Goal: Information Seeking & Learning: Learn about a topic

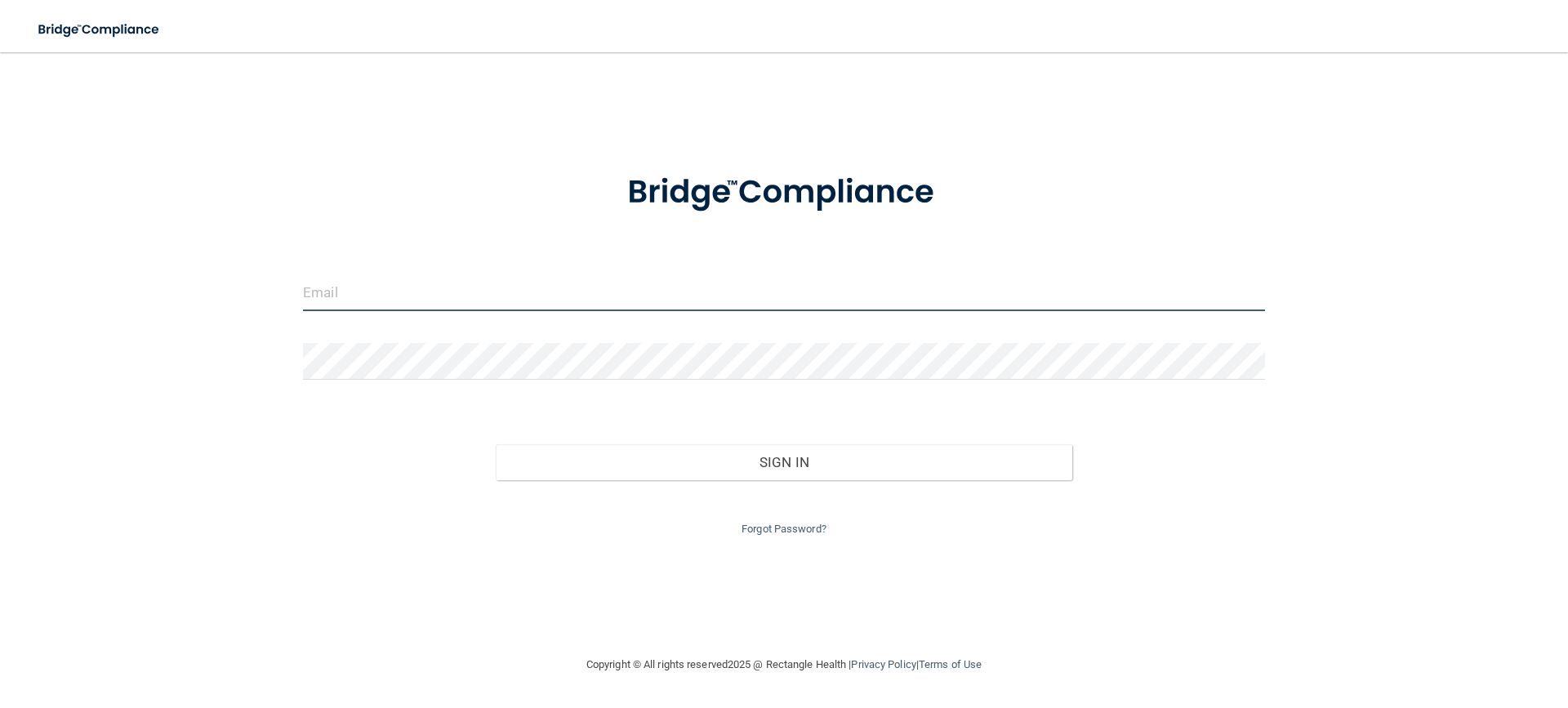
click at [433, 295] on input "email" at bounding box center [784, 292] width 962 height 37
type input "[EMAIL_ADDRESS][DOMAIN_NAME]"
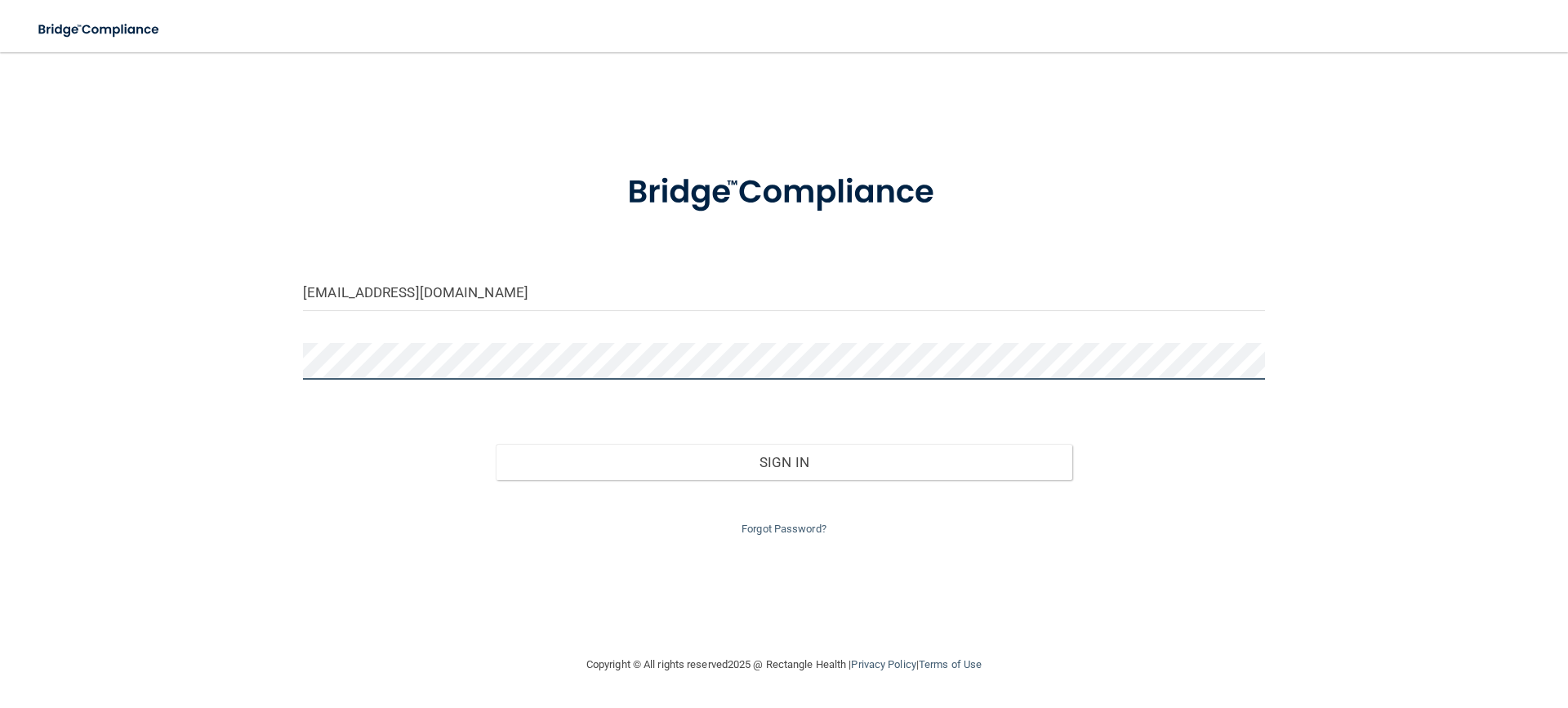
click at [496, 444] on button "Sign In" at bounding box center [785, 462] width 578 height 36
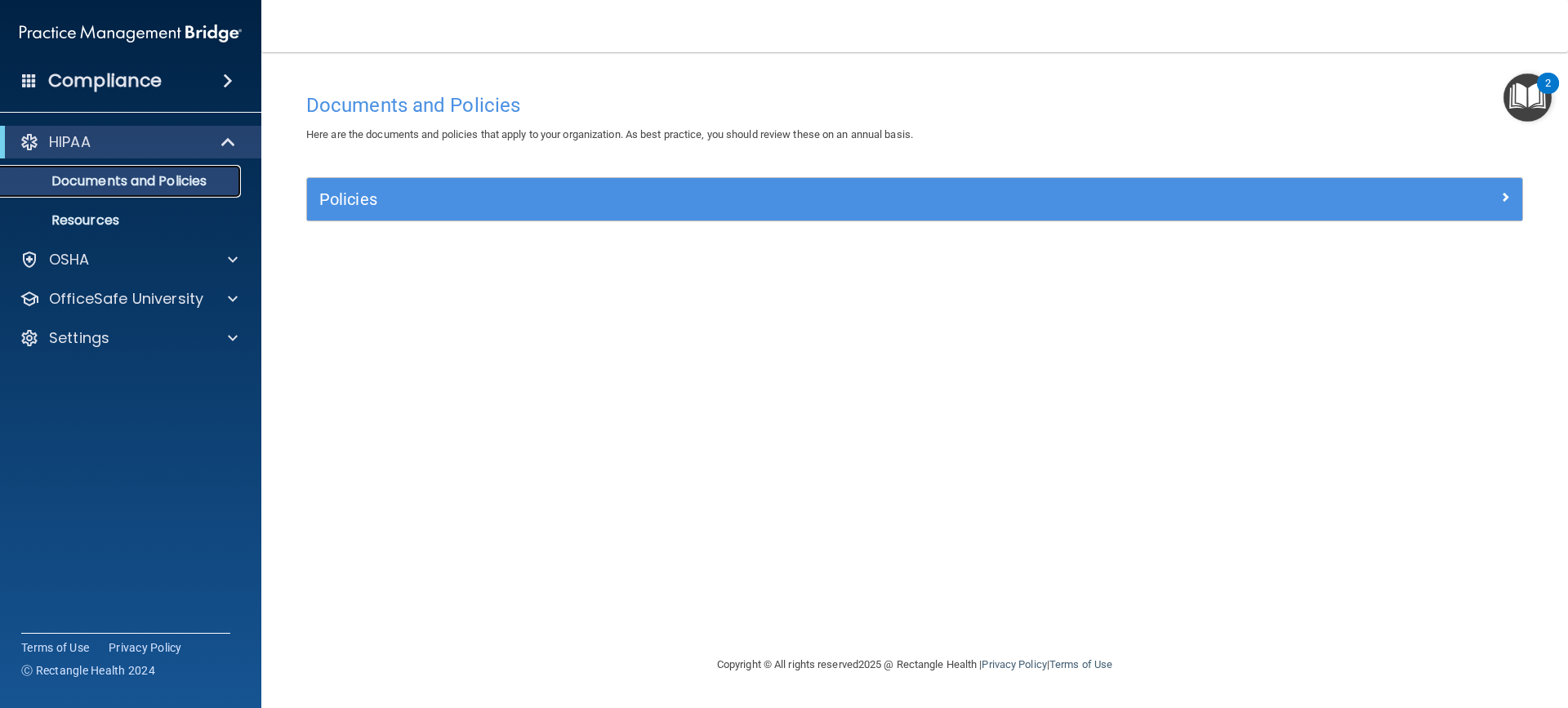
click at [126, 181] on p "Documents and Policies" at bounding box center [122, 182] width 223 height 17
click at [98, 217] on p "Resources" at bounding box center [122, 220] width 223 height 17
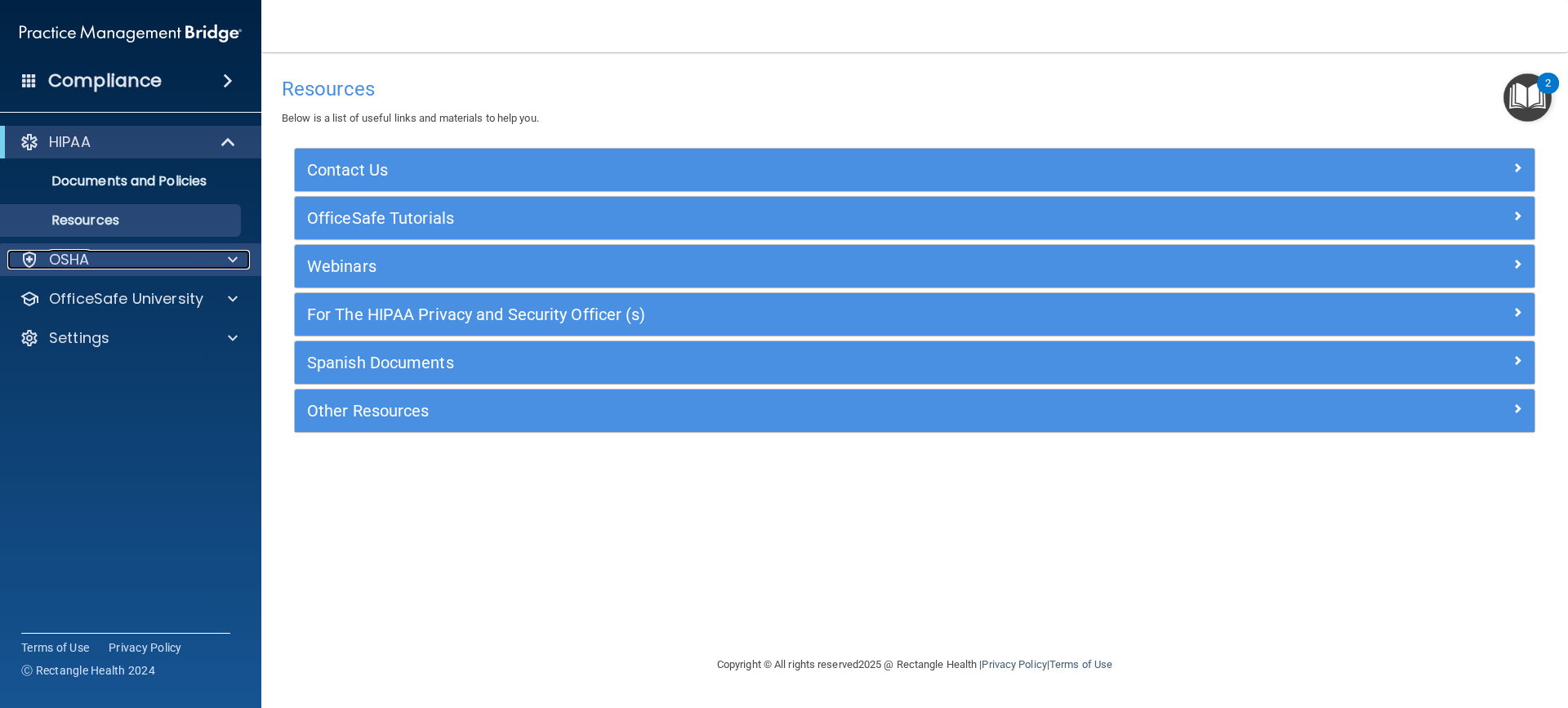
click at [97, 264] on div "OSHA" at bounding box center [108, 260] width 202 height 20
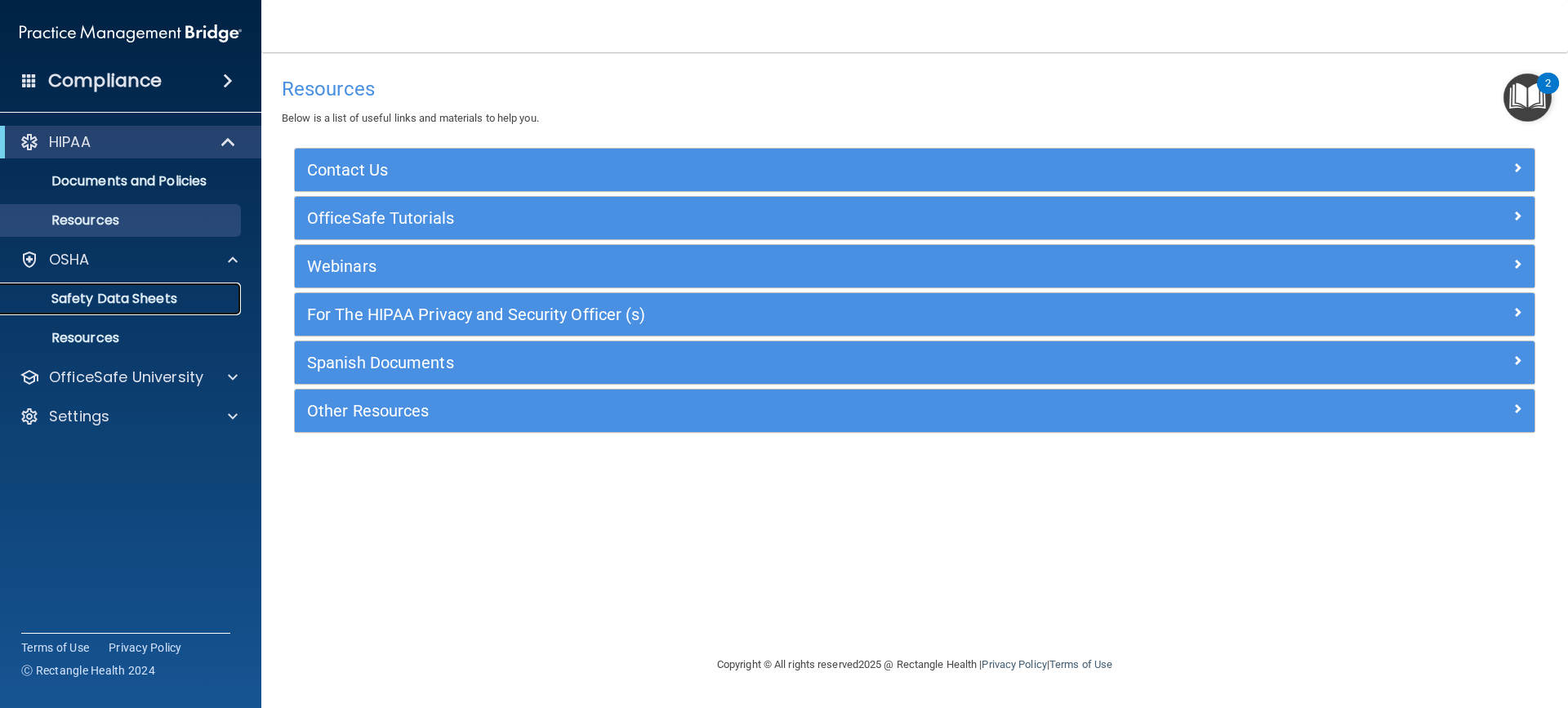
click at [89, 295] on p "Safety Data Sheets" at bounding box center [122, 299] width 223 height 17
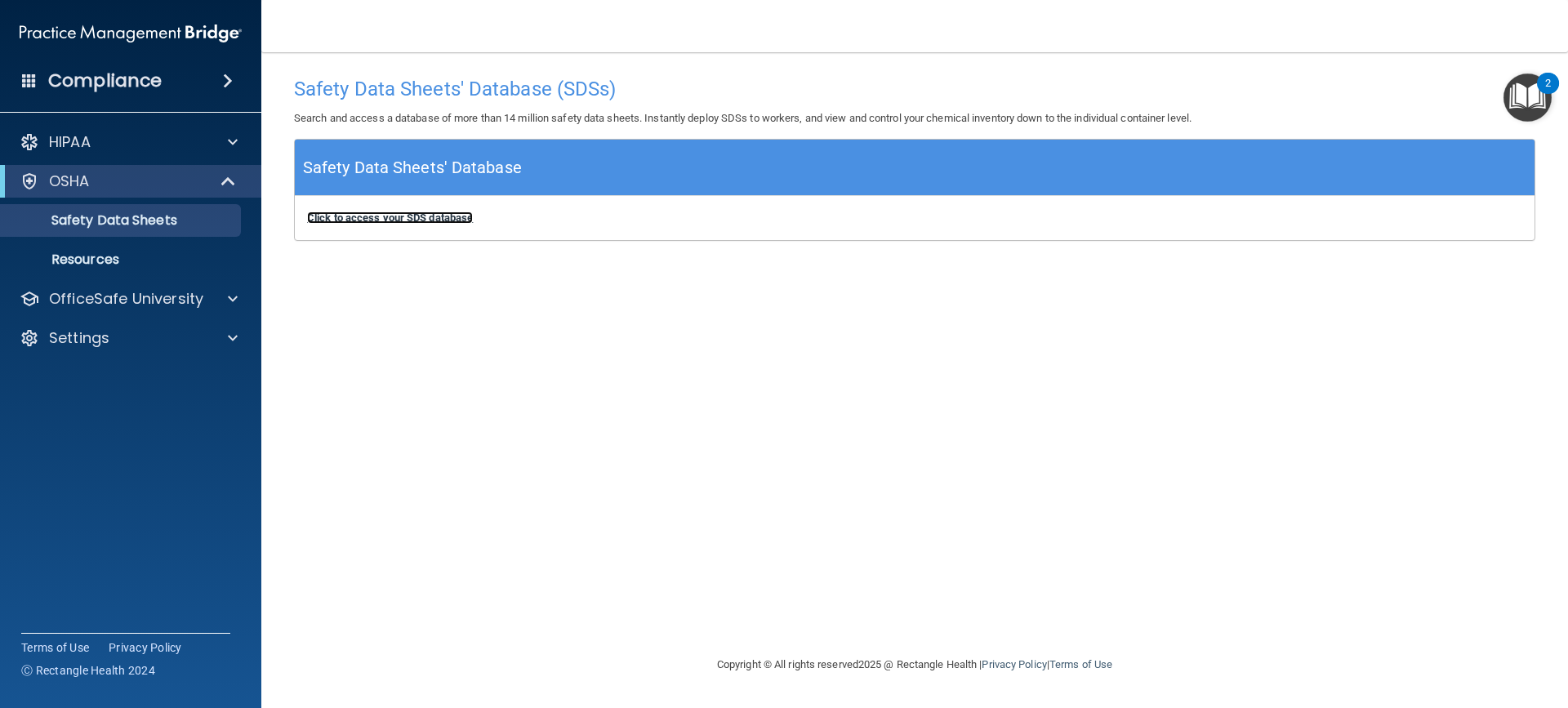
click at [403, 217] on b "Click to access your SDS database" at bounding box center [390, 217] width 166 height 12
click at [1530, 101] on img "Open Resource Center, 2 new notifications" at bounding box center [1528, 97] width 48 height 48
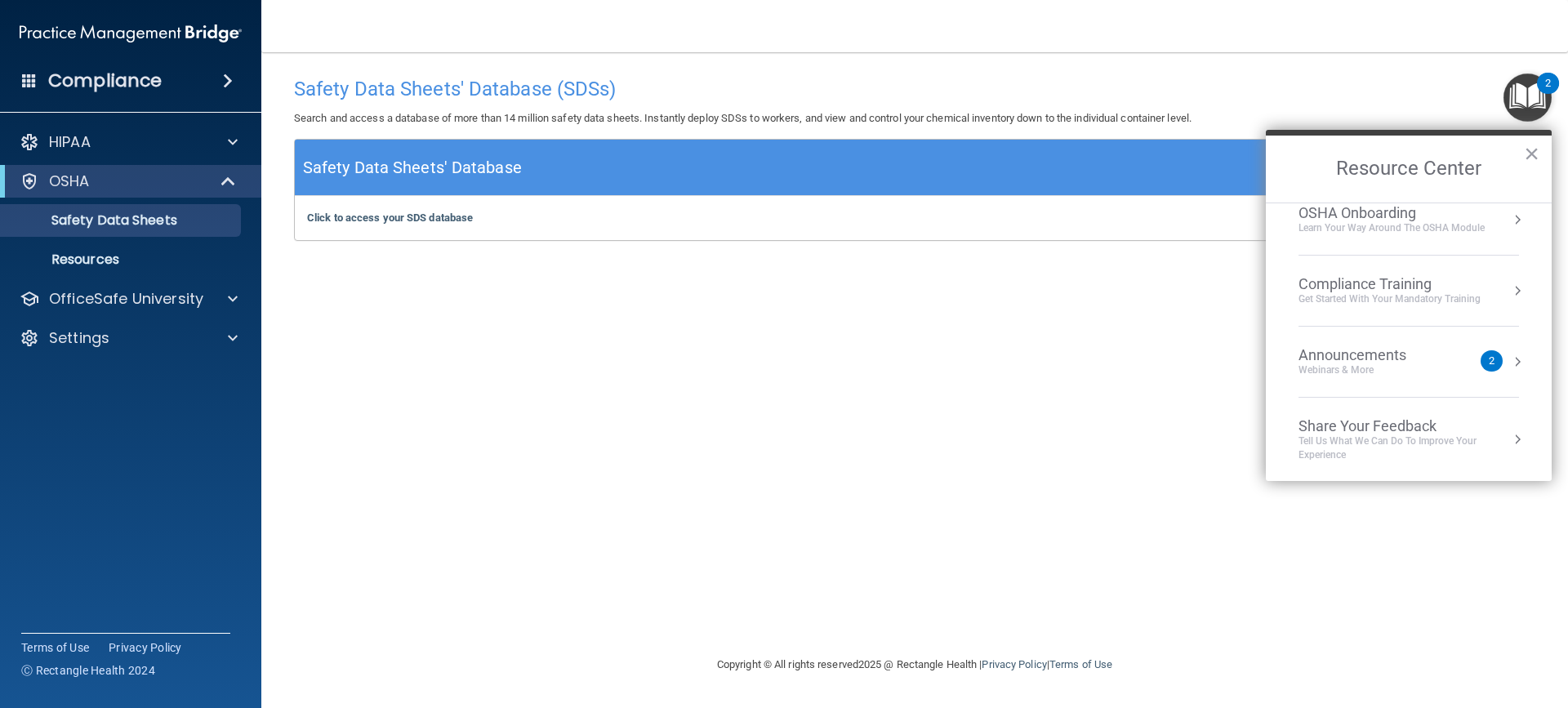
scroll to position [92, 0]
click at [1403, 345] on div "Announcements" at bounding box center [1368, 354] width 140 height 18
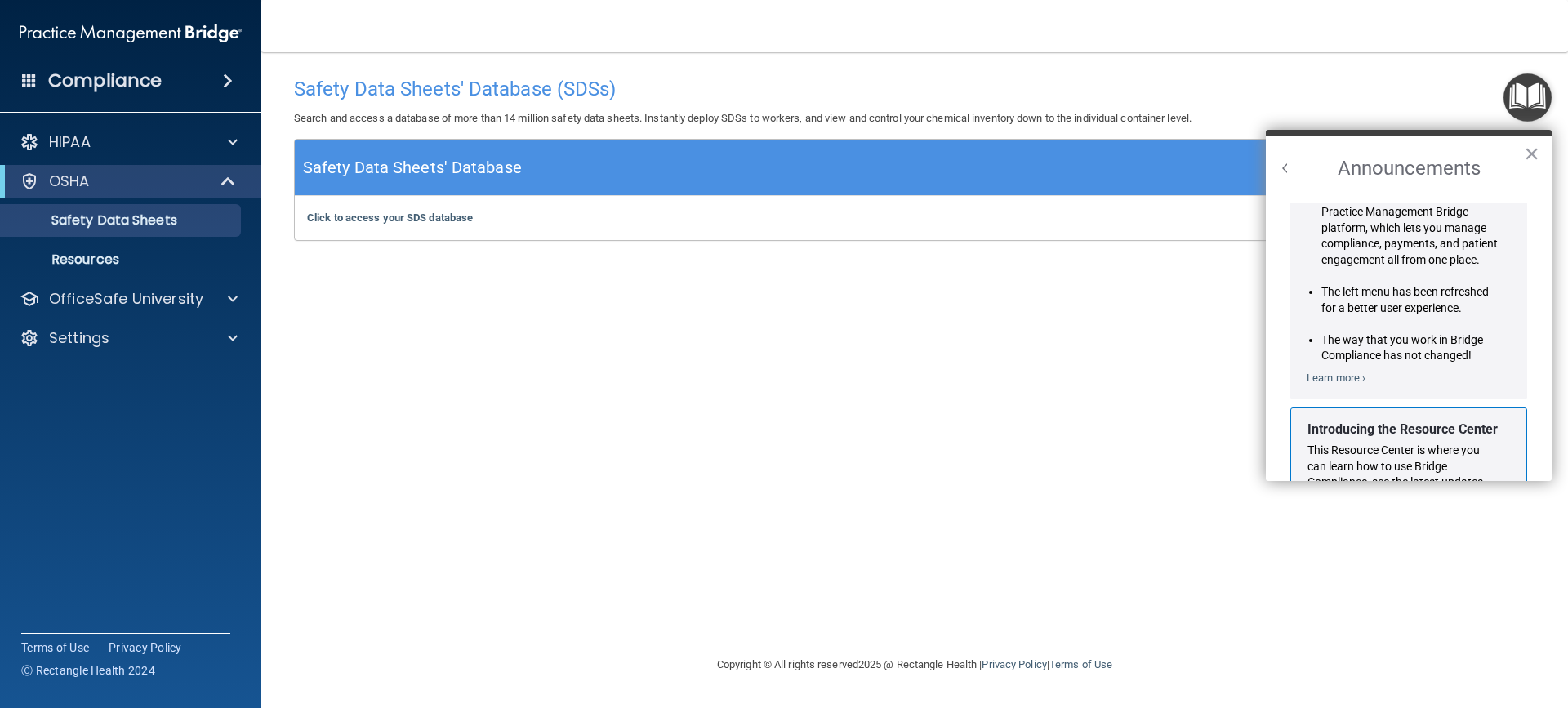
scroll to position [41, 0]
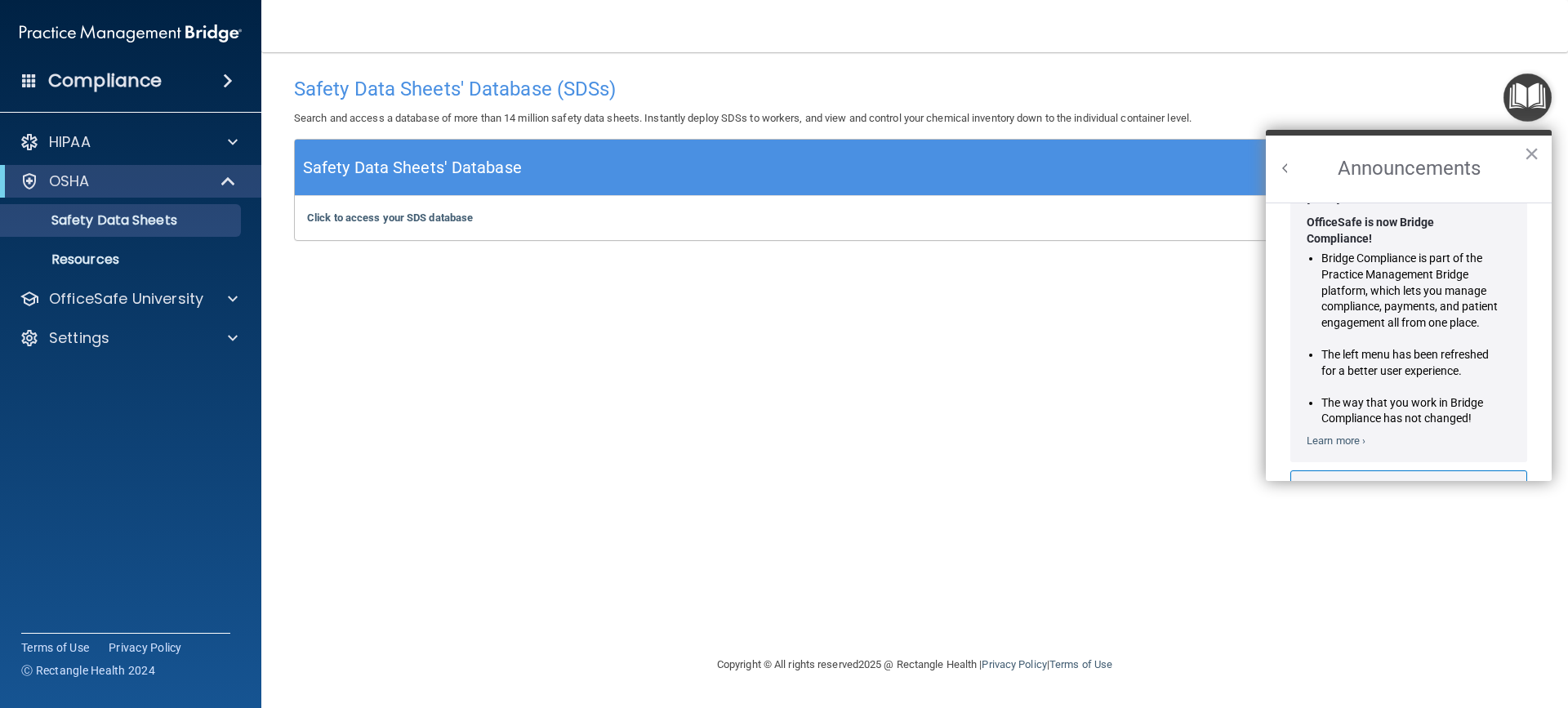
click at [1296, 170] on h2 "Announcements" at bounding box center [1409, 168] width 286 height 67
click at [1288, 175] on button "Back to Resource Center Home" at bounding box center [1286, 168] width 17 height 17
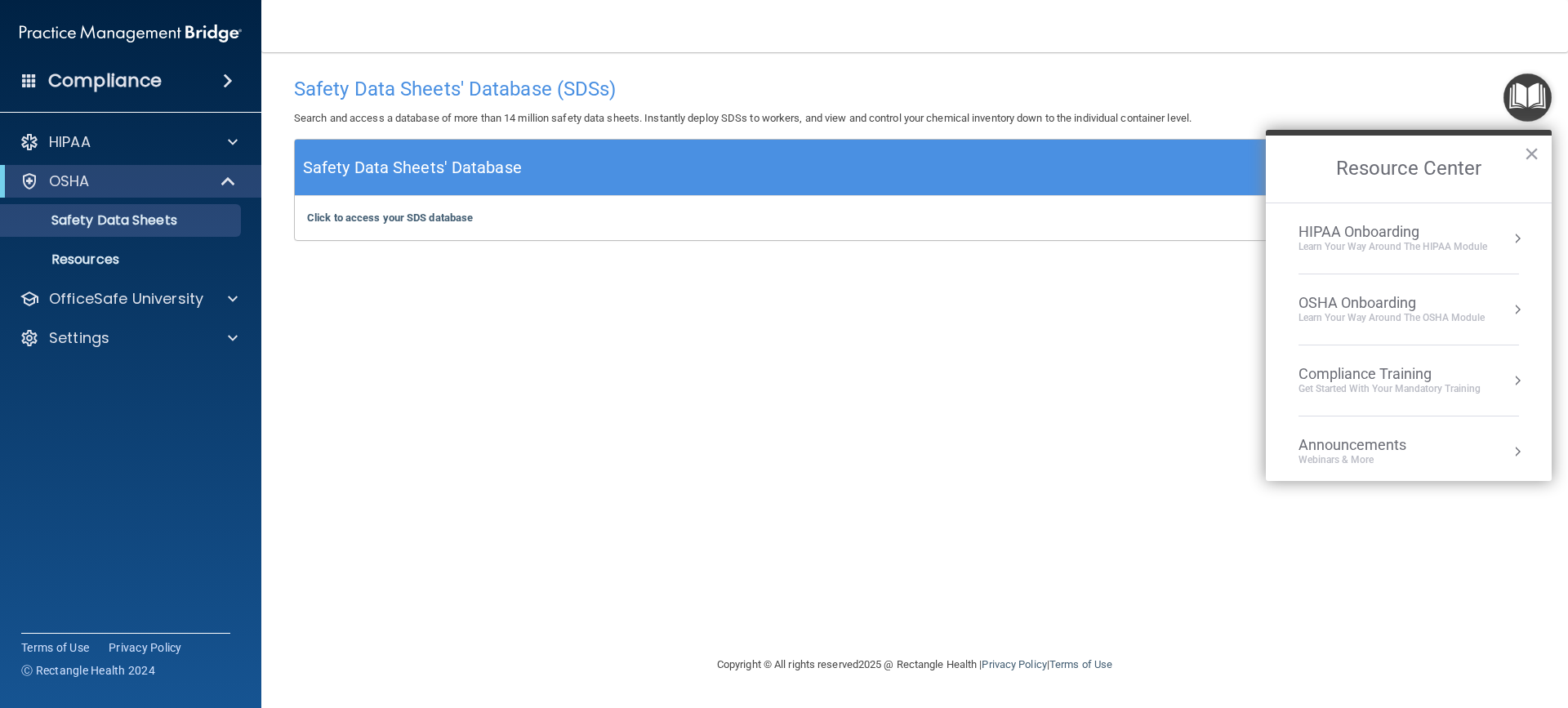
click at [1358, 246] on div "Learn Your Way around the HIPAA module" at bounding box center [1392, 247] width 189 height 14
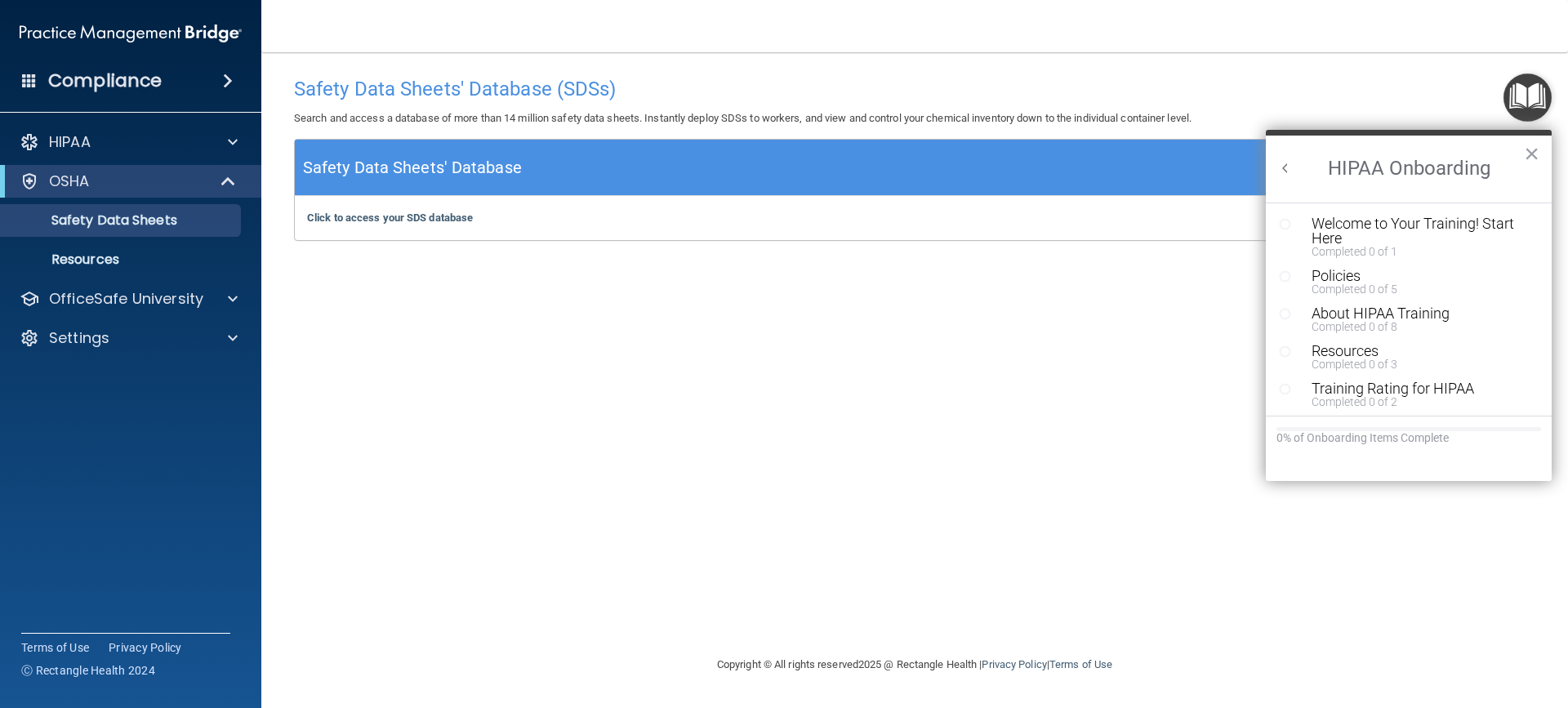
scroll to position [0, 0]
click at [1534, 157] on button "×" at bounding box center [1531, 153] width 16 height 26
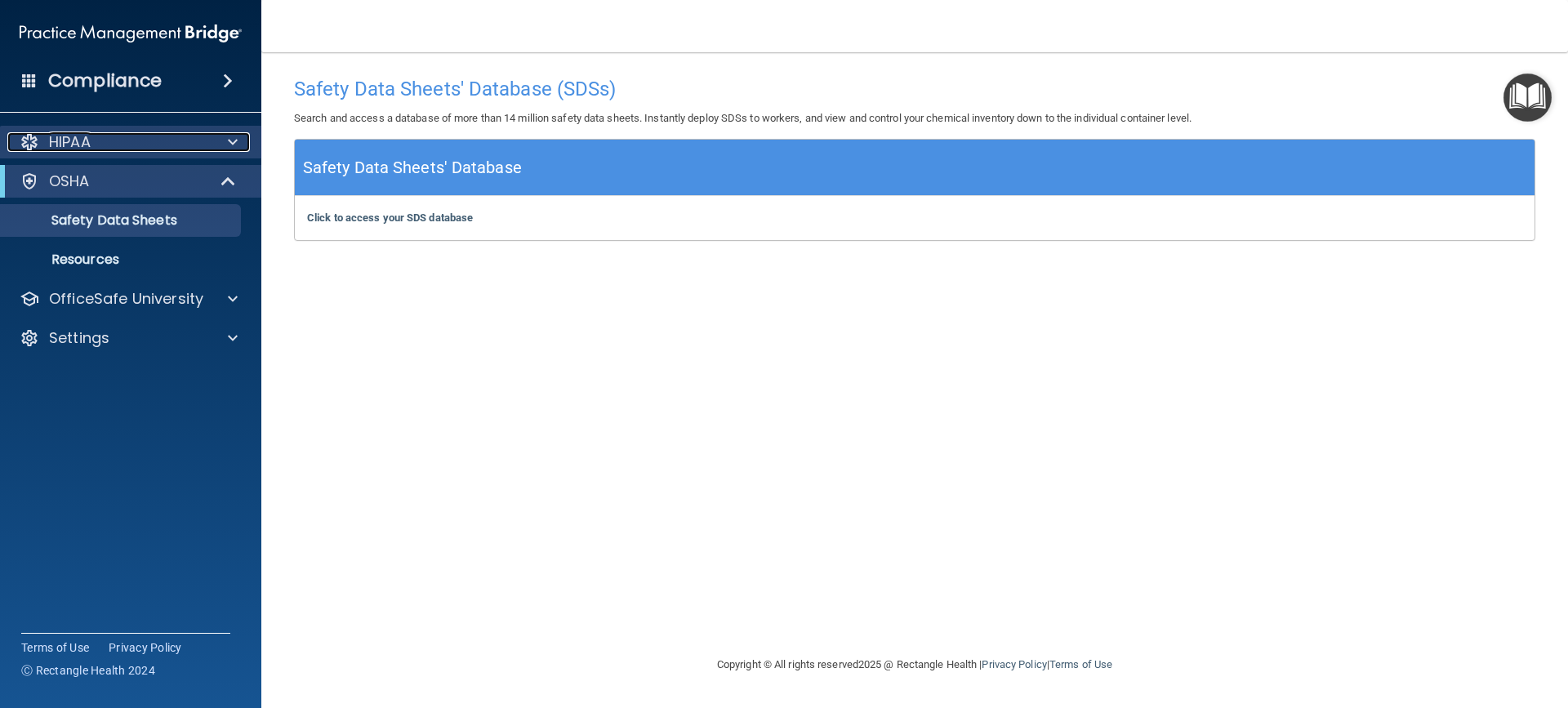
click at [141, 135] on div "HIPAA" at bounding box center [108, 142] width 202 height 20
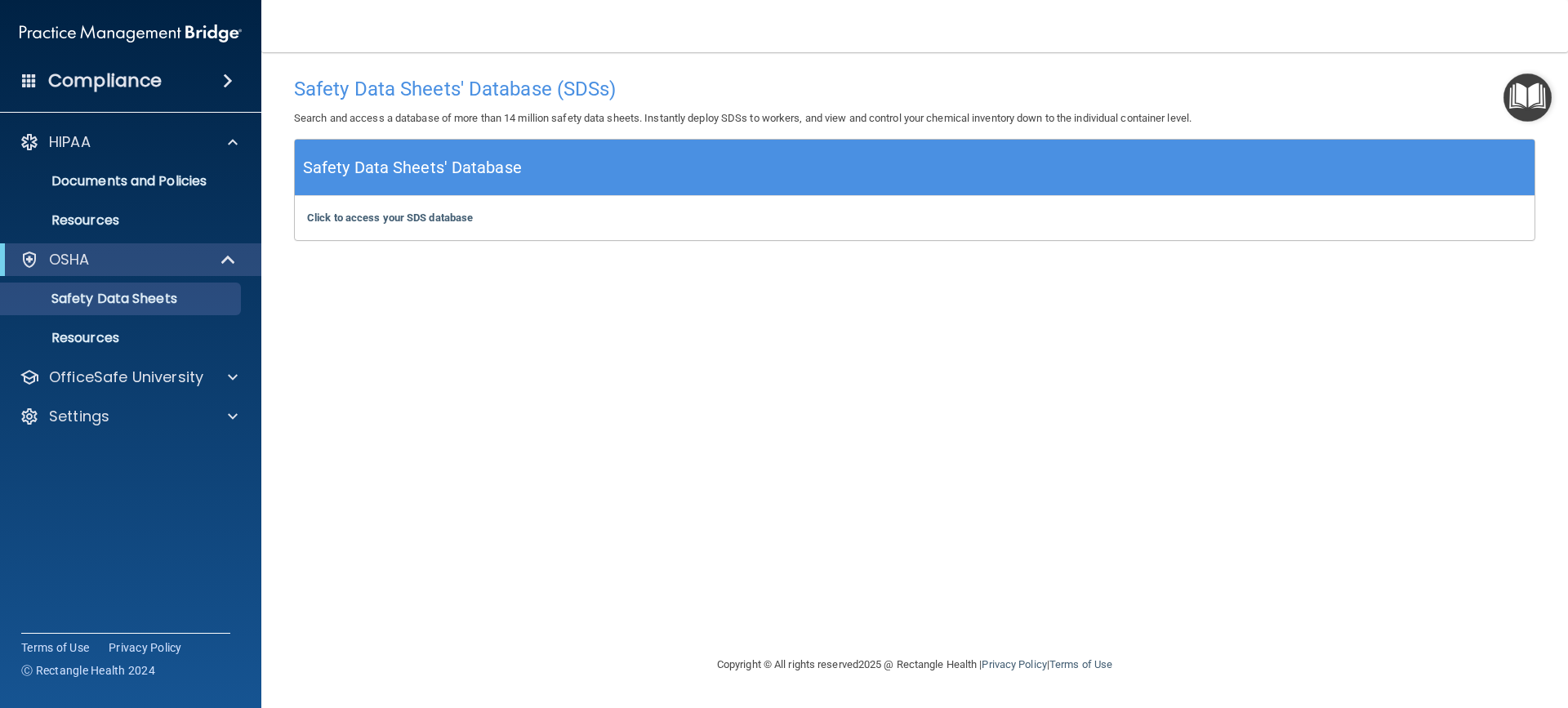
click at [144, 82] on h4 "Compliance" at bounding box center [105, 81] width 114 height 23
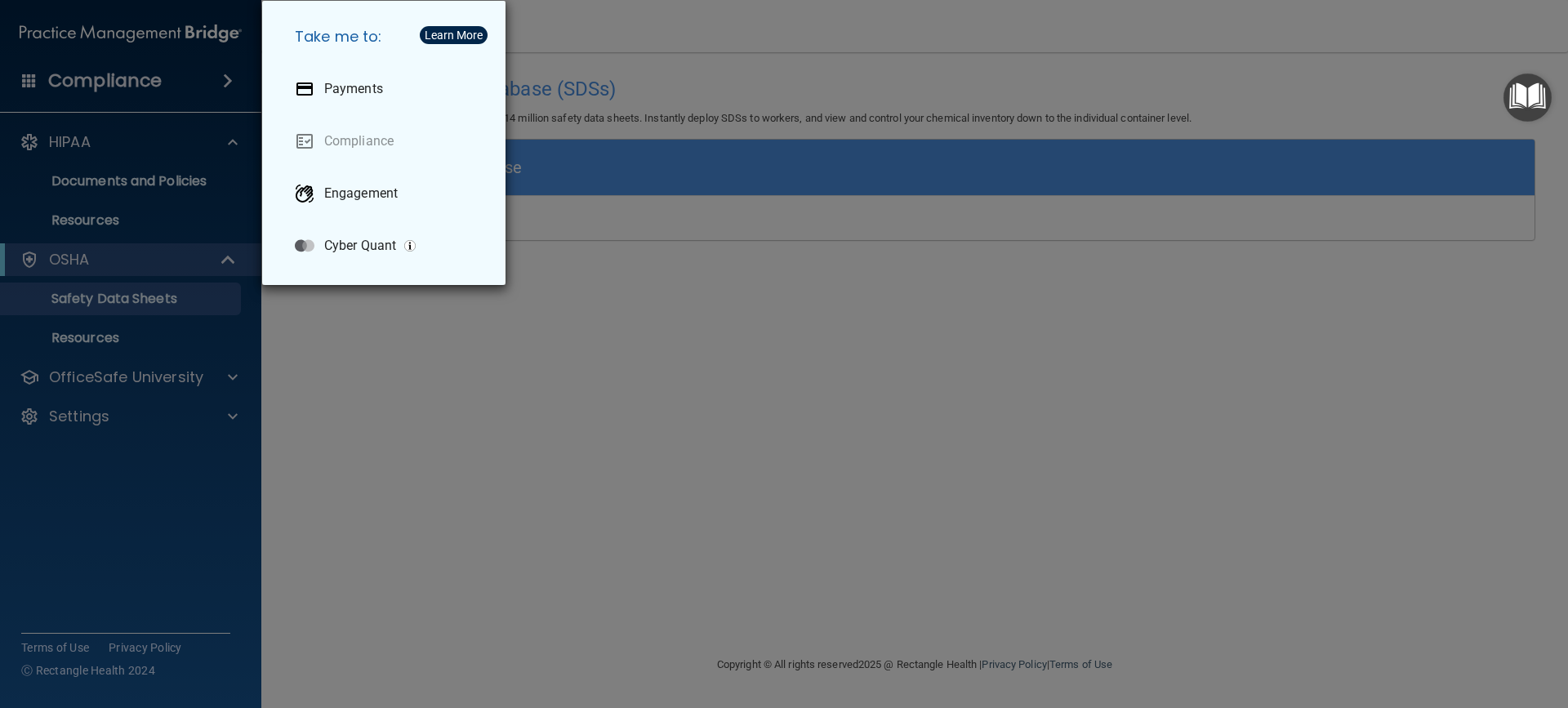
click at [204, 93] on div "Take me to: Payments Compliance Engagement Cyber Quant" at bounding box center [784, 354] width 1568 height 708
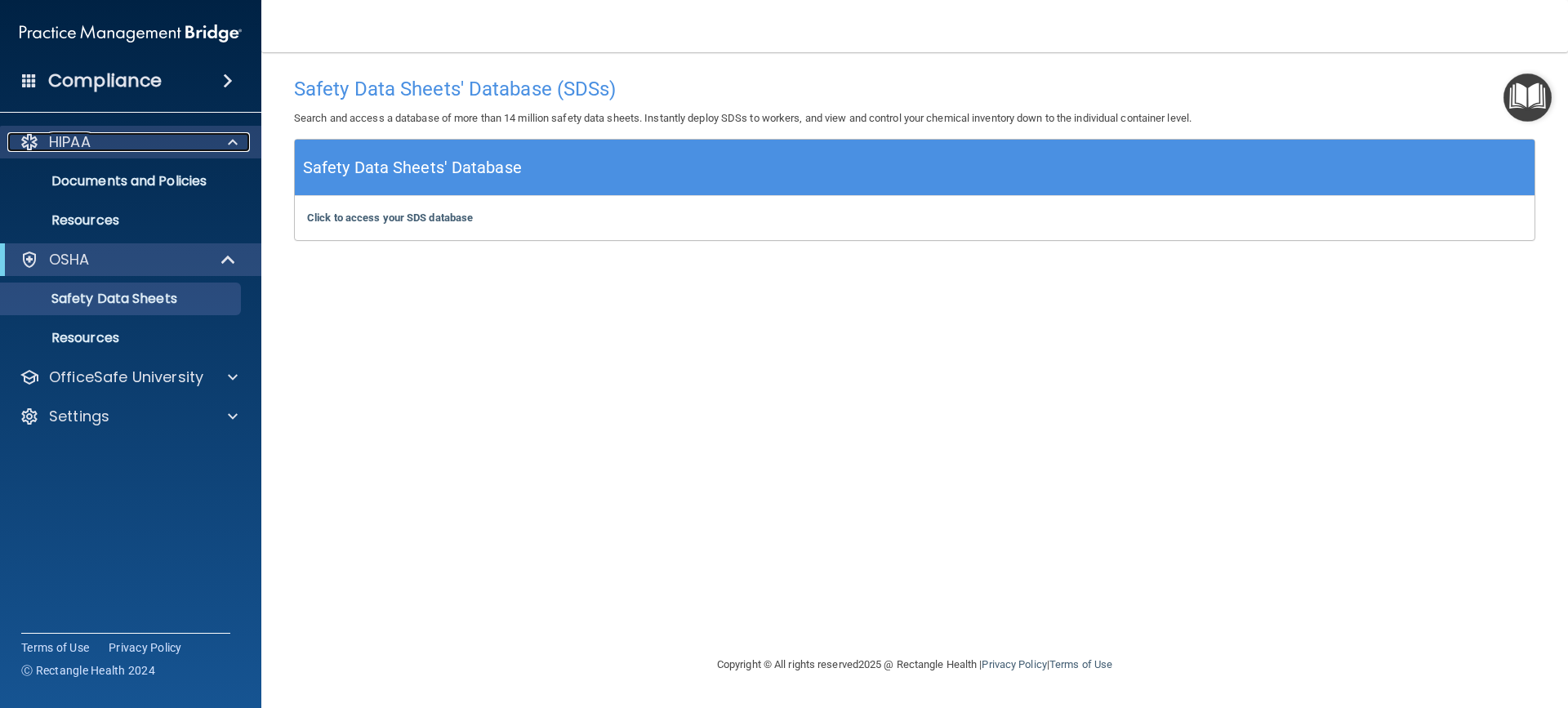
click at [160, 147] on div "HIPAA" at bounding box center [108, 142] width 202 height 20
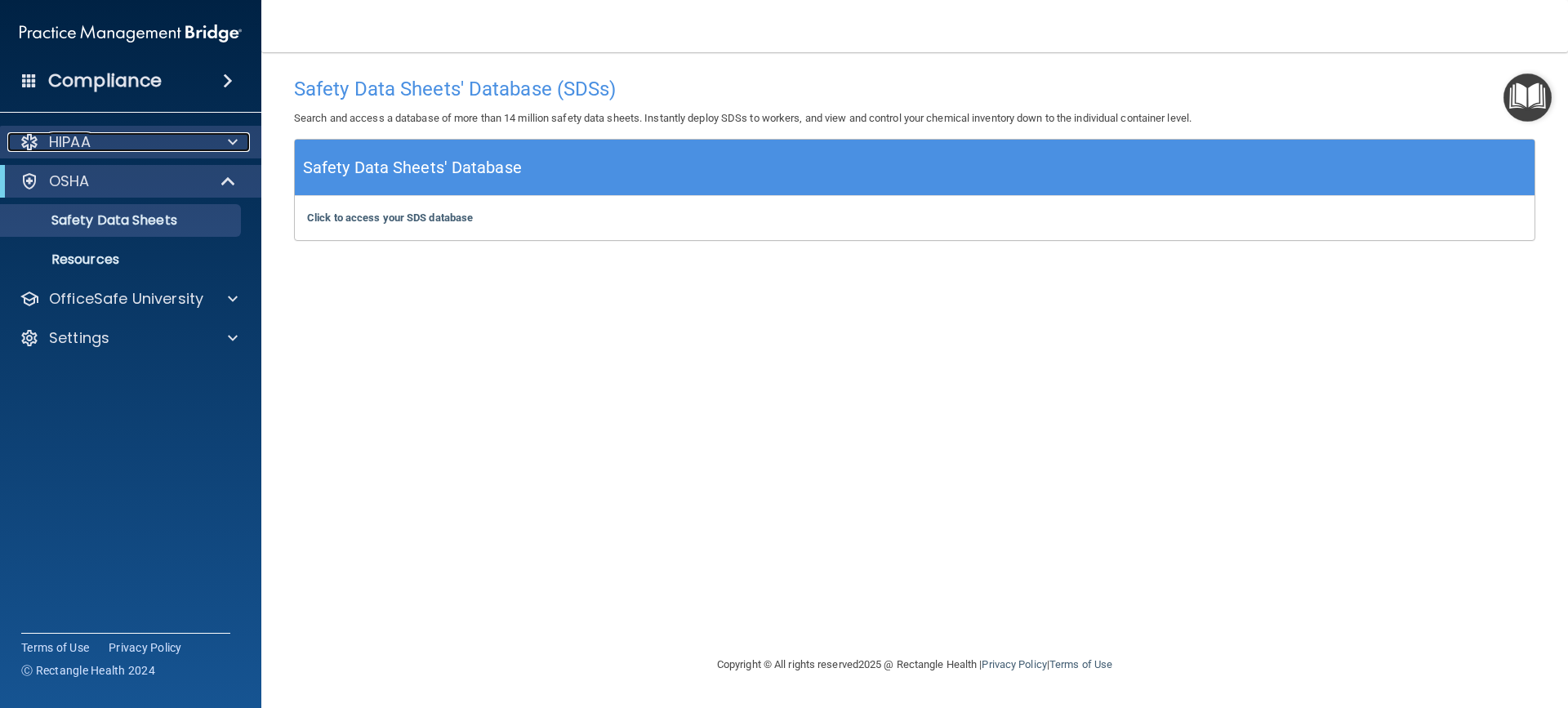
click at [160, 147] on div "HIPAA" at bounding box center [108, 142] width 202 height 20
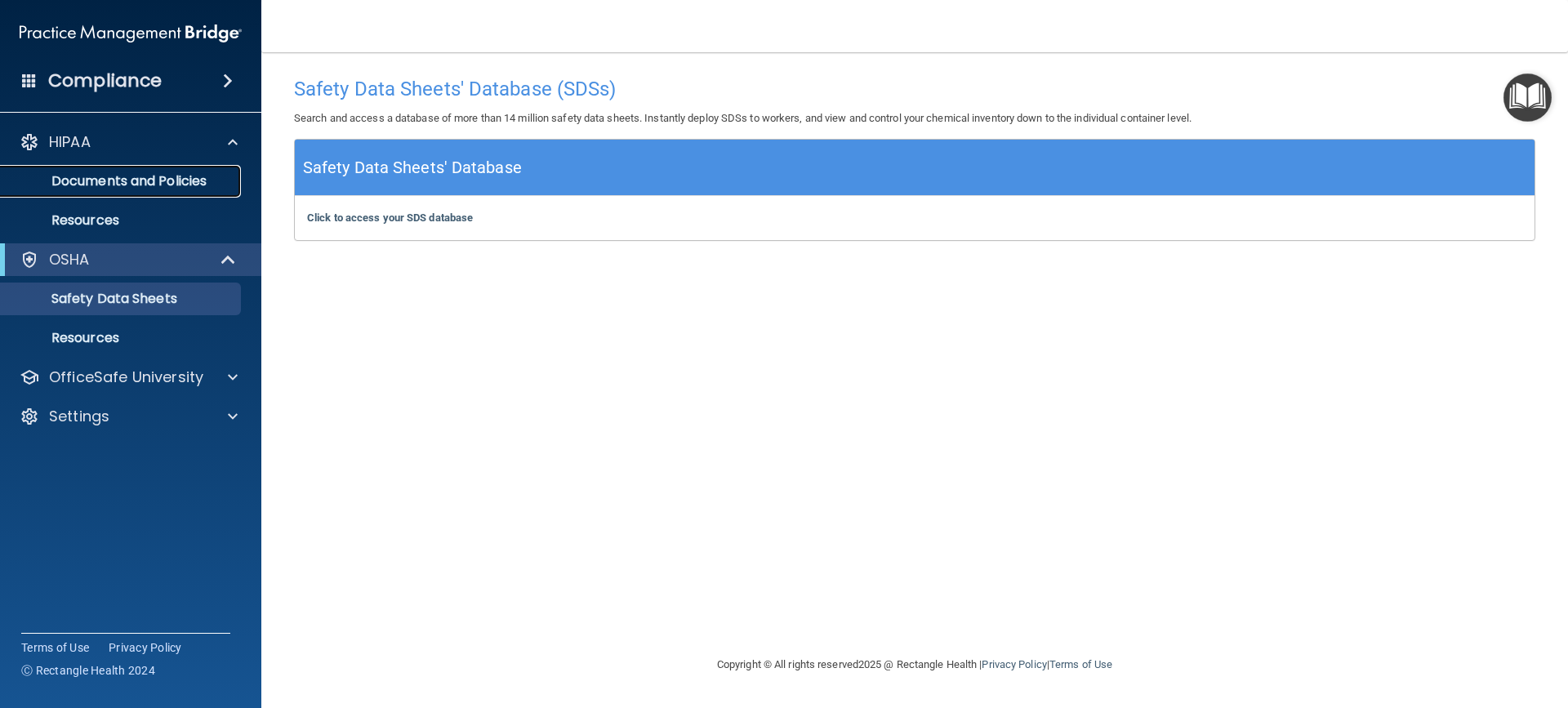
click at [126, 177] on p "Documents and Policies" at bounding box center [122, 182] width 223 height 17
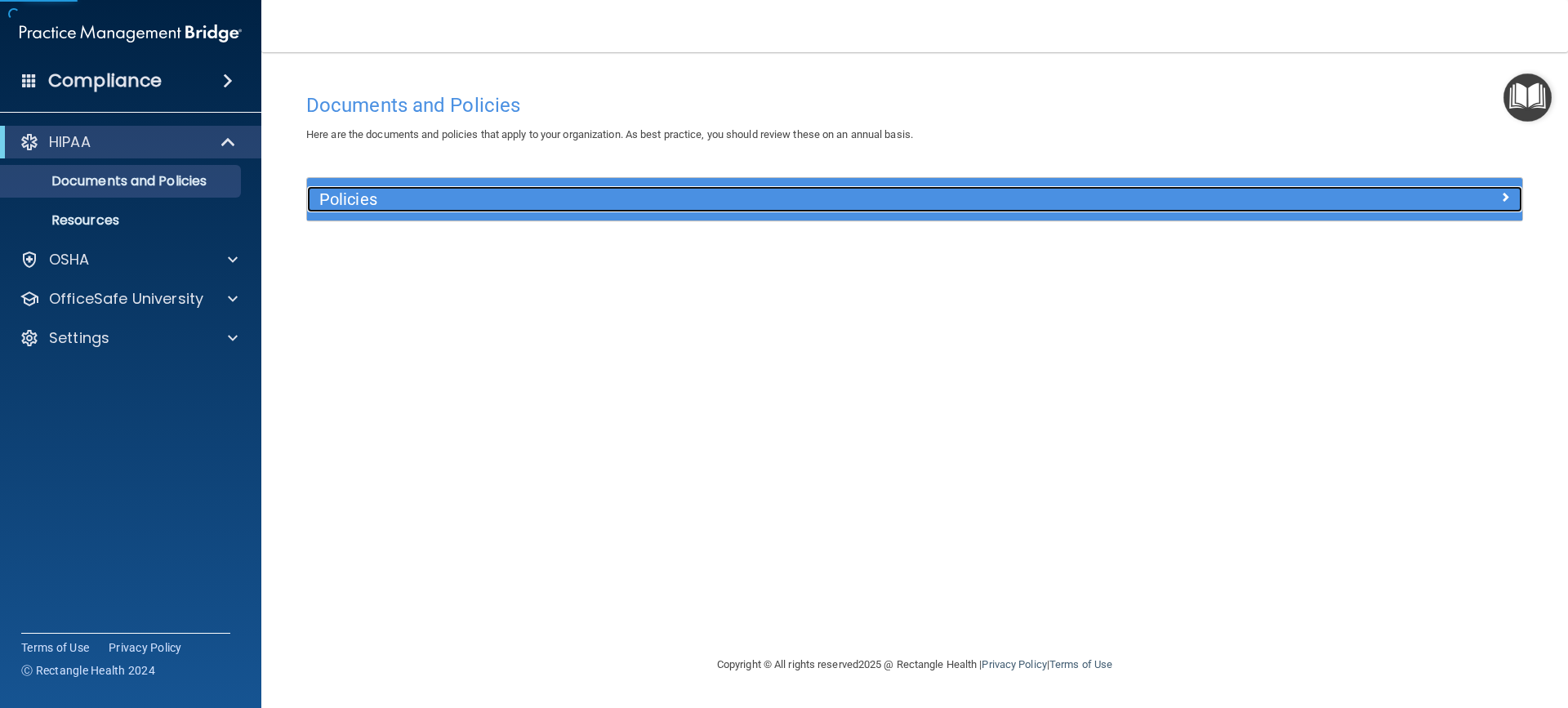
click at [337, 197] on h5 "Policies" at bounding box center [763, 200] width 887 height 18
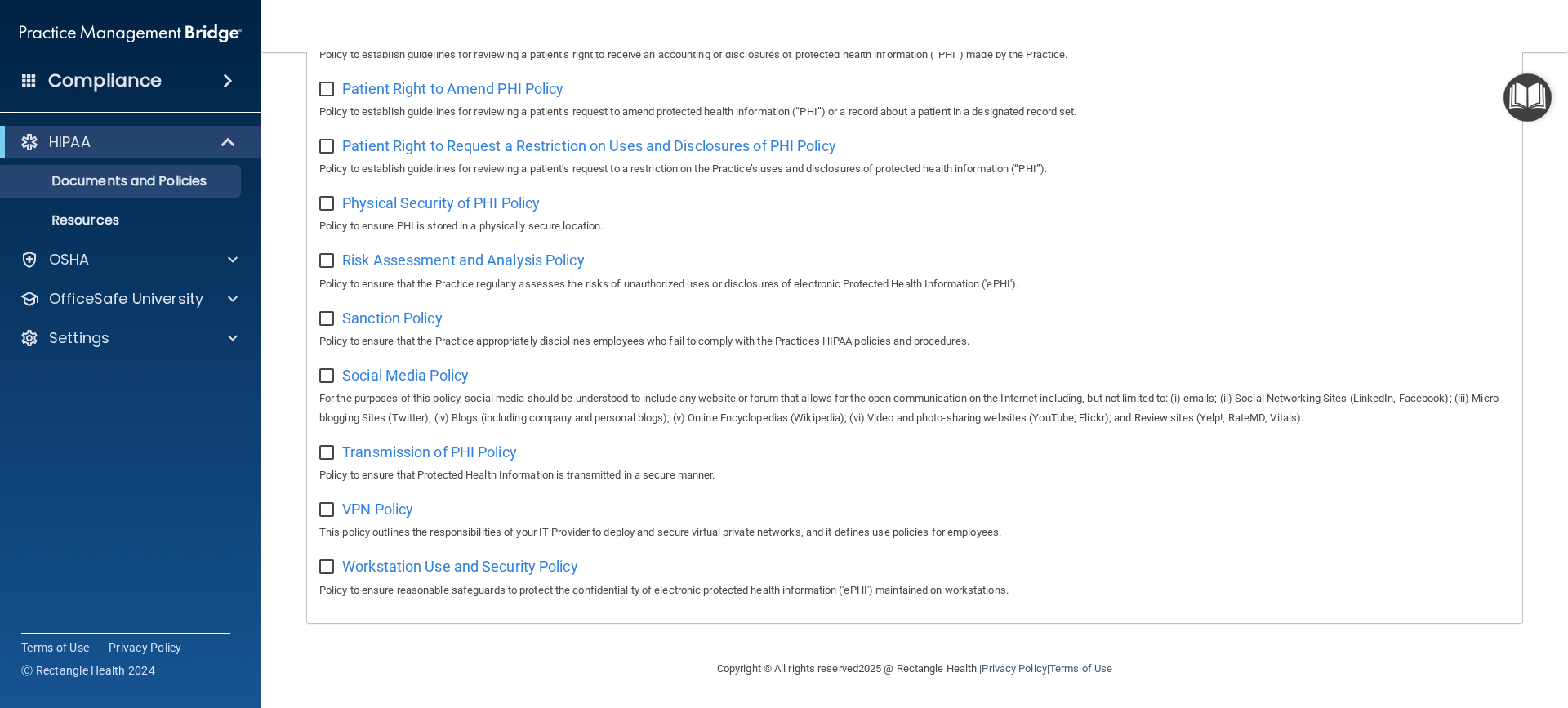
scroll to position [930, 0]
click at [102, 348] on div "Settings" at bounding box center [131, 338] width 262 height 33
click at [102, 309] on div "OfficeSafe University" at bounding box center [131, 299] width 262 height 33
click at [89, 289] on p "OfficeSafe University" at bounding box center [125, 299] width 154 height 20
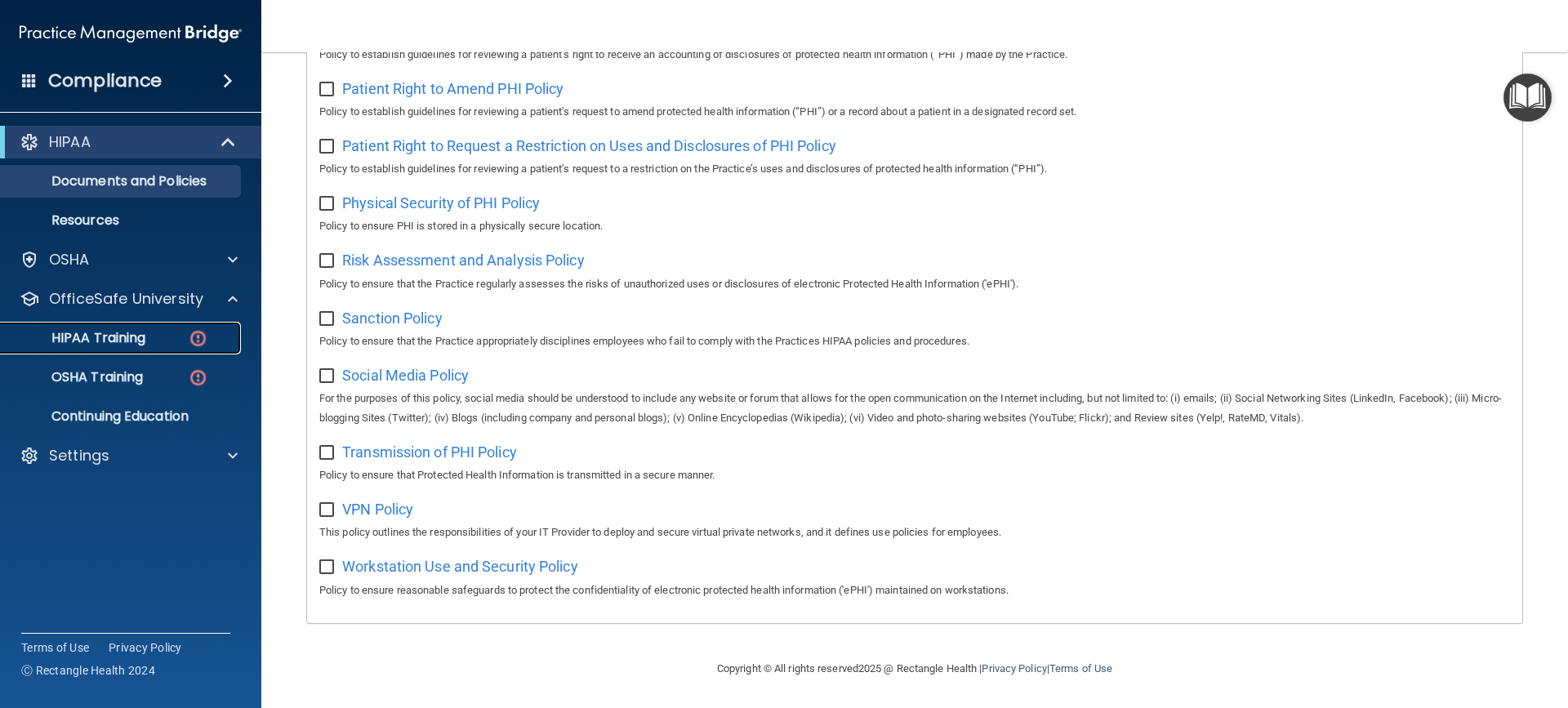
click at [194, 333] on img at bounding box center [198, 338] width 21 height 21
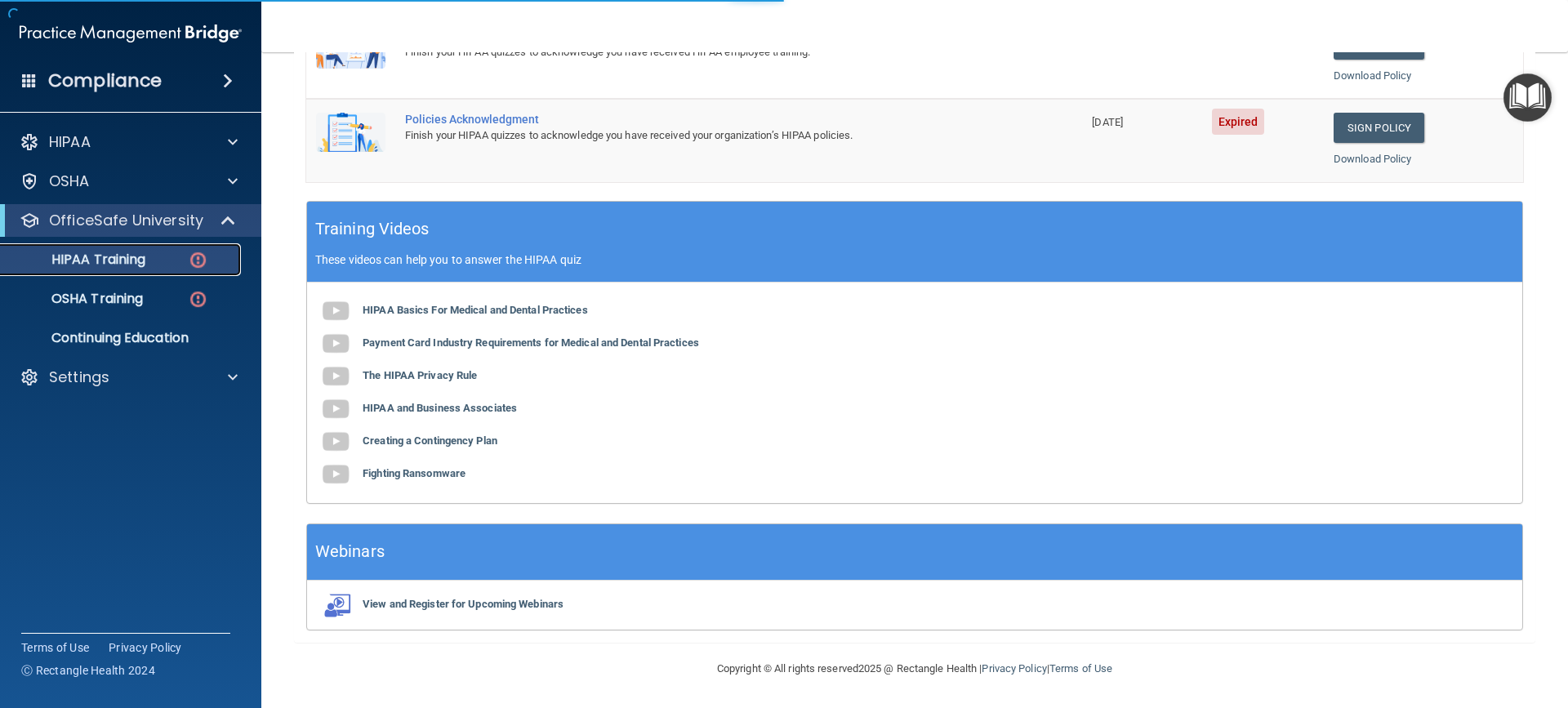
scroll to position [522, 0]
click at [189, 253] on img at bounding box center [198, 260] width 21 height 21
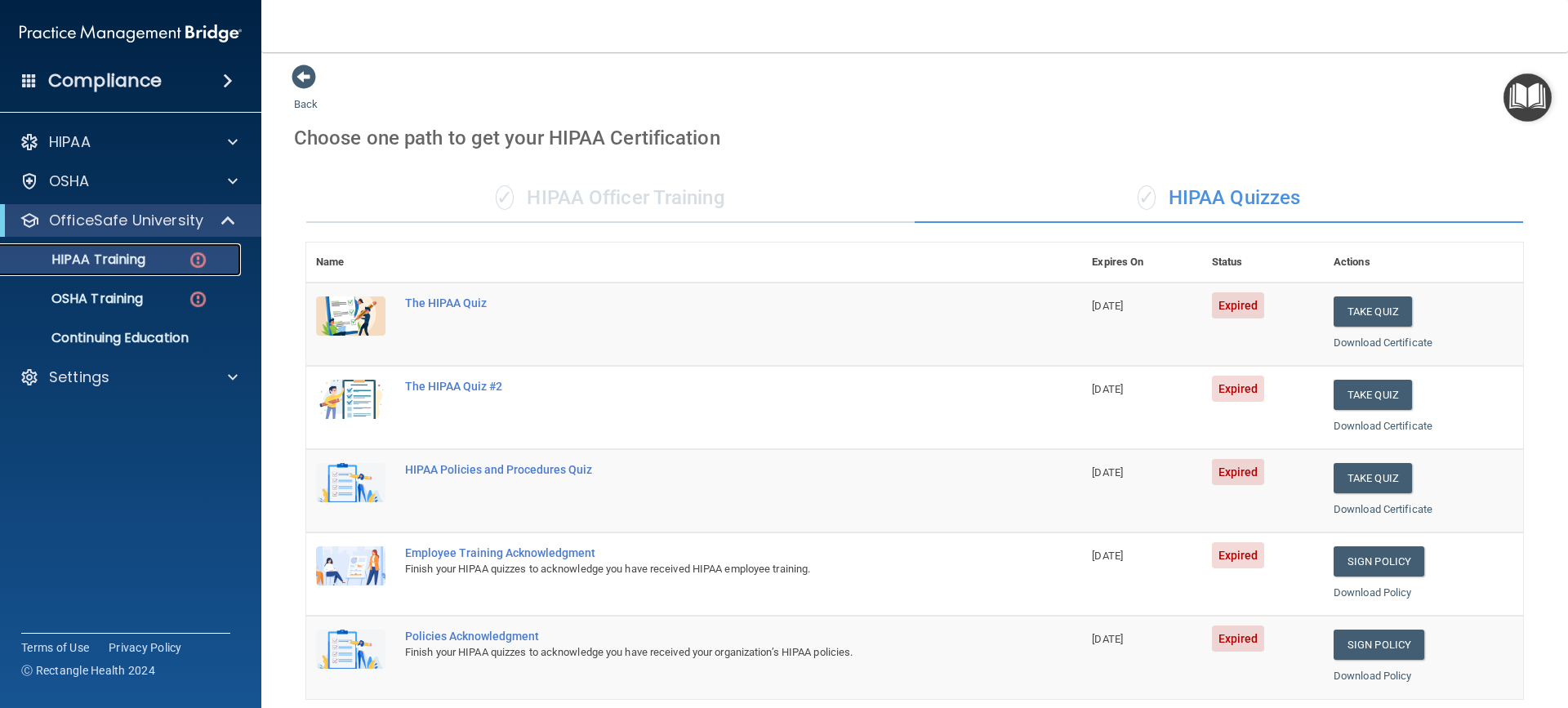
scroll to position [0, 0]
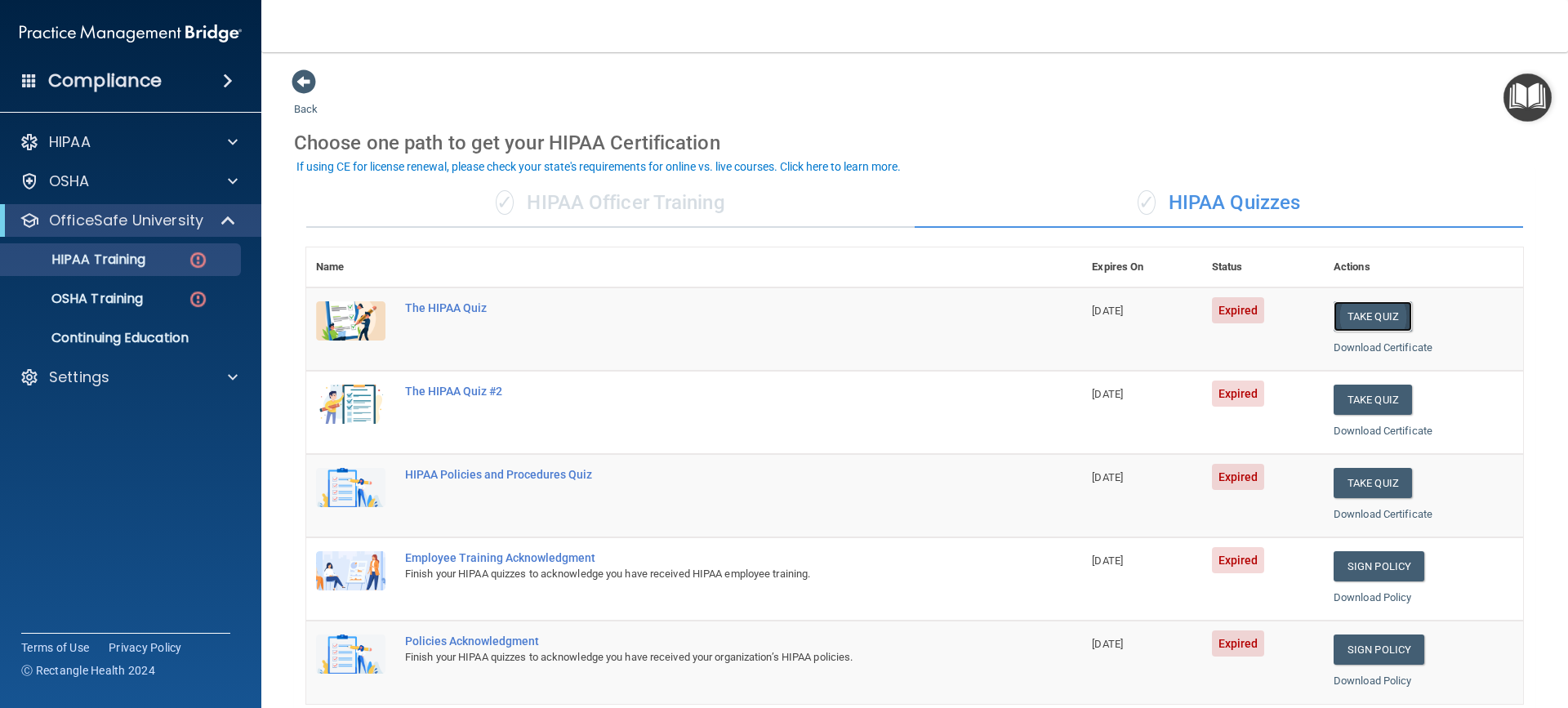
click at [1366, 317] on button "Take Quiz" at bounding box center [1372, 316] width 78 height 31
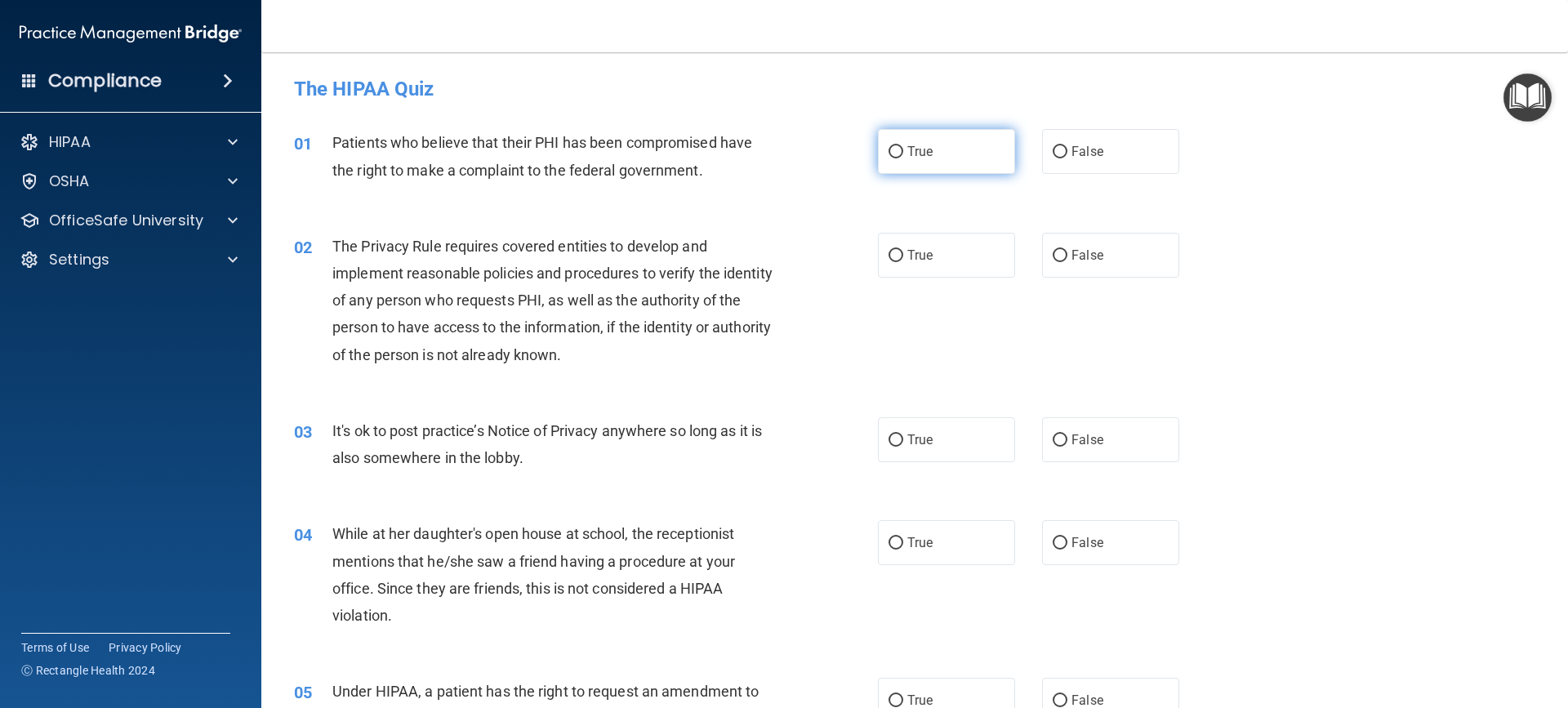
click at [895, 149] on input "True" at bounding box center [896, 152] width 15 height 12
radio input "true"
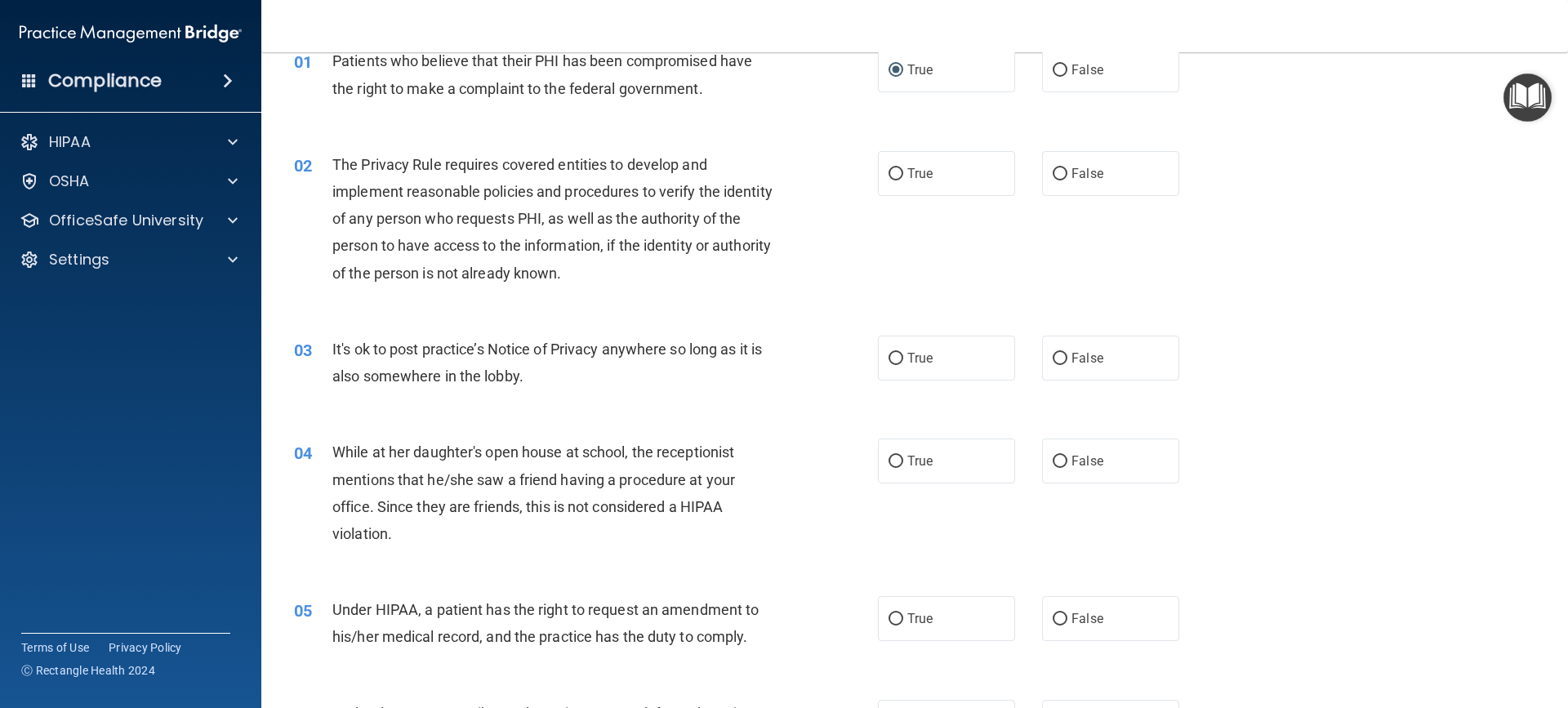
scroll to position [163, 0]
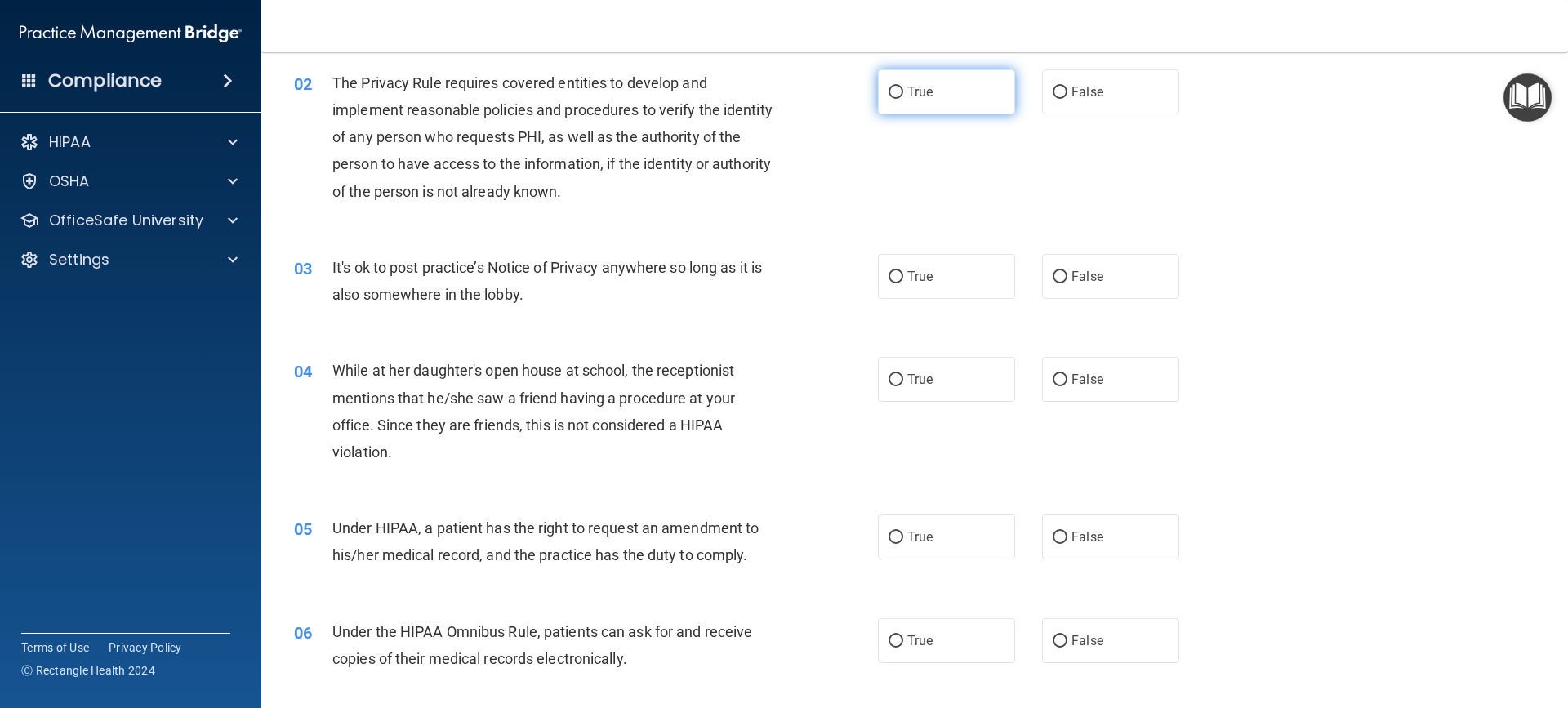
click at [914, 102] on label "True" at bounding box center [947, 92] width 137 height 45
click at [903, 99] on input "True" at bounding box center [896, 92] width 15 height 12
radio input "true"
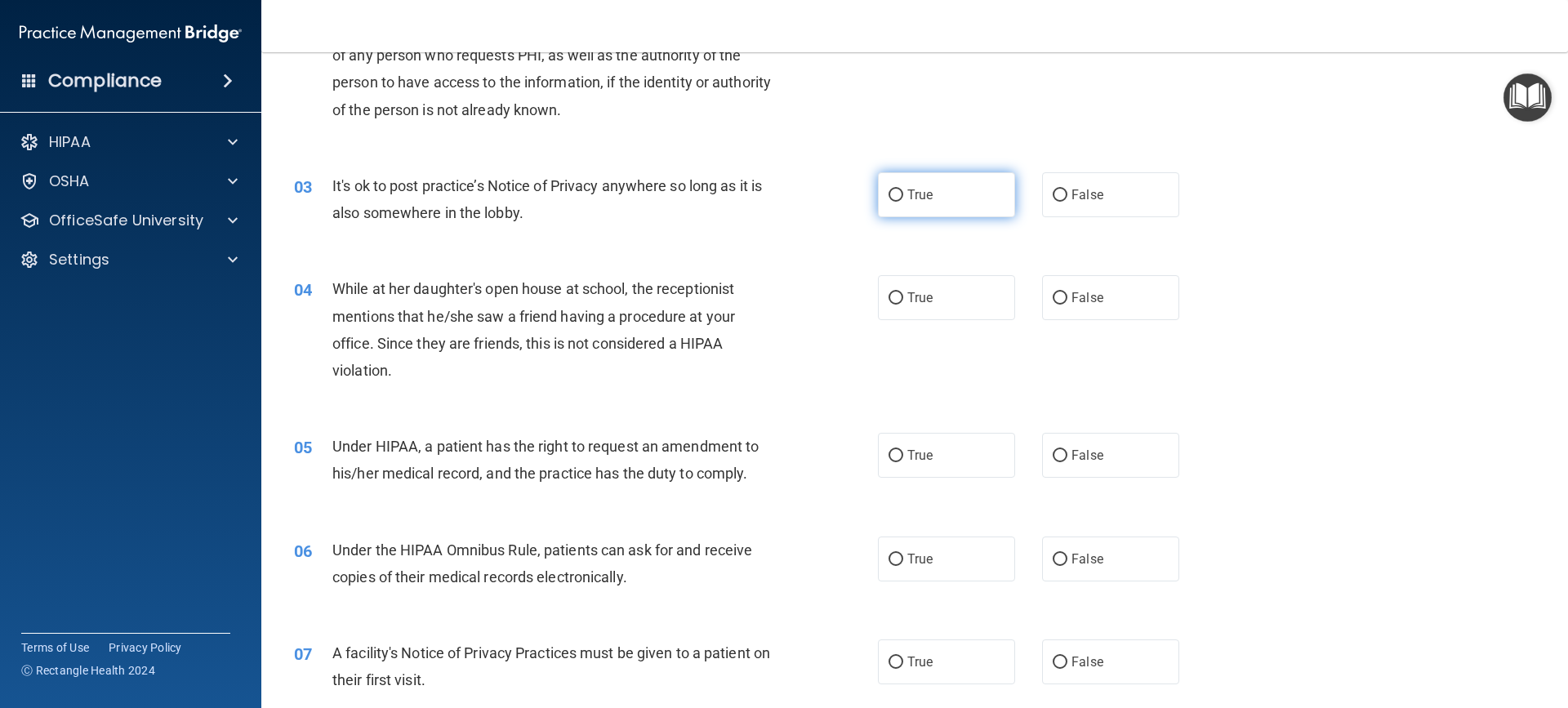
click at [962, 199] on label "True" at bounding box center [947, 195] width 137 height 45
click at [903, 199] on input "True" at bounding box center [896, 196] width 15 height 12
radio input "true"
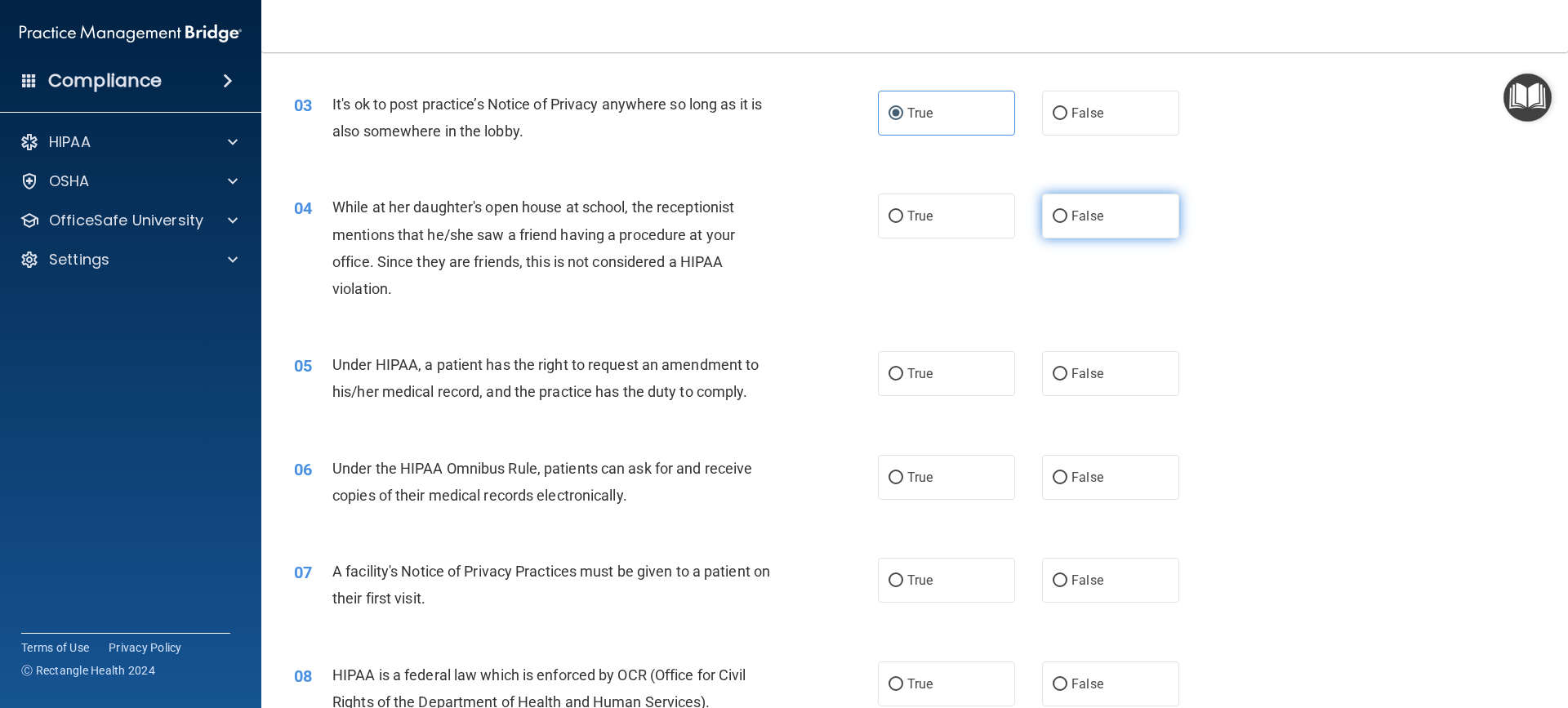
click at [1070, 229] on label "False" at bounding box center [1111, 216] width 137 height 45
click at [1067, 223] on input "False" at bounding box center [1060, 216] width 15 height 12
radio input "true"
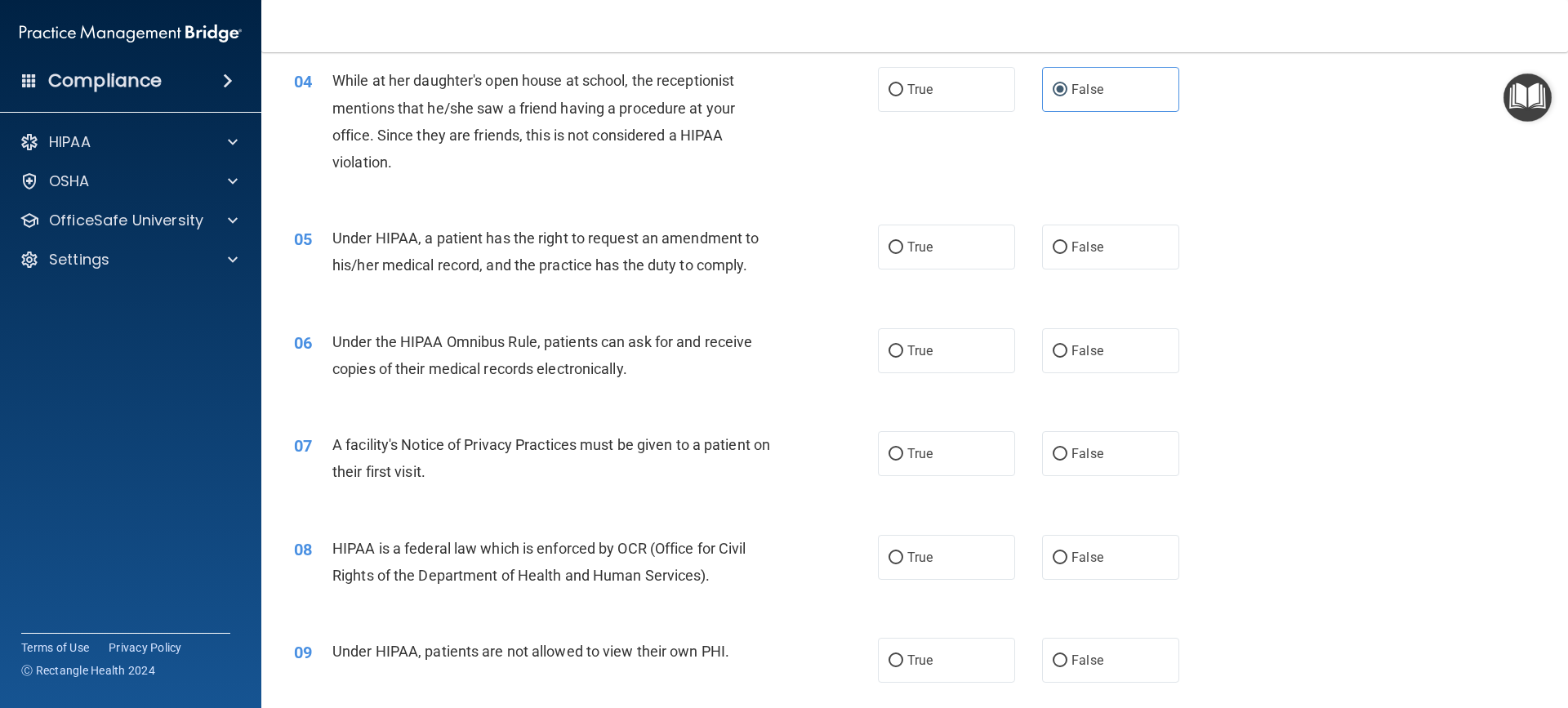
scroll to position [490, 0]
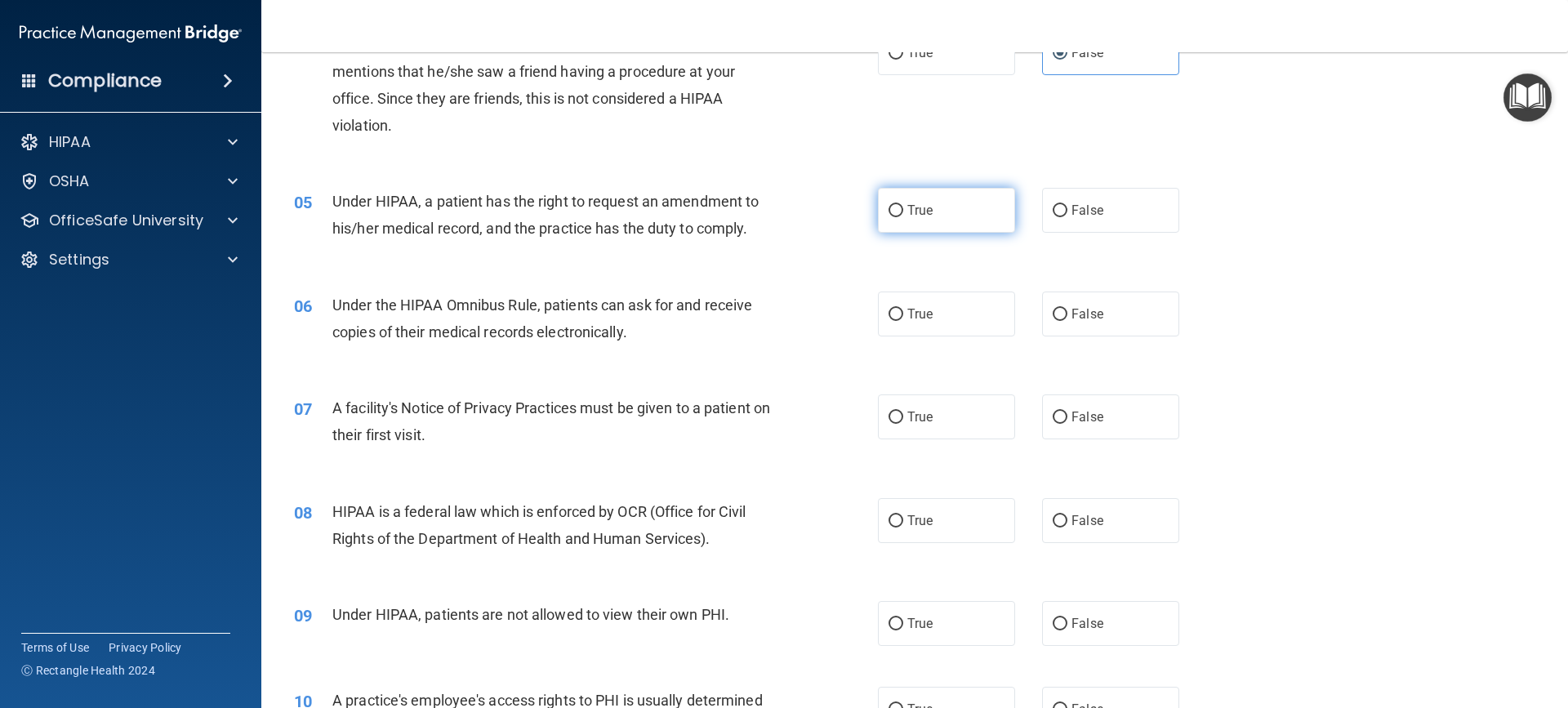
click at [897, 217] on label "True" at bounding box center [947, 210] width 137 height 45
click at [897, 217] on input "True" at bounding box center [896, 210] width 15 height 12
radio input "true"
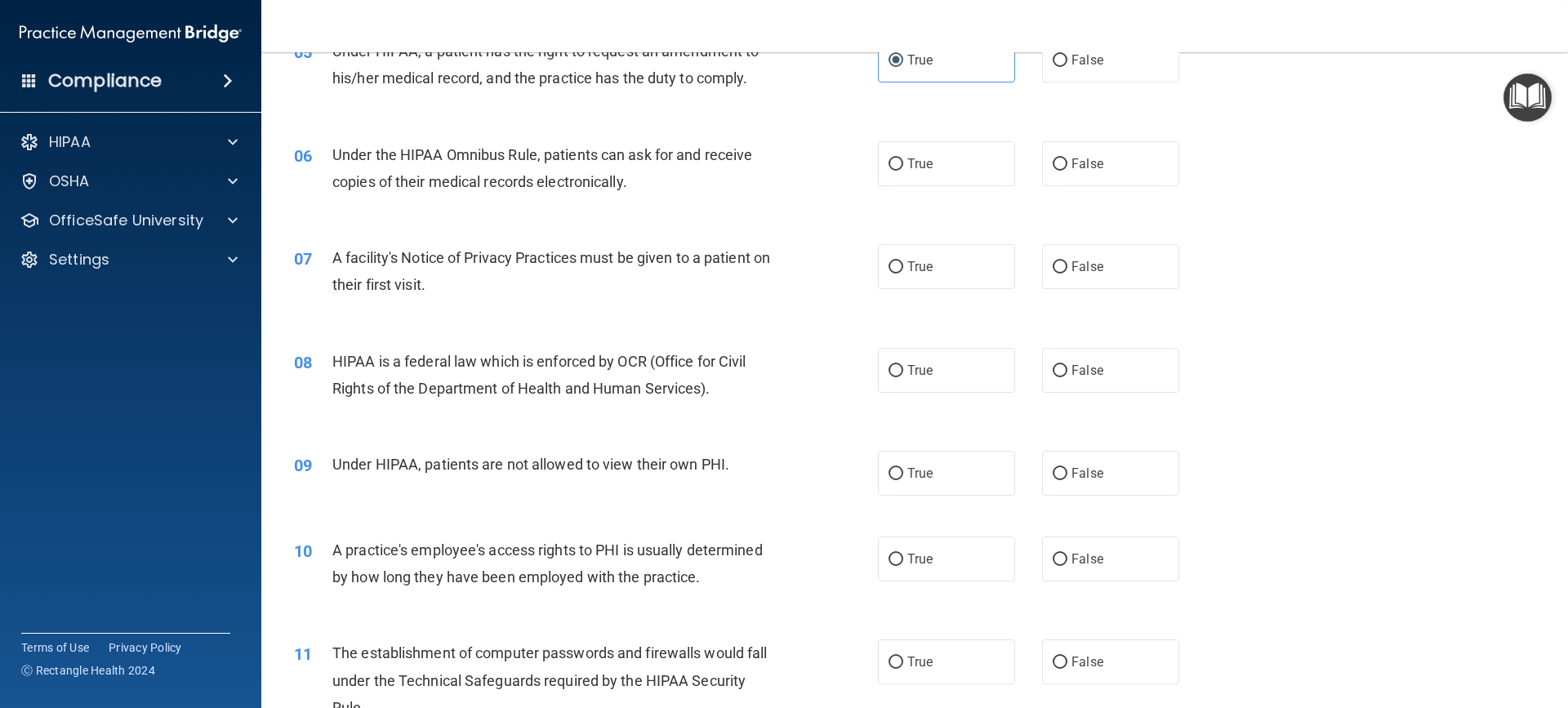
scroll to position [654, 0]
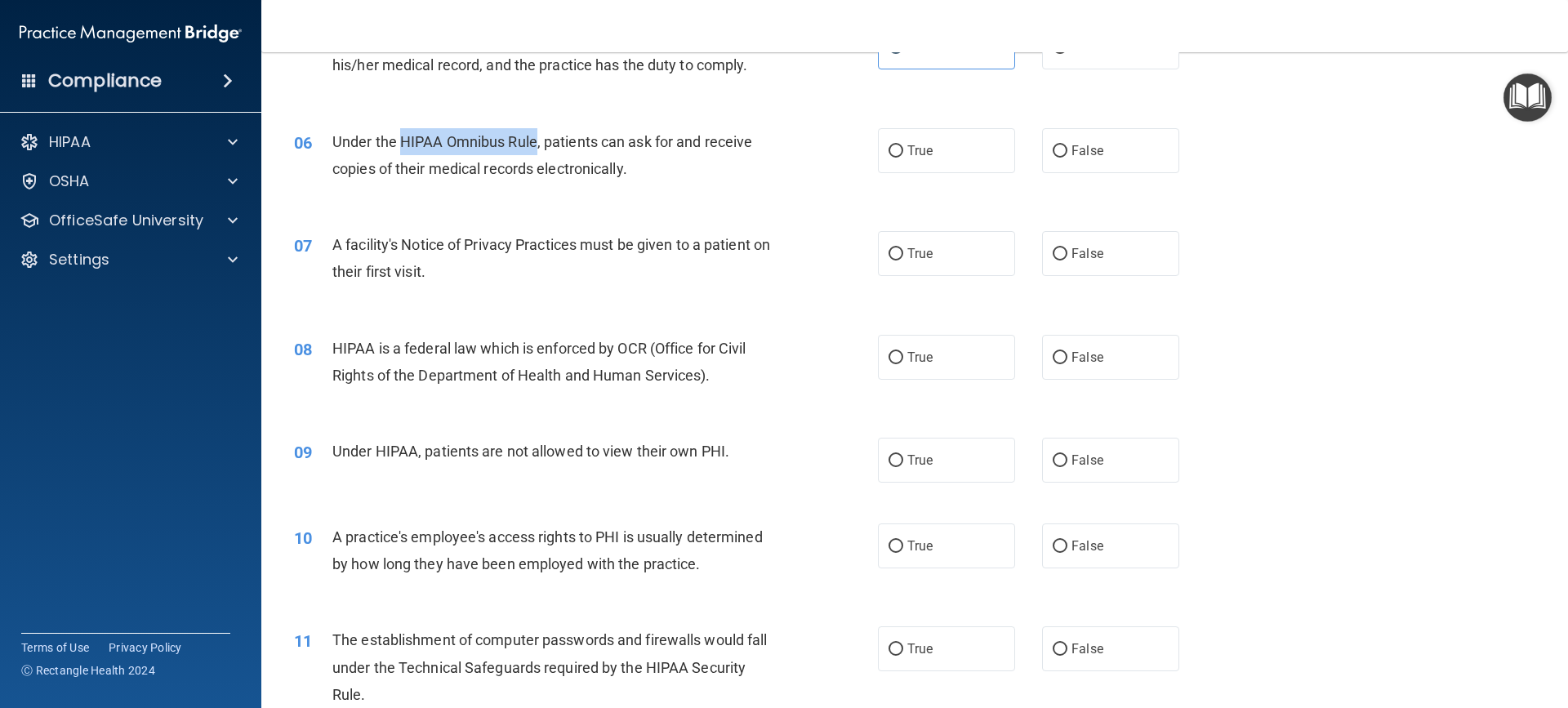
drag, startPoint x: 536, startPoint y: 146, endPoint x: 399, endPoint y: 152, distance: 137.1
click at [399, 152] on div "Under the HIPAA Omnibus Rule, patients can ask for and receive copies of their …" at bounding box center [560, 154] width 456 height 54
copy span "HIPAA Omnibus Rule"
click at [1052, 145] on input "False" at bounding box center [1060, 151] width 15 height 12
radio input "true"
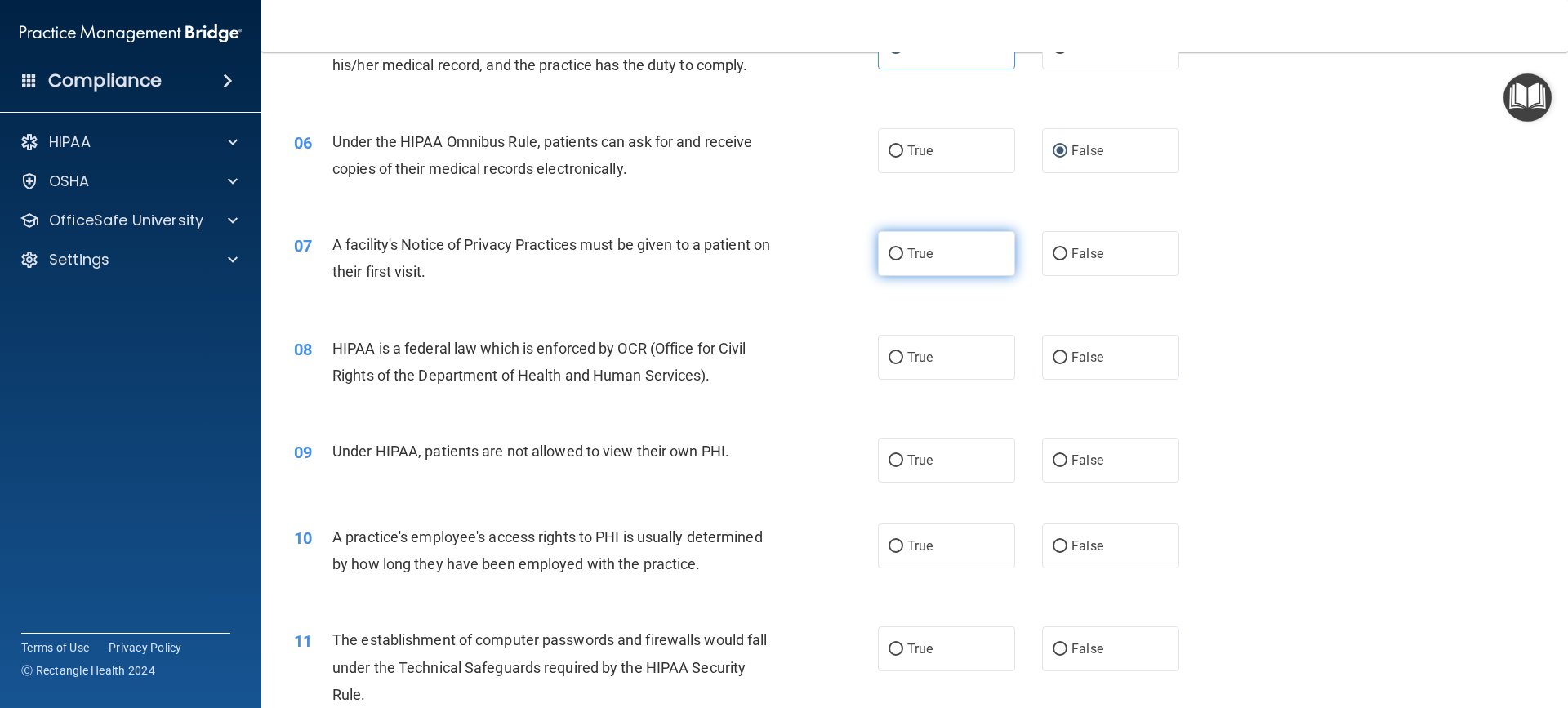
click at [907, 257] on span "True" at bounding box center [919, 253] width 26 height 16
click at [901, 257] on input "True" at bounding box center [896, 254] width 15 height 12
radio input "true"
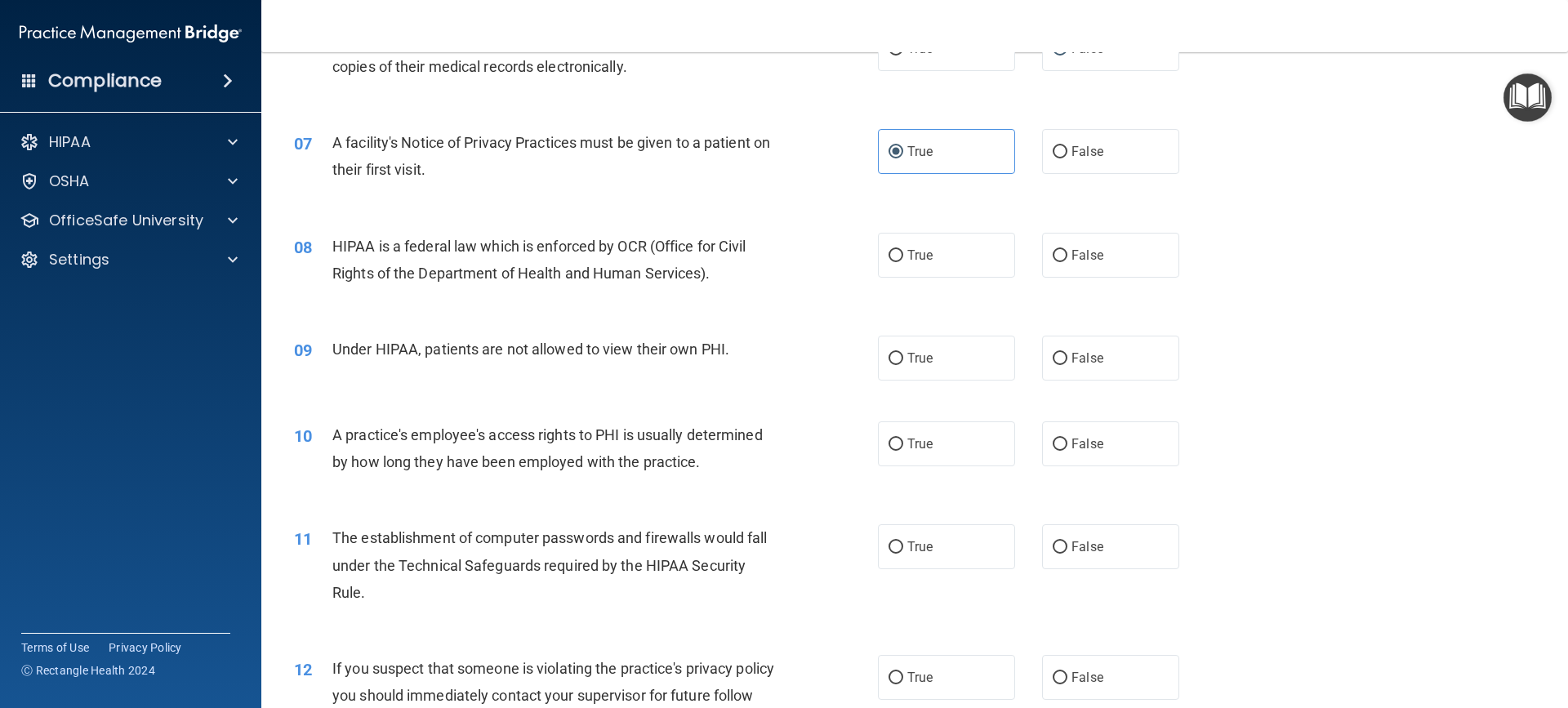
scroll to position [816, 0]
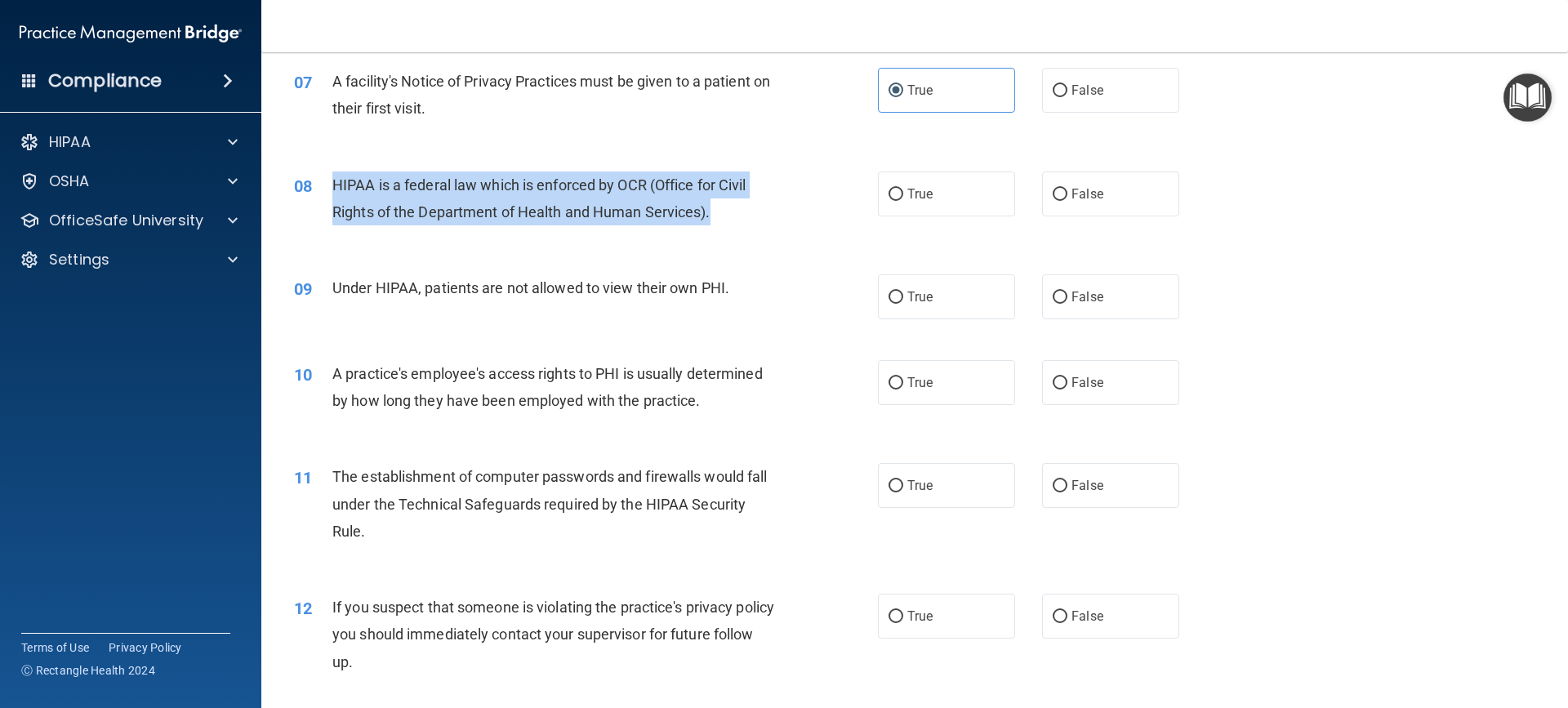
drag, startPoint x: 332, startPoint y: 182, endPoint x: 684, endPoint y: 219, distance: 353.9
click at [718, 224] on div "HIPAA is a federal law which is enforced by OCR (Office for Civil Rights of the…" at bounding box center [560, 198] width 456 height 54
copy span "HIPAA is a federal law which is enforced by OCR (Office for Civil Rights of the…"
click at [890, 191] on input "True" at bounding box center [896, 195] width 15 height 12
radio input "true"
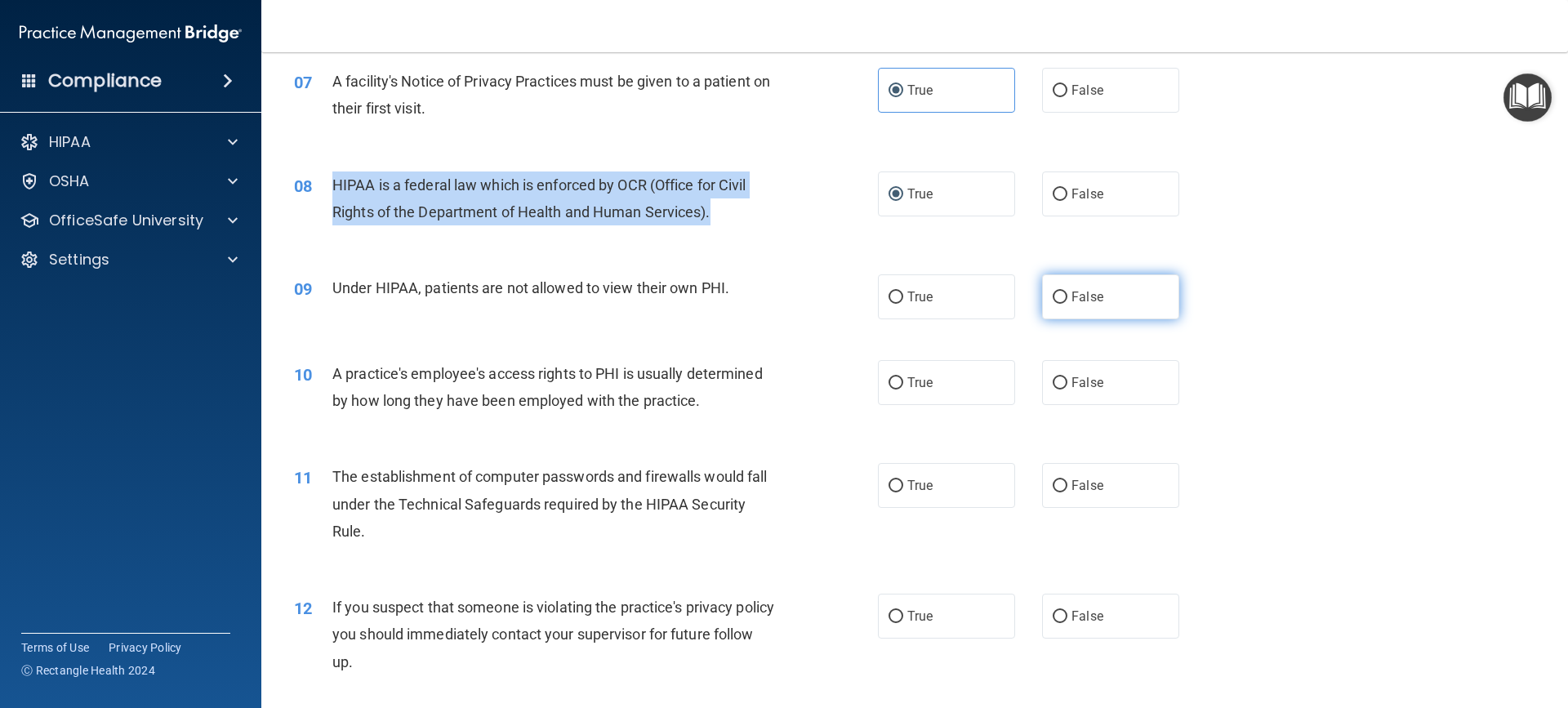
click at [1056, 300] on input "False" at bounding box center [1060, 297] width 15 height 12
radio input "true"
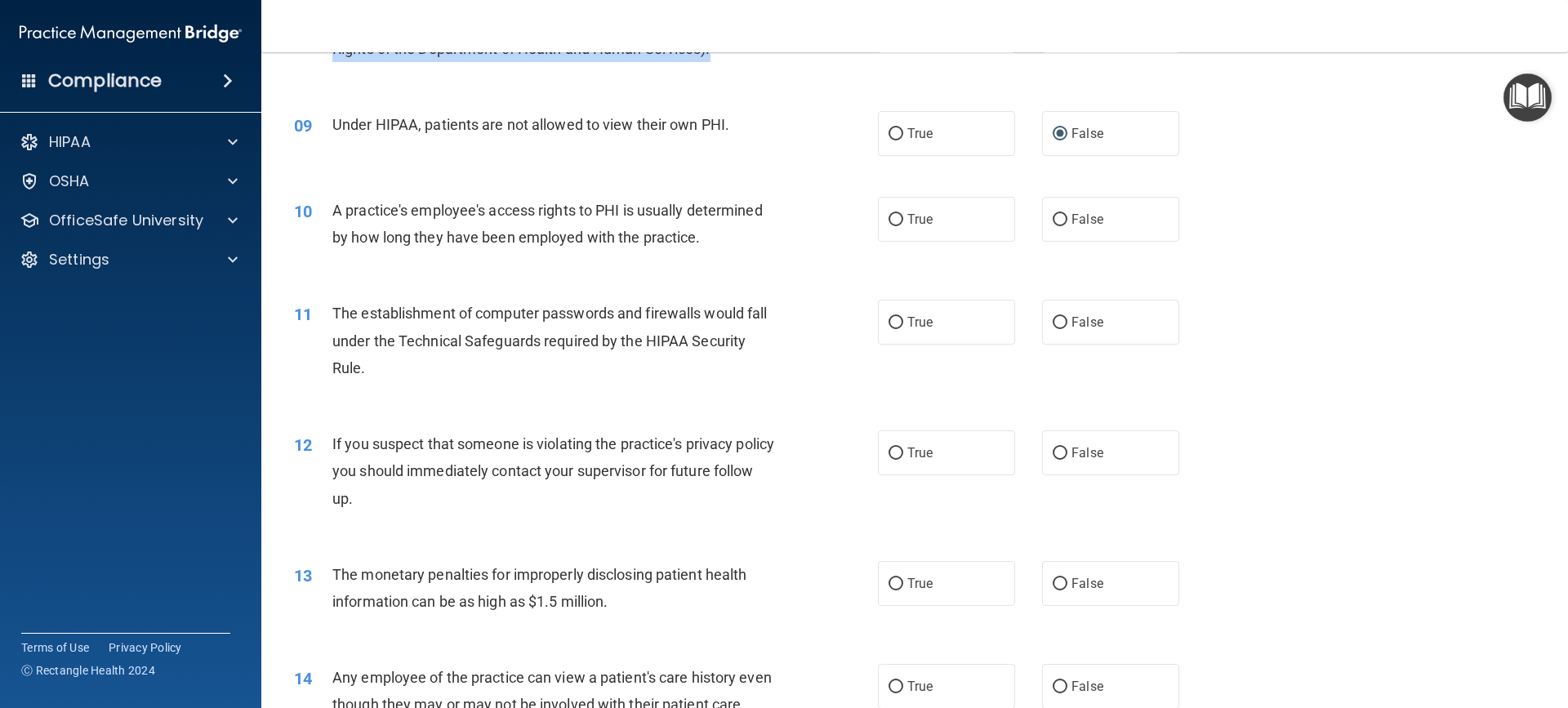
scroll to position [1061, 0]
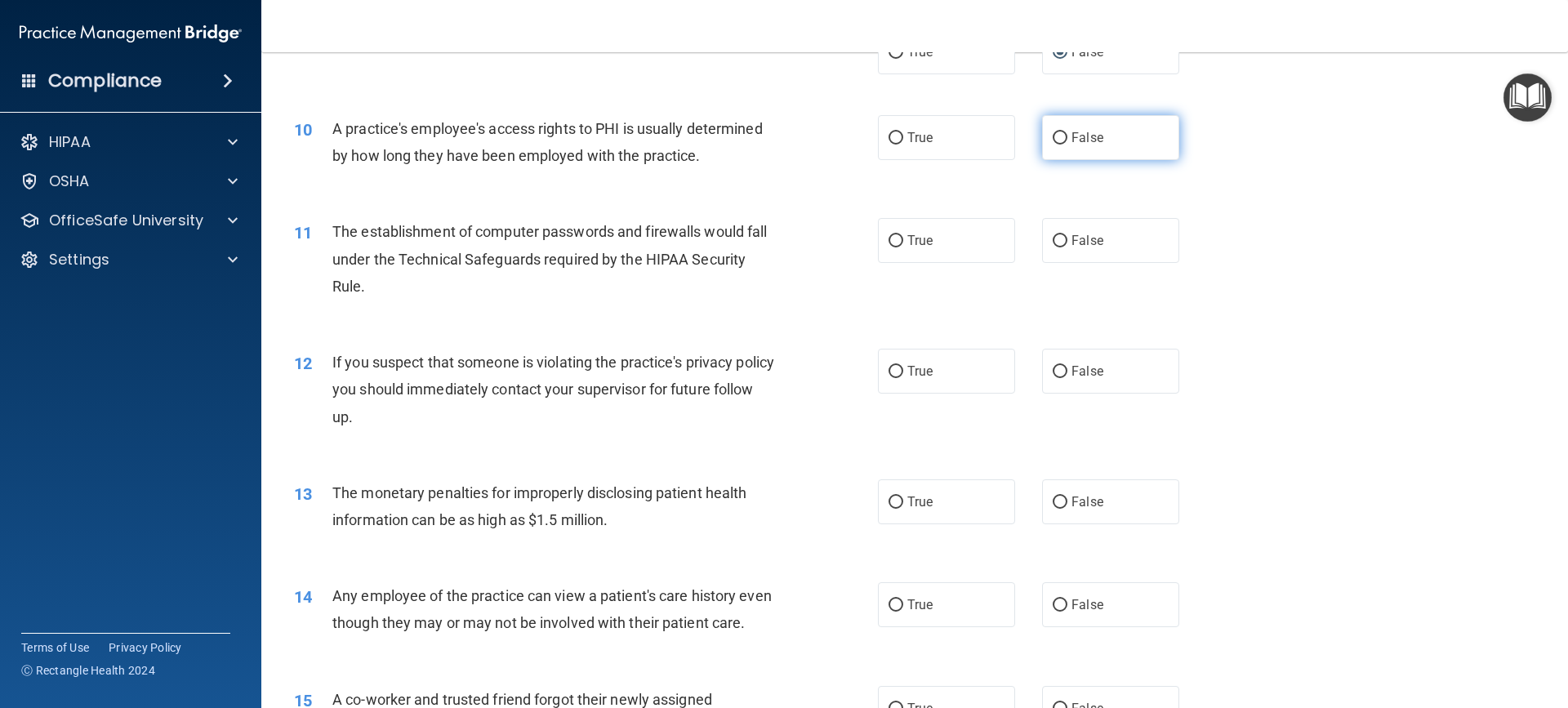
click at [1053, 143] on input "False" at bounding box center [1060, 138] width 15 height 12
radio input "true"
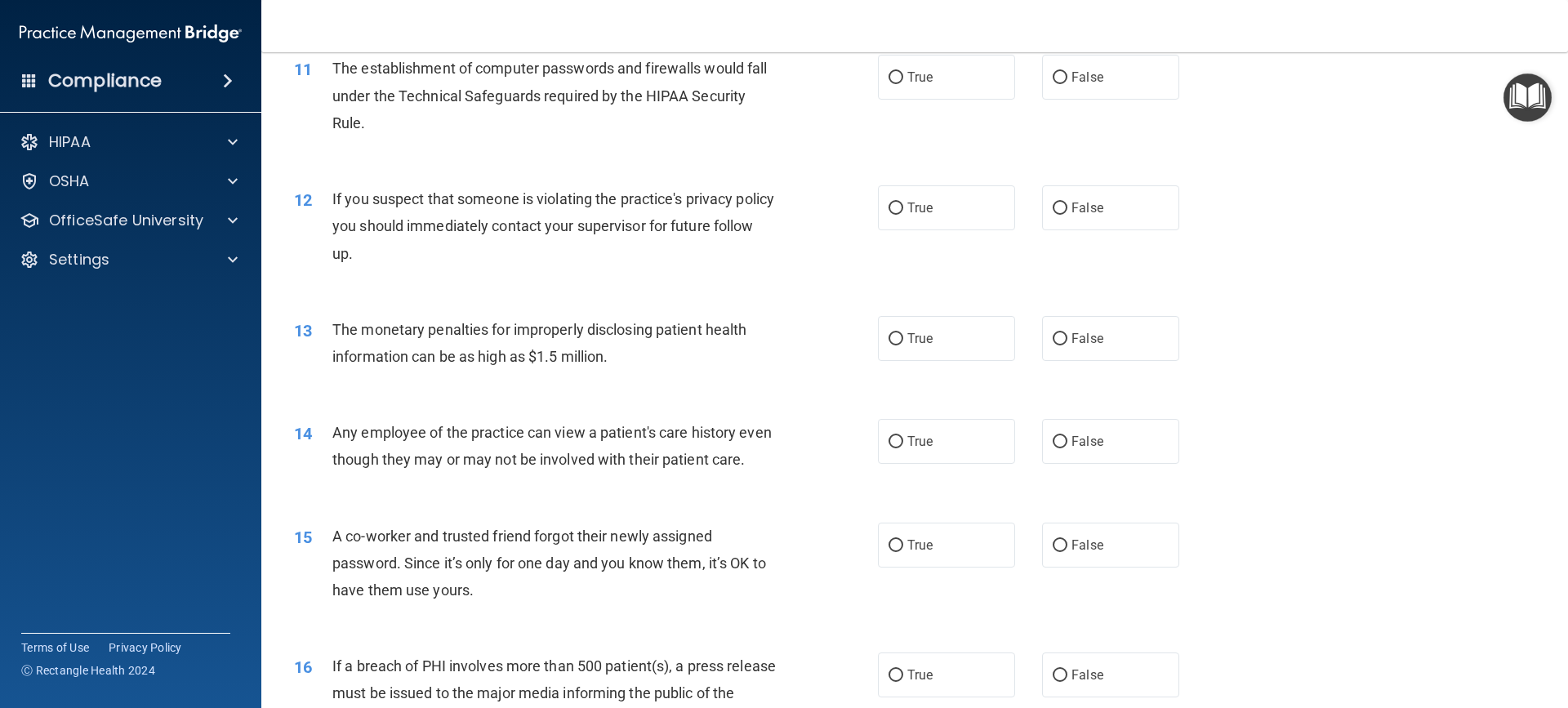
scroll to position [1143, 0]
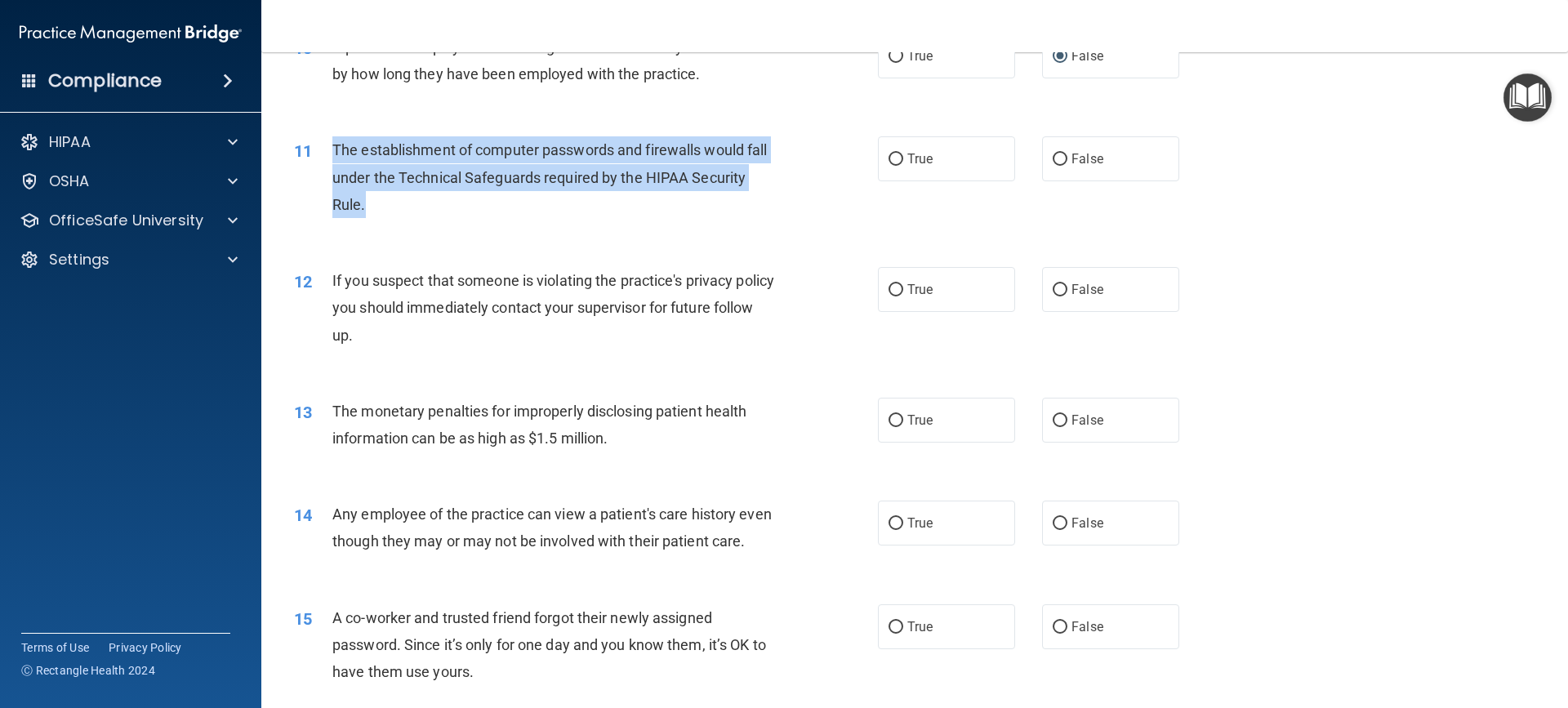
drag, startPoint x: 333, startPoint y: 142, endPoint x: 768, endPoint y: 196, distance: 438.3
click at [768, 196] on div "The establishment of computer passwords and firewalls would fall under the Tech…" at bounding box center [560, 177] width 456 height 82
copy span "The establishment of computer passwords and firewalls would fall under the Tech…"
click at [889, 155] on input "True" at bounding box center [896, 159] width 15 height 12
radio input "true"
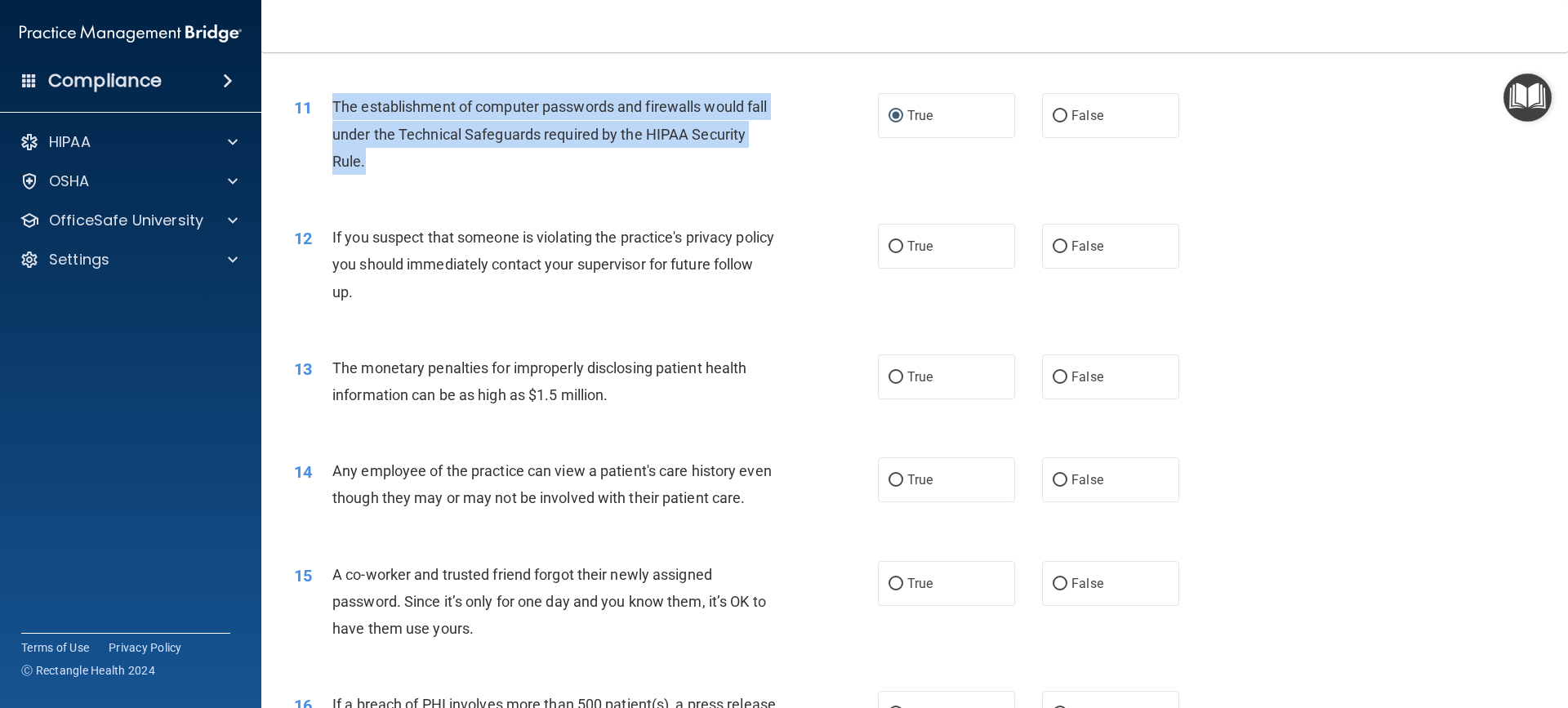
scroll to position [1225, 0]
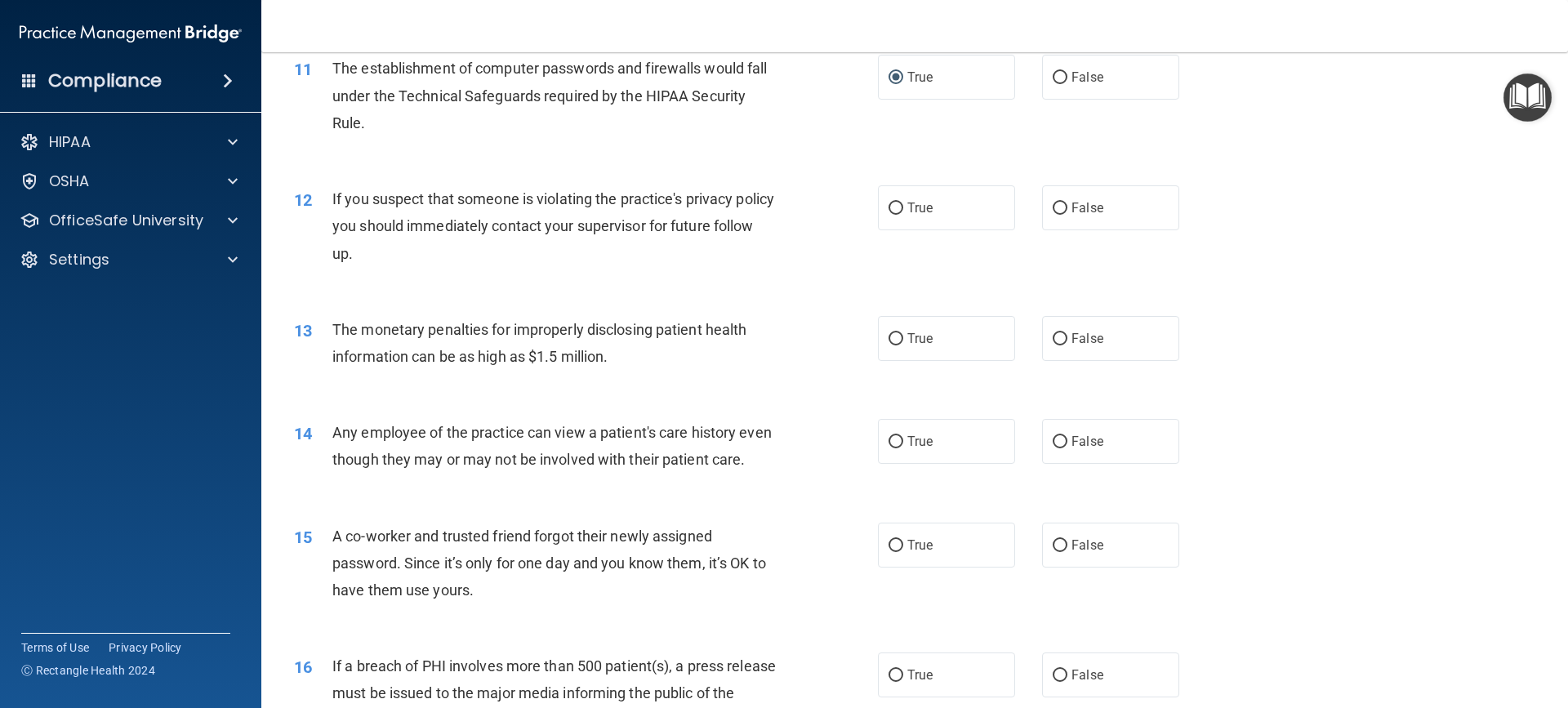
click at [417, 249] on div "If you suspect that someone is violating the practice's privacy policy you shou…" at bounding box center [560, 226] width 456 height 82
click at [892, 205] on input "True" at bounding box center [896, 208] width 15 height 12
radio input "true"
click at [626, 356] on div "The monetary penalties for improperly disclosing patient health information can…" at bounding box center [560, 342] width 456 height 54
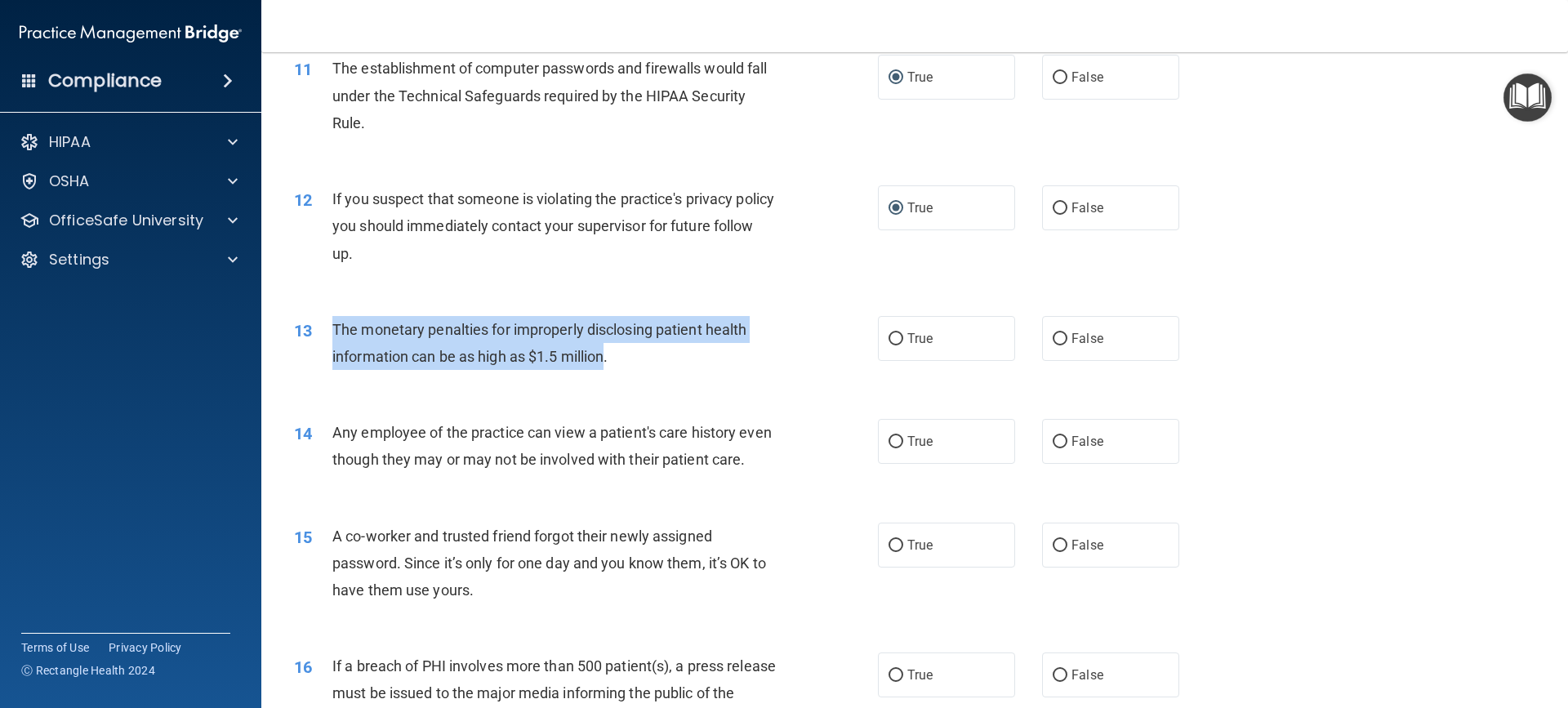
drag, startPoint x: 334, startPoint y: 330, endPoint x: 608, endPoint y: 354, distance: 275.0
click at [608, 354] on span "The monetary penalties for improperly disclosing patient health information can…" at bounding box center [540, 342] width 414 height 44
copy span "The monetary penalties for improperly disclosing patient health information can…"
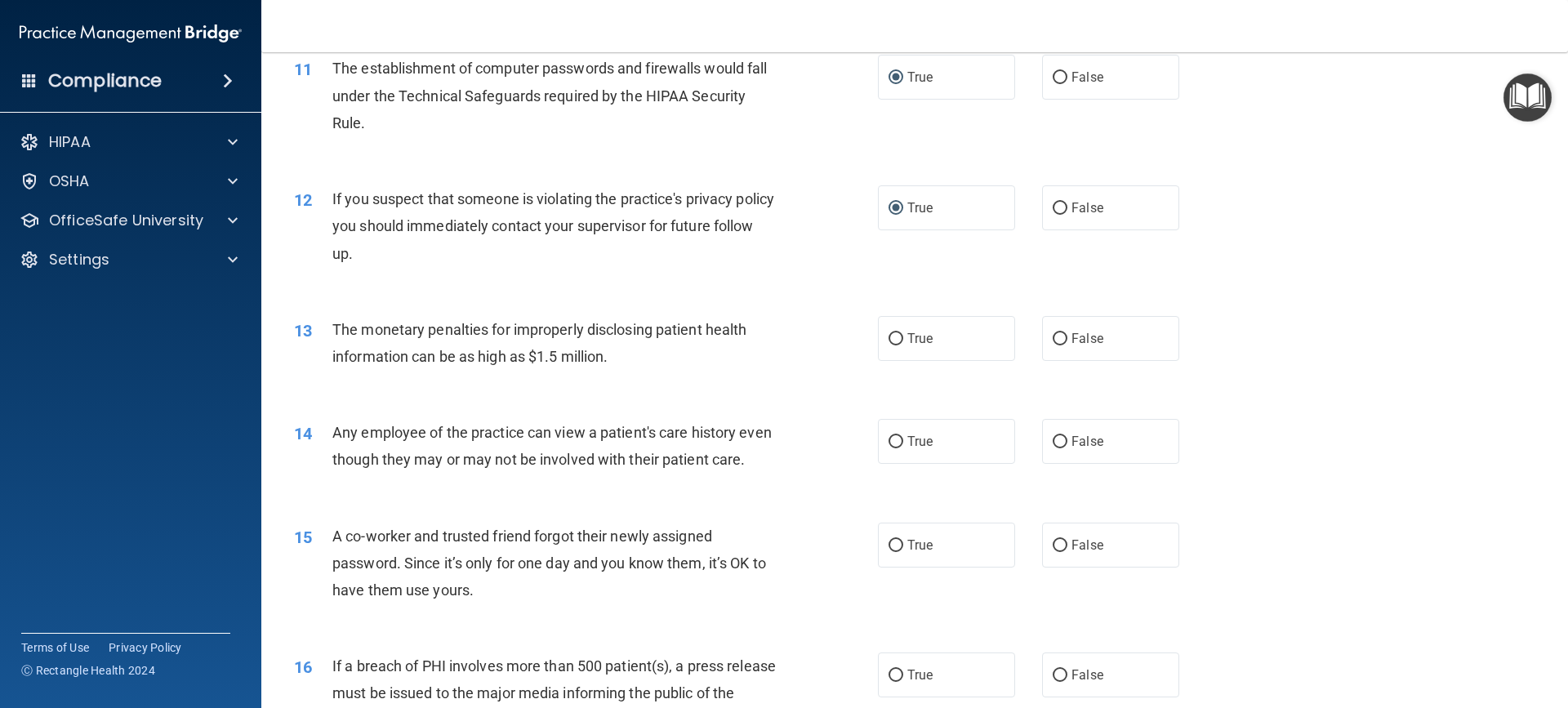
click at [665, 361] on div "The monetary penalties for improperly disclosing patient health information can…" at bounding box center [560, 342] width 456 height 54
click at [917, 336] on span "True" at bounding box center [919, 338] width 26 height 16
click at [903, 336] on input "True" at bounding box center [896, 339] width 15 height 12
radio input "true"
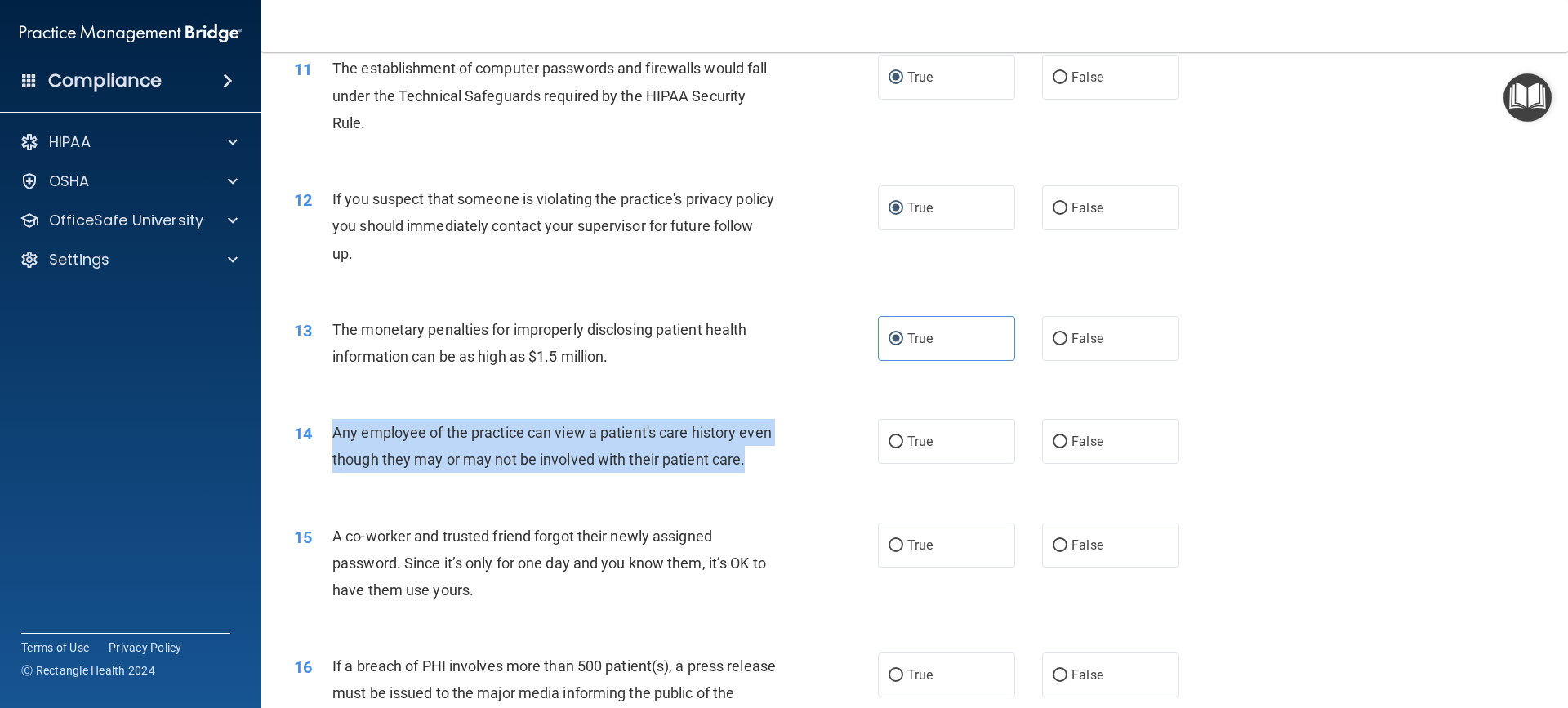
drag, startPoint x: 334, startPoint y: 431, endPoint x: 753, endPoint y: 481, distance: 422.0
click at [753, 473] on div "Any employee of the practice can view a patient's care history even though they…" at bounding box center [560, 446] width 456 height 54
copy span "Any employee of the practice can view a patient's care history even though they…"
click at [1052, 438] on input "False" at bounding box center [1060, 441] width 15 height 12
radio input "true"
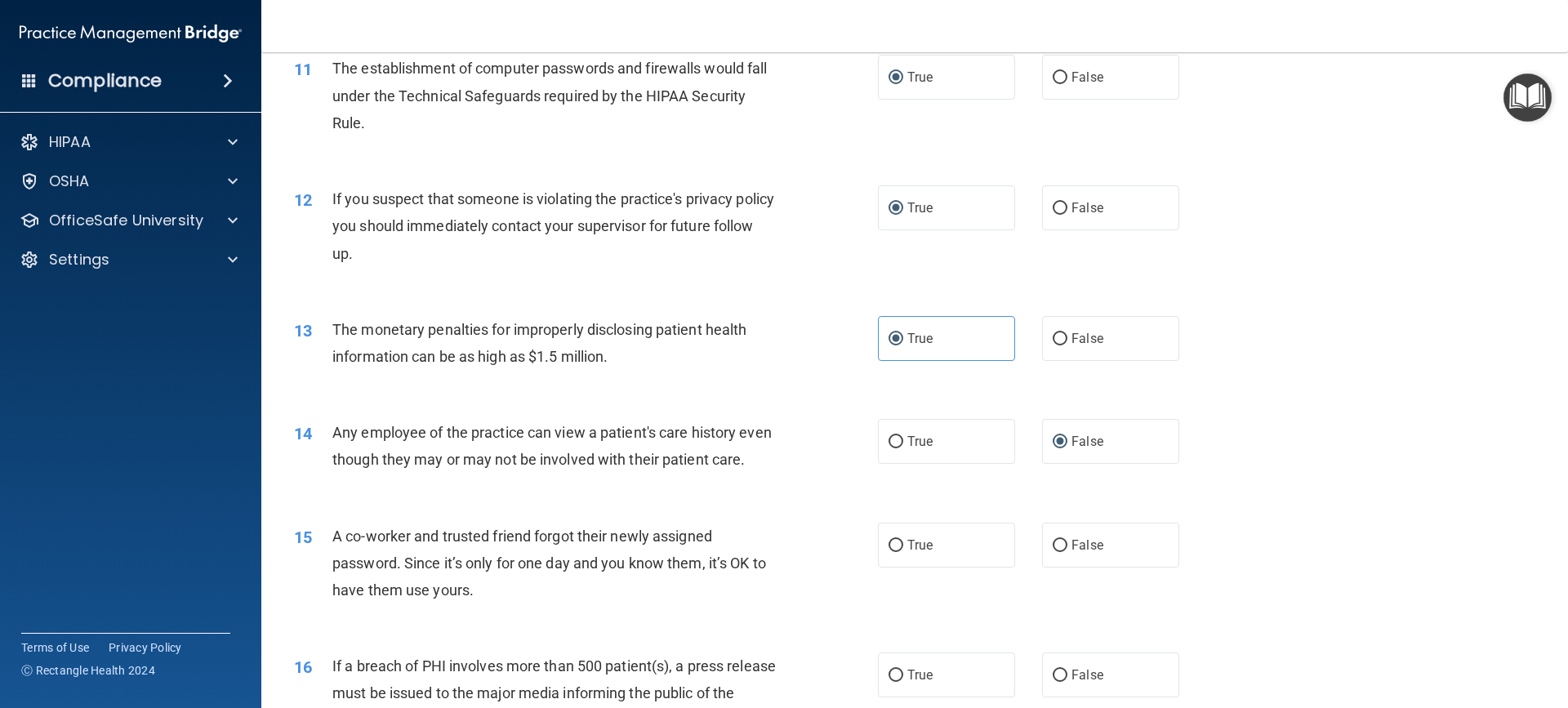
click at [784, 502] on div "14 Any employee of the practice can view a patient's care history even though t…" at bounding box center [914, 450] width 1266 height 103
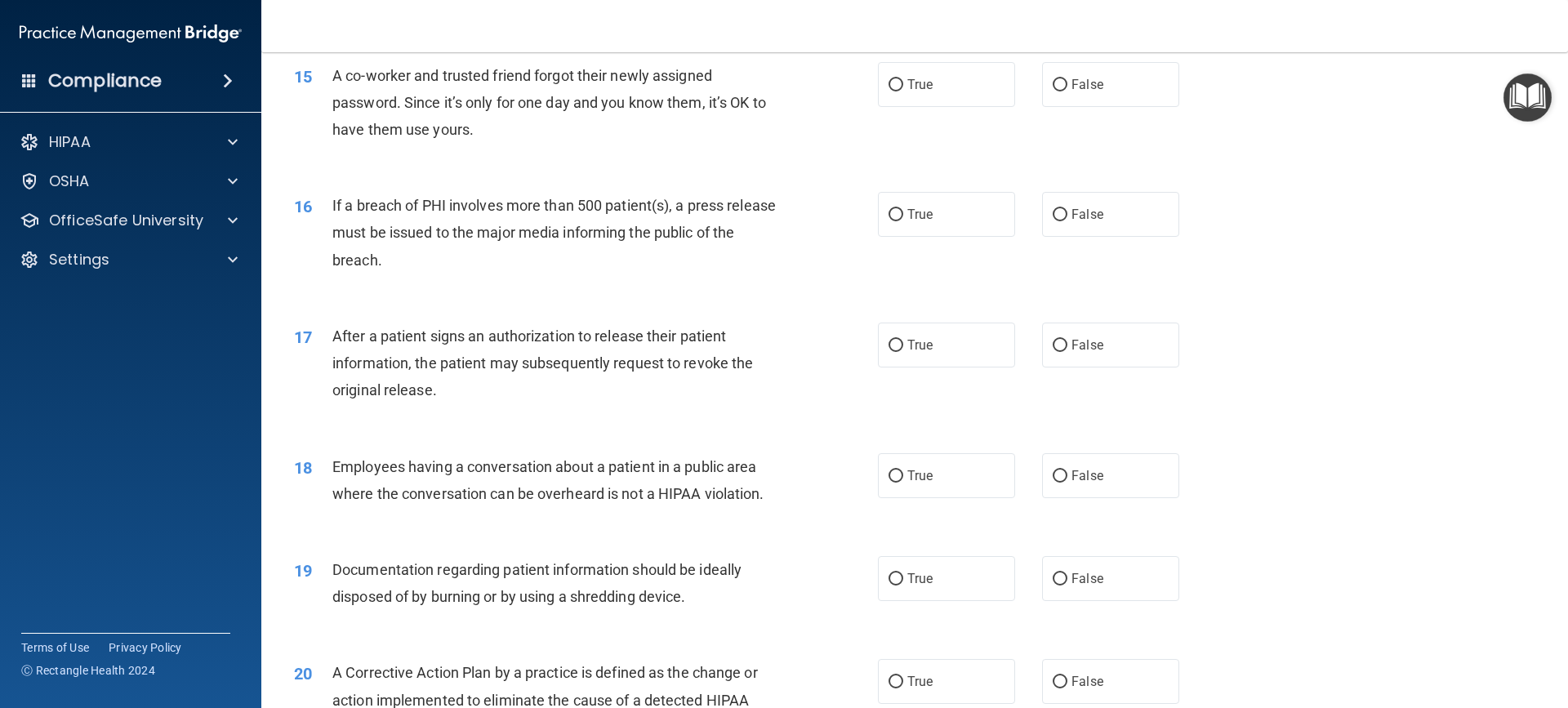
scroll to position [1715, 0]
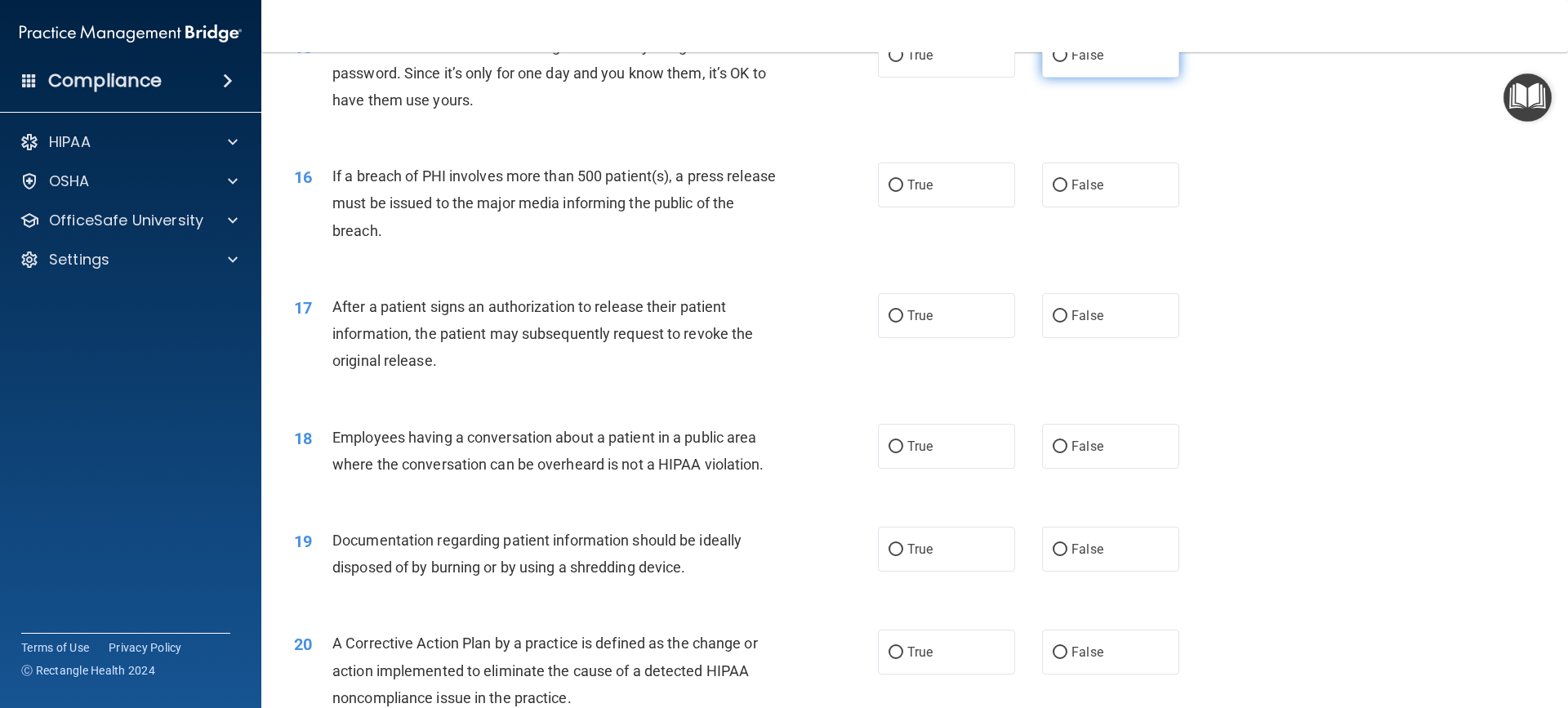
click at [1054, 62] on input "False" at bounding box center [1060, 55] width 15 height 12
radio input "true"
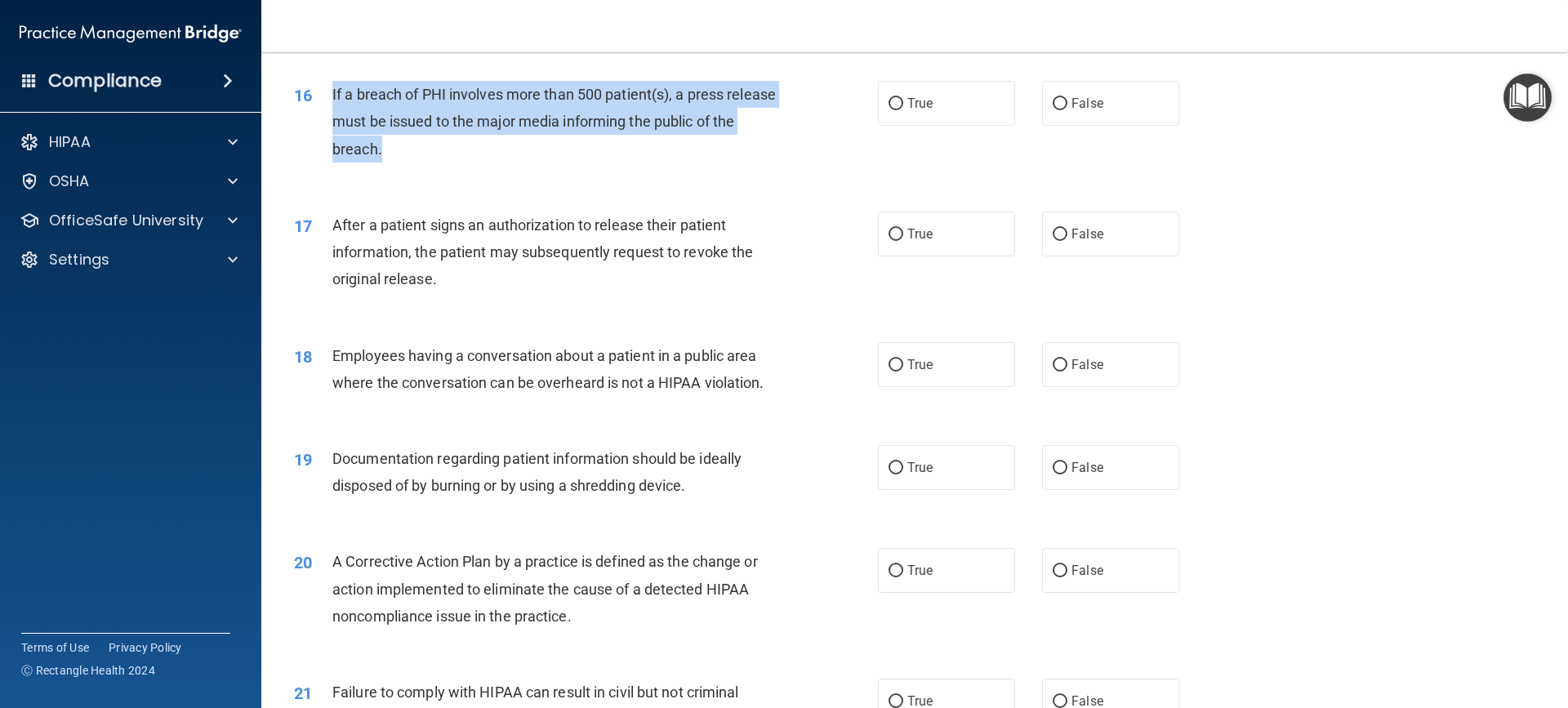
drag, startPoint x: 333, startPoint y: 119, endPoint x: 516, endPoint y: 186, distance: 194.9
click at [516, 163] on div "If a breach of PHI involves more than 500 patient(s), a press release must be i…" at bounding box center [560, 121] width 456 height 82
copy span "If a breach of PHI involves more than 500 patient(s), a press release must be i…"
click at [889, 111] on input "True" at bounding box center [896, 104] width 15 height 12
radio input "true"
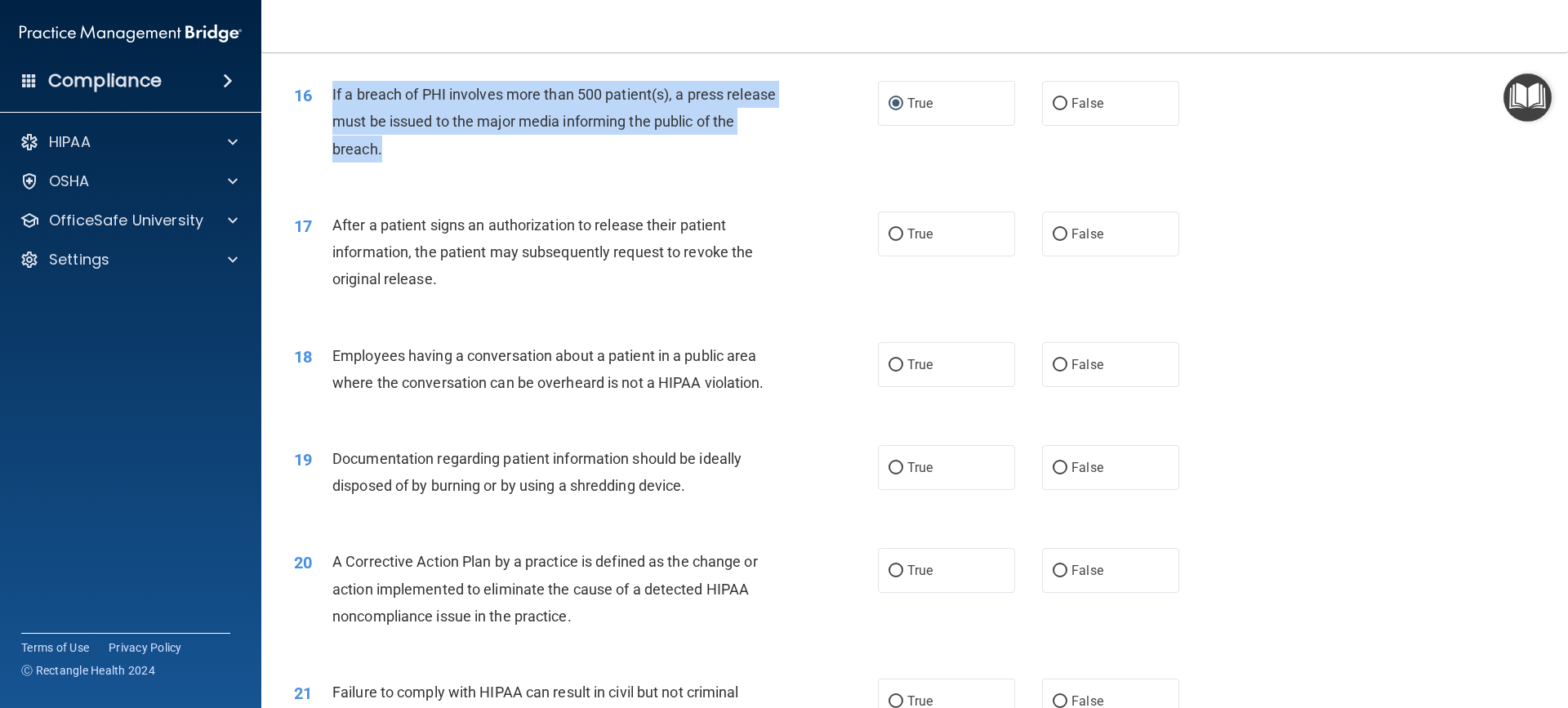
scroll to position [1878, 0]
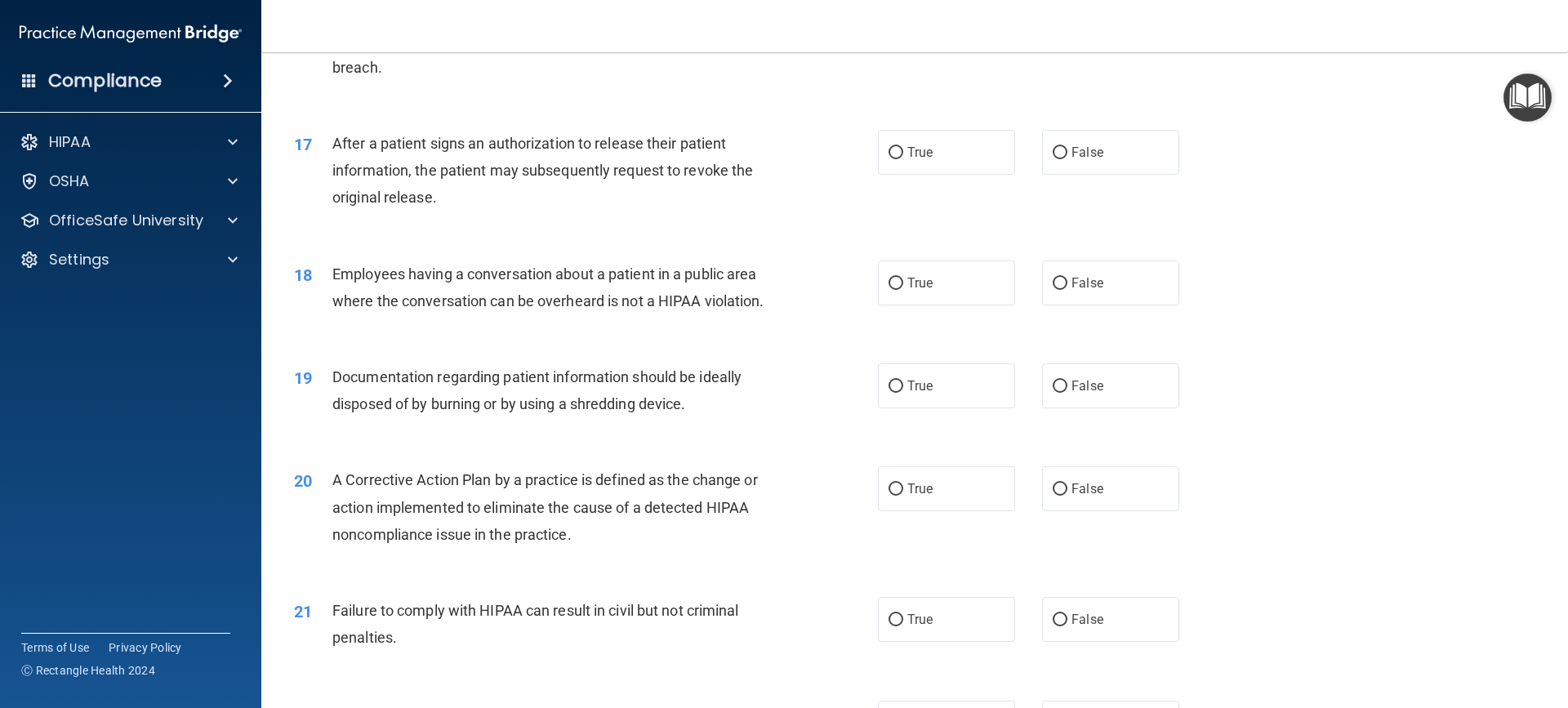
click at [469, 211] on div "After a patient signs an authorization to release their patient information, th…" at bounding box center [560, 170] width 456 height 82
click at [893, 159] on input "True" at bounding box center [896, 153] width 15 height 12
radio input "true"
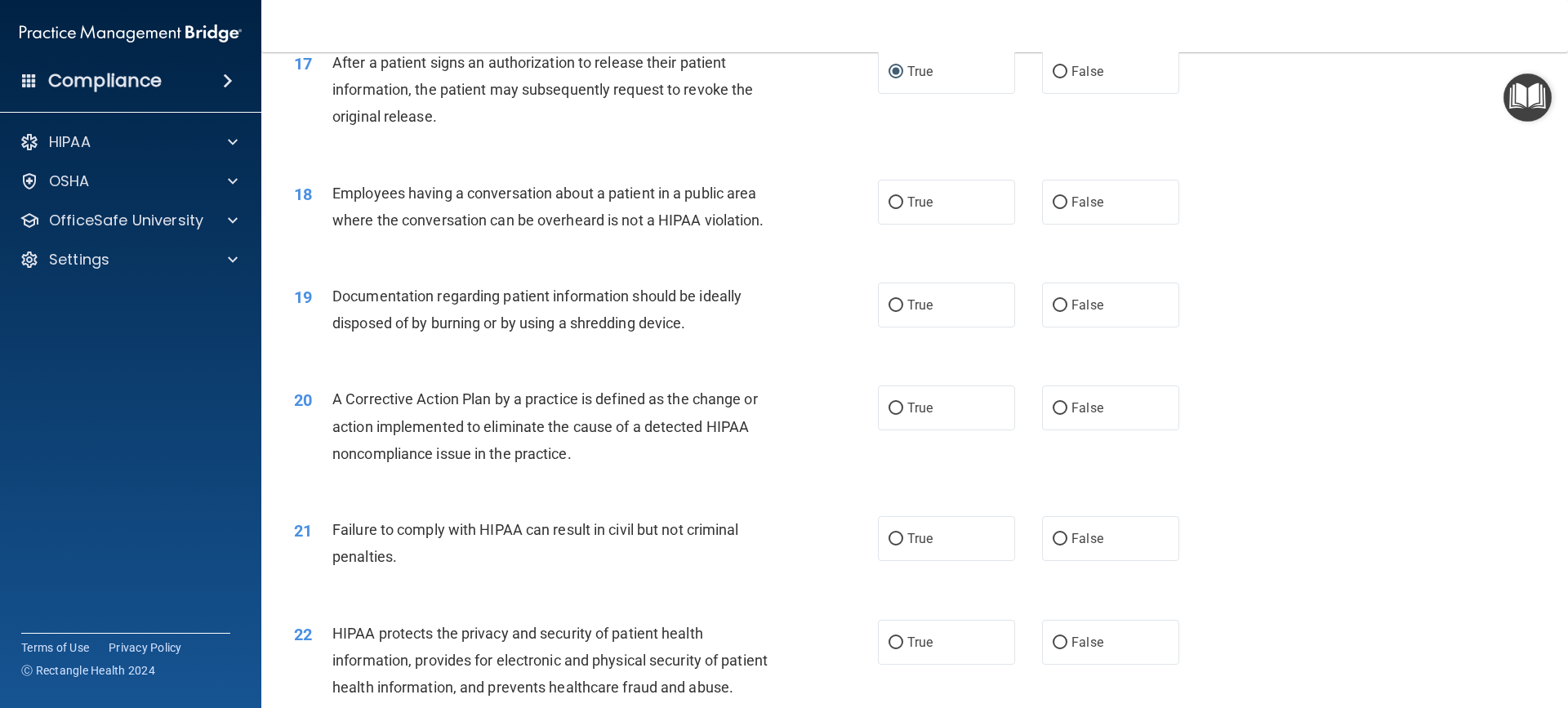
scroll to position [1960, 0]
click at [1063, 222] on label "False" at bounding box center [1111, 201] width 137 height 45
click at [1063, 208] on input "False" at bounding box center [1060, 201] width 15 height 12
radio input "true"
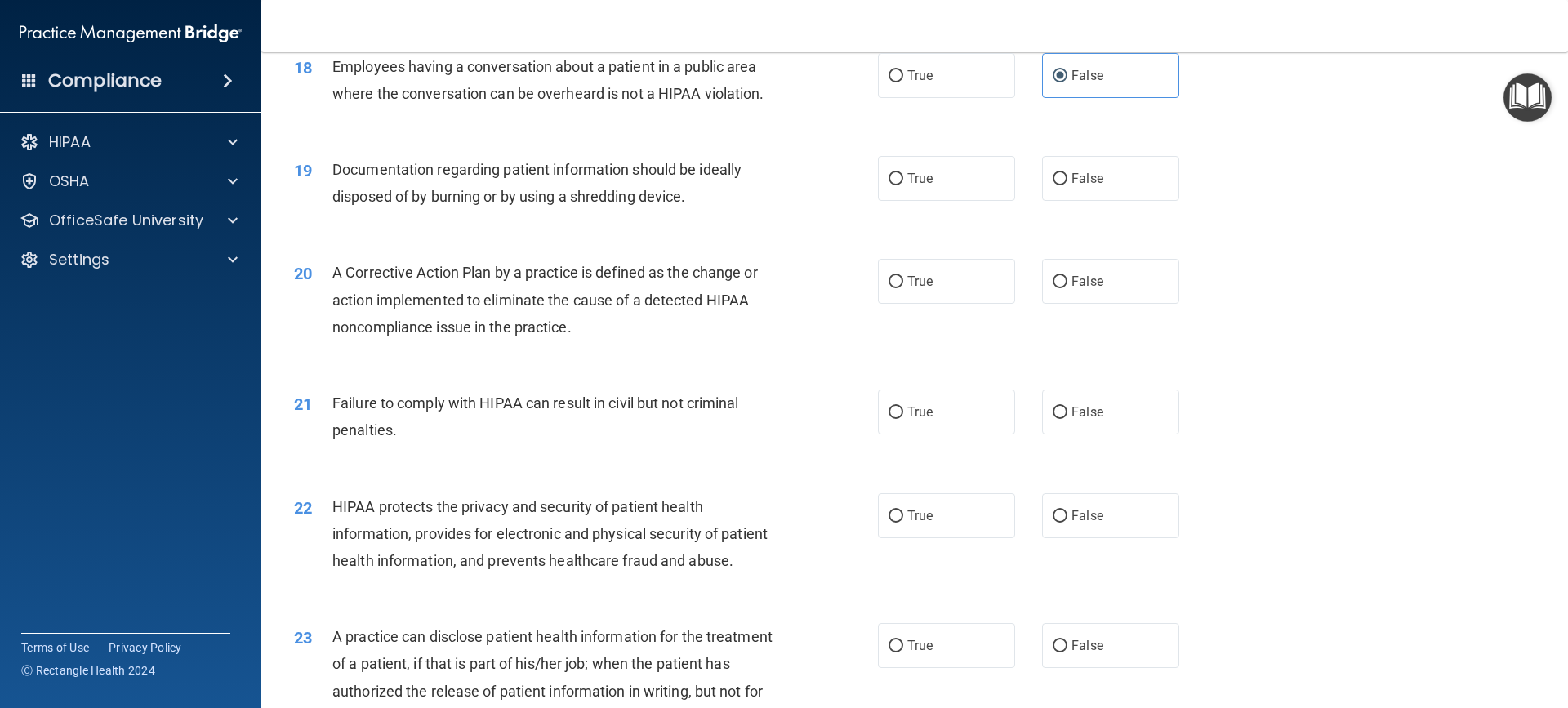
scroll to position [2123, 0]
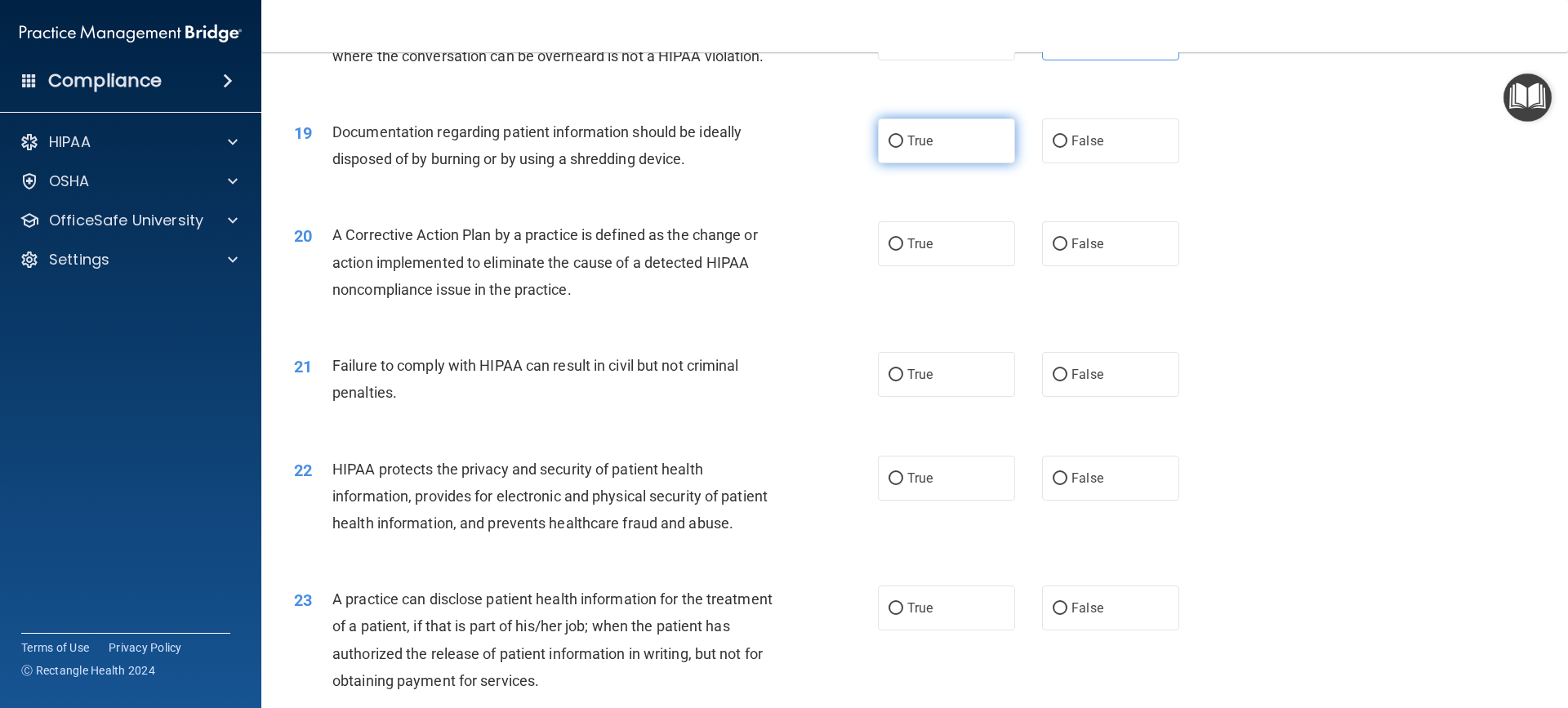
click at [889, 148] on input "True" at bounding box center [896, 141] width 15 height 12
radio input "true"
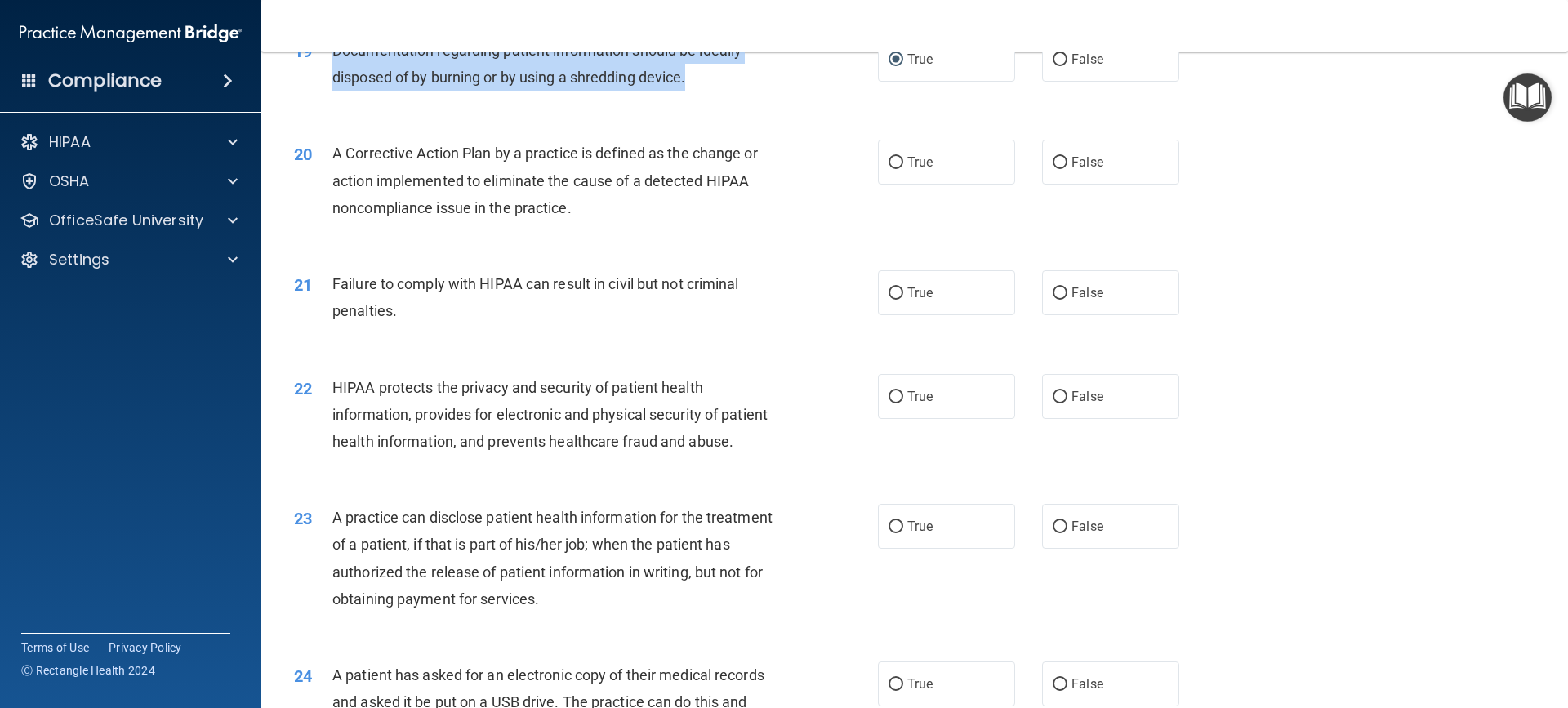
drag, startPoint x: 333, startPoint y: 79, endPoint x: 697, endPoint y: 109, distance: 365.2
click at [697, 91] on div "Documentation regarding patient information should be ideally disposed of by bu…" at bounding box center [560, 64] width 456 height 54
copy span "Documentation regarding patient information should be ideally disposed of by bu…"
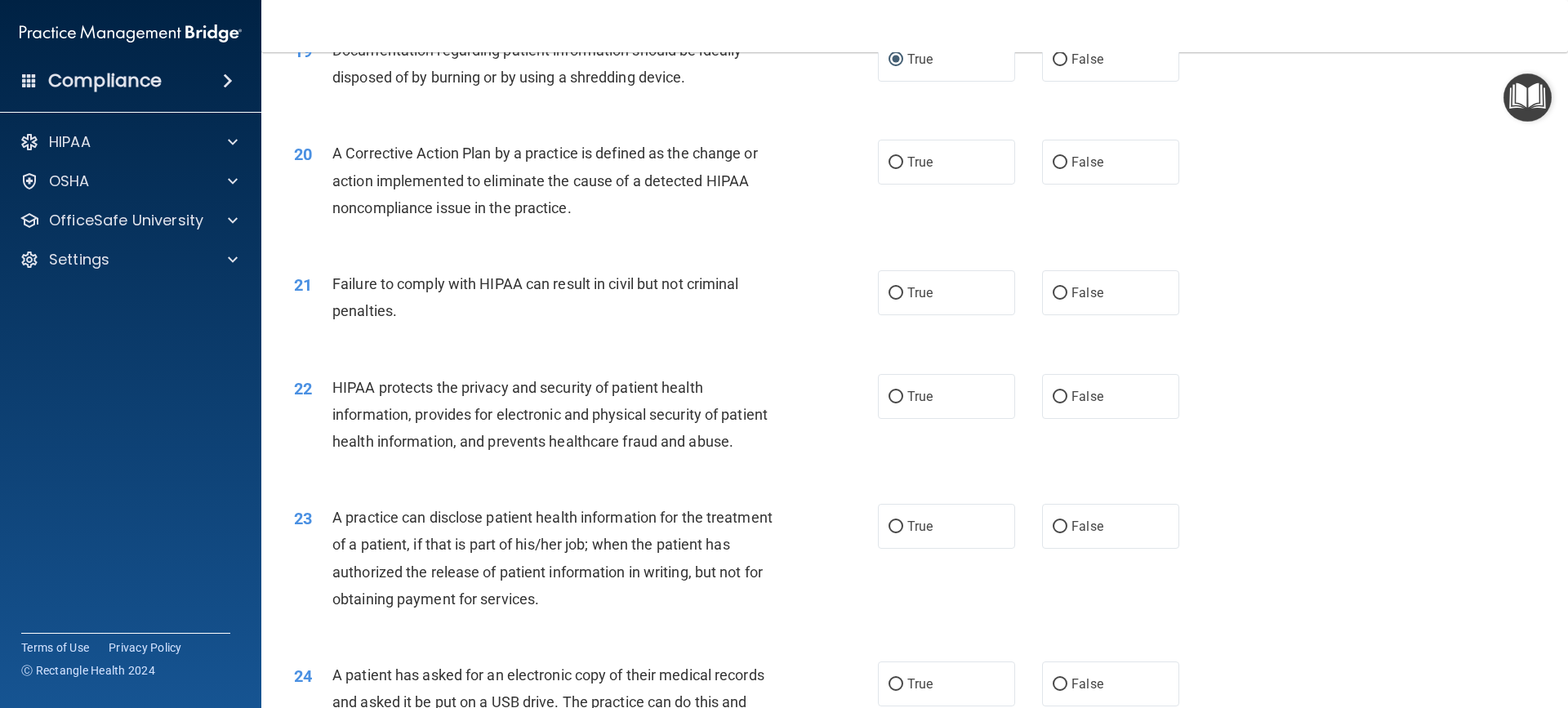
click at [658, 221] on div "A Corrective Action Plan by a practice is defined as the change or action imple…" at bounding box center [560, 180] width 456 height 82
click at [958, 185] on label "True" at bounding box center [947, 162] width 137 height 45
click at [903, 169] on input "True" at bounding box center [896, 163] width 15 height 12
radio input "true"
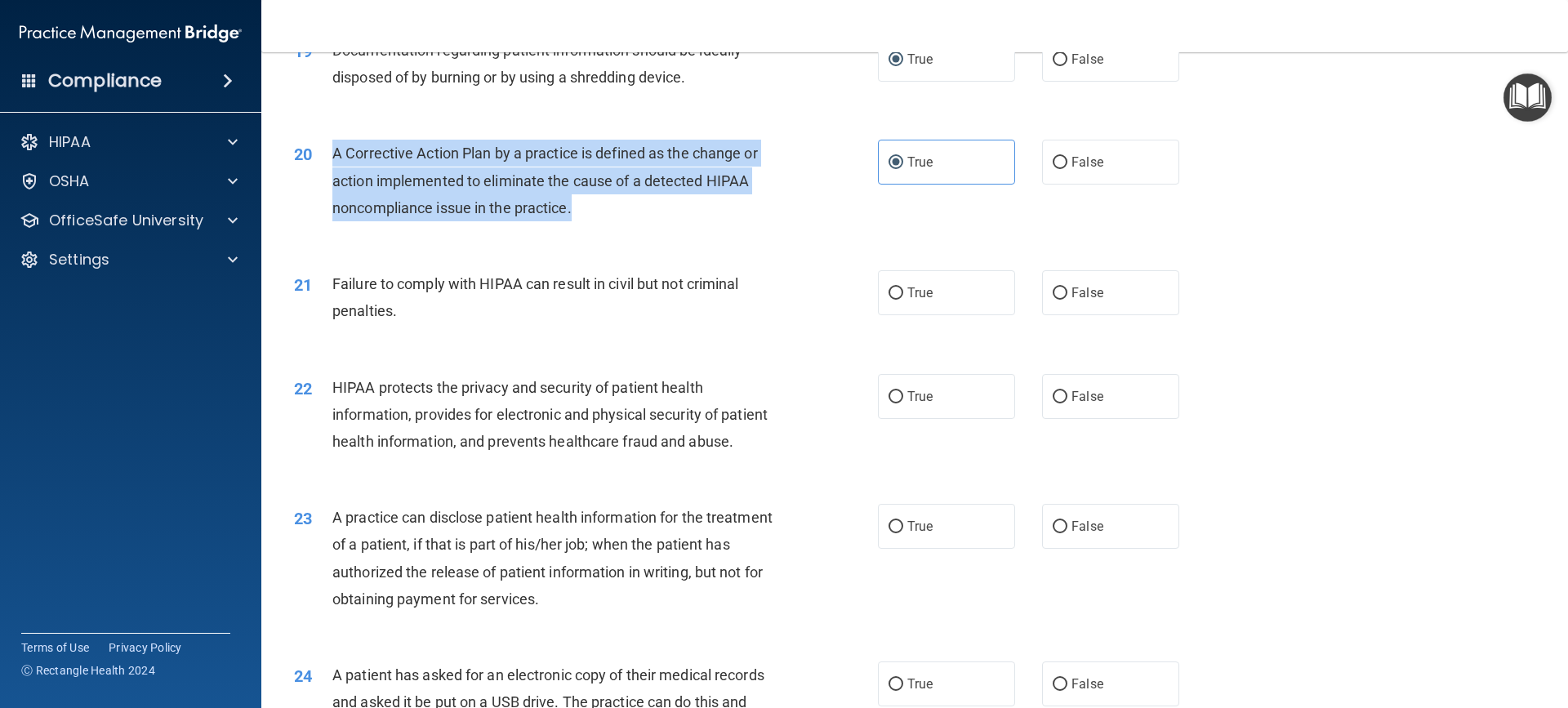
drag, startPoint x: 328, startPoint y: 181, endPoint x: 619, endPoint y: 240, distance: 296.9
click at [619, 229] on div "20 A Corrective Action Plan by a practice is defined as the change or action im…" at bounding box center [586, 184] width 633 height 90
copy div "A Corrective Action Plan by a practice is defined as the change or action imple…"
click at [632, 229] on div "20 A Corrective Action Plan by a practice is defined as the change or action im…" at bounding box center [586, 184] width 633 height 90
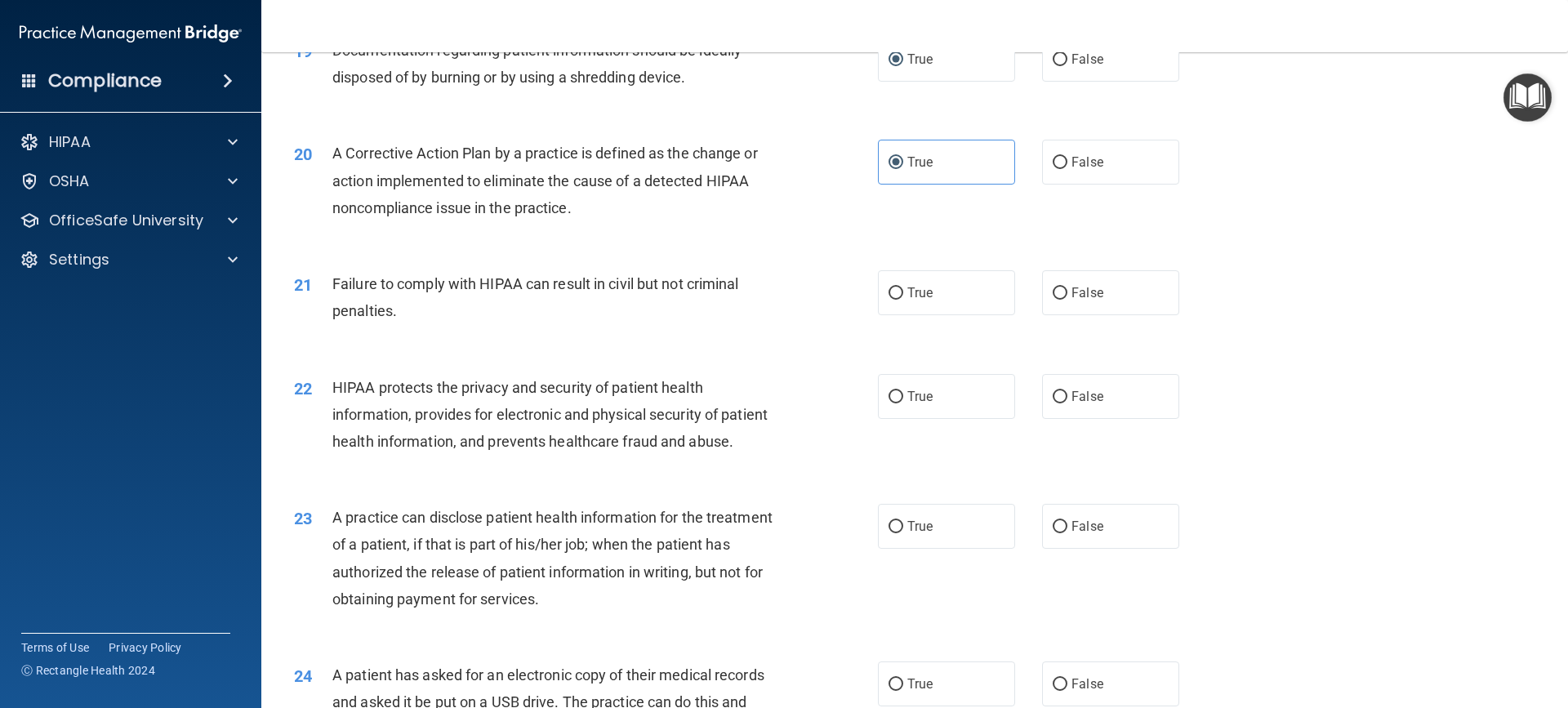
click at [624, 221] on div "A Corrective Action Plan by a practice is defined as the change or action imple…" at bounding box center [560, 180] width 456 height 82
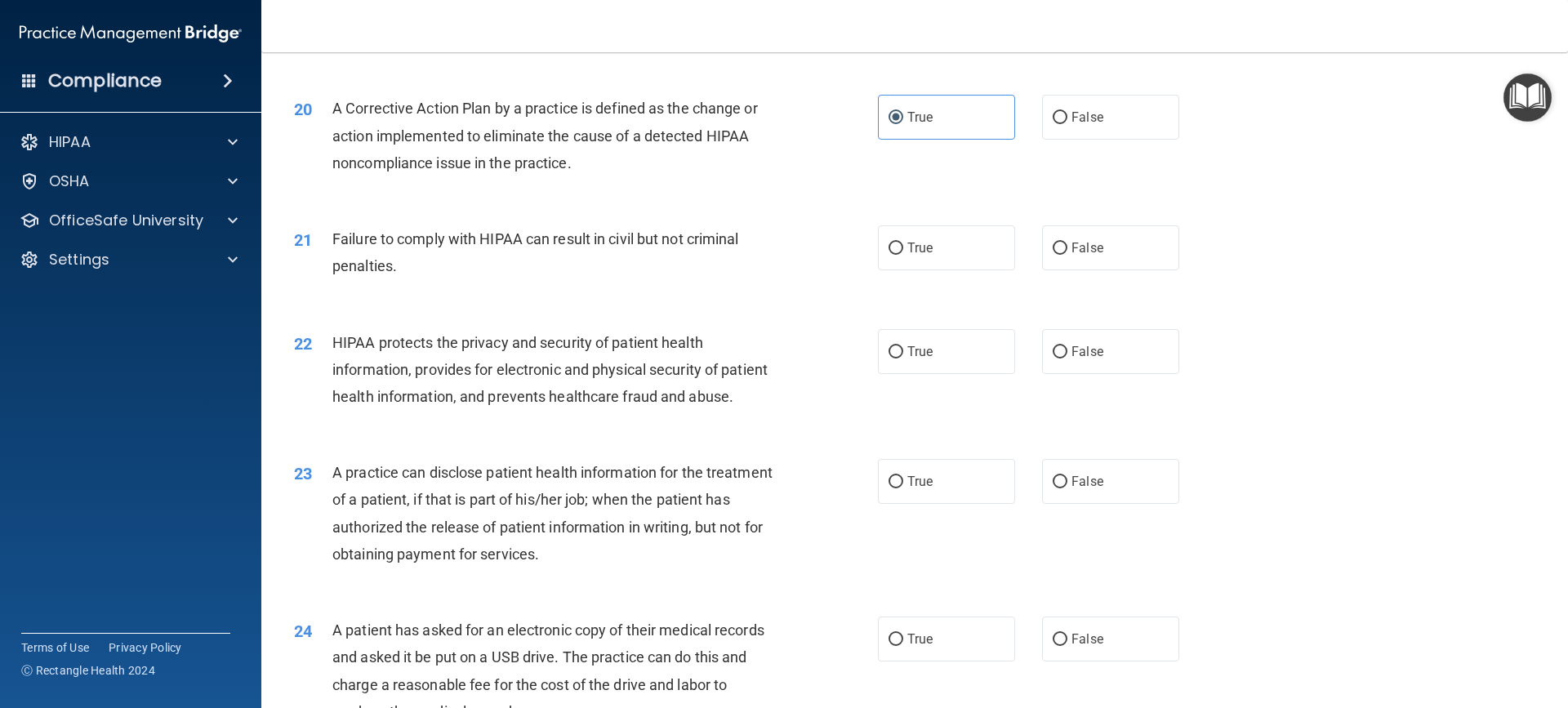
scroll to position [2286, 0]
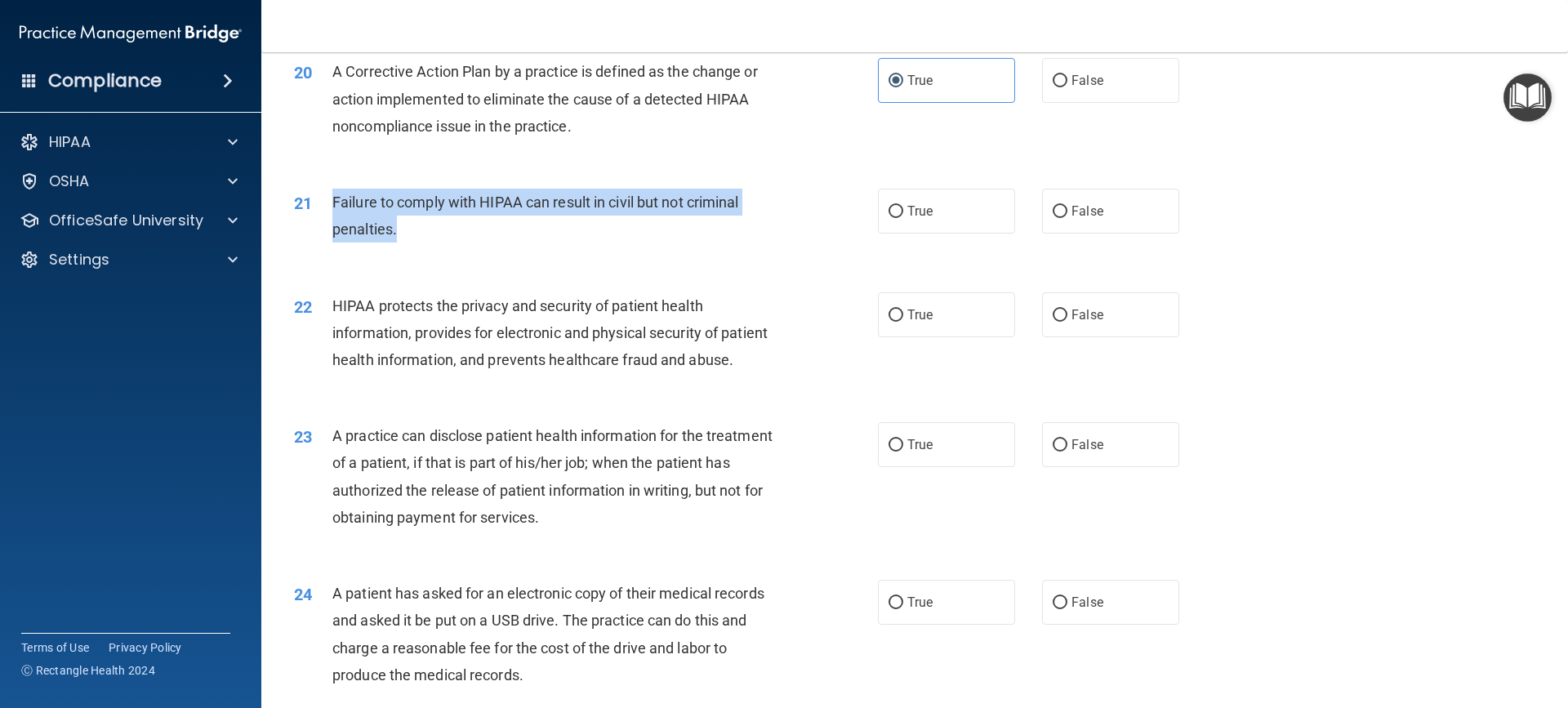
drag, startPoint x: 333, startPoint y: 226, endPoint x: 437, endPoint y: 261, distance: 109.7
click at [437, 243] on div "Failure to comply with HIPAA can result in civil but not criminal penalties." at bounding box center [560, 215] width 456 height 54
copy span "Failure to comply with HIPAA can result in civil but not criminal penalties."
click at [1052, 218] on input "False" at bounding box center [1060, 211] width 15 height 12
radio input "true"
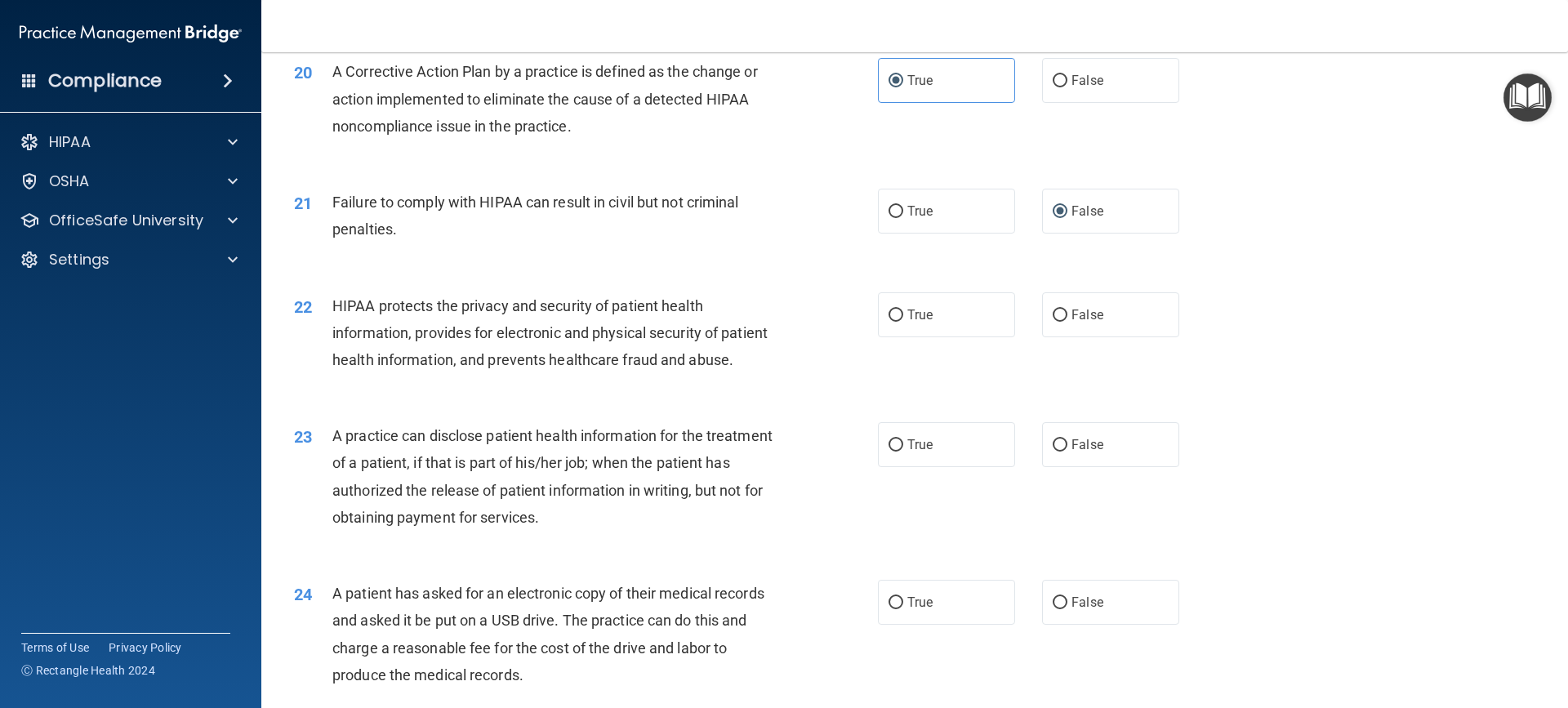
click at [490, 374] on div "HIPAA protects the privacy and security of patient health information, provides…" at bounding box center [560, 333] width 456 height 82
drag, startPoint x: 895, startPoint y: 338, endPoint x: 868, endPoint y: 348, distance: 28.8
click at [896, 322] on input "True" at bounding box center [896, 315] width 15 height 12
radio input "true"
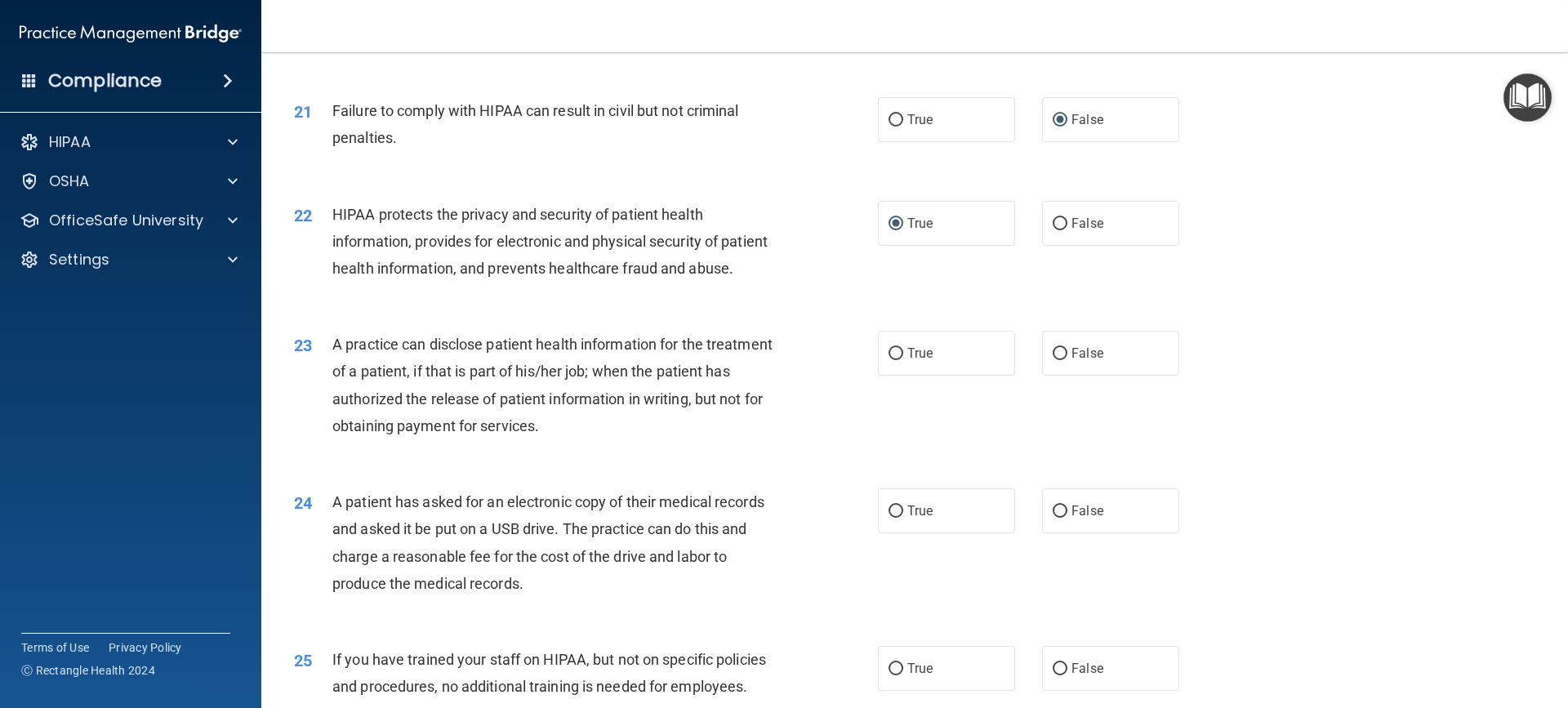
scroll to position [2340, 0]
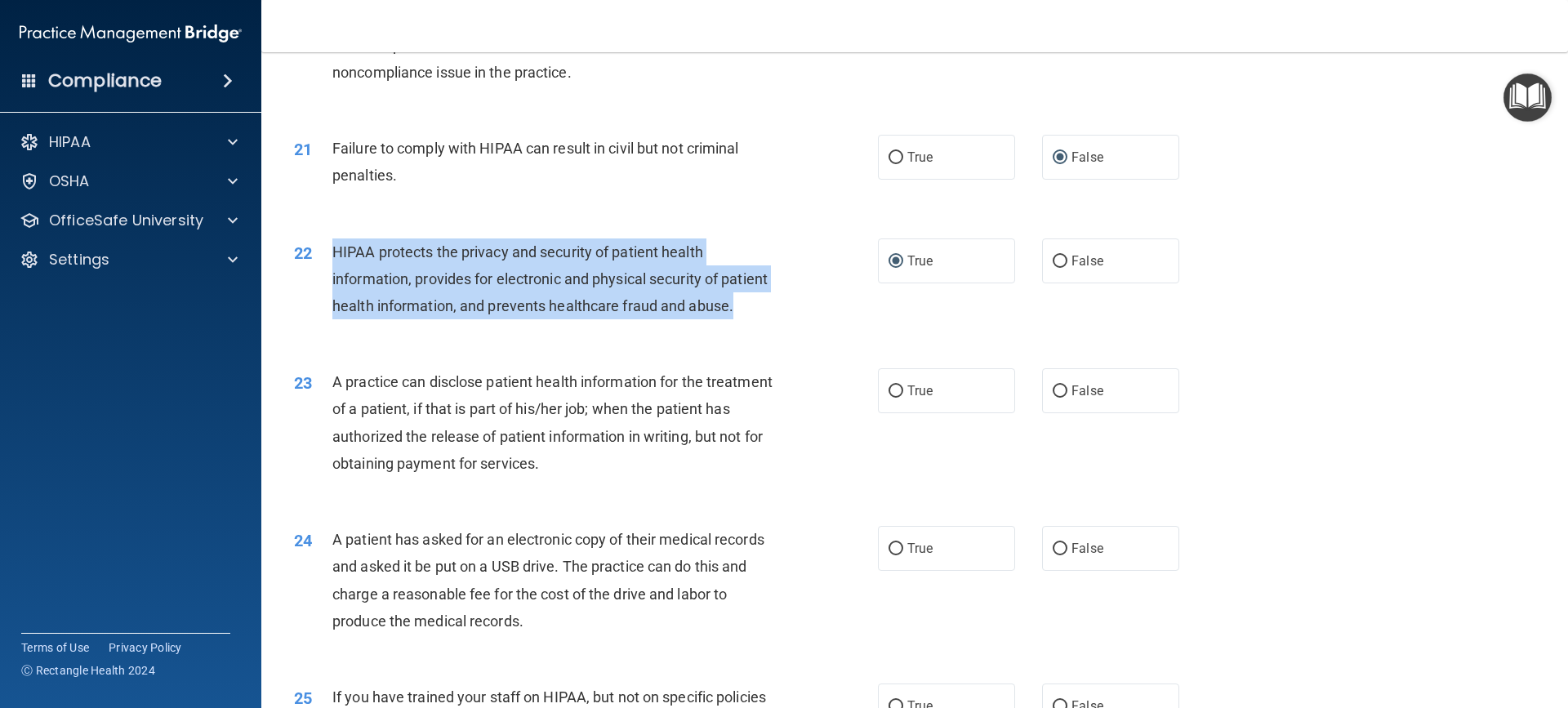
drag, startPoint x: 331, startPoint y: 273, endPoint x: 632, endPoint y: 361, distance: 313.6
click at [632, 328] on div "22 HIPAA protects the privacy and security of patient health information, provi…" at bounding box center [586, 283] width 633 height 90
copy div "HIPAA protects the privacy and security of patient health information, provides…"
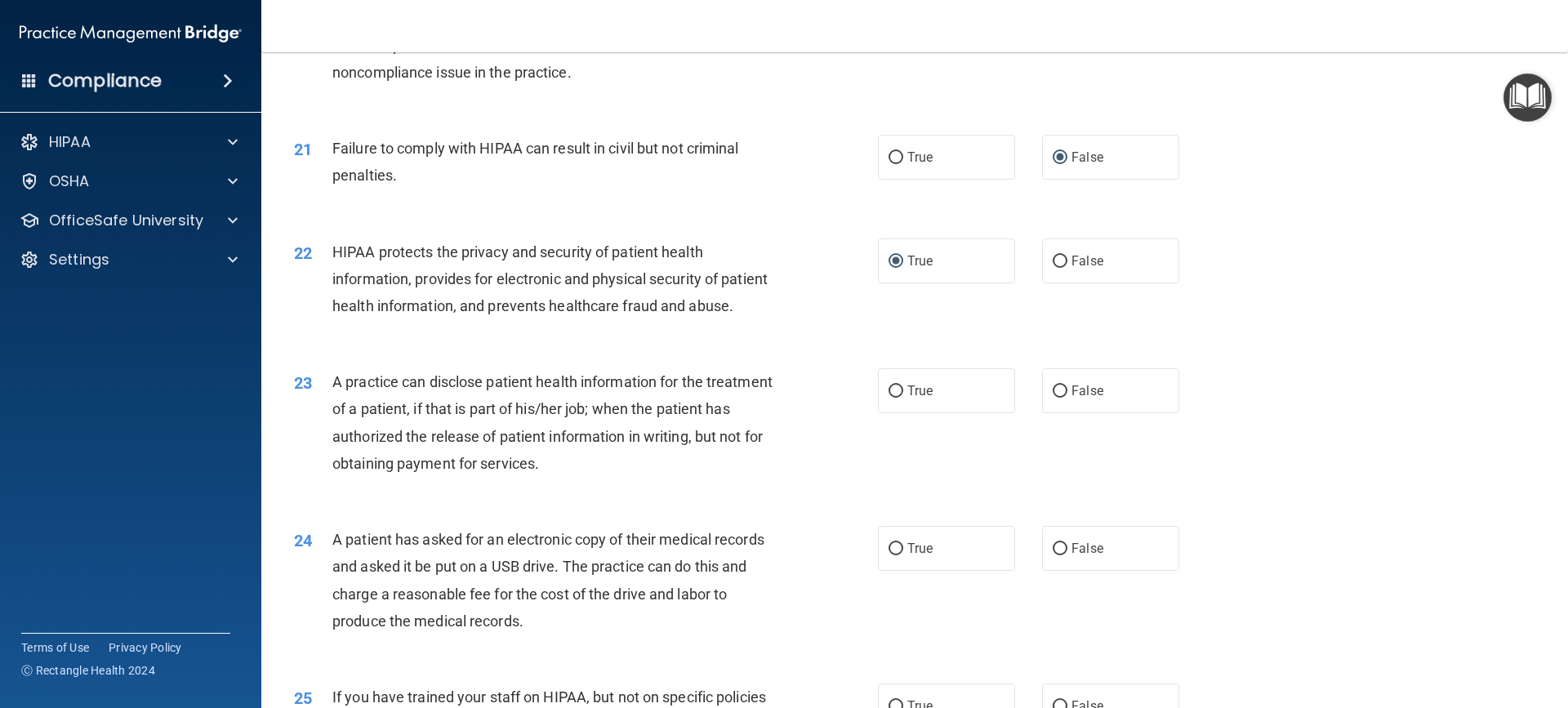
click at [521, 472] on span "A practice can disclose patient health information for the treatment of a patie…" at bounding box center [552, 422] width 440 height 99
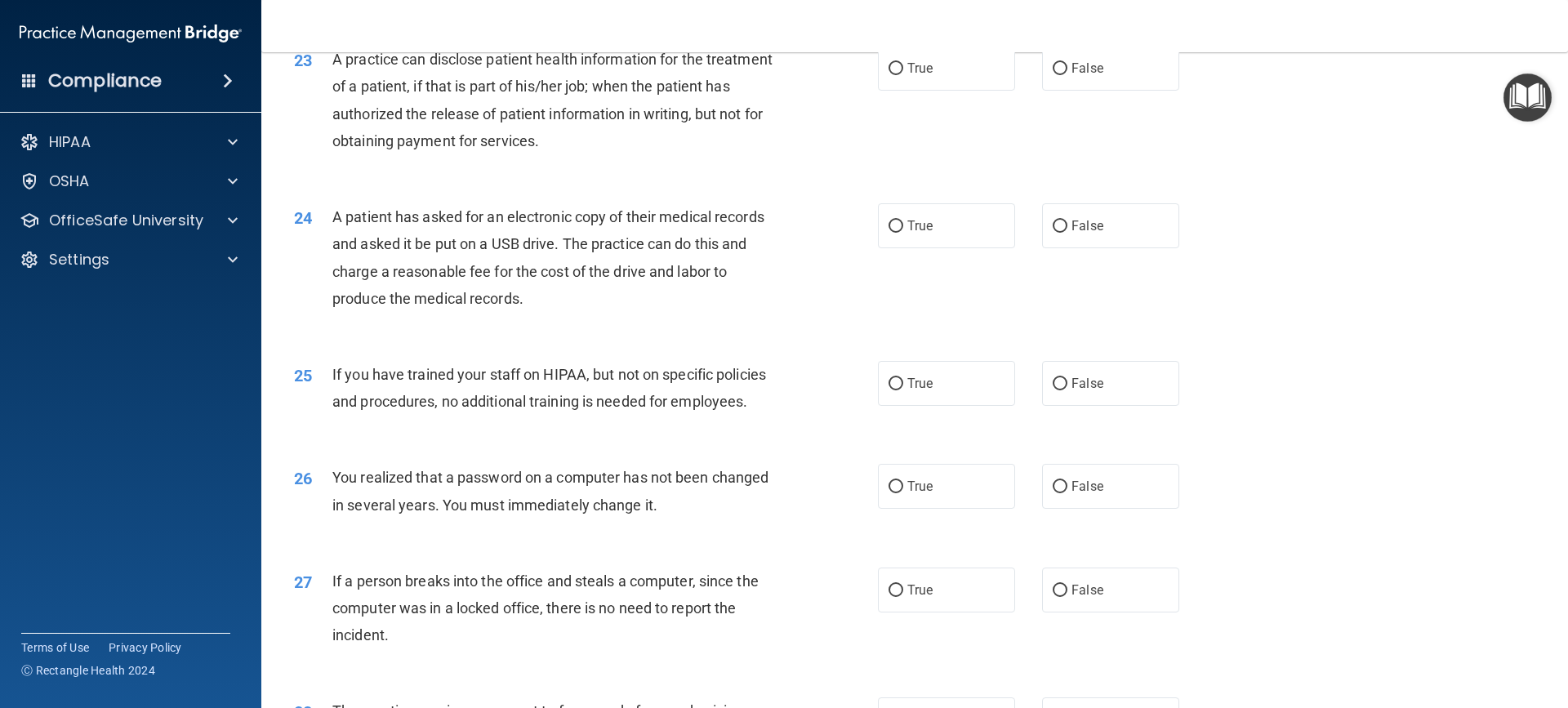
scroll to position [2667, 0]
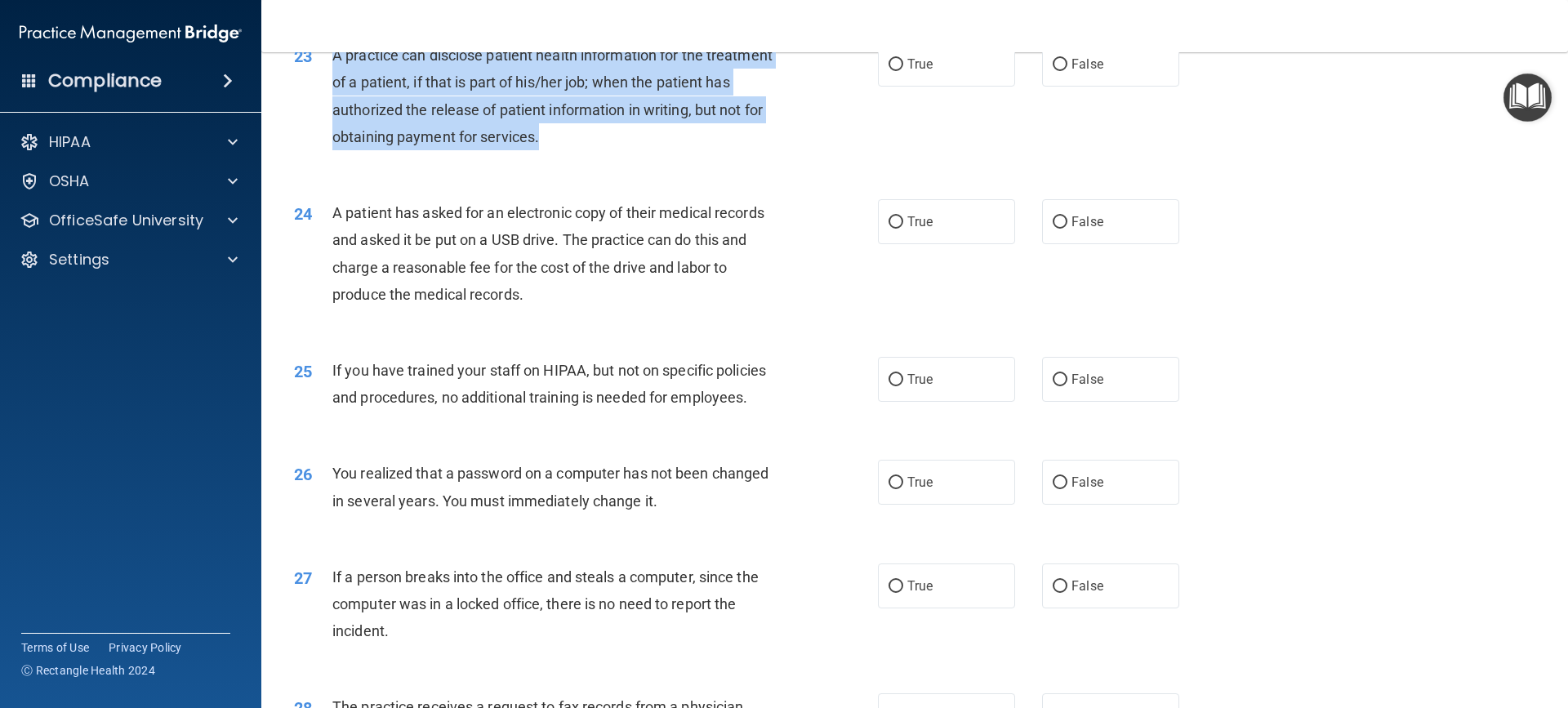
drag, startPoint x: 333, startPoint y: 109, endPoint x: 618, endPoint y: 196, distance: 298.0
click at [618, 150] on div "A practice can disclose patient health information for the treatment of a patie…" at bounding box center [560, 96] width 456 height 109
click at [892, 71] on input "True" at bounding box center [896, 64] width 15 height 12
radio input "true"
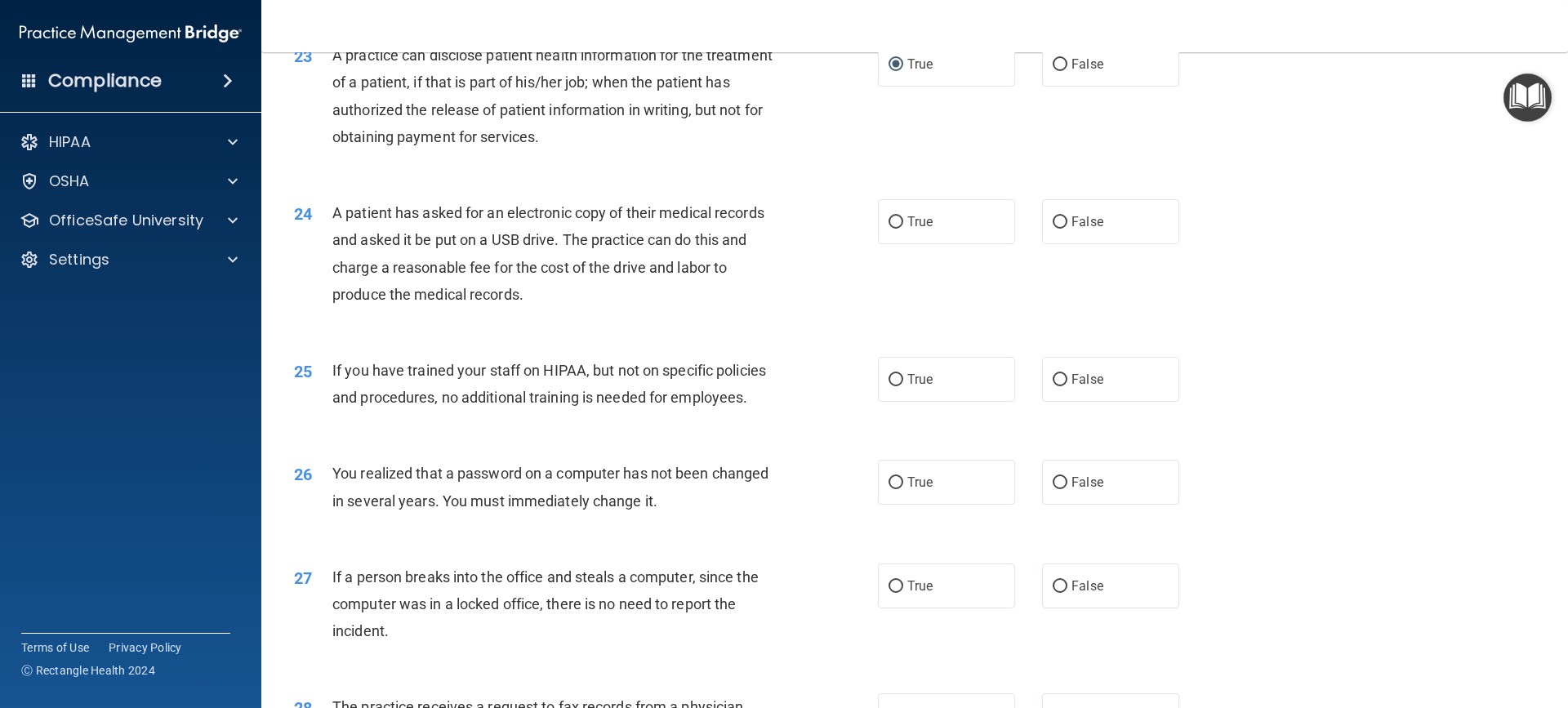
click at [787, 316] on div "24 A patient has asked for an electronic copy of their medical records and aske…" at bounding box center [586, 257] width 633 height 116
click at [1055, 229] on input "False" at bounding box center [1060, 222] width 15 height 12
radio input "true"
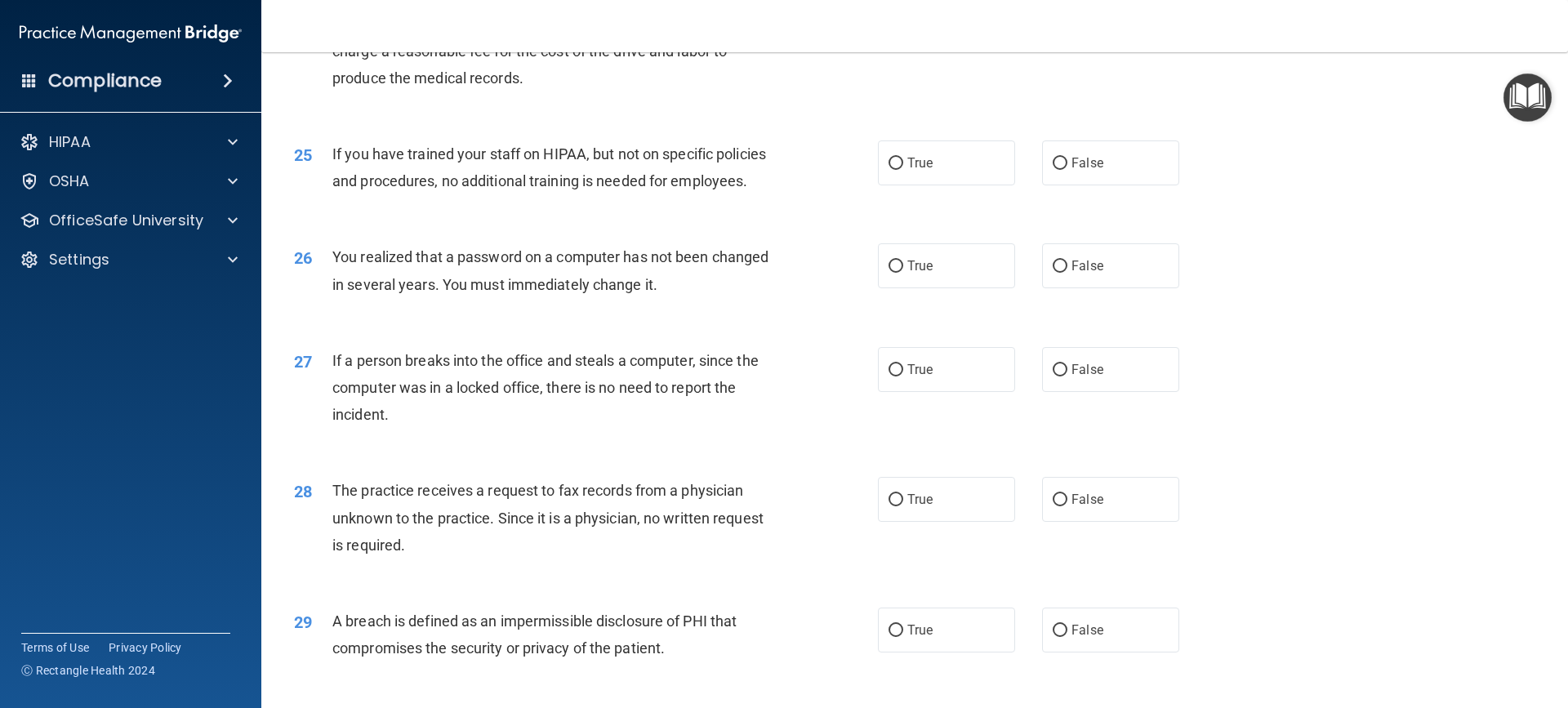
scroll to position [2911, 0]
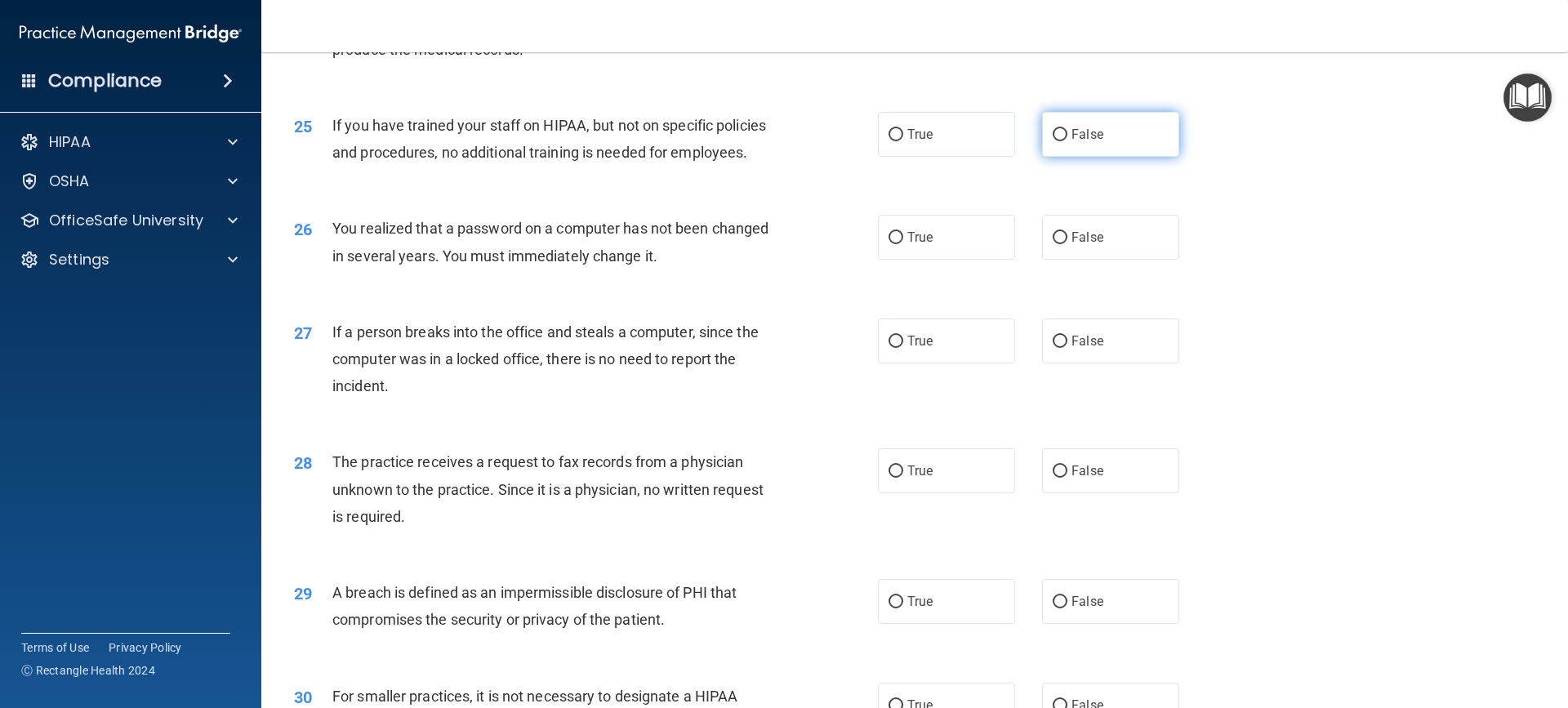
click at [1055, 141] on input "False" at bounding box center [1060, 135] width 15 height 12
radio input "true"
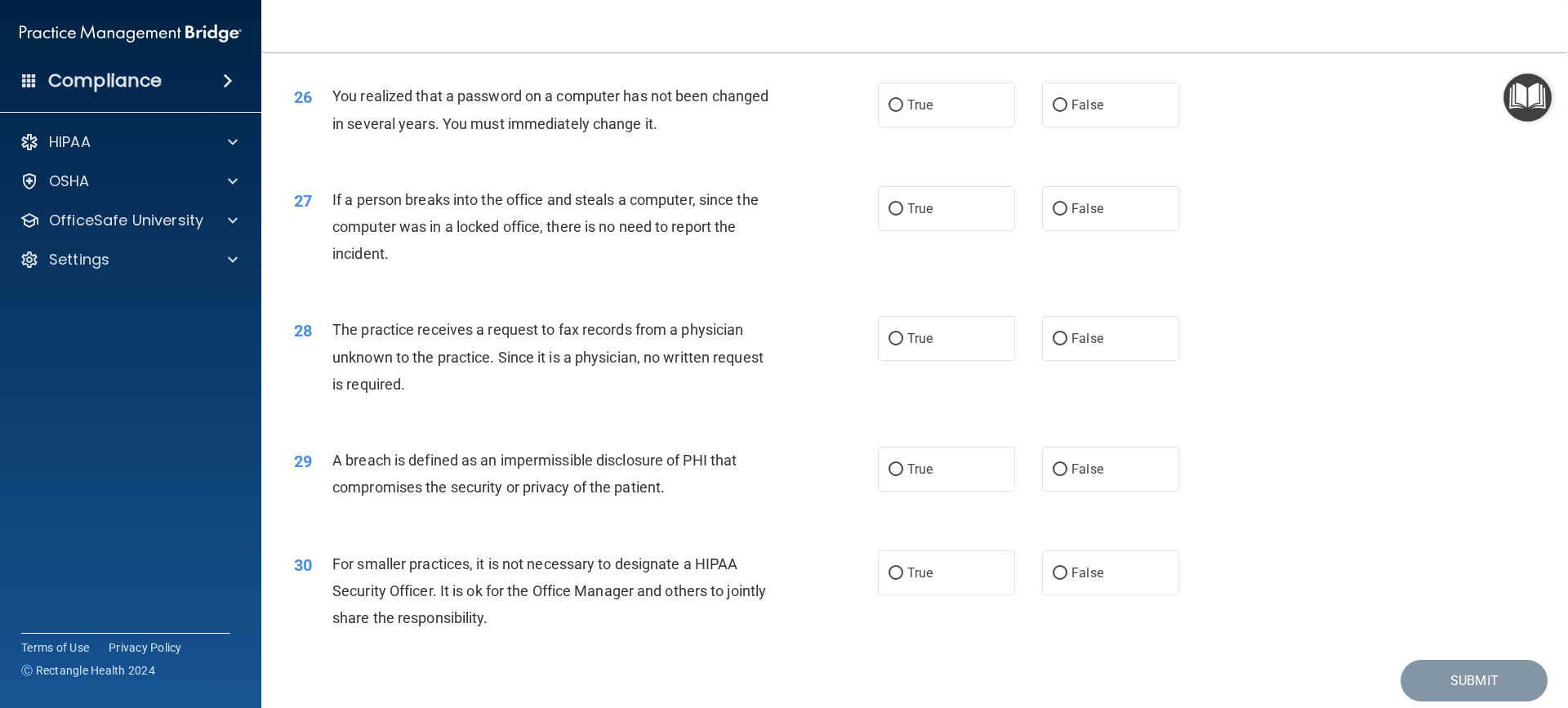
scroll to position [2993, 0]
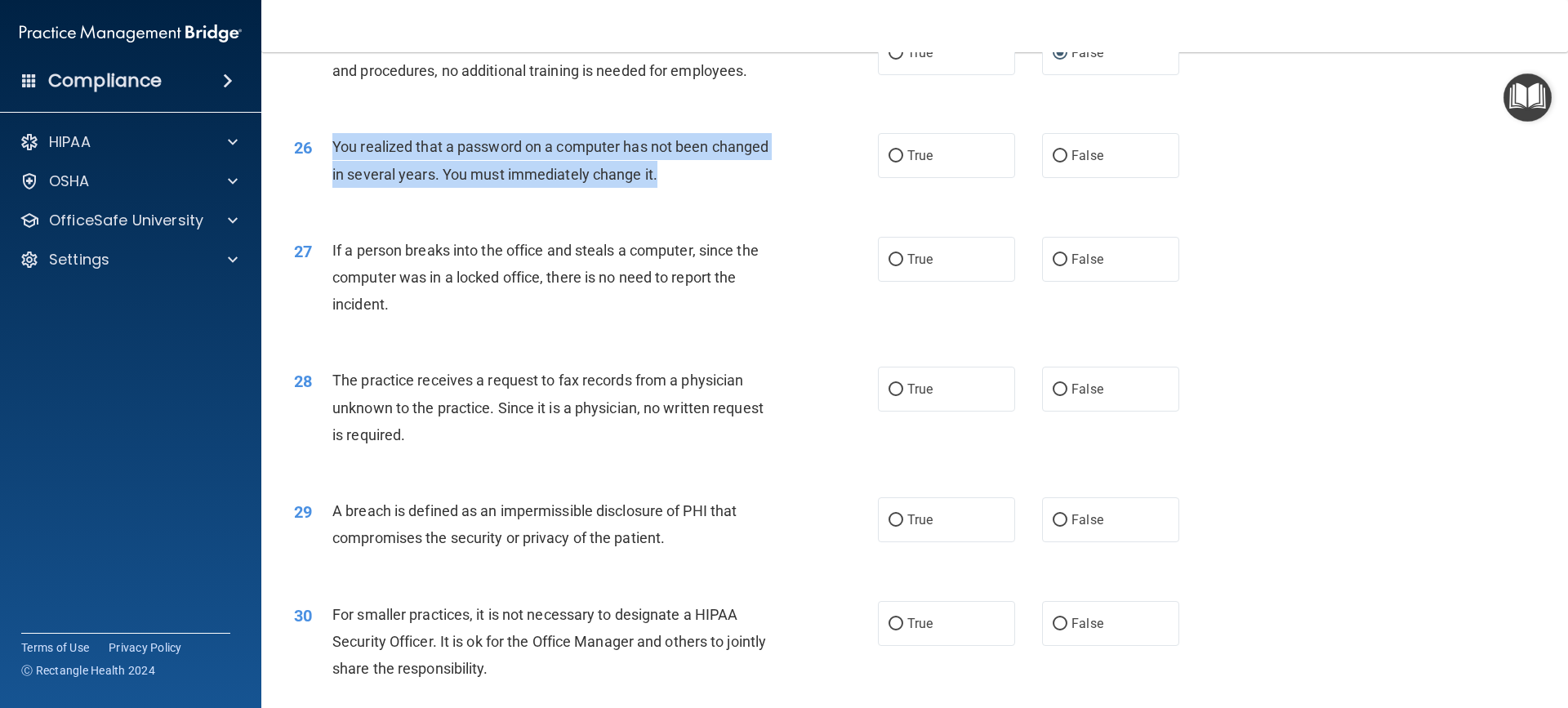
drag, startPoint x: 333, startPoint y: 199, endPoint x: 691, endPoint y: 249, distance: 361.5
click at [691, 195] on div "26 You realized that a password on a computer has not been changed in several y…" at bounding box center [586, 163] width 633 height 62
click at [892, 163] on input "True" at bounding box center [896, 156] width 15 height 12
radio input "true"
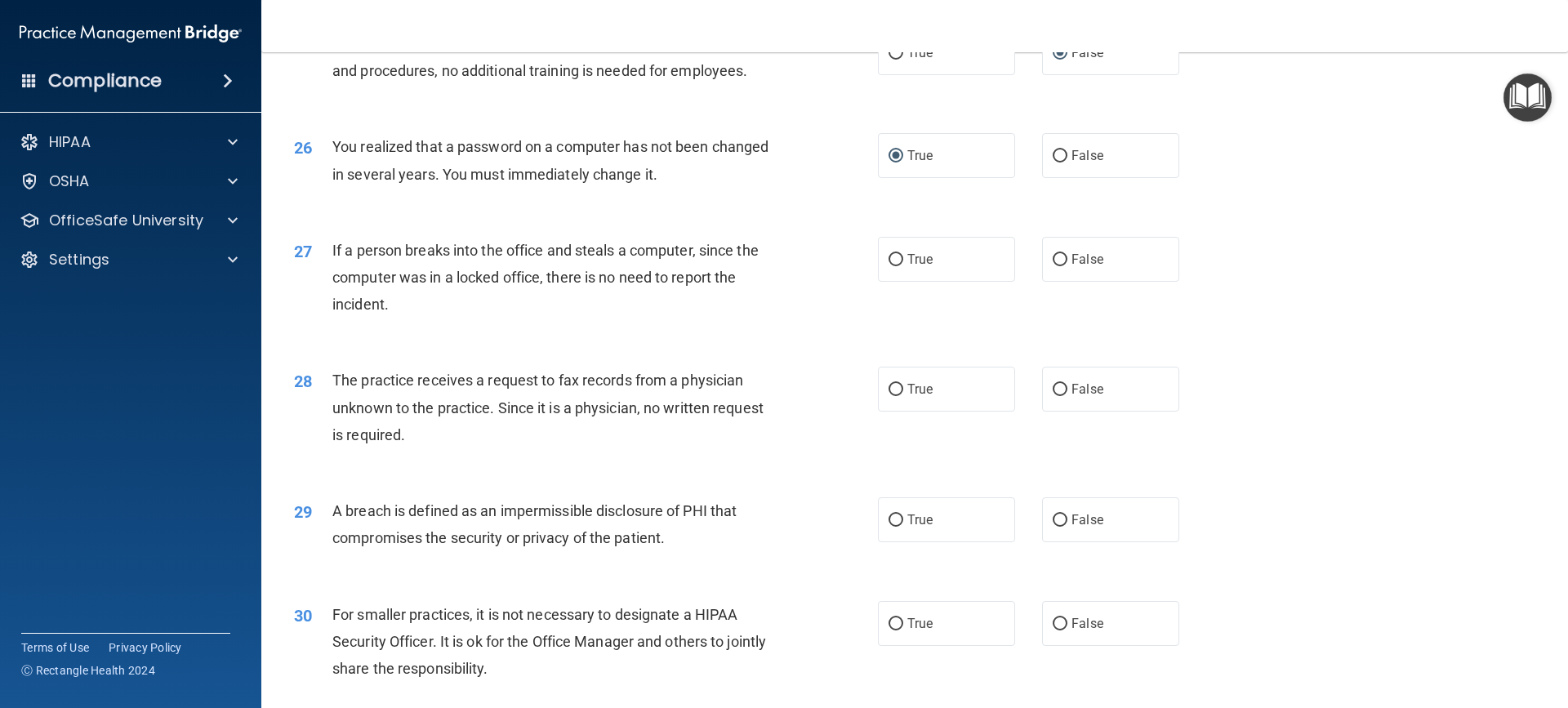
click at [819, 327] on div "27 If a person breaks into the office and steals a computer, since the computer…" at bounding box center [586, 281] width 633 height 90
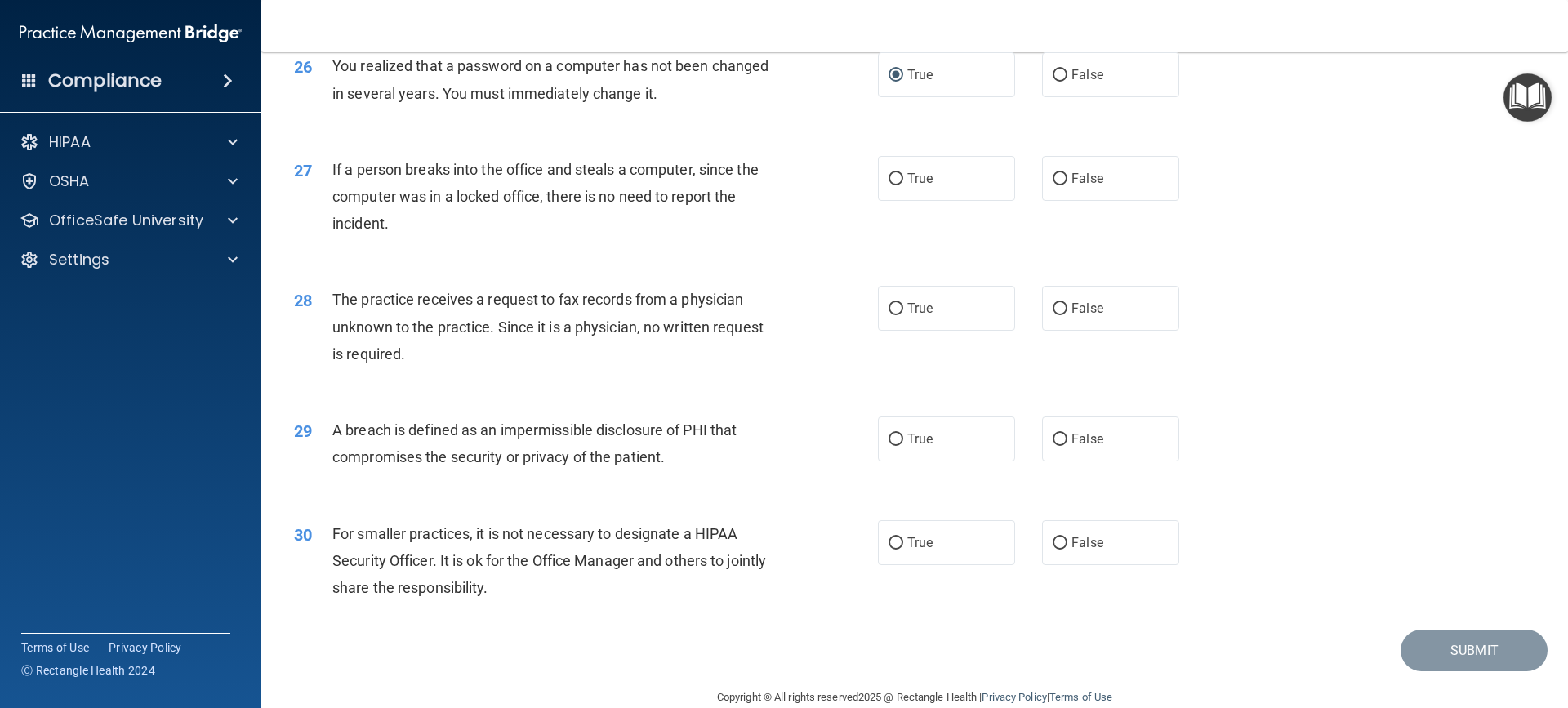
scroll to position [3075, 0]
click at [1054, 185] on input "False" at bounding box center [1060, 178] width 15 height 12
radio input "true"
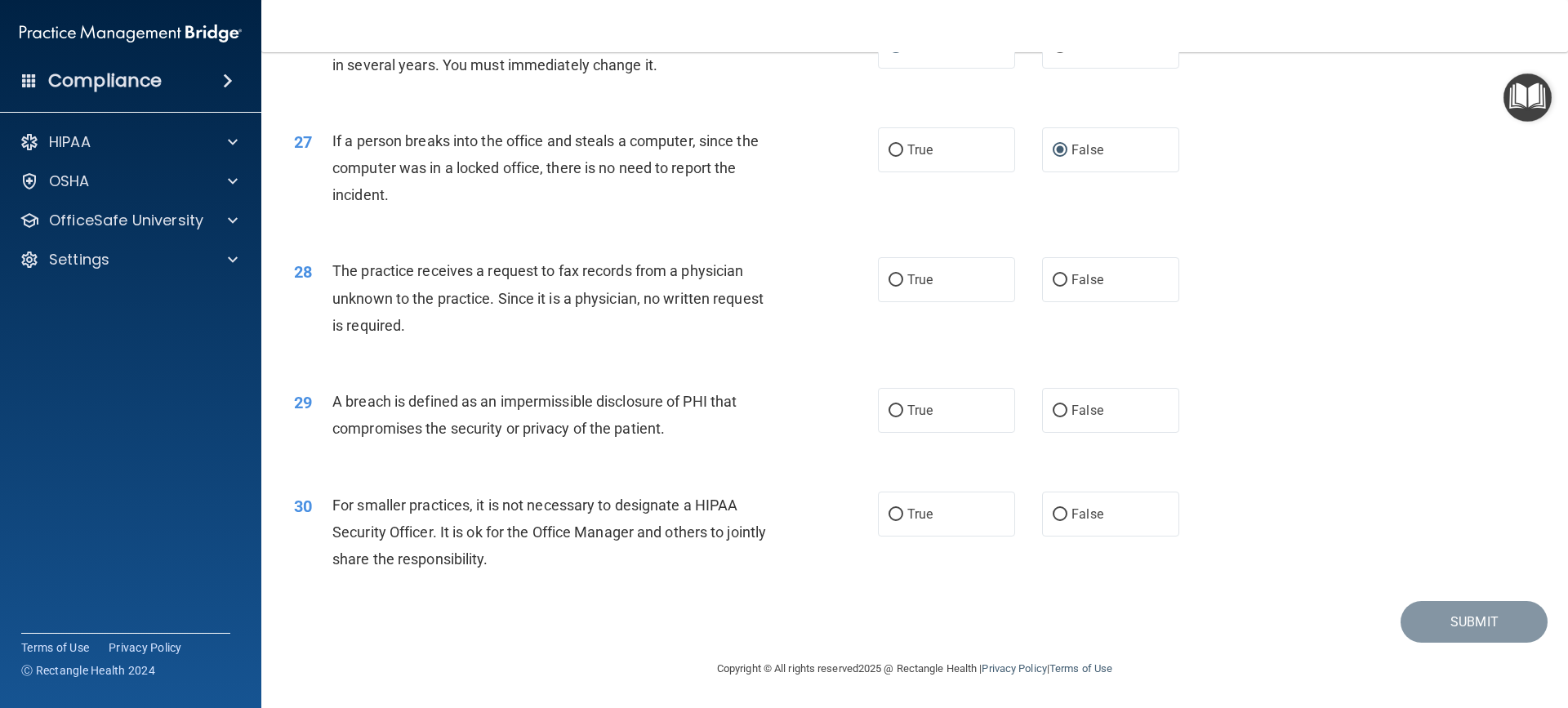
scroll to position [3156, 0]
click at [1052, 283] on input "False" at bounding box center [1060, 280] width 15 height 12
radio input "true"
click at [907, 416] on span "True" at bounding box center [919, 410] width 26 height 16
click at [903, 416] on input "True" at bounding box center [896, 411] width 15 height 12
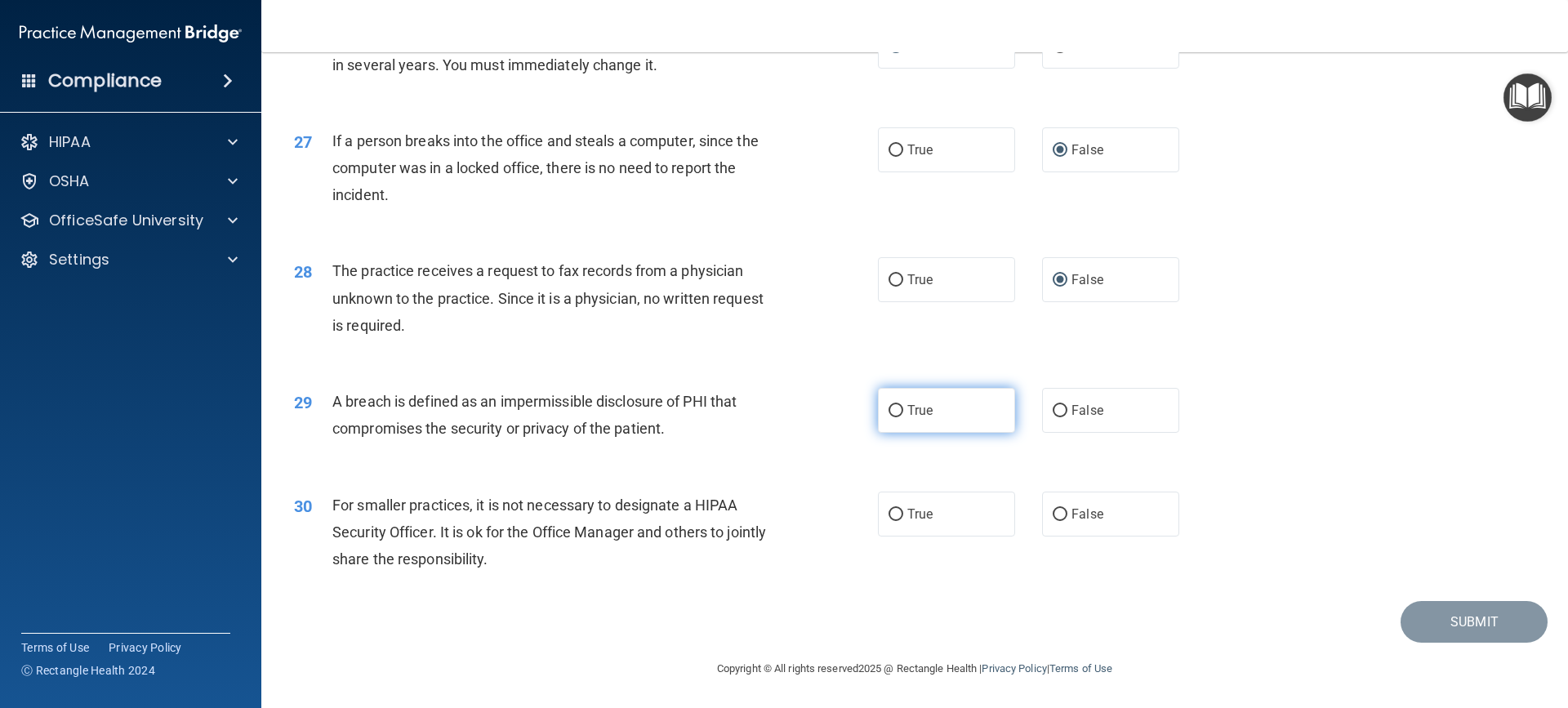
radio input "true"
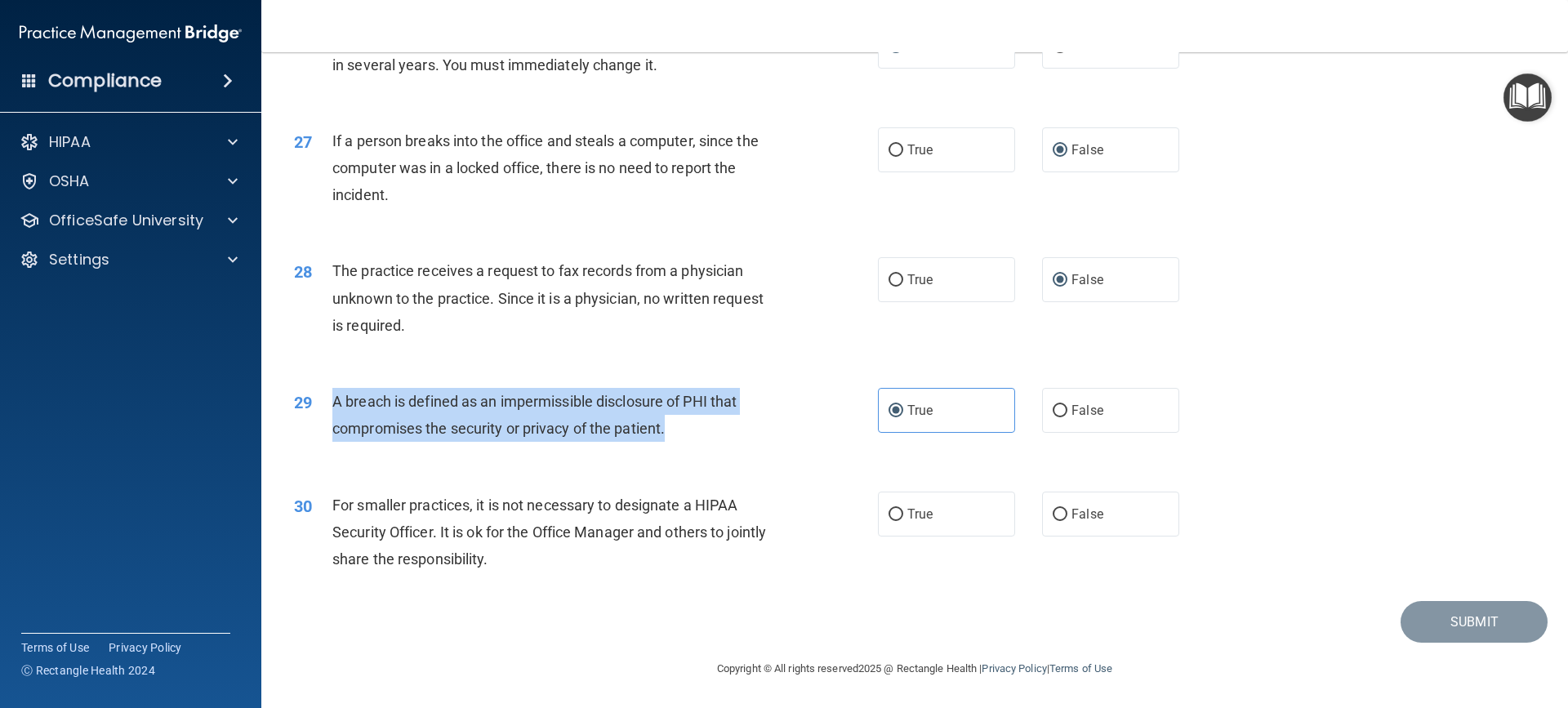
drag, startPoint x: 331, startPoint y: 399, endPoint x: 493, endPoint y: 415, distance: 162.8
click at [706, 432] on div "29 A breach is defined as an impermissible disclosure of PHI that compromises t…" at bounding box center [586, 418] width 633 height 62
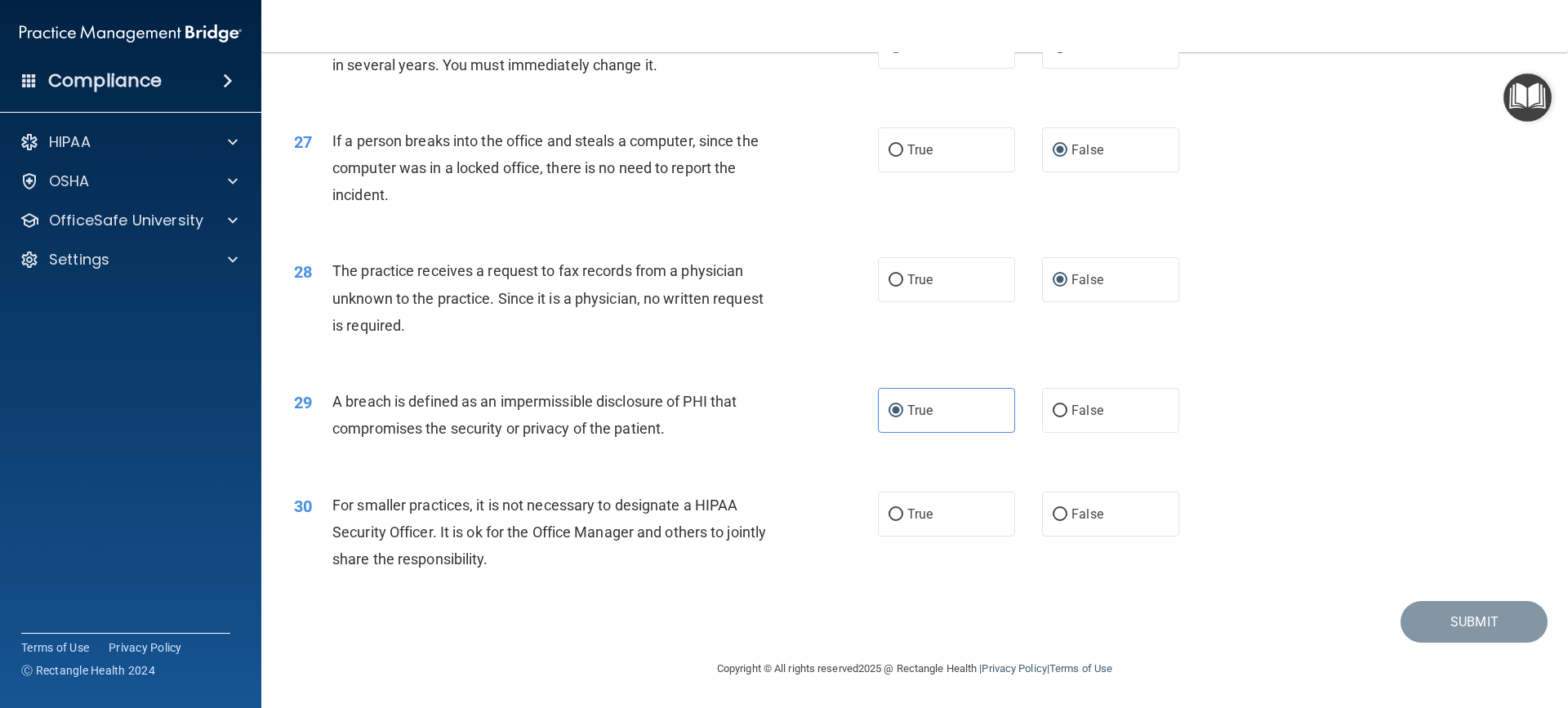
click at [549, 460] on div "29 A breach is defined as an impermissible disclosure of PHI that compromises t…" at bounding box center [914, 418] width 1266 height 103
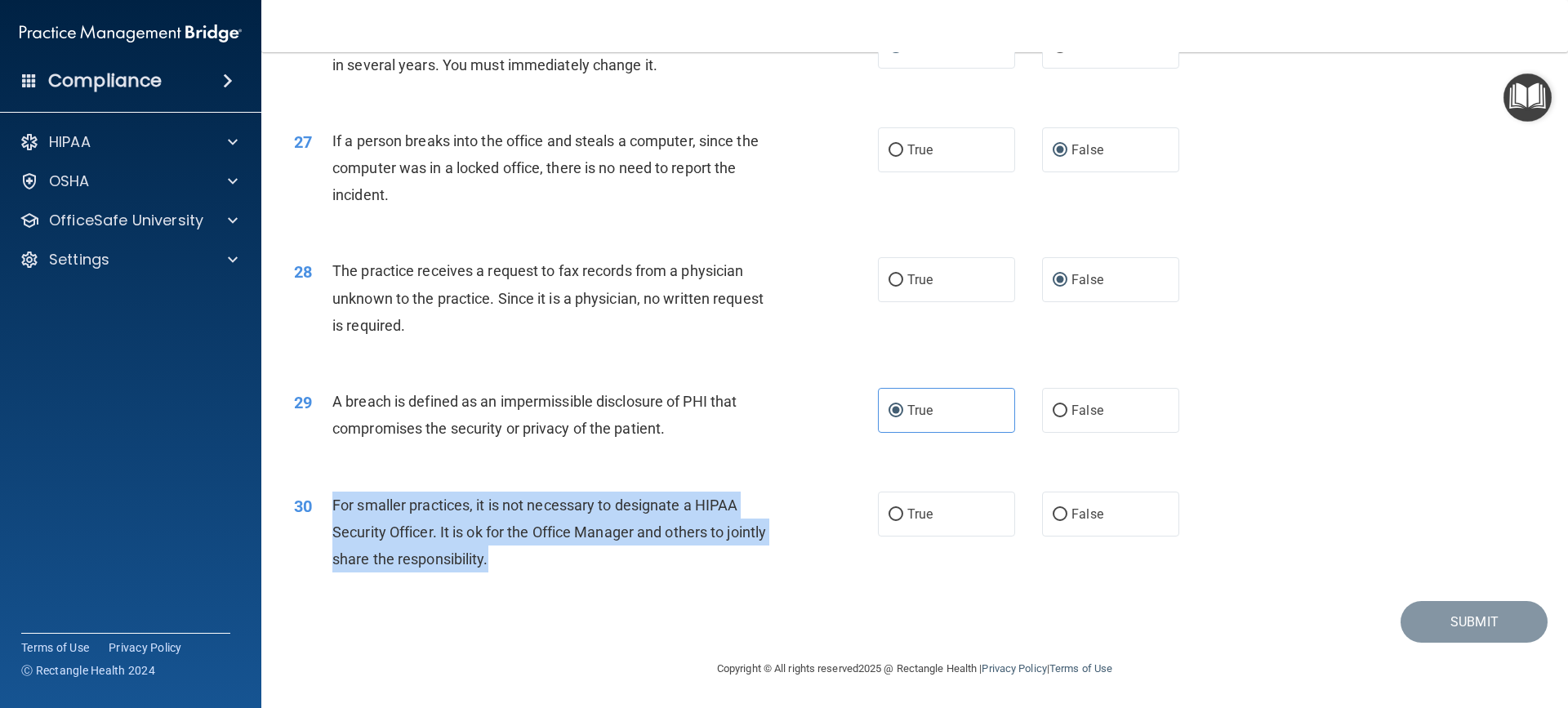
drag, startPoint x: 333, startPoint y: 504, endPoint x: 638, endPoint y: 569, distance: 311.8
click at [638, 569] on div "For smaller practices, it is not necessary to designate a HIPAA Security Office…" at bounding box center [560, 532] width 456 height 82
click at [1058, 511] on input "False" at bounding box center [1060, 514] width 15 height 12
radio input "true"
click at [1405, 625] on button "Submit" at bounding box center [1474, 621] width 147 height 41
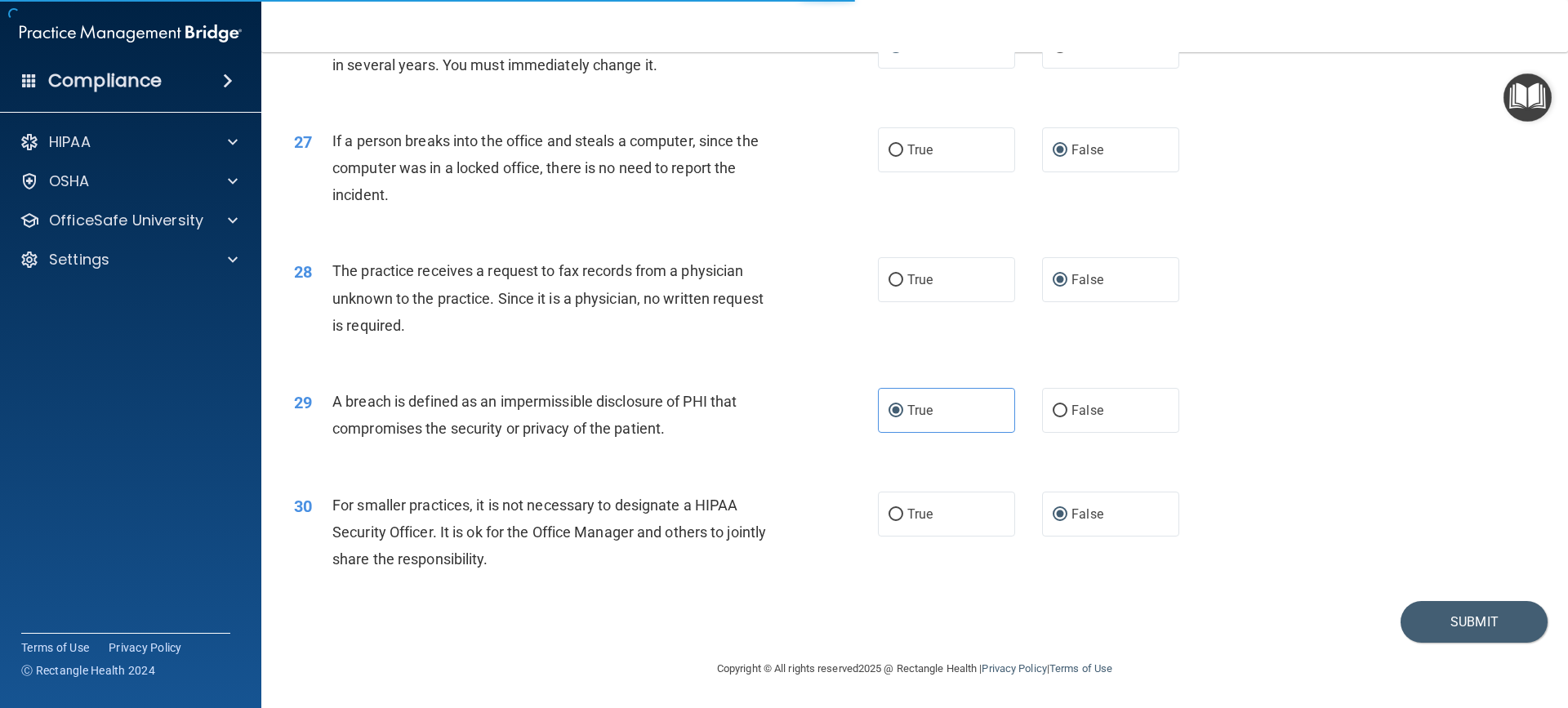
click at [1117, 597] on div "30 For smaller practices, it is not necessary to designate a HIPAA Security Off…" at bounding box center [914, 536] width 1266 height 130
click at [1452, 621] on button "Submit" at bounding box center [1474, 621] width 147 height 41
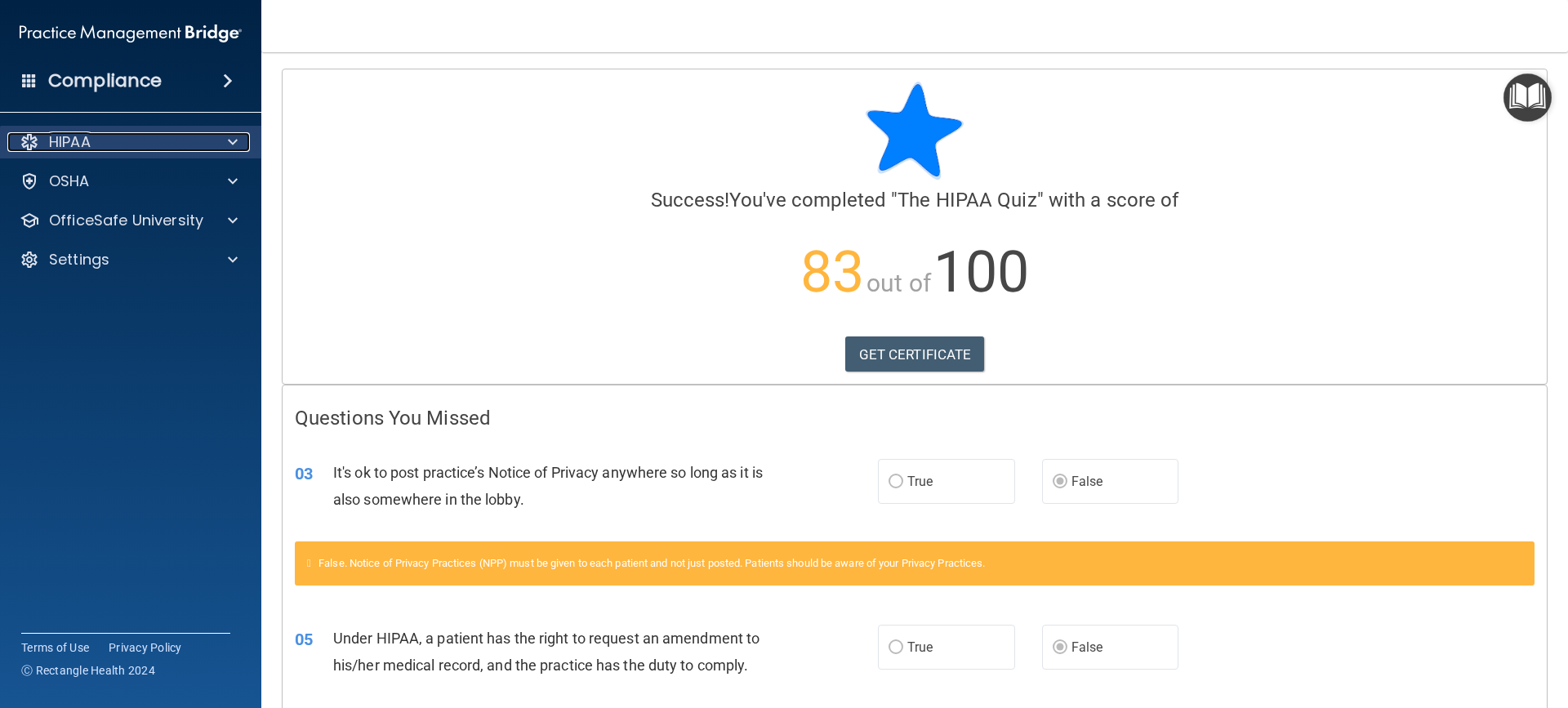
click at [223, 142] on div at bounding box center [229, 142] width 40 height 20
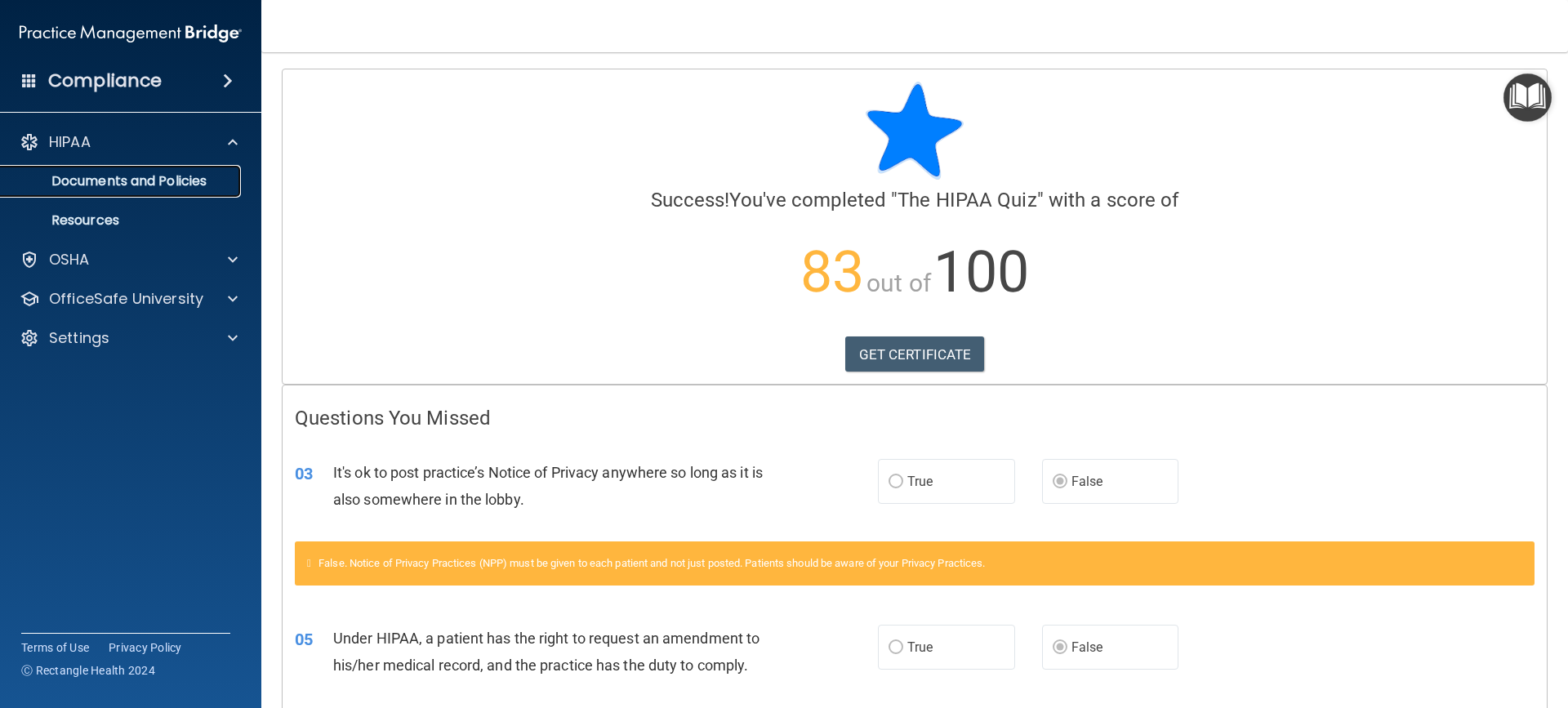
click at [193, 185] on p "Documents and Policies" at bounding box center [122, 182] width 223 height 17
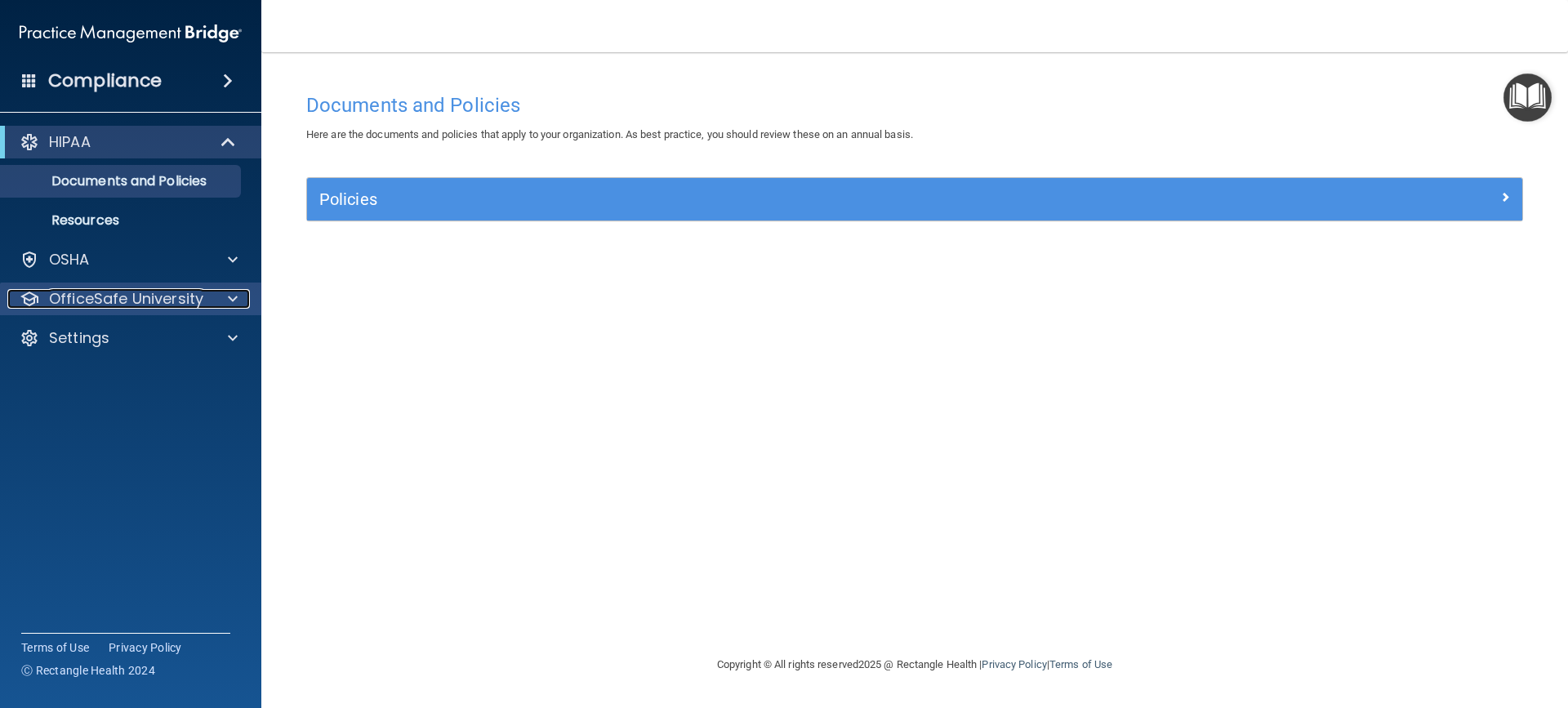
click at [206, 297] on div "OfficeSafe University" at bounding box center [108, 299] width 202 height 20
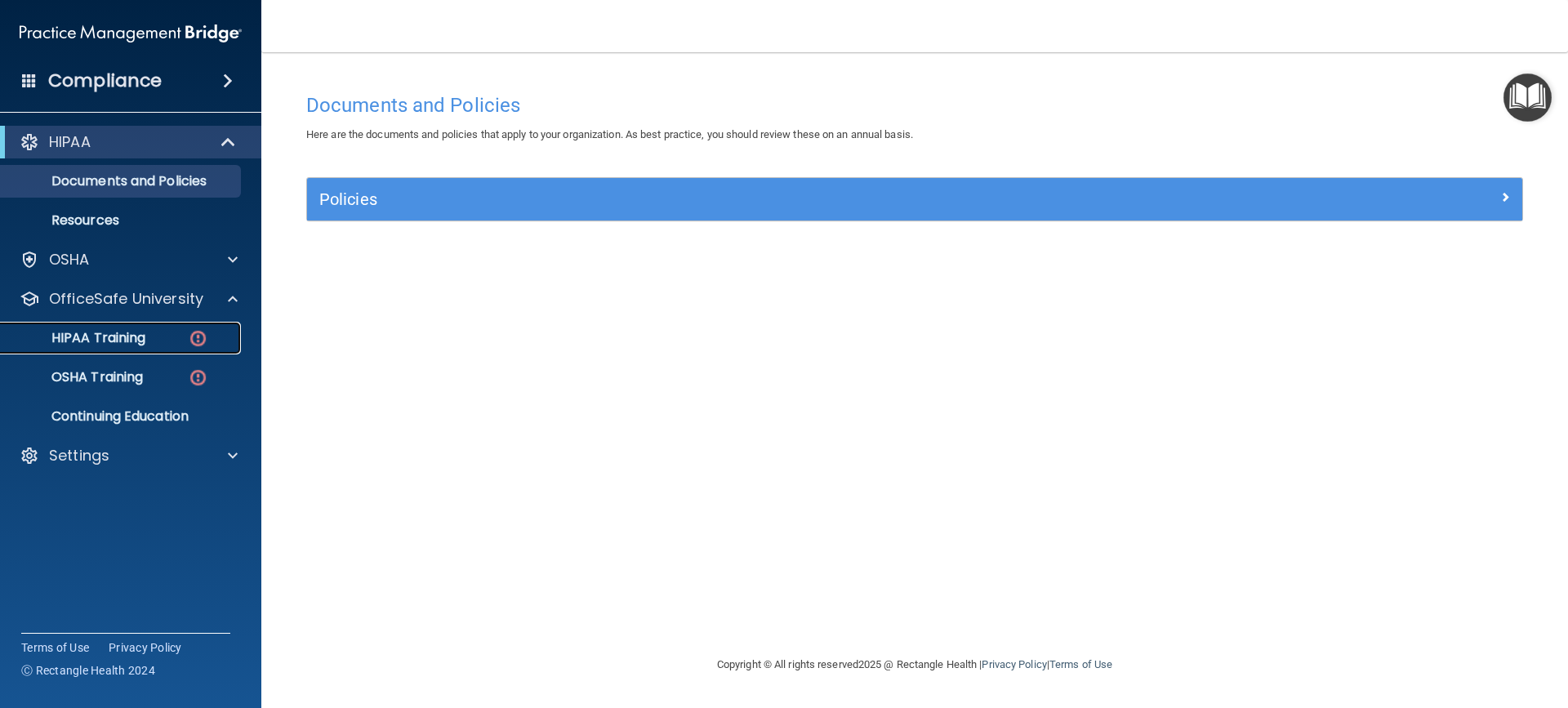
click at [130, 333] on p "HIPAA Training" at bounding box center [78, 338] width 135 height 17
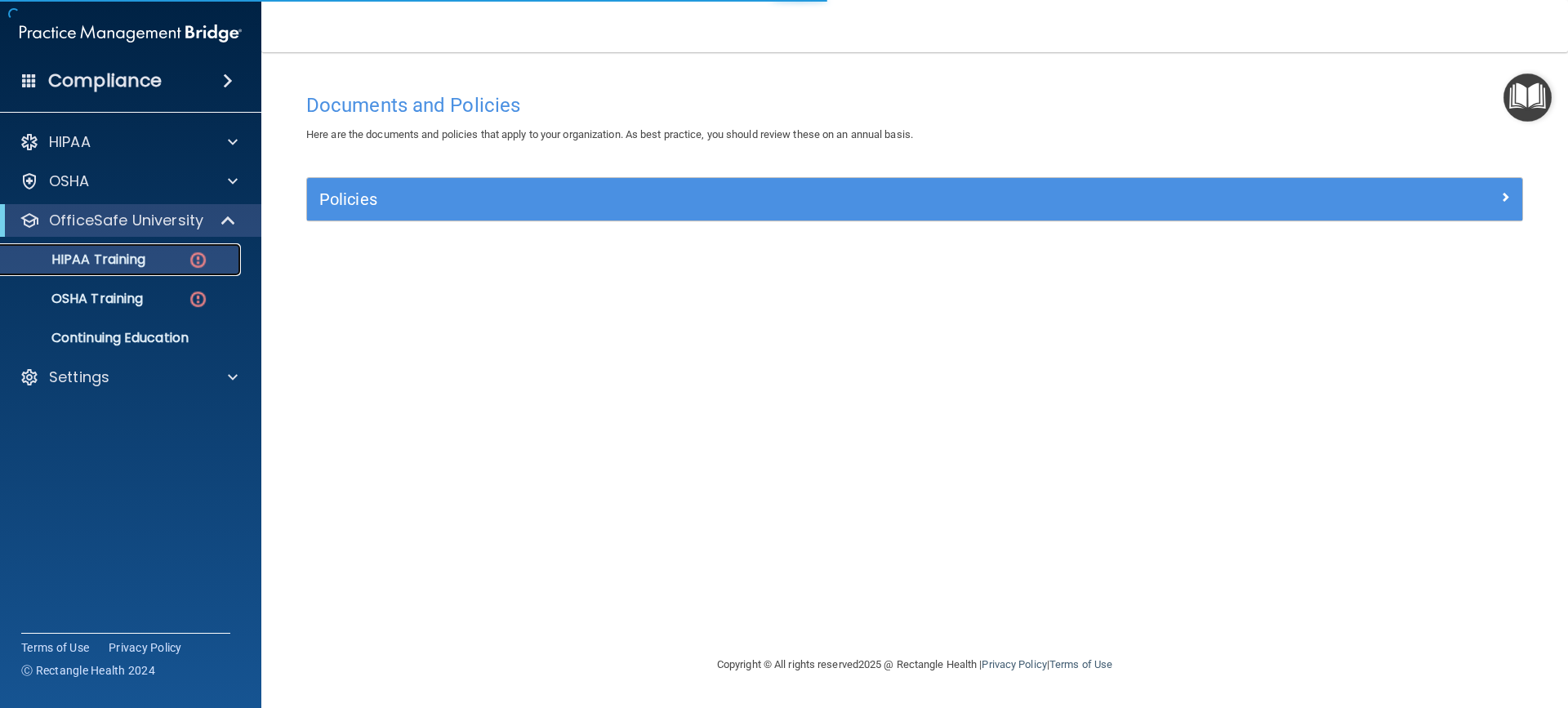
click at [137, 263] on p "HIPAA Training" at bounding box center [78, 260] width 135 height 17
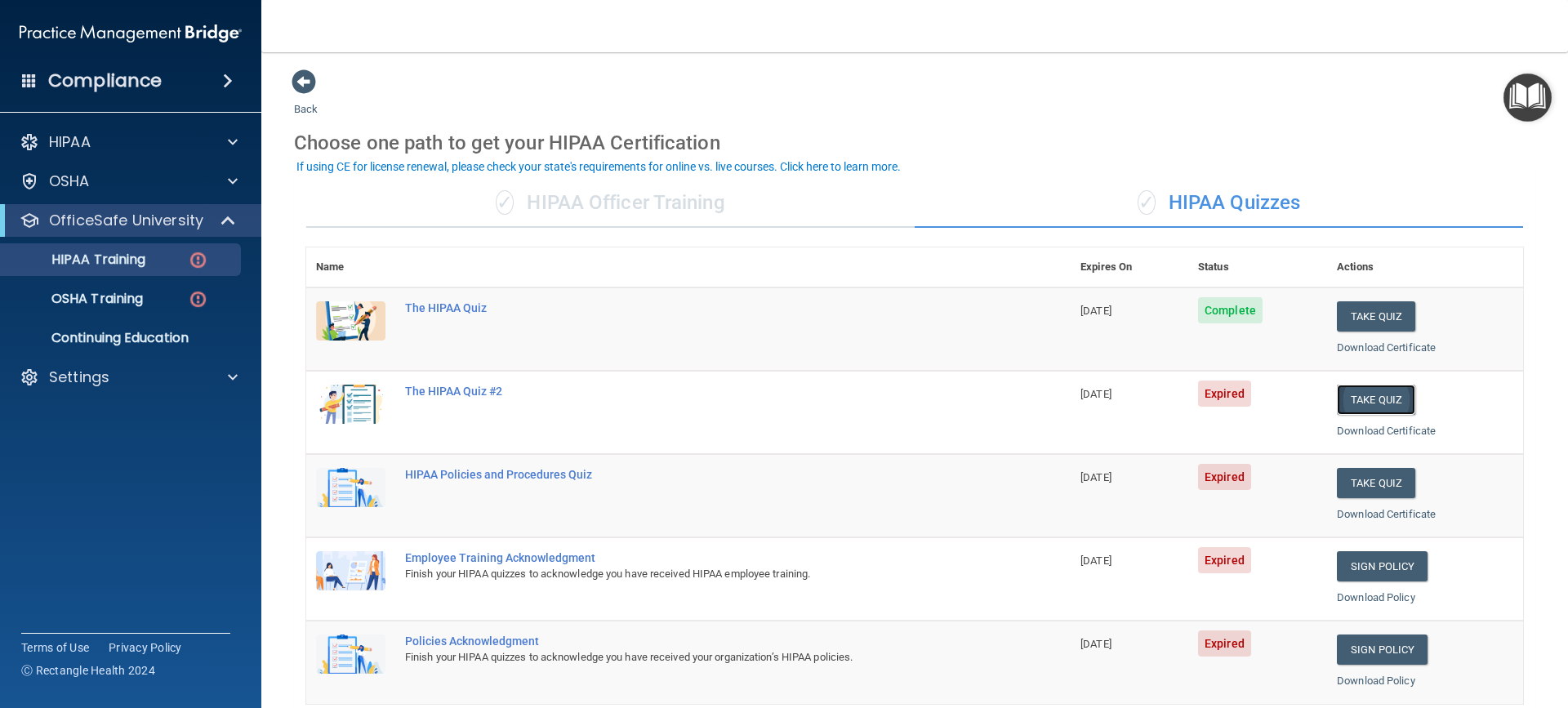
click at [1374, 398] on button "Take Quiz" at bounding box center [1376, 399] width 78 height 31
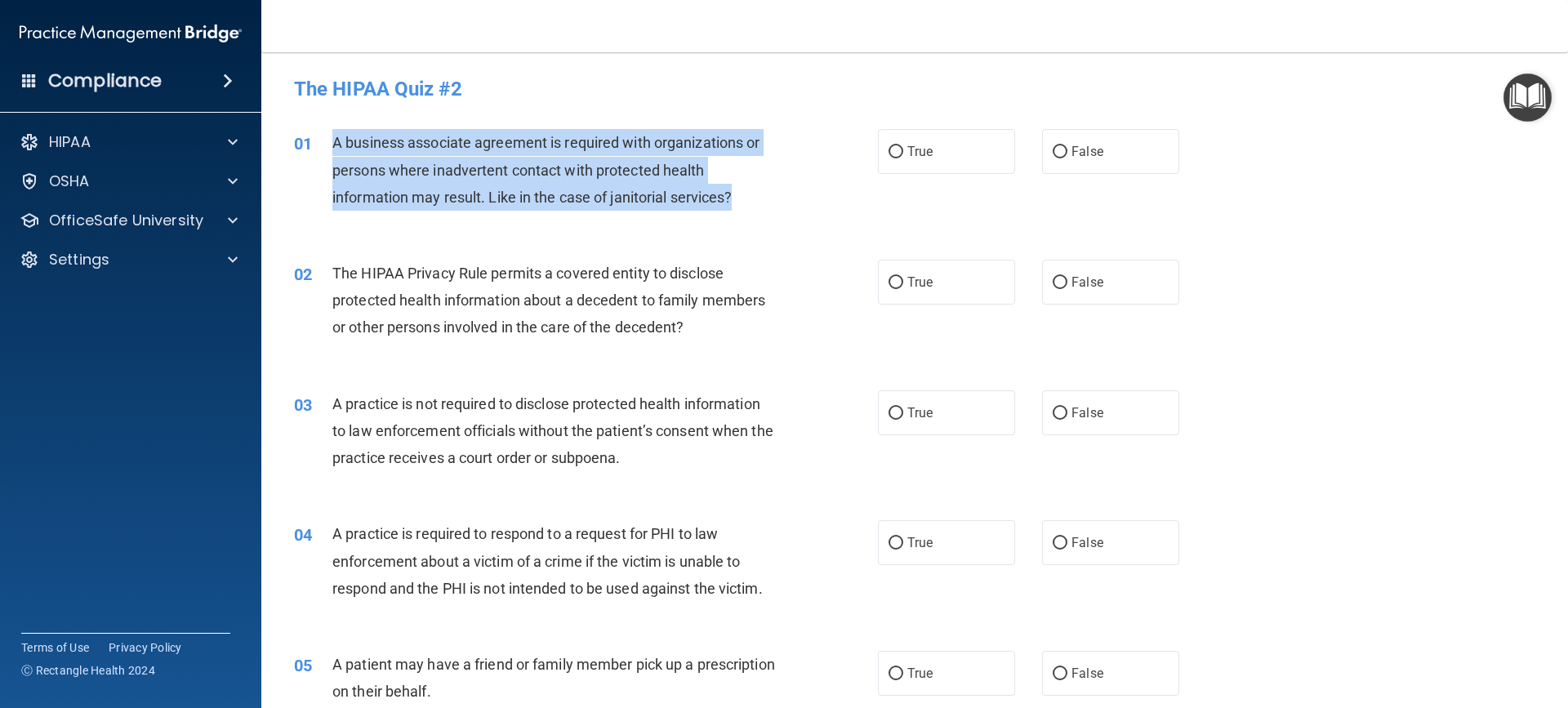
drag, startPoint x: 331, startPoint y: 137, endPoint x: 626, endPoint y: 196, distance: 300.8
click at [765, 196] on div "01 A business associate agreement is required with organizations or persons whe…" at bounding box center [586, 173] width 633 height 90
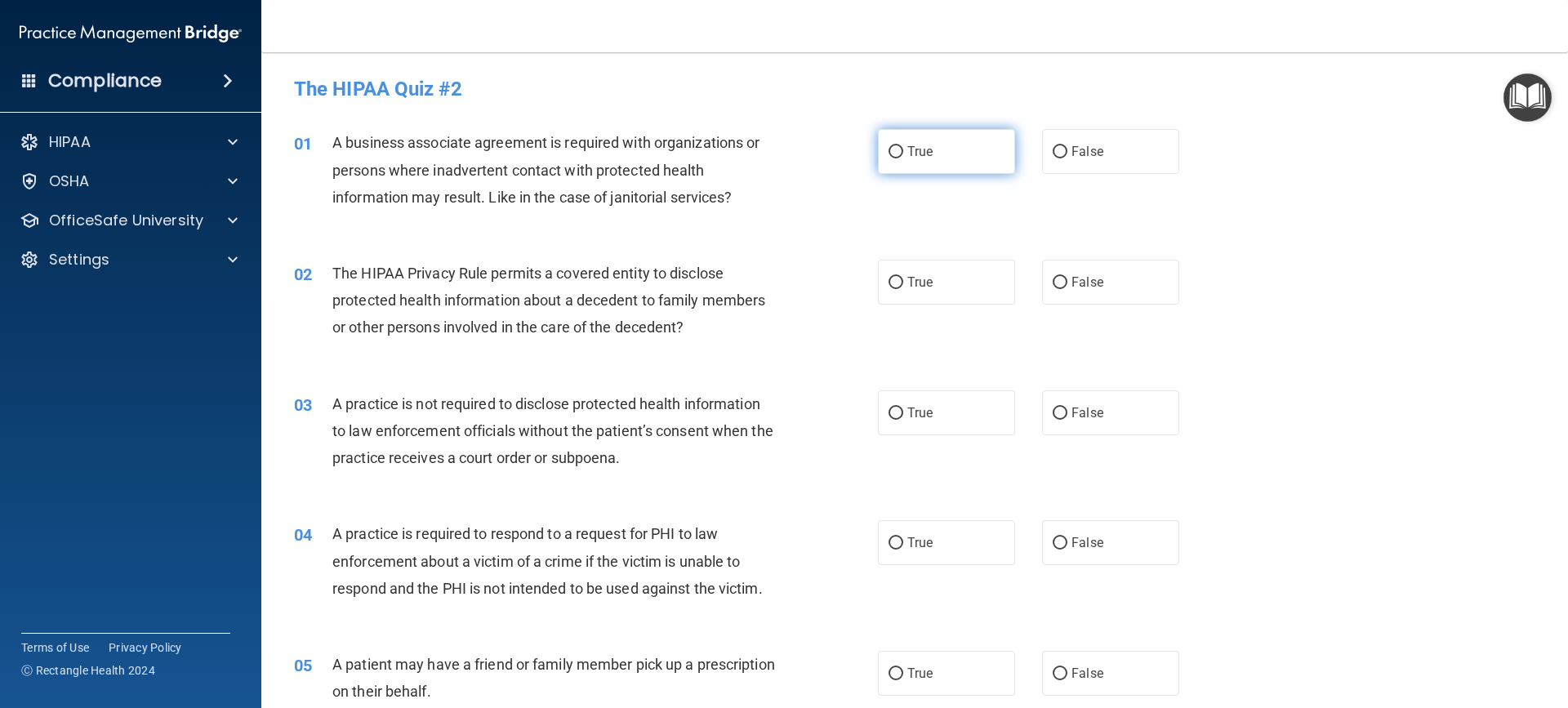
click at [899, 153] on label "True" at bounding box center [947, 151] width 137 height 45
click at [899, 153] on input "True" at bounding box center [896, 152] width 15 height 12
radio input "true"
click at [907, 282] on span "True" at bounding box center [919, 281] width 26 height 16
click at [903, 282] on input "True" at bounding box center [896, 282] width 15 height 12
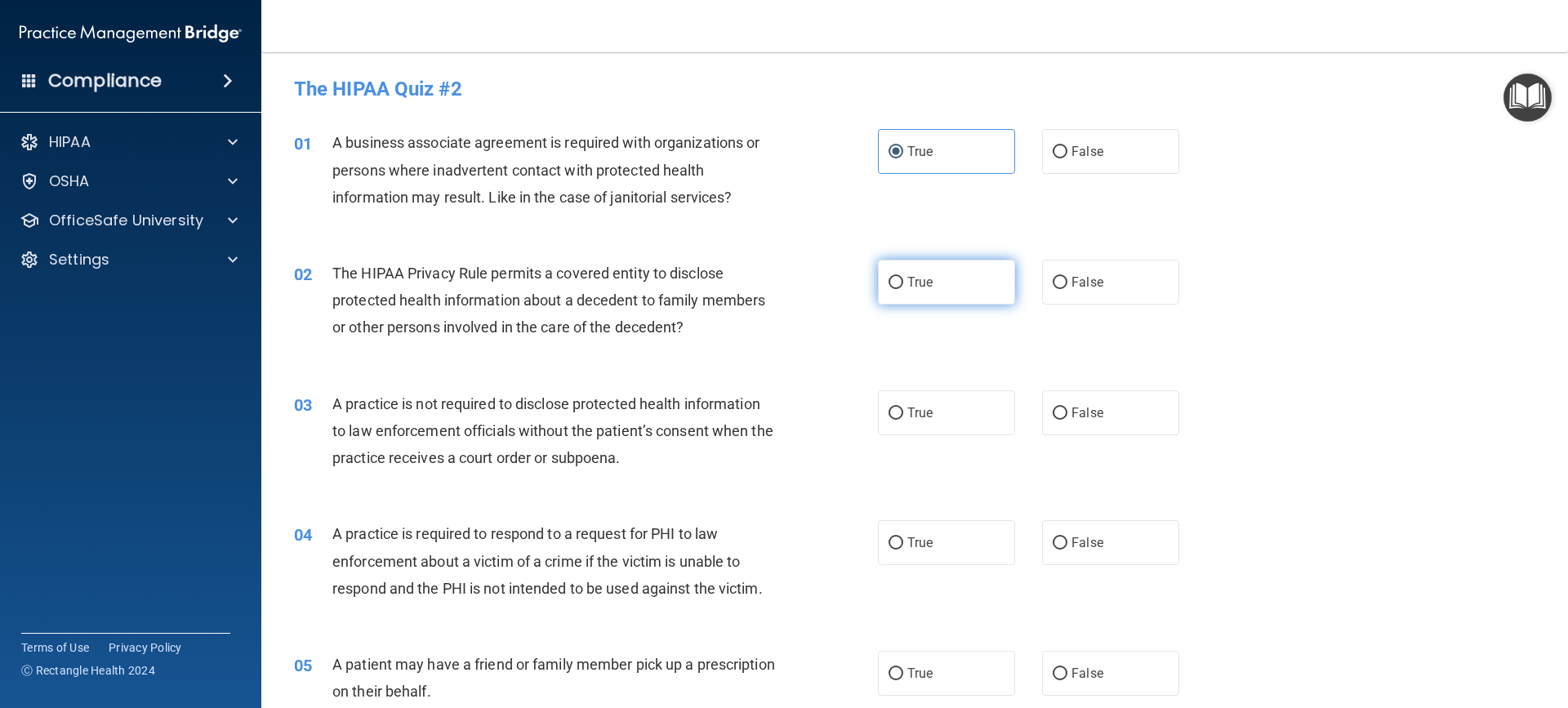
radio input "true"
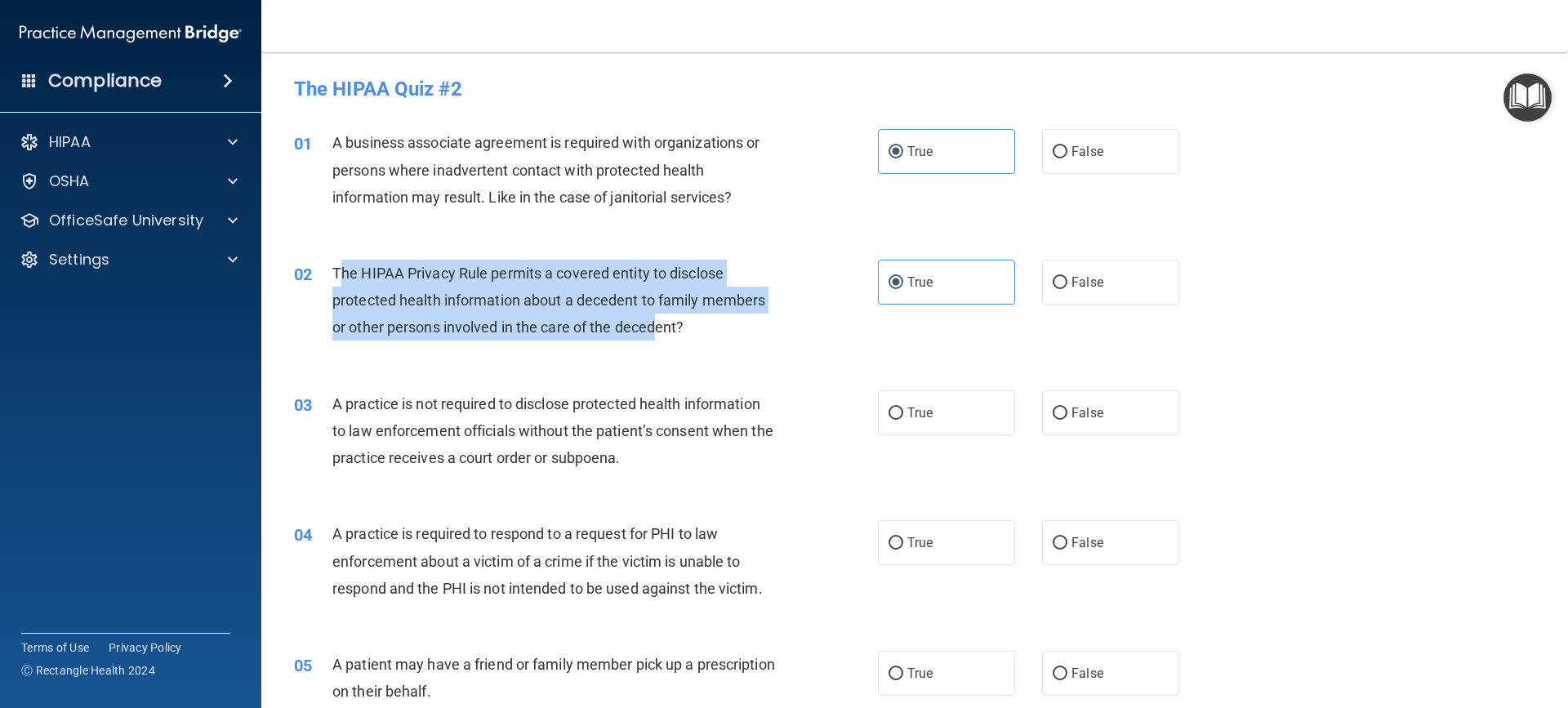
drag, startPoint x: 338, startPoint y: 273, endPoint x: 659, endPoint y: 319, distance: 324.3
click at [659, 319] on span "The HIPAA Privacy Rule permits a covered entity to disclose protected health in…" at bounding box center [549, 300] width 432 height 71
click at [338, 271] on span "The HIPAA Privacy Rule permits a covered entity to disclose protected health in…" at bounding box center [549, 300] width 432 height 71
drag, startPoint x: 332, startPoint y: 267, endPoint x: 714, endPoint y: 334, distance: 387.8
click at [714, 334] on div "The HIPAA Privacy Rule permits a covered entity to disclose protected health in…" at bounding box center [560, 300] width 456 height 82
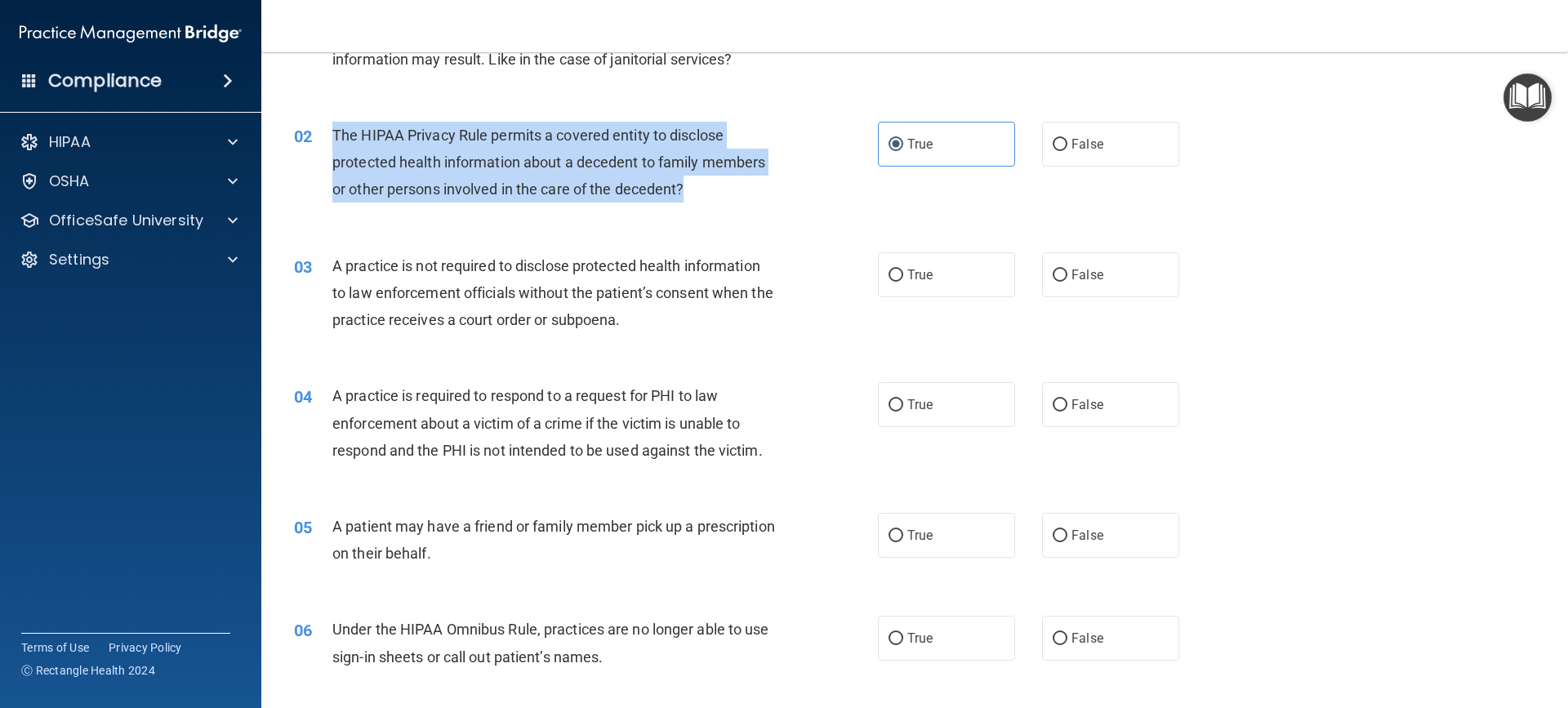
scroll to position [163, 0]
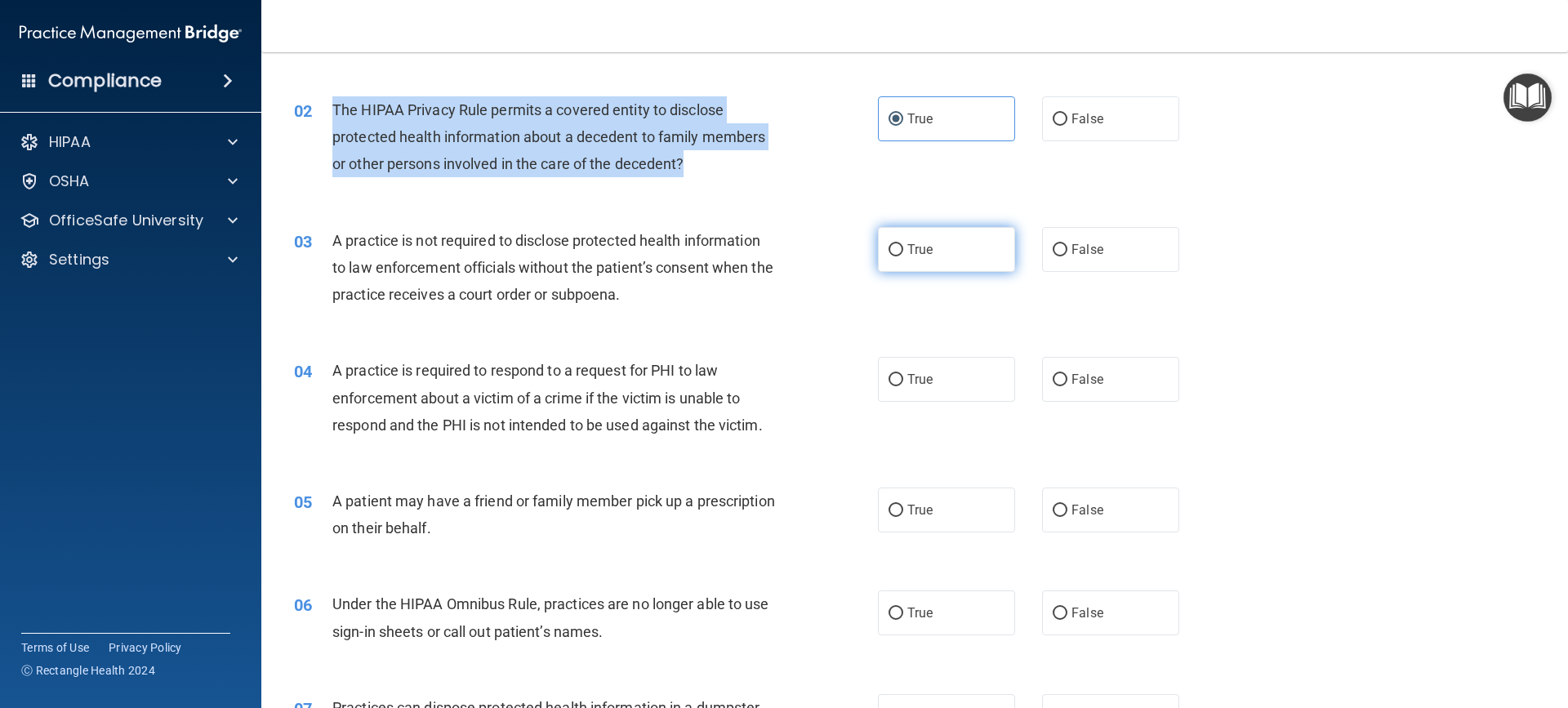
click at [889, 250] on input "True" at bounding box center [896, 250] width 15 height 12
radio input "true"
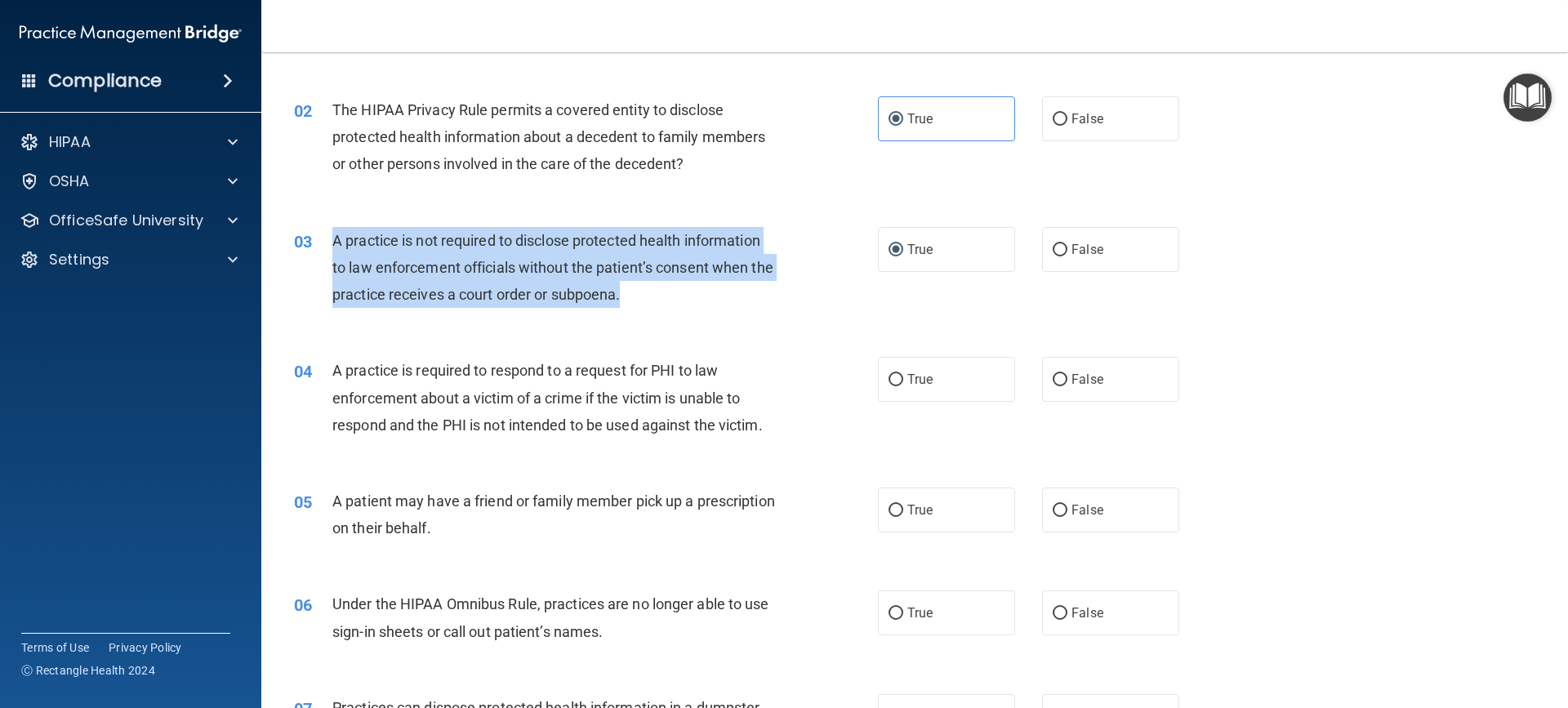
drag, startPoint x: 340, startPoint y: 239, endPoint x: 711, endPoint y: 295, distance: 375.2
click at [711, 295] on div "03 A practice is not required to disclose protected health information to law e…" at bounding box center [586, 271] width 633 height 90
click at [1055, 250] on input "False" at bounding box center [1060, 250] width 15 height 12
radio input "true"
radio input "false"
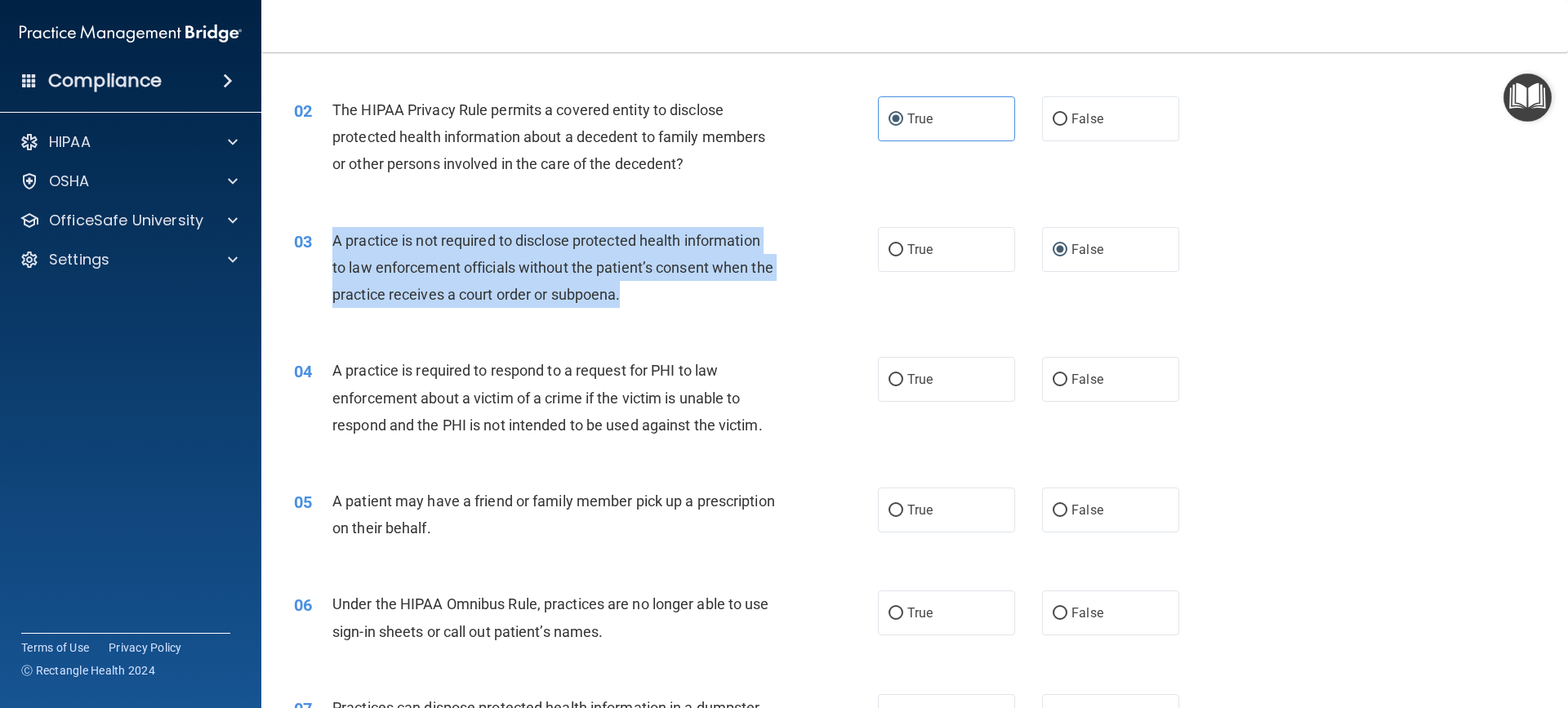
click at [744, 314] on div "03 A practice is not required to disclose protected health information to law e…" at bounding box center [586, 271] width 633 height 90
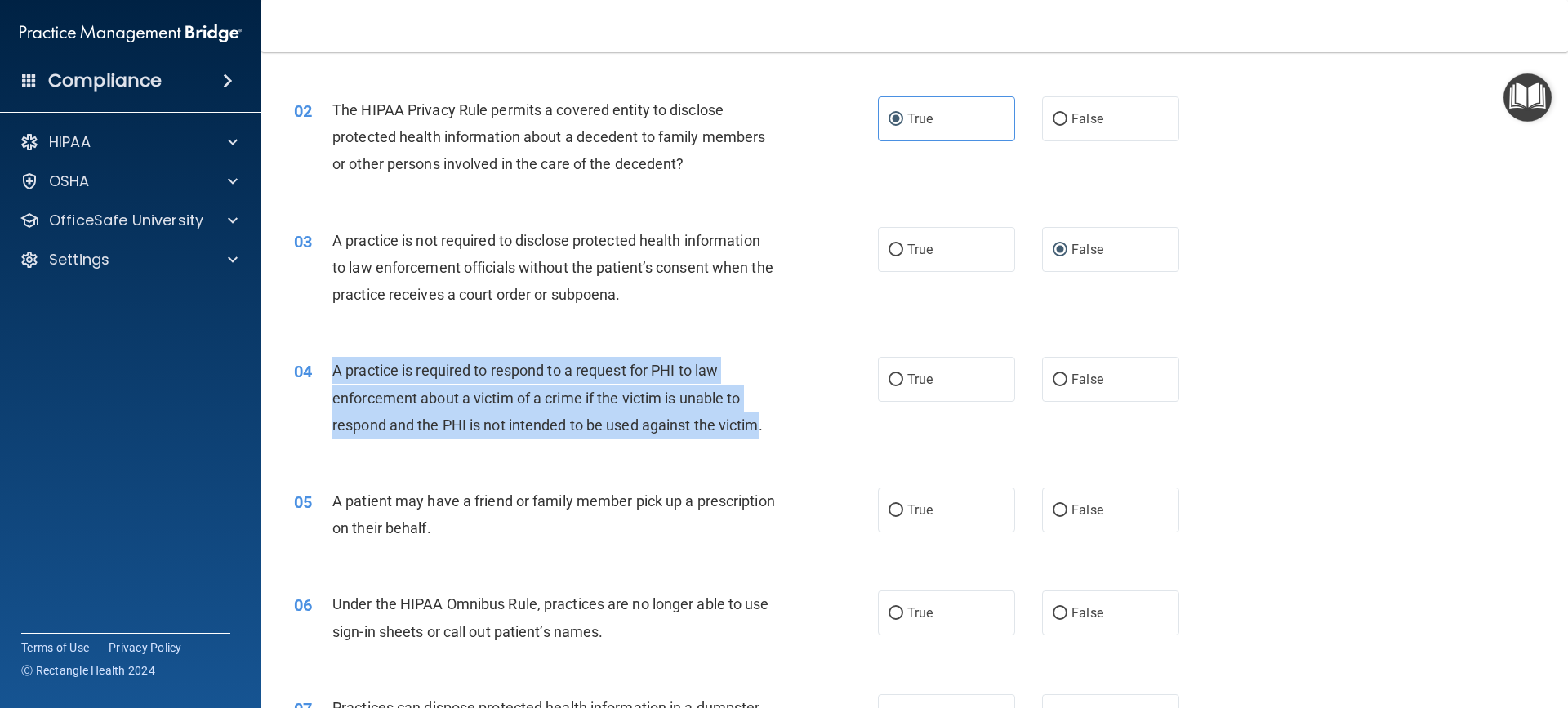
drag, startPoint x: 332, startPoint y: 367, endPoint x: 763, endPoint y: 439, distance: 437.0
click at [763, 439] on div "04 A practice is required to respond to a request for PHI to law enforcement ab…" at bounding box center [586, 401] width 633 height 90
click at [889, 382] on input "True" at bounding box center [896, 380] width 15 height 12
radio input "true"
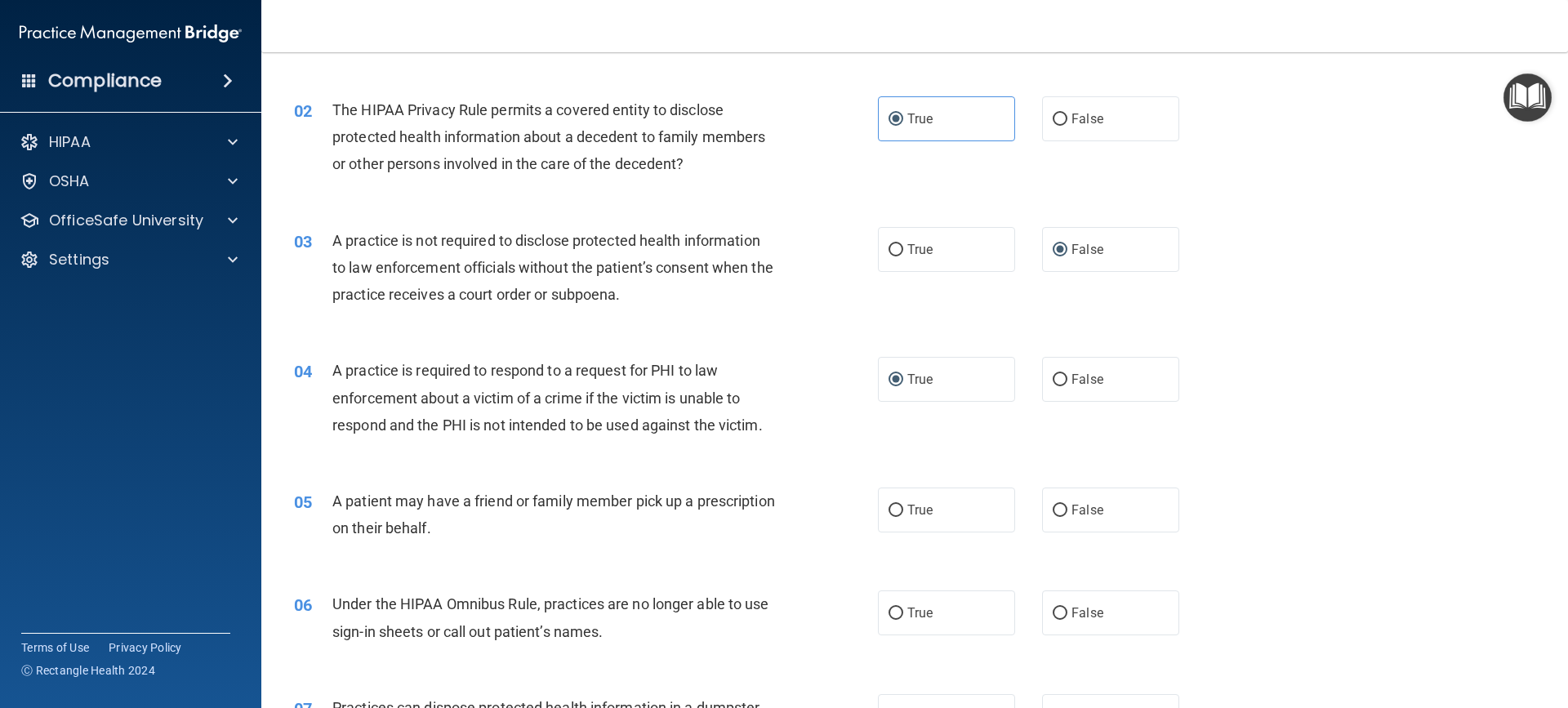
click at [848, 460] on div "04 A practice is required to respond to a request for PHI to law enforcement ab…" at bounding box center [914, 402] width 1266 height 130
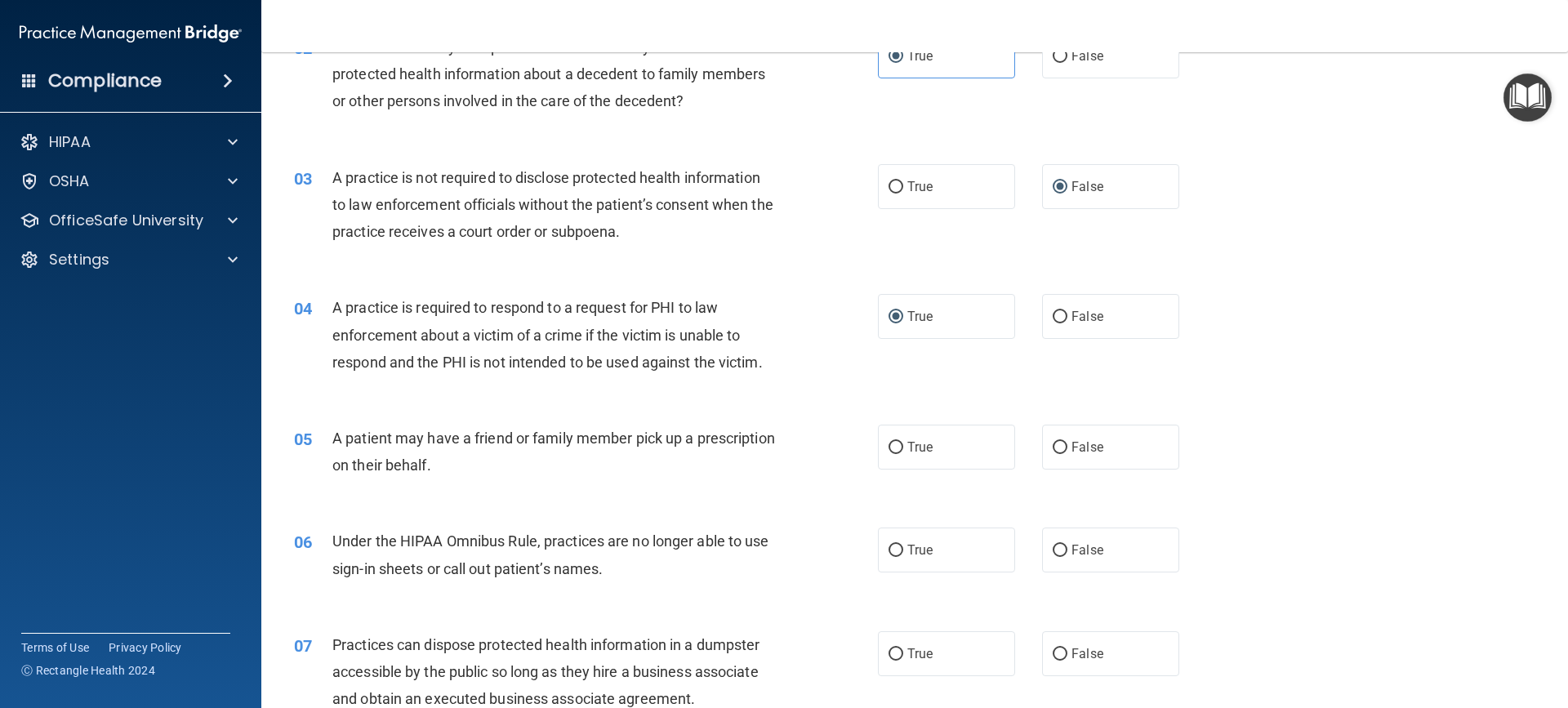
scroll to position [327, 0]
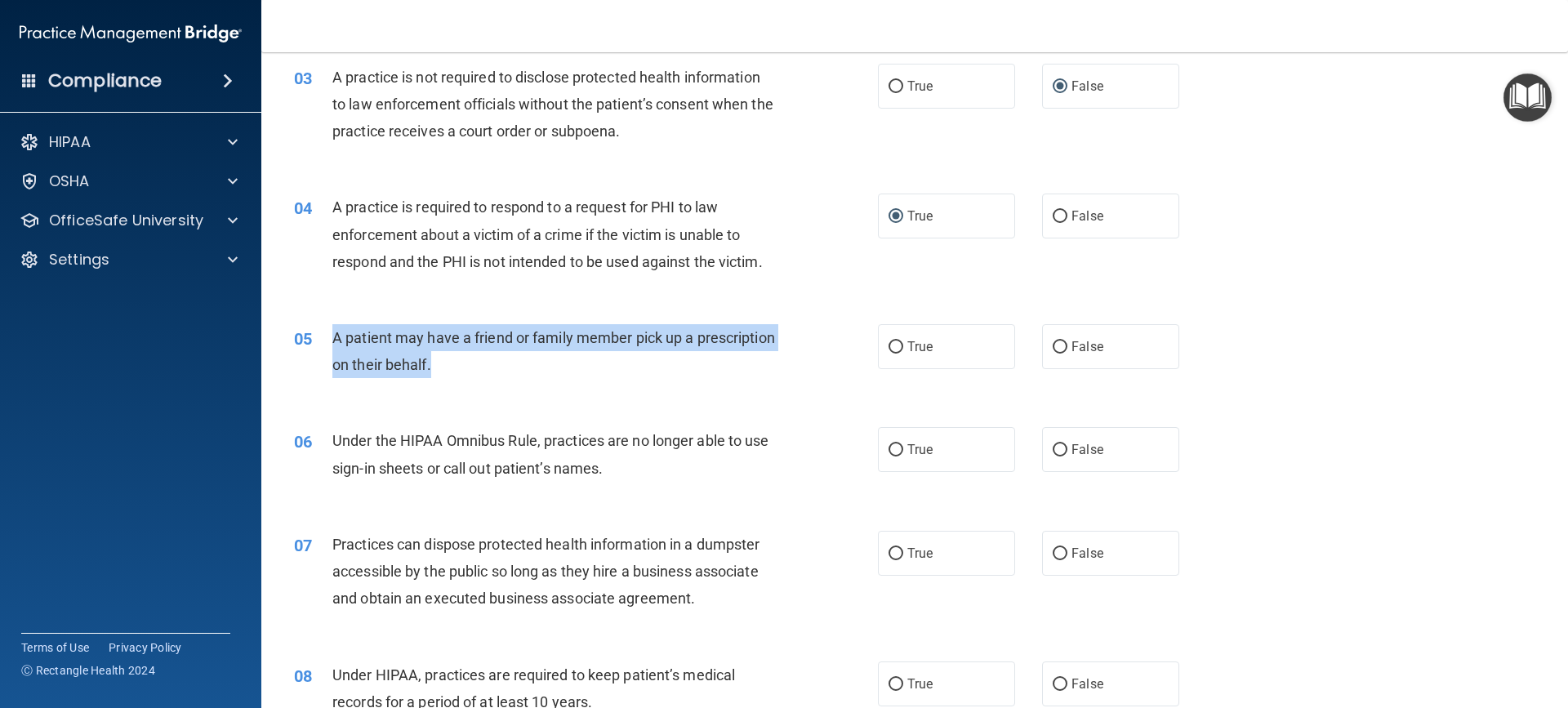
drag, startPoint x: 333, startPoint y: 337, endPoint x: 584, endPoint y: 384, distance: 255.4
click at [584, 384] on div "05 A patient may have a friend or family member pick up a prescription on their…" at bounding box center [586, 355] width 633 height 62
click at [889, 347] on input "True" at bounding box center [896, 347] width 15 height 12
radio input "true"
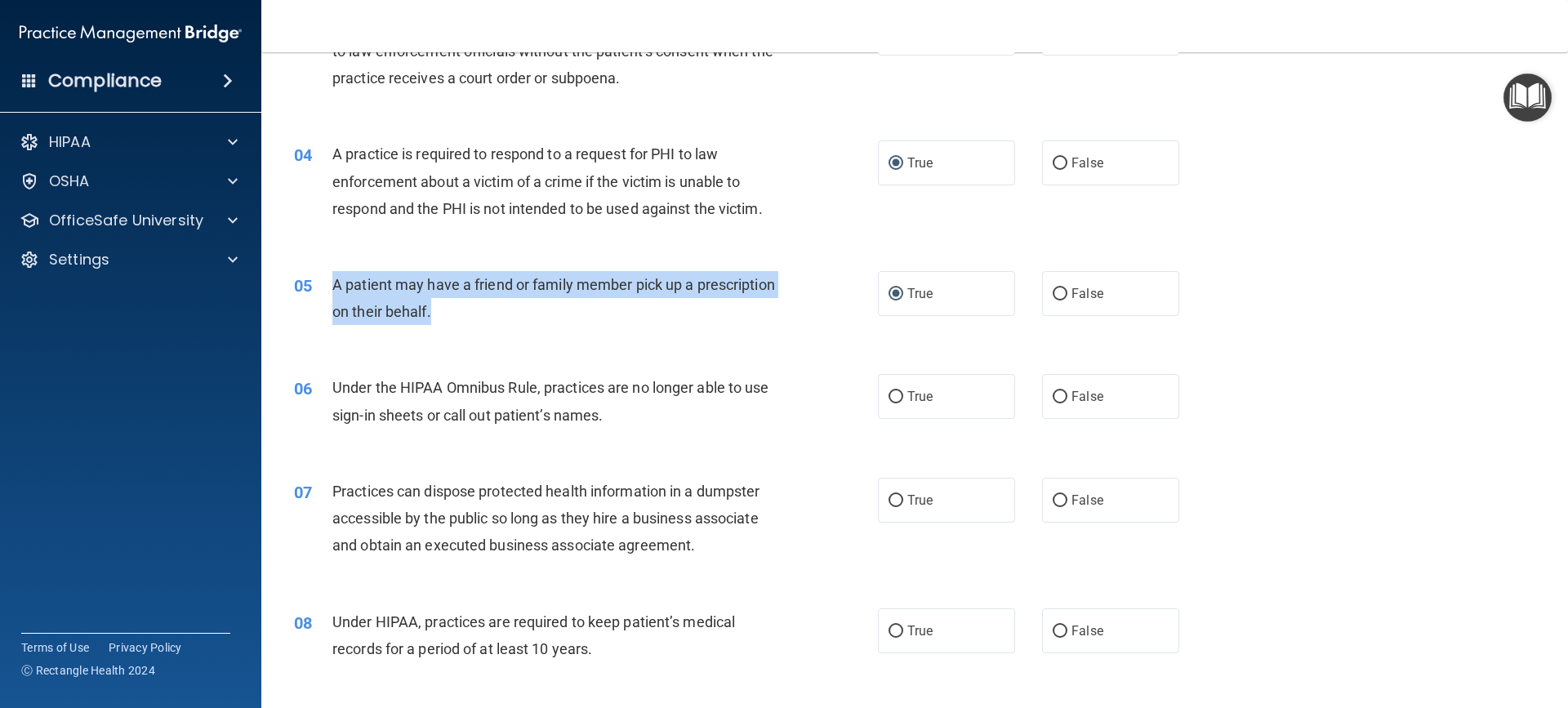
scroll to position [408, 0]
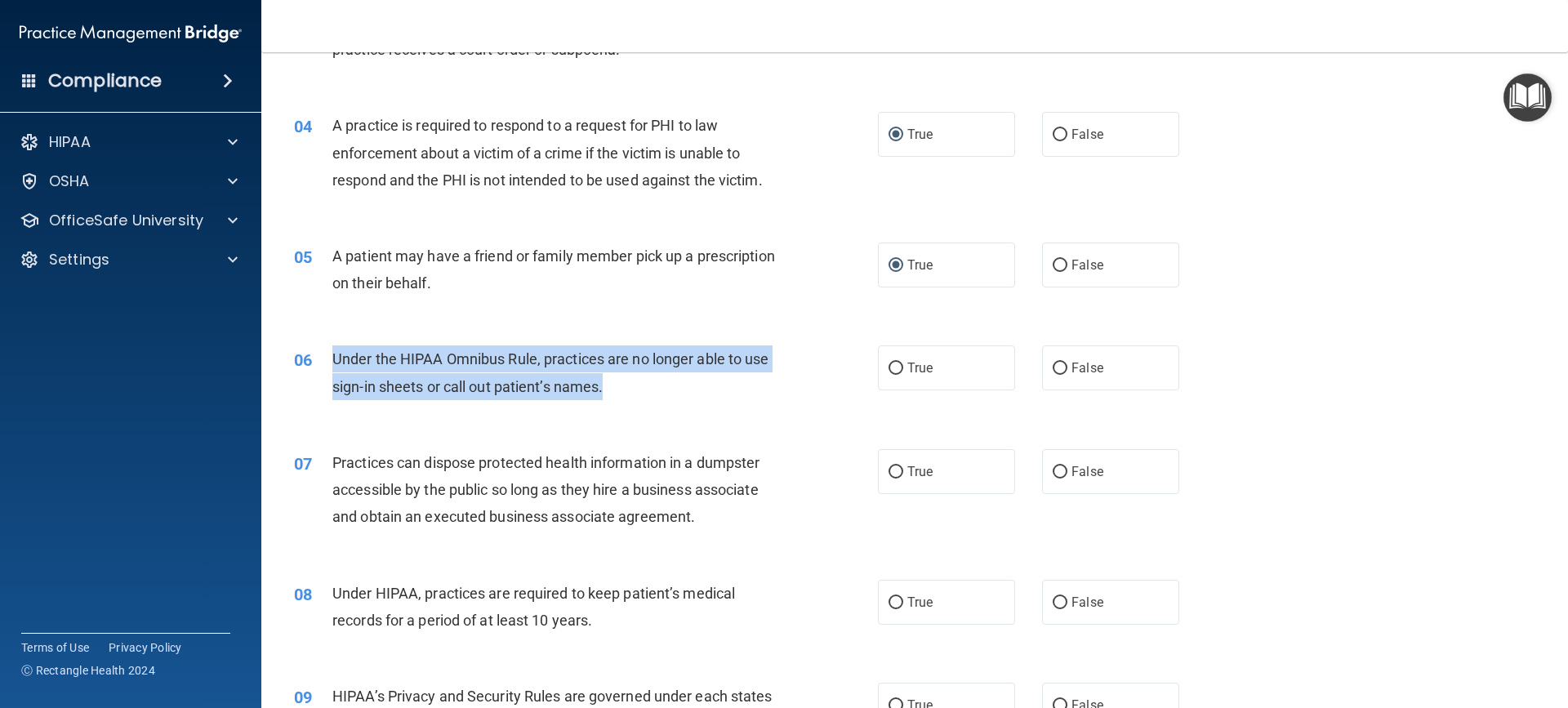
drag, startPoint x: 332, startPoint y: 356, endPoint x: 717, endPoint y: 399, distance: 387.4
click at [717, 399] on div "Under the HIPAA Omnibus Rule, practices are no longer able to use sign-in sheet…" at bounding box center [560, 372] width 456 height 54
click at [1057, 366] on input "False" at bounding box center [1060, 368] width 15 height 12
radio input "true"
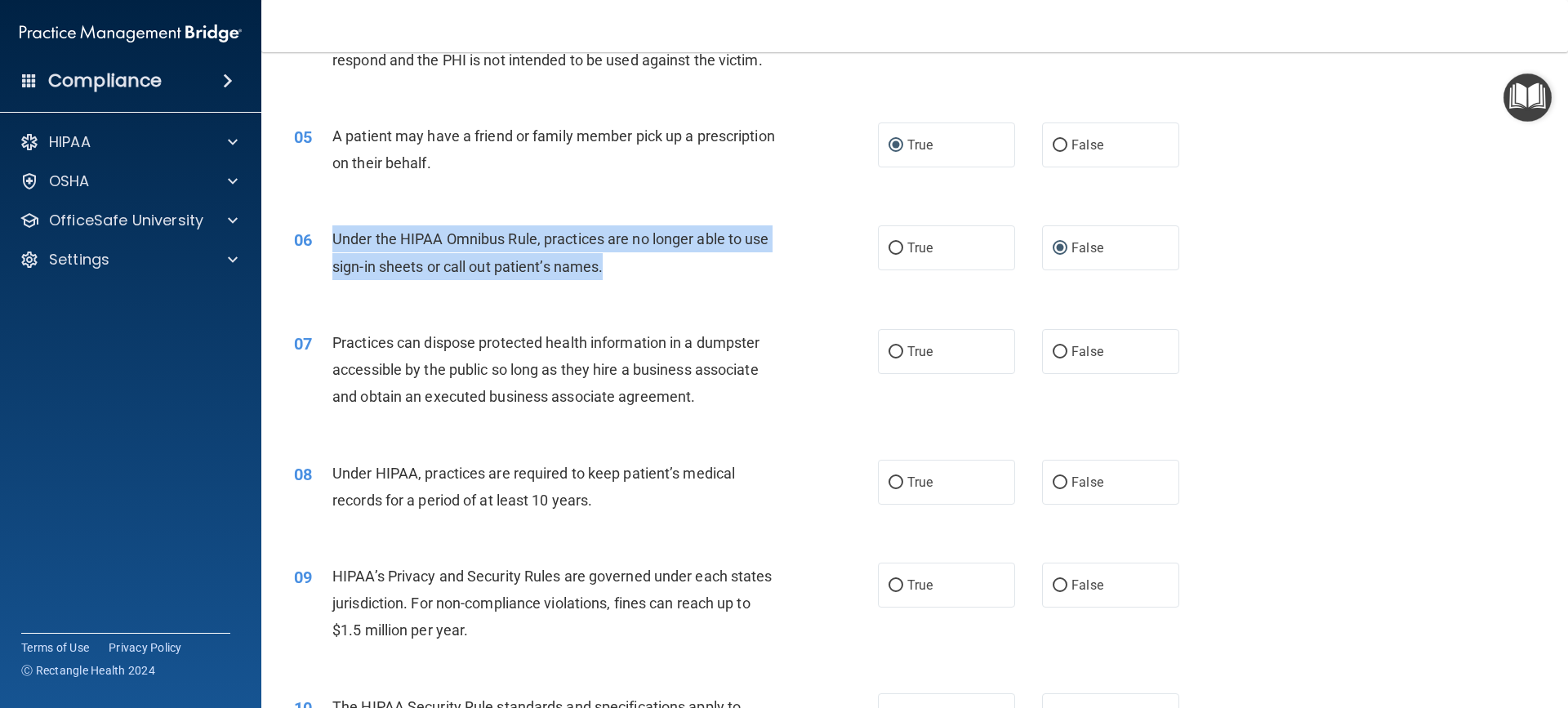
scroll to position [572, 0]
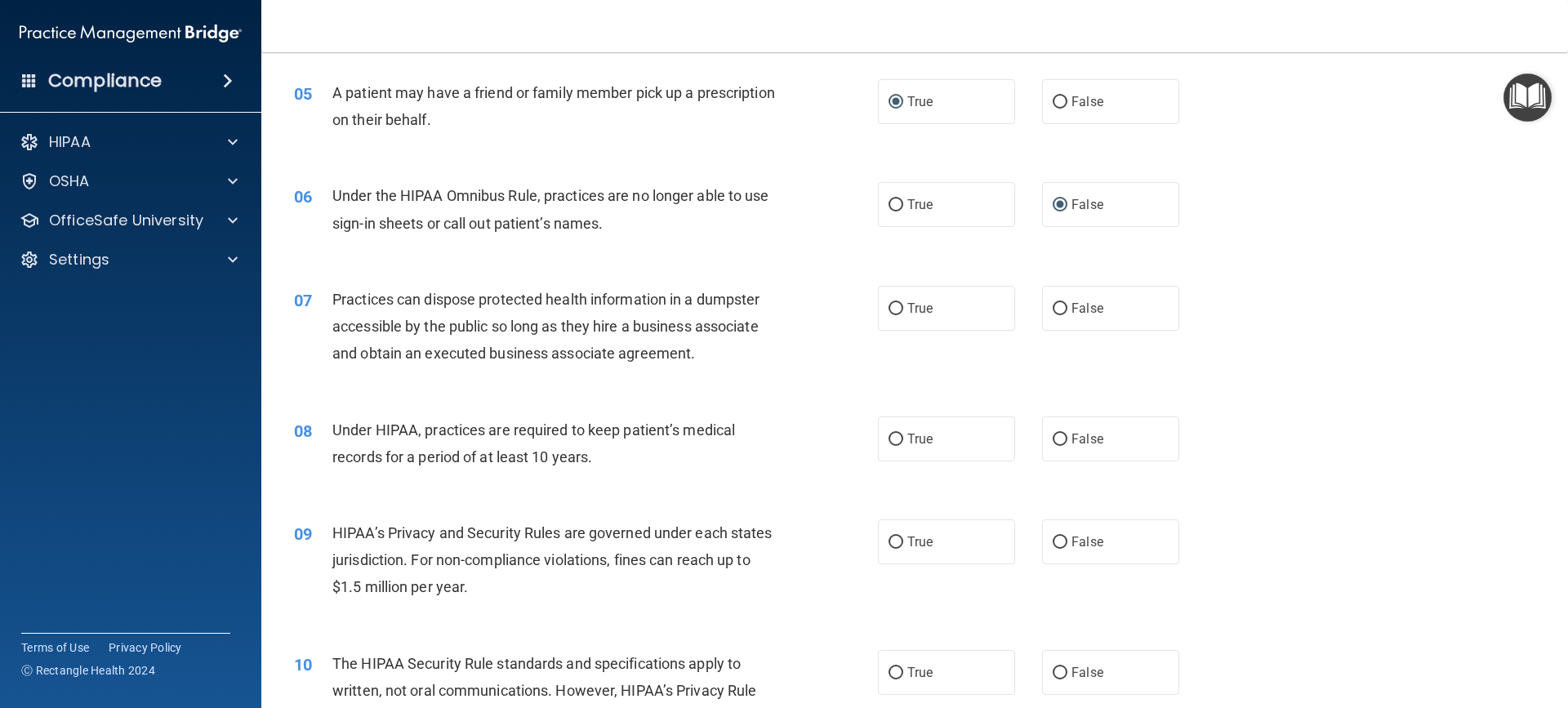
click at [386, 394] on div "07 Practices can dispose protected health information in a dumpster accessible …" at bounding box center [914, 331] width 1266 height 130
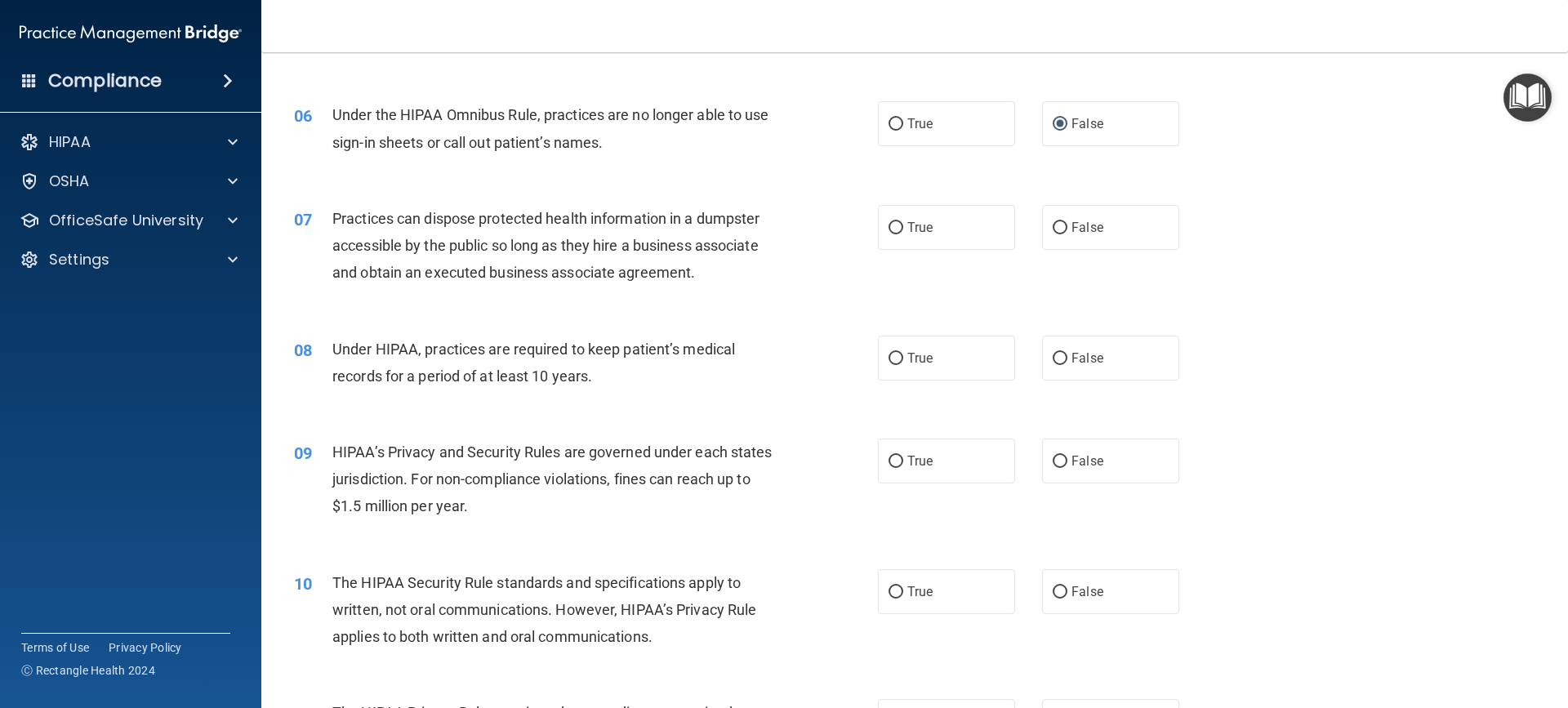
scroll to position [654, 0]
click at [1072, 228] on span "False" at bounding box center [1087, 226] width 32 height 16
click at [1067, 228] on input "False" at bounding box center [1060, 227] width 15 height 12
radio input "true"
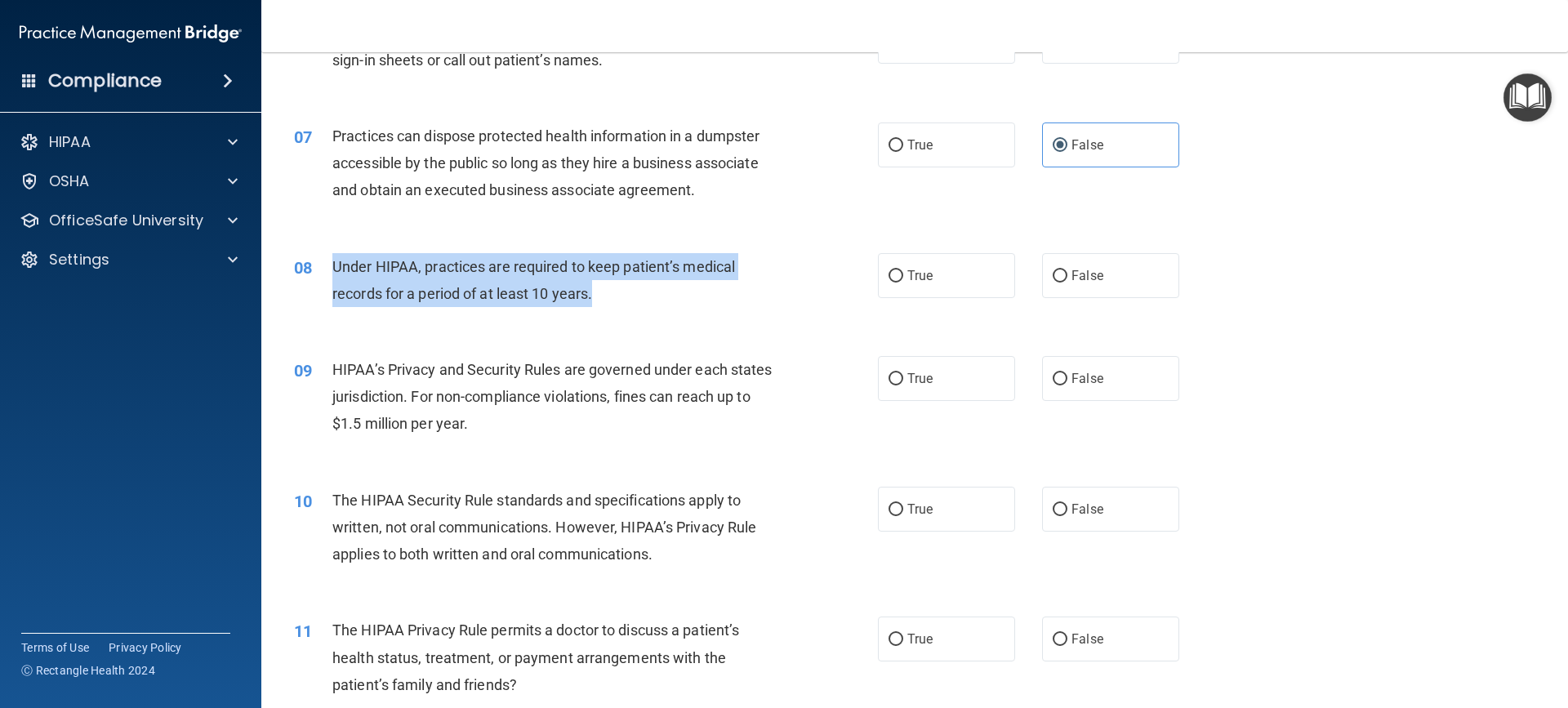
drag, startPoint x: 330, startPoint y: 264, endPoint x: 620, endPoint y: 306, distance: 293.0
click at [620, 306] on div "08 Under HIPAA, practices are required to keep patient’s medical records for a …" at bounding box center [586, 284] width 633 height 62
drag, startPoint x: 889, startPoint y: 272, endPoint x: 845, endPoint y: 303, distance: 53.8
click at [889, 273] on input "True" at bounding box center [896, 276] width 15 height 12
radio input "true"
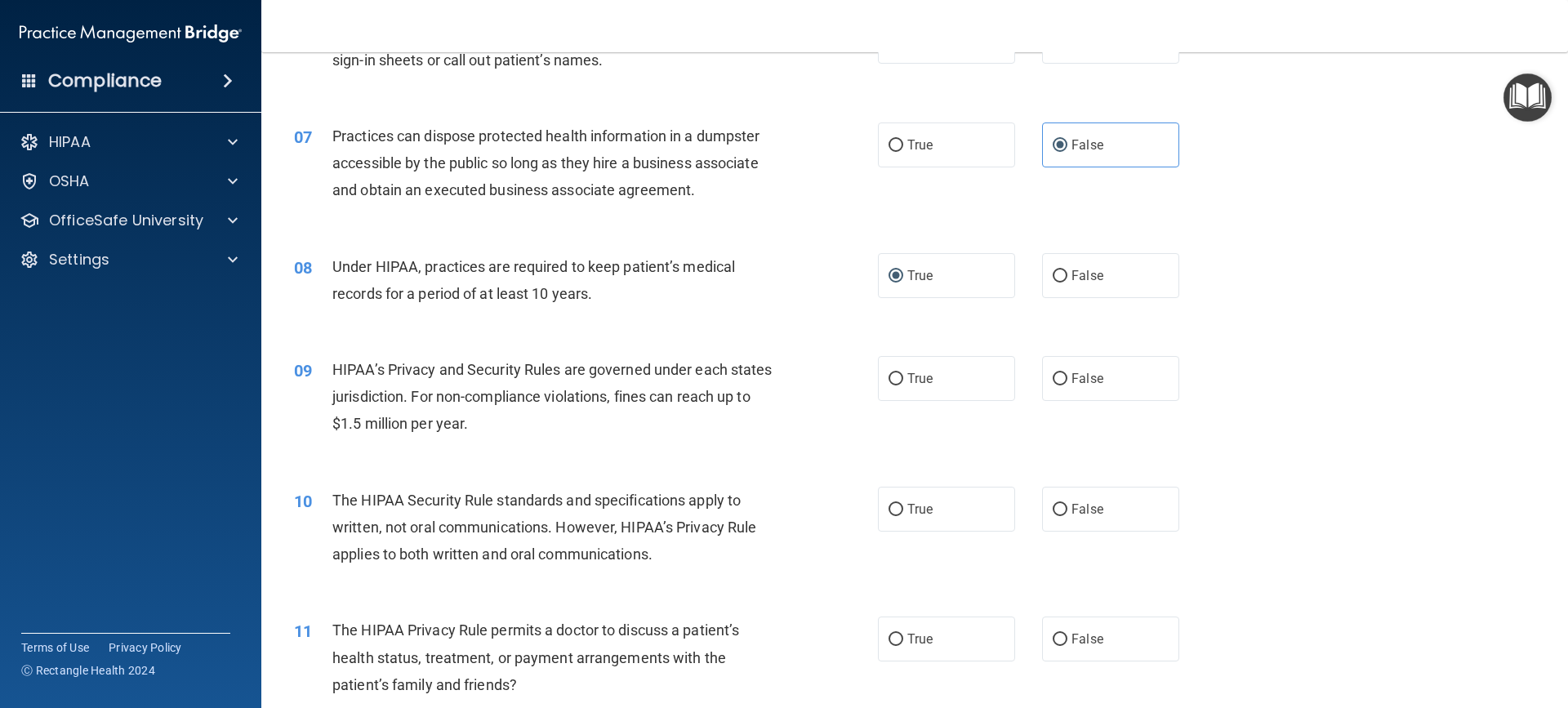
click at [505, 432] on div "HIPAA’s Privacy and Security Rules are governed under each states jurisdiction.…" at bounding box center [560, 396] width 456 height 82
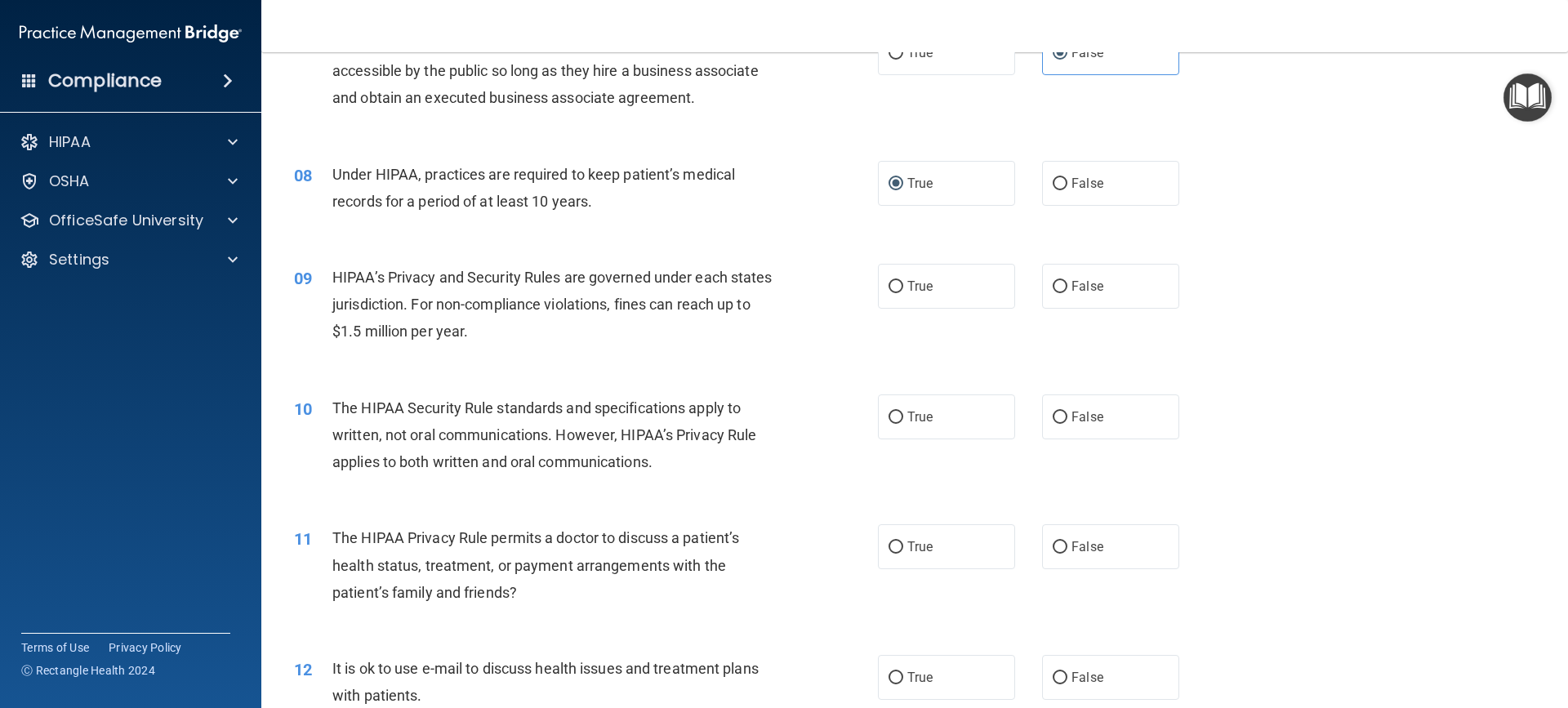
scroll to position [898, 0]
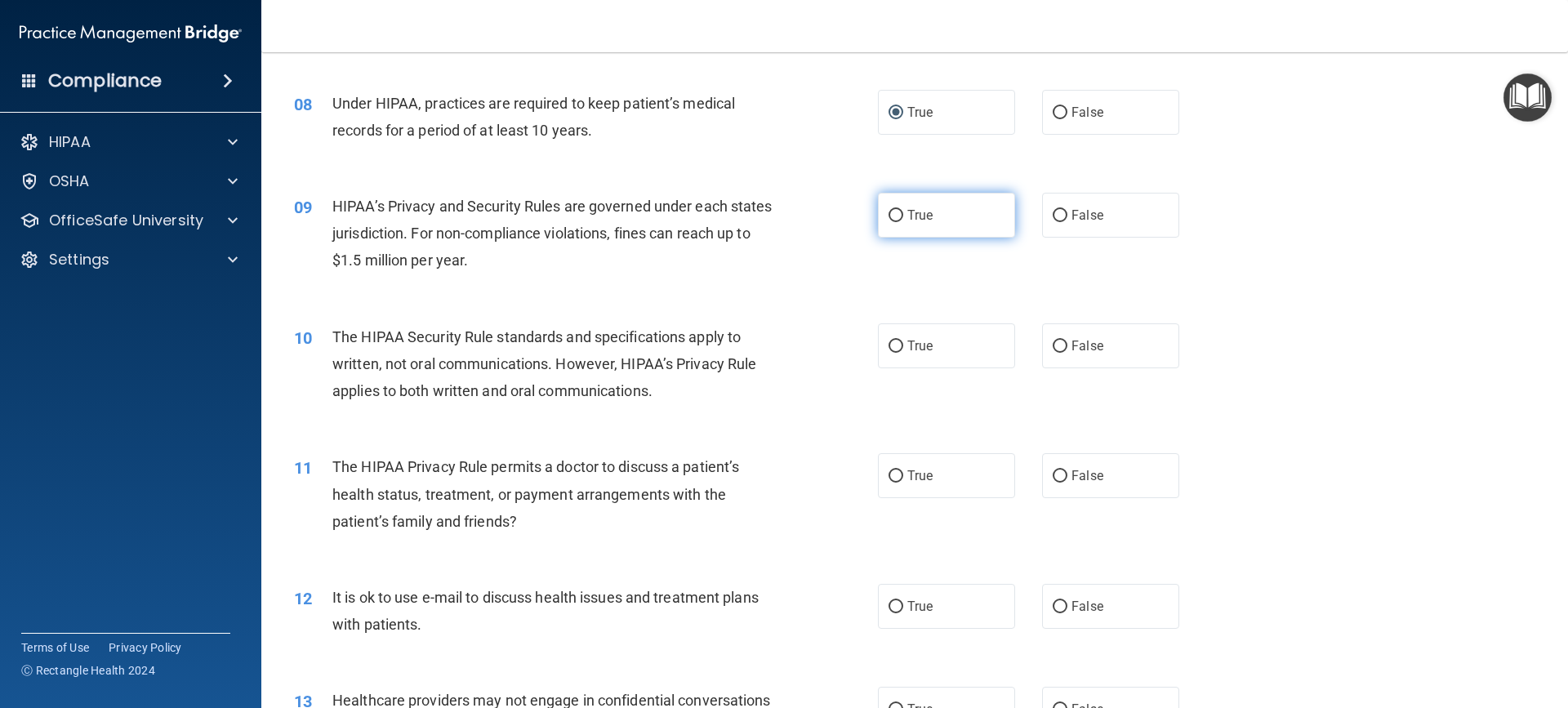
click at [890, 216] on input "True" at bounding box center [896, 215] width 15 height 12
radio input "true"
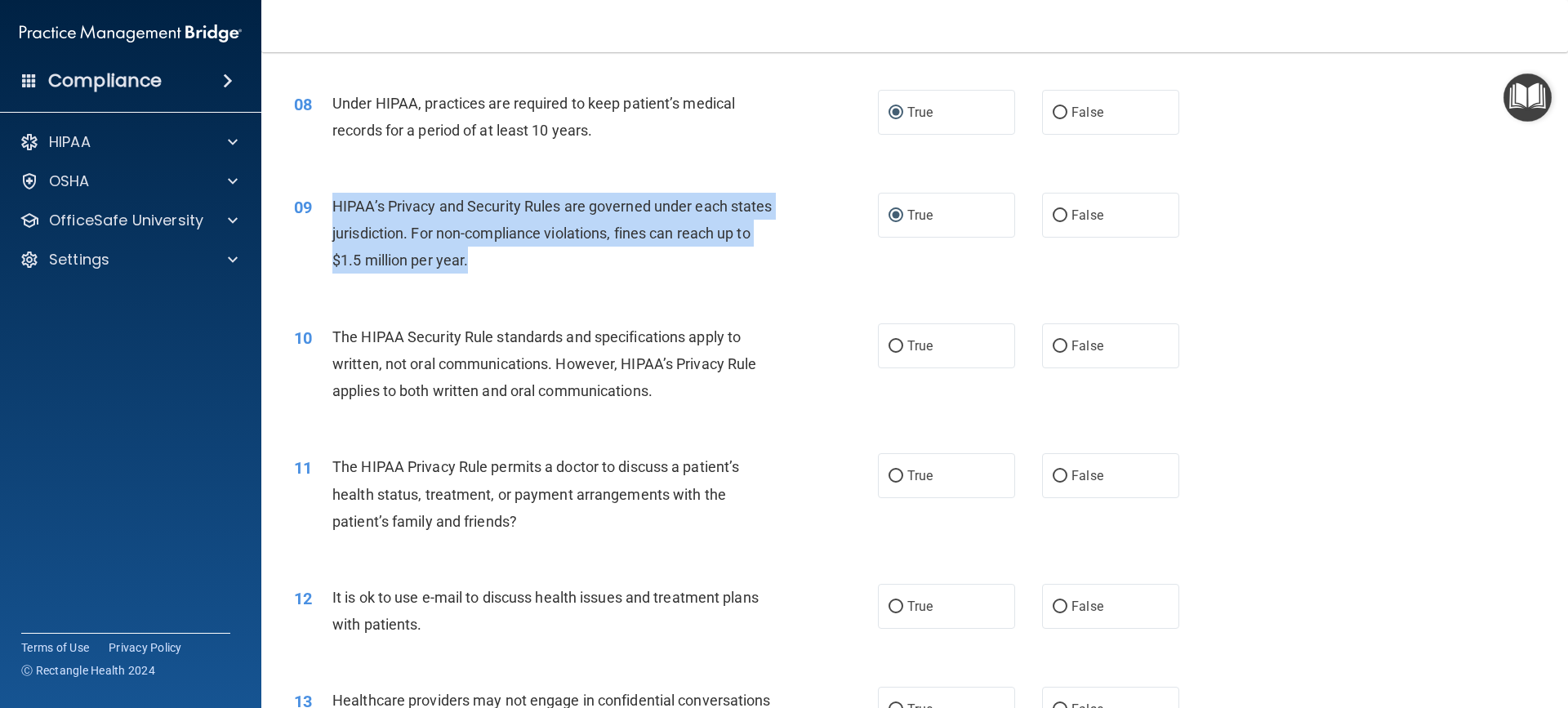
drag, startPoint x: 332, startPoint y: 205, endPoint x: 663, endPoint y: 264, distance: 336.2
click at [663, 264] on div "HIPAA’s Privacy and Security Rules are governed under each states jurisdiction.…" at bounding box center [560, 234] width 456 height 82
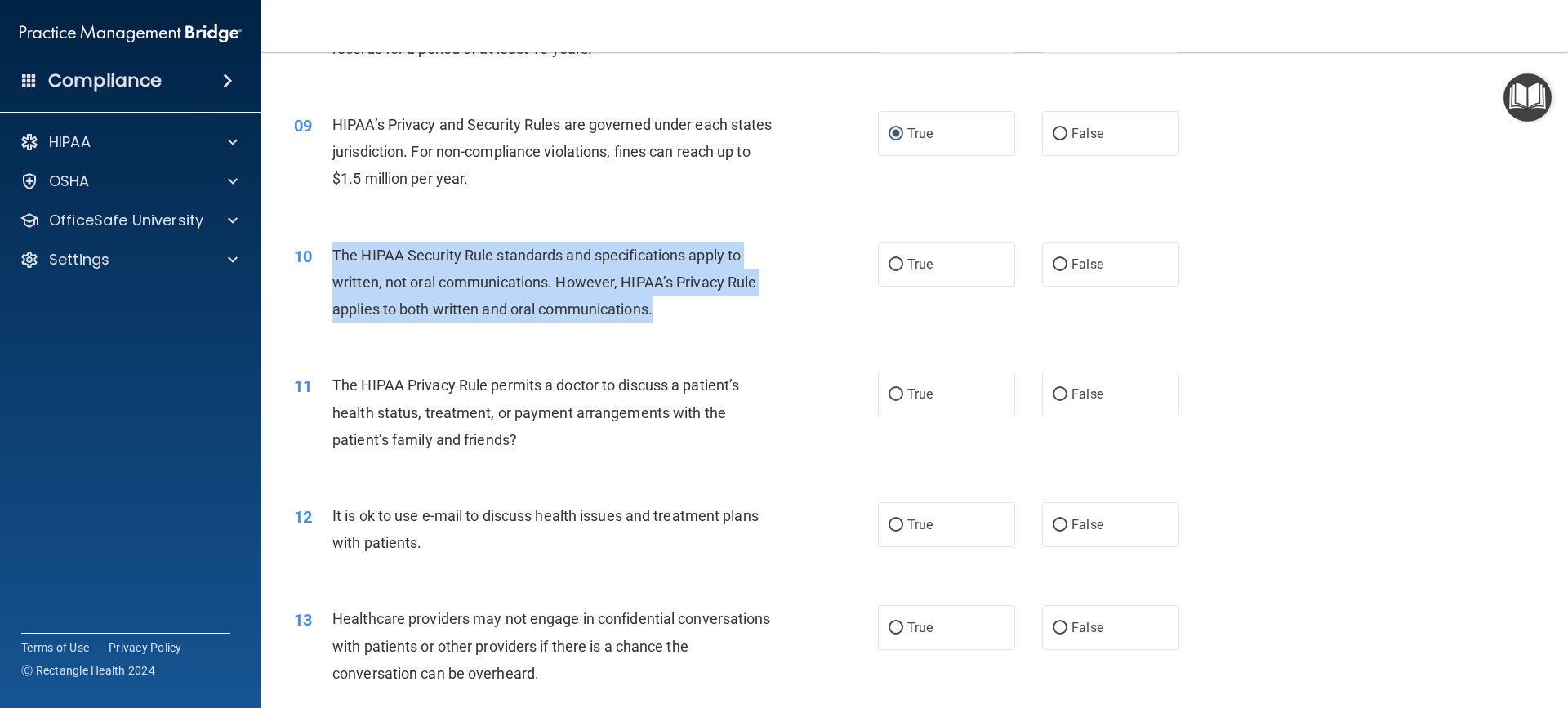
drag, startPoint x: 332, startPoint y: 255, endPoint x: 766, endPoint y: 316, distance: 438.3
click at [766, 316] on div "The HIPAA Security Rule standards and specifications apply to written, not oral…" at bounding box center [560, 282] width 456 height 82
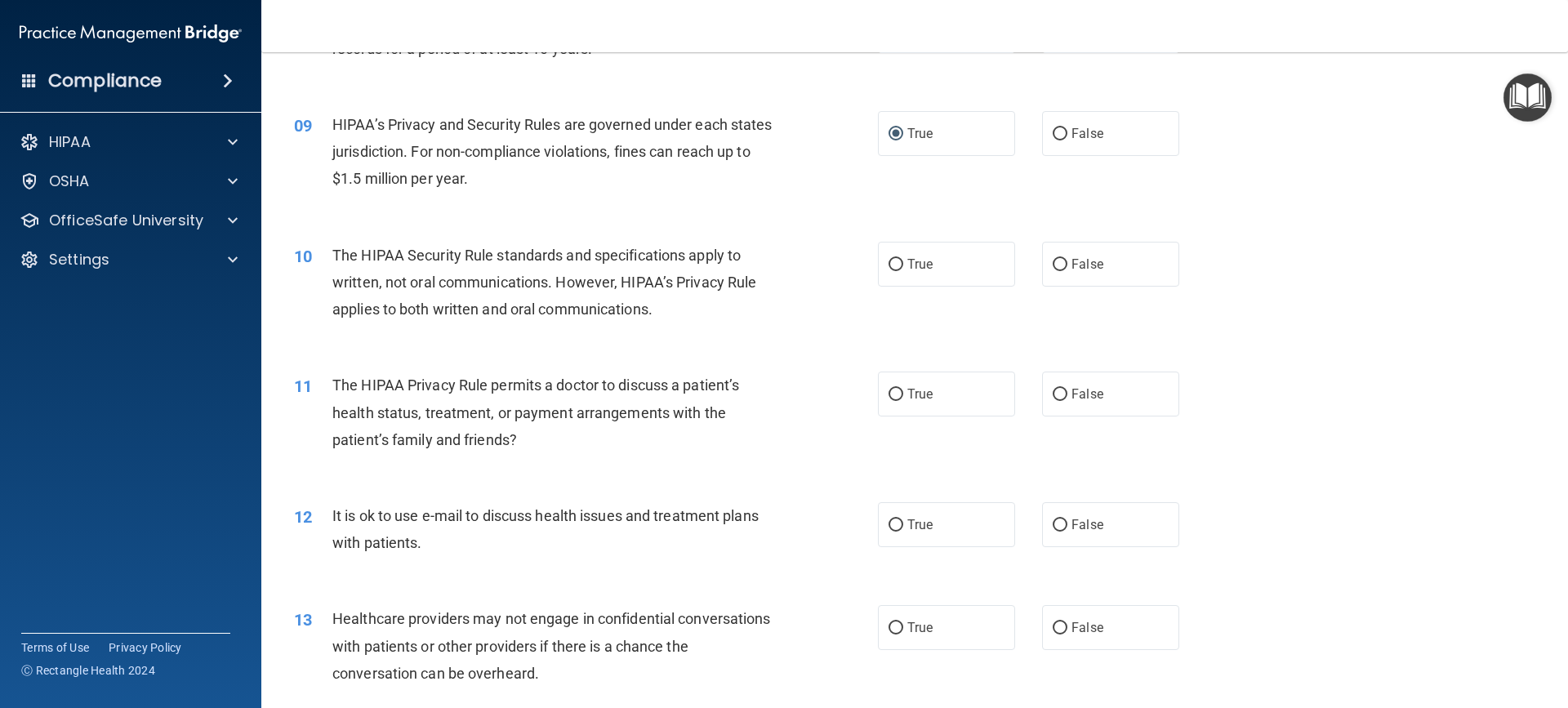
click at [696, 338] on div "10 The HIPAA Security Rule standards and specifications apply to written, not o…" at bounding box center [914, 286] width 1266 height 130
click at [1048, 253] on label "False" at bounding box center [1111, 264] width 137 height 45
click at [1052, 259] on input "False" at bounding box center [1060, 265] width 15 height 12
radio input "true"
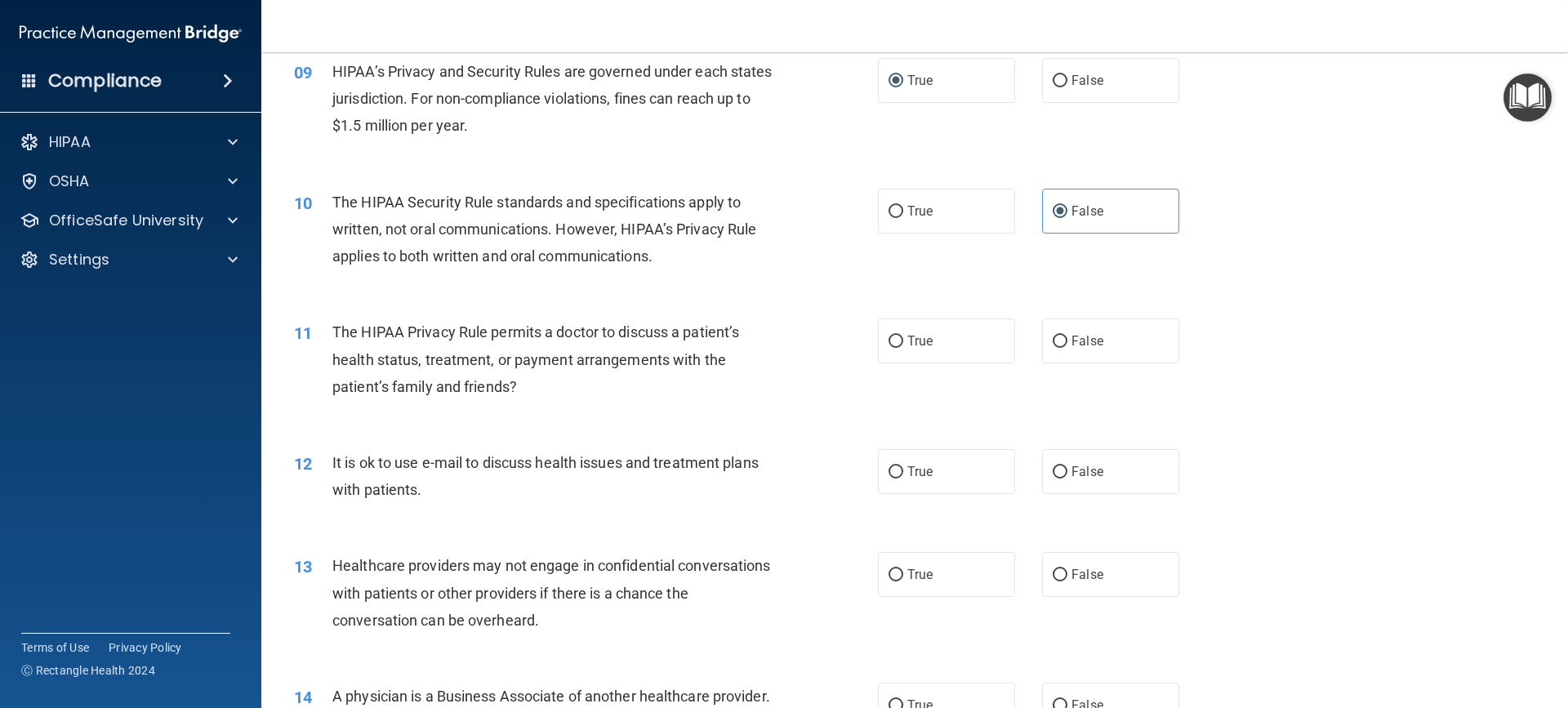
scroll to position [1061, 0]
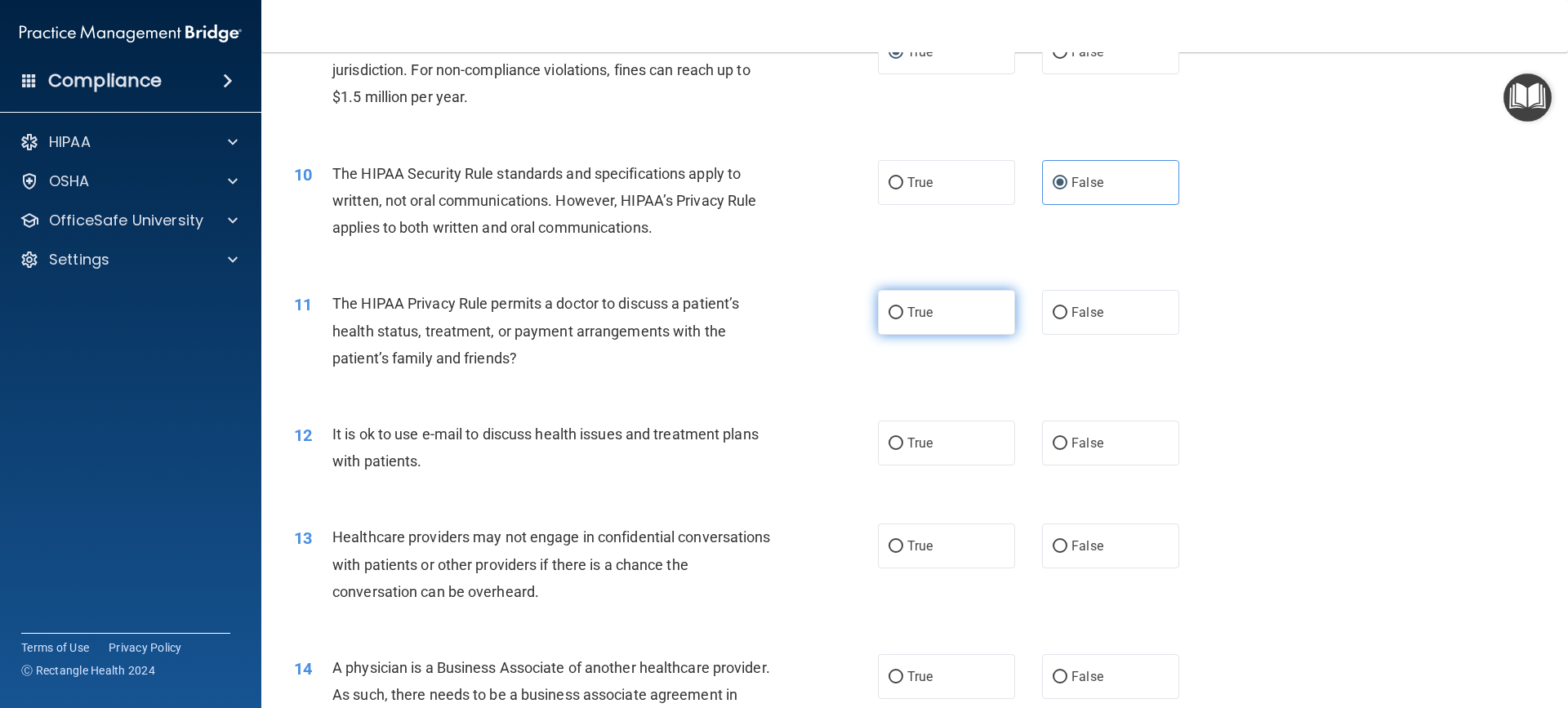
click at [889, 310] on input "True" at bounding box center [896, 313] width 15 height 12
radio input "true"
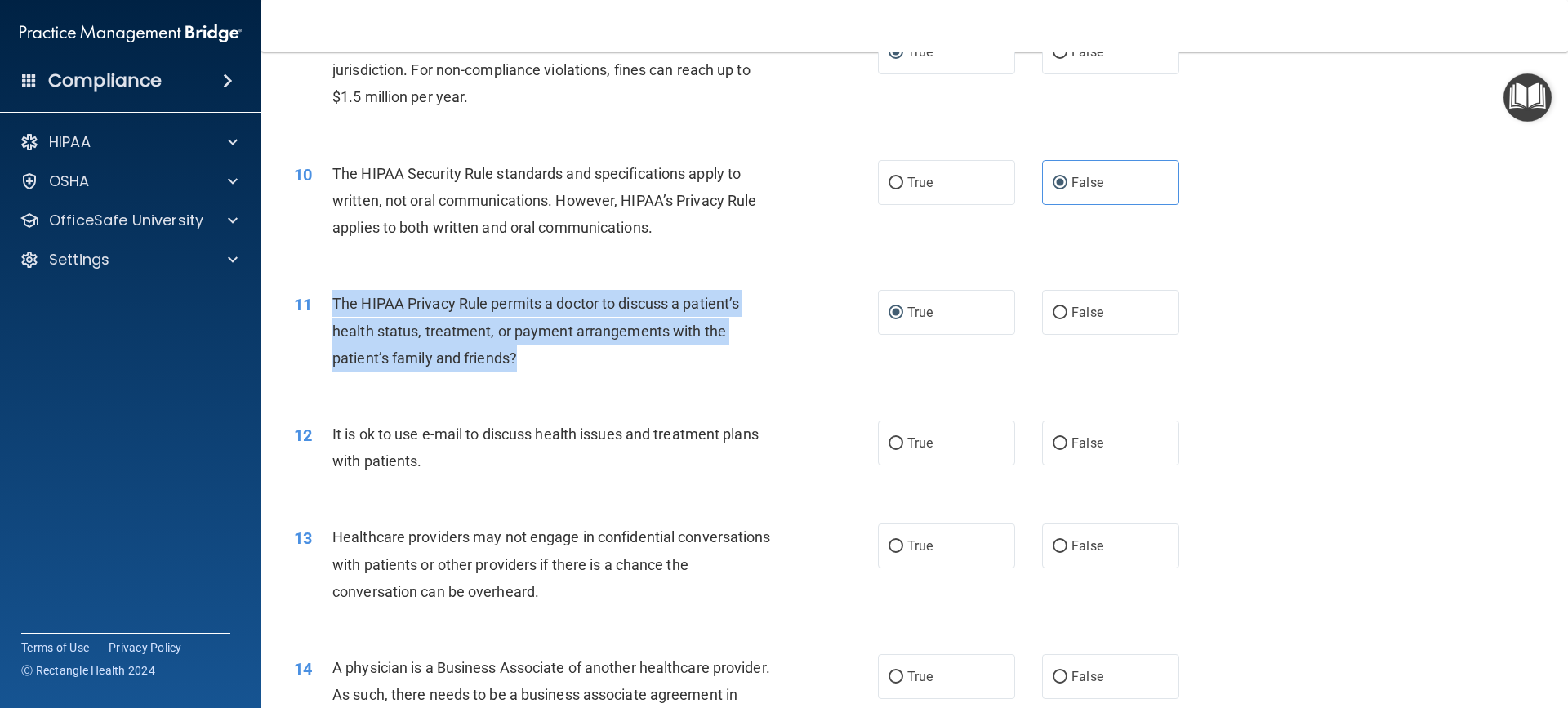
drag, startPoint x: 330, startPoint y: 298, endPoint x: 599, endPoint y: 356, distance: 275.2
click at [631, 359] on div "11 The HIPAA Privacy Rule permits a doctor to discuss a patient’s health status…" at bounding box center [586, 334] width 633 height 90
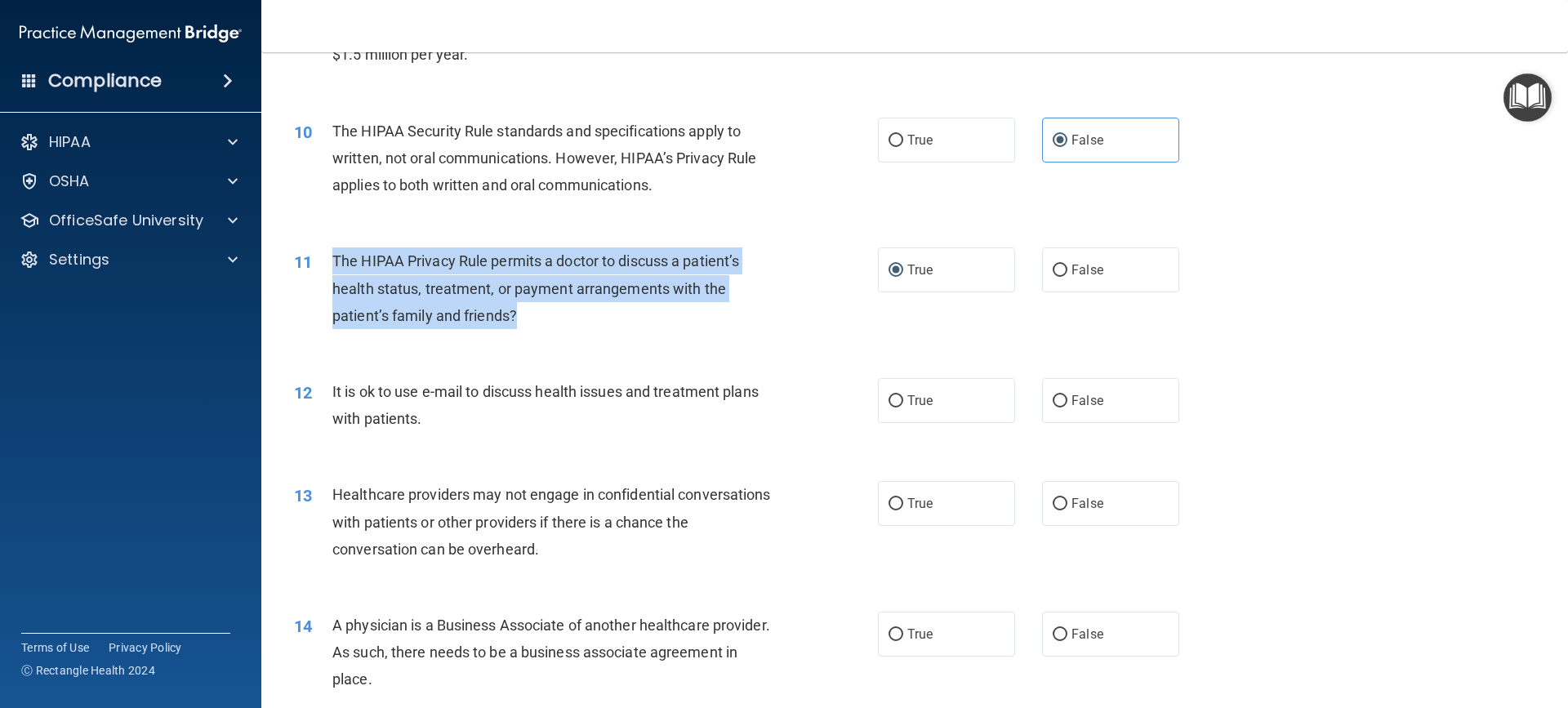
scroll to position [1143, 0]
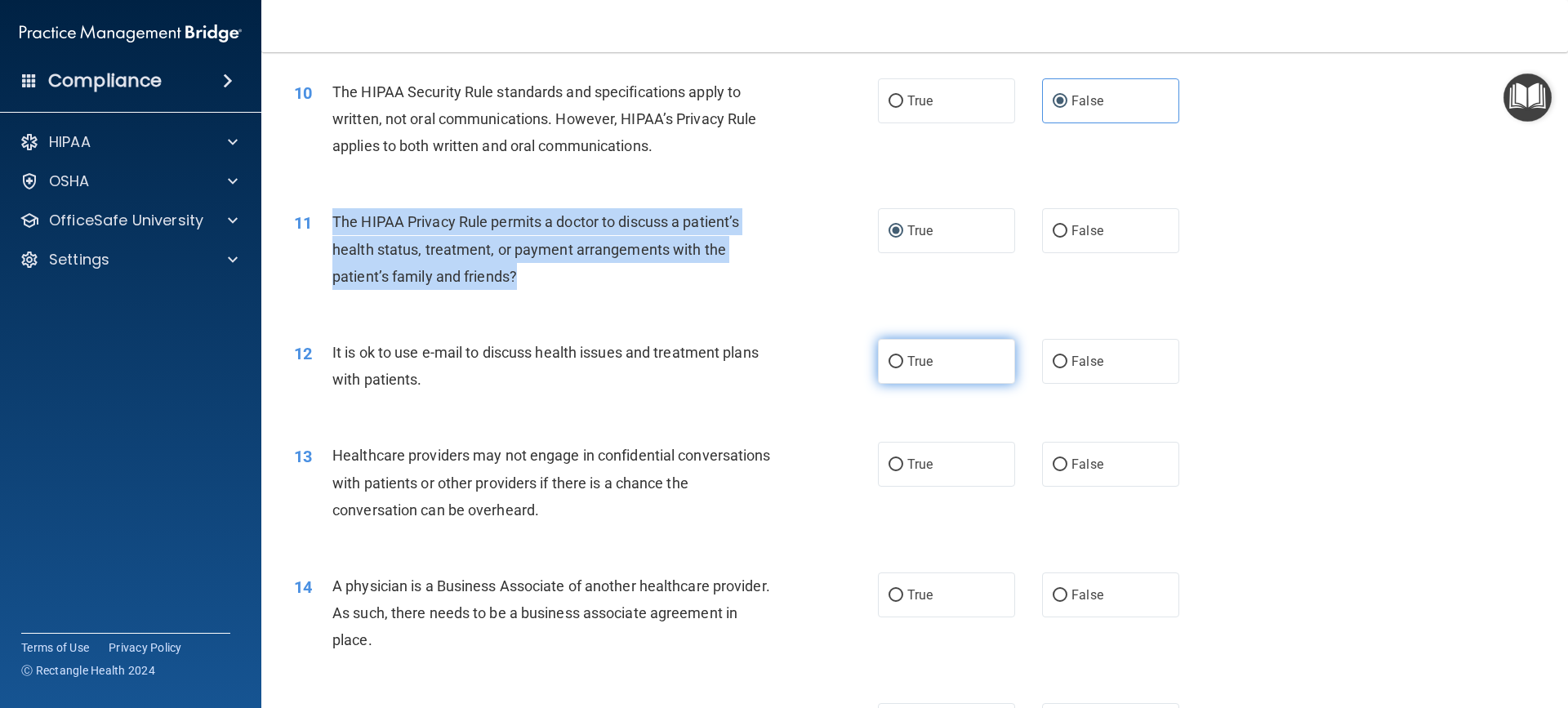
click at [895, 360] on input "True" at bounding box center [896, 361] width 15 height 12
radio input "true"
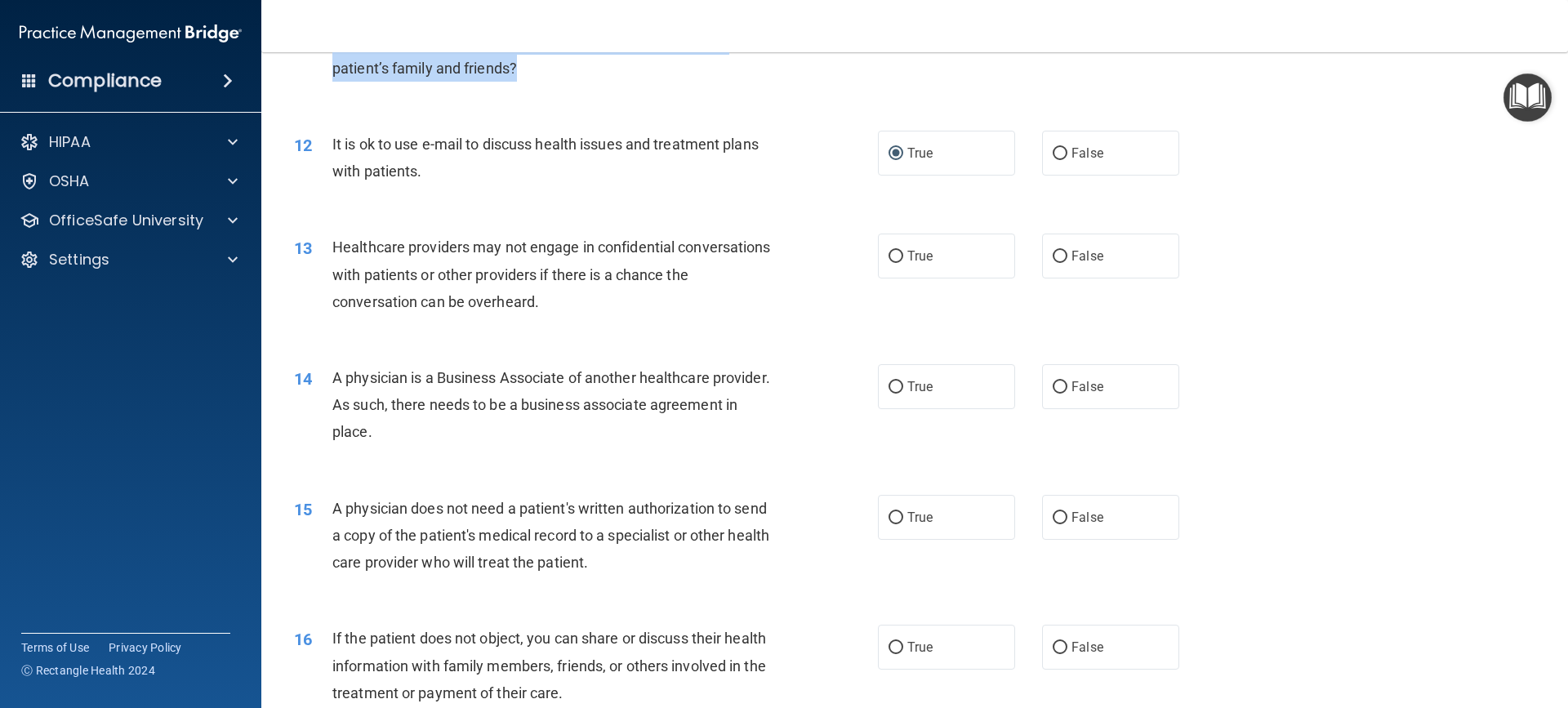
scroll to position [1388, 0]
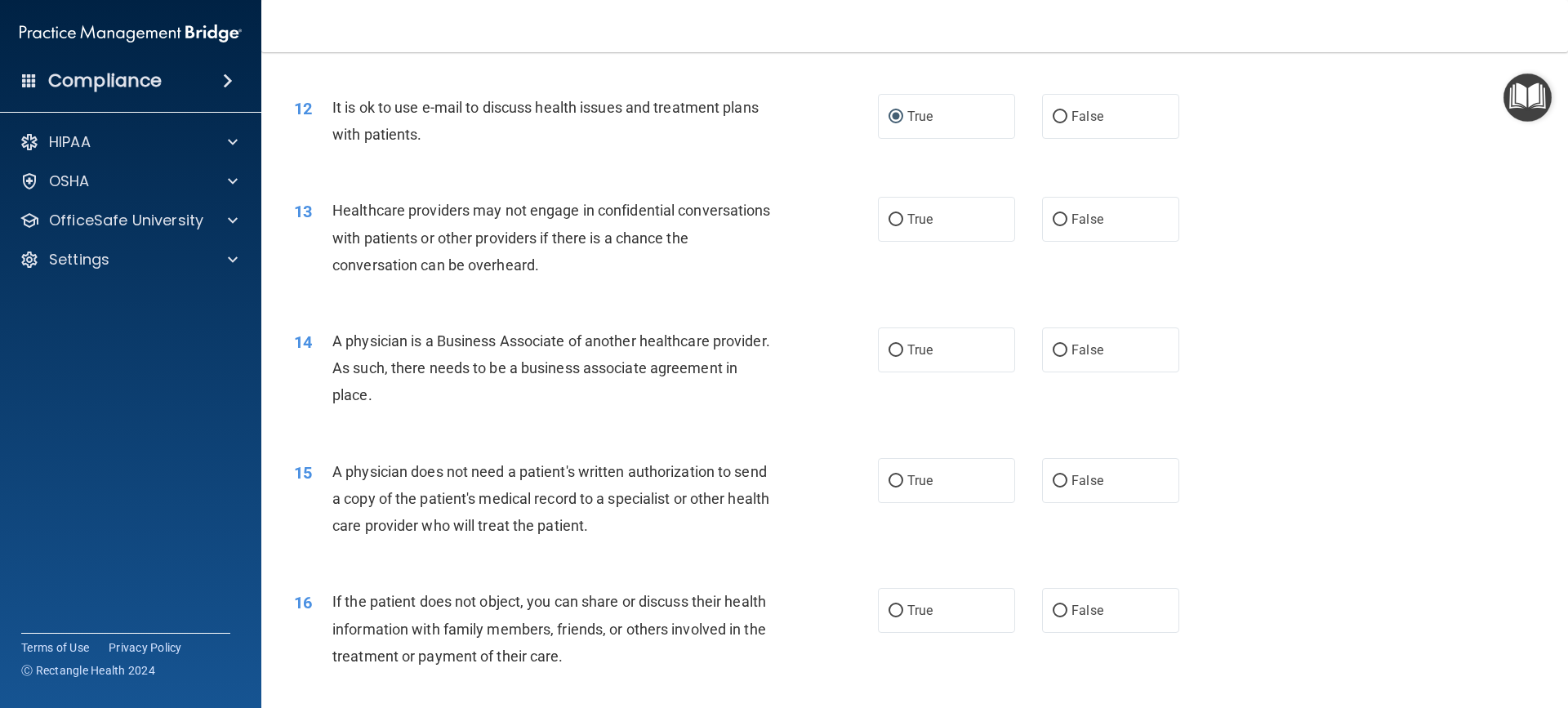
click at [602, 291] on div "13 Healthcare providers may not engage in confidential conversations with patie…" at bounding box center [914, 242] width 1266 height 130
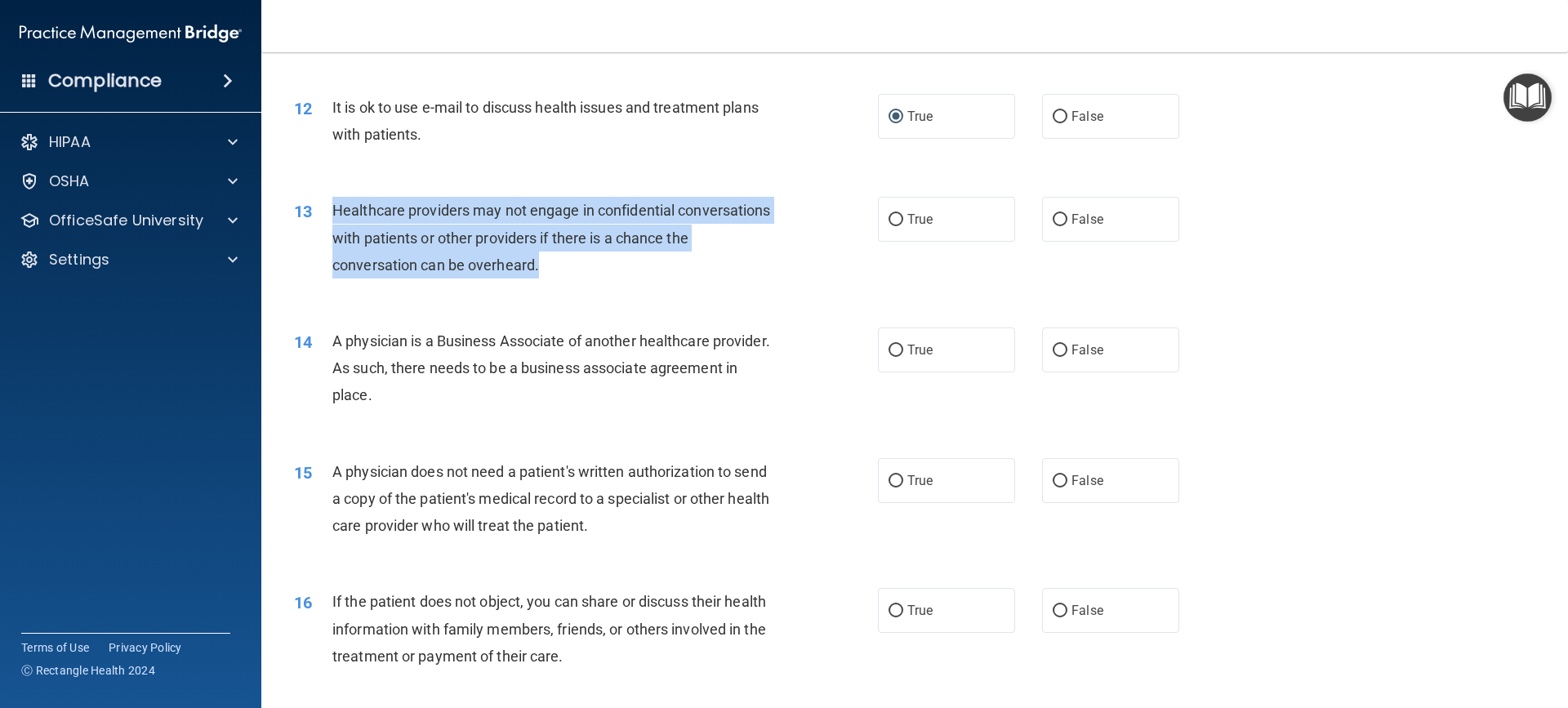
drag, startPoint x: 333, startPoint y: 208, endPoint x: 700, endPoint y: 278, distance: 373.6
click at [700, 278] on div "Healthcare providers may not engage in confidential conversations with patients…" at bounding box center [560, 237] width 456 height 82
click at [1055, 223] on input "False" at bounding box center [1060, 219] width 15 height 12
radio input "true"
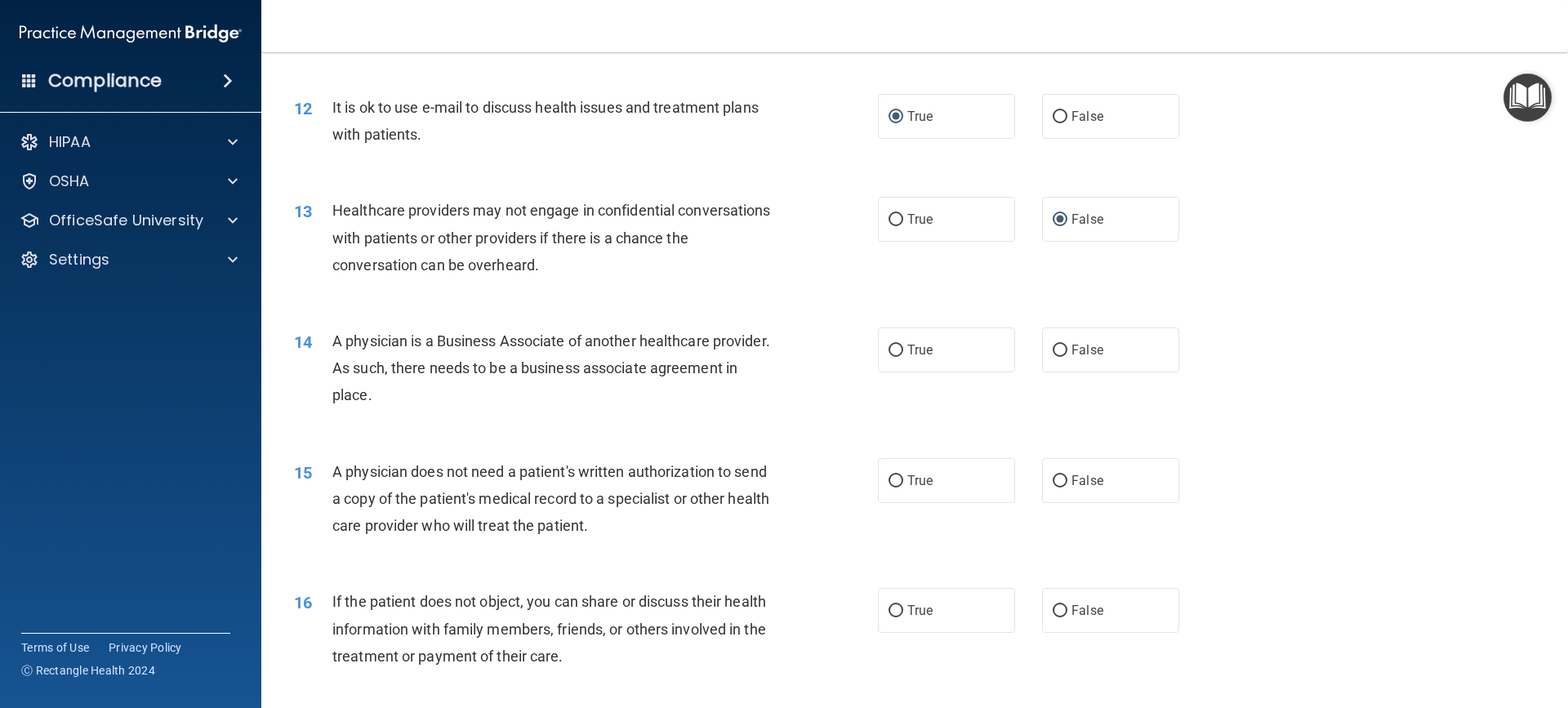
click at [295, 403] on div "14 A physician is a Business Associate of another healthcare provider. As such,…" at bounding box center [586, 372] width 633 height 90
drag, startPoint x: 333, startPoint y: 337, endPoint x: 490, endPoint y: 396, distance: 167.7
click at [766, 396] on div "A physician is a Business Associate of another healthcare provider. As such, th…" at bounding box center [560, 368] width 456 height 82
click at [553, 413] on div "14 A physician is a Business Associate of another healthcare provider. As such,…" at bounding box center [586, 372] width 633 height 90
click at [907, 353] on span "True" at bounding box center [919, 350] width 26 height 16
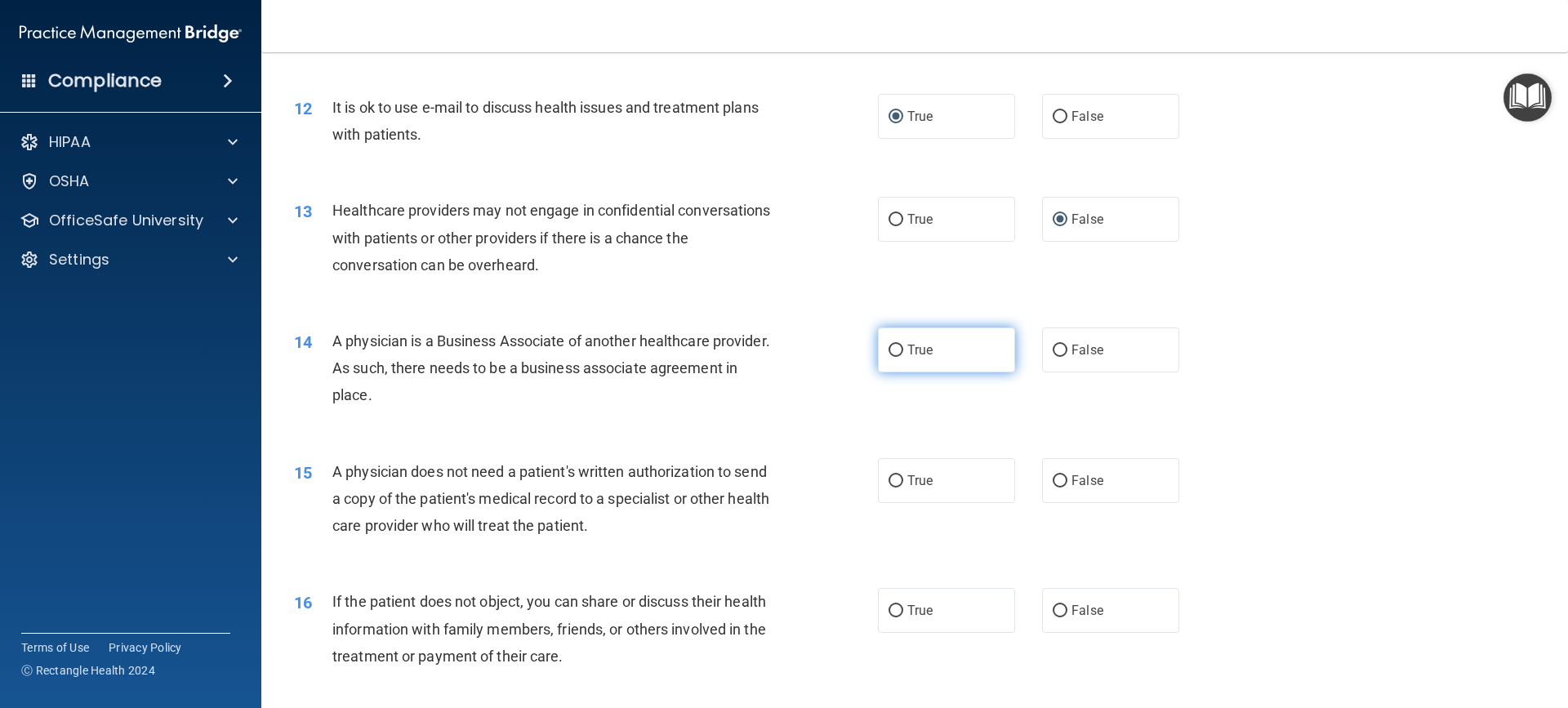
click at [901, 353] on input "True" at bounding box center [896, 351] width 15 height 12
radio input "true"
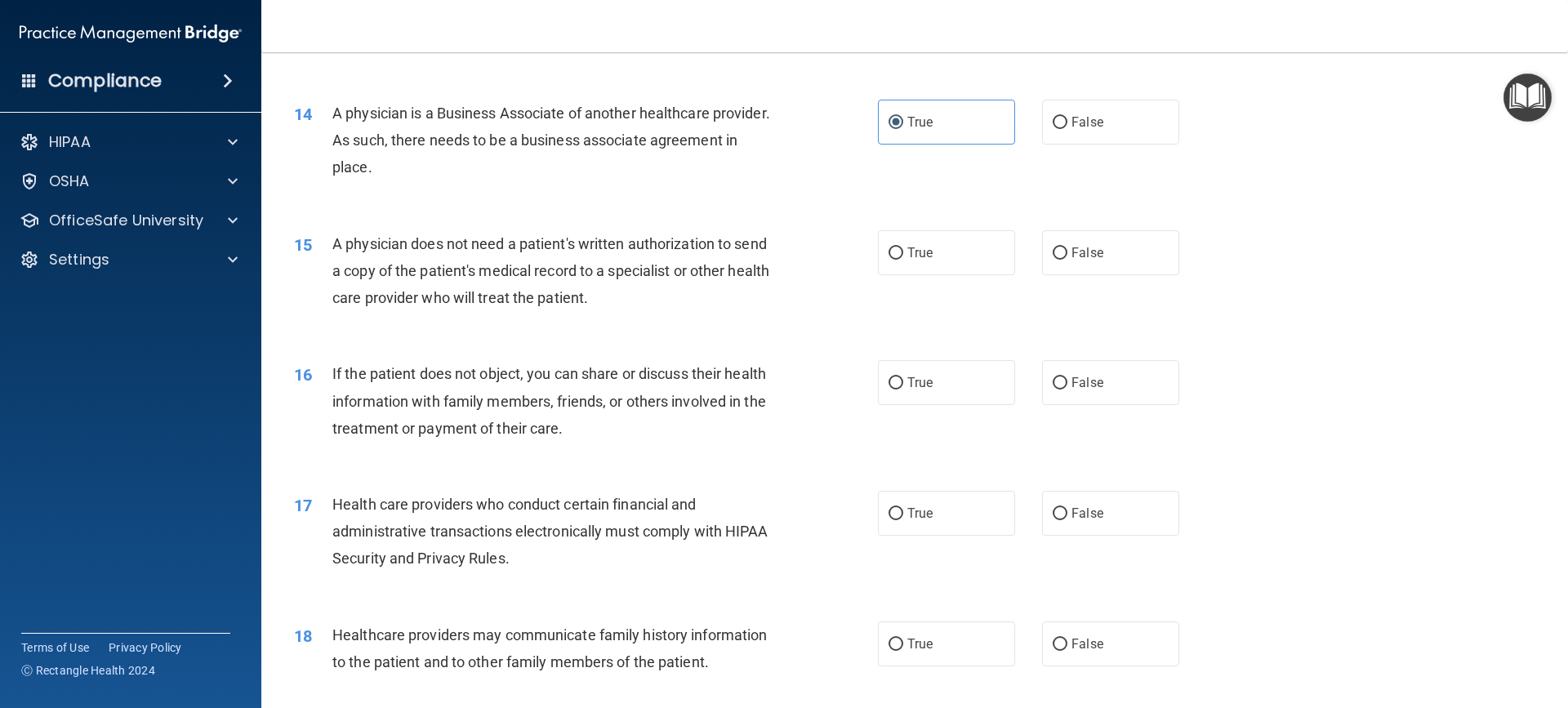
scroll to position [1633, 0]
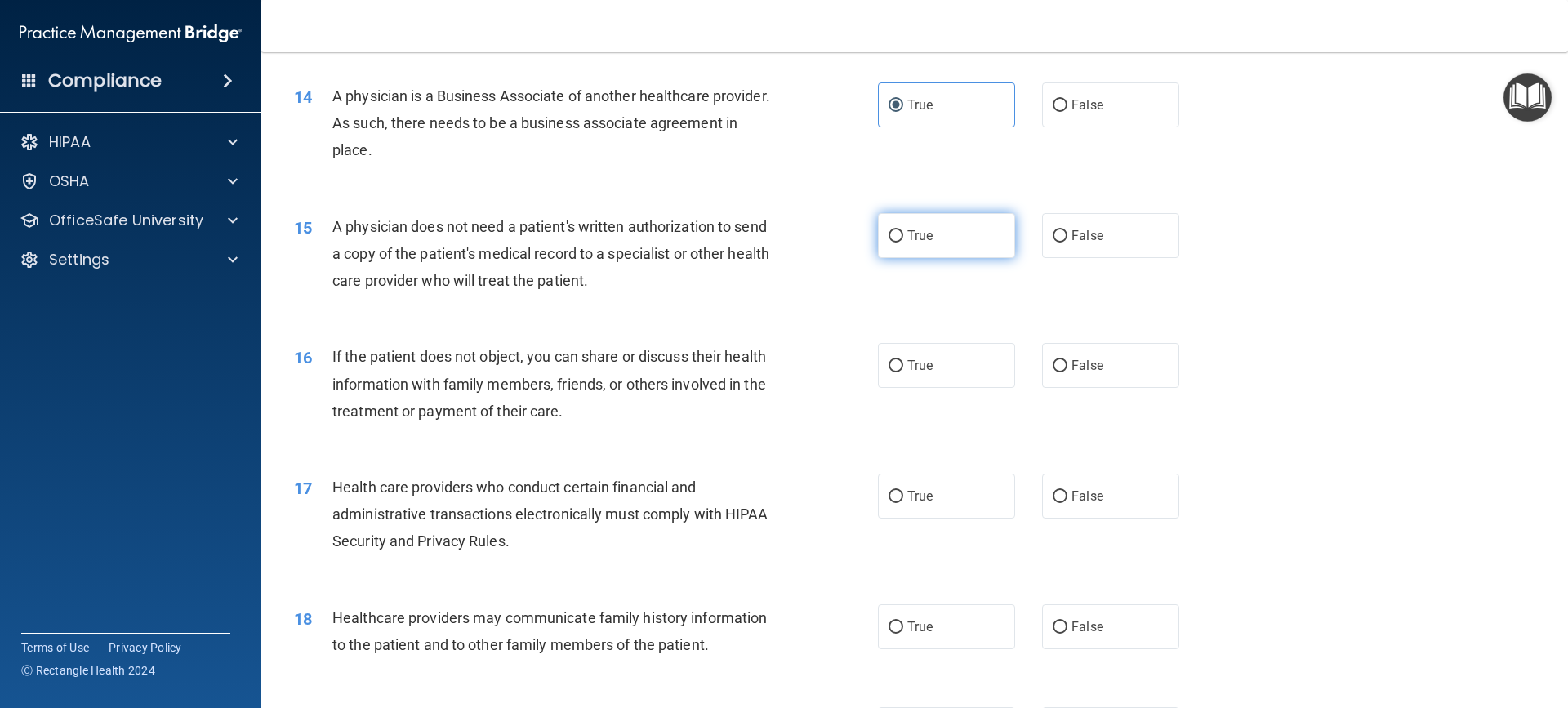
click at [889, 237] on input "True" at bounding box center [896, 236] width 15 height 12
radio input "true"
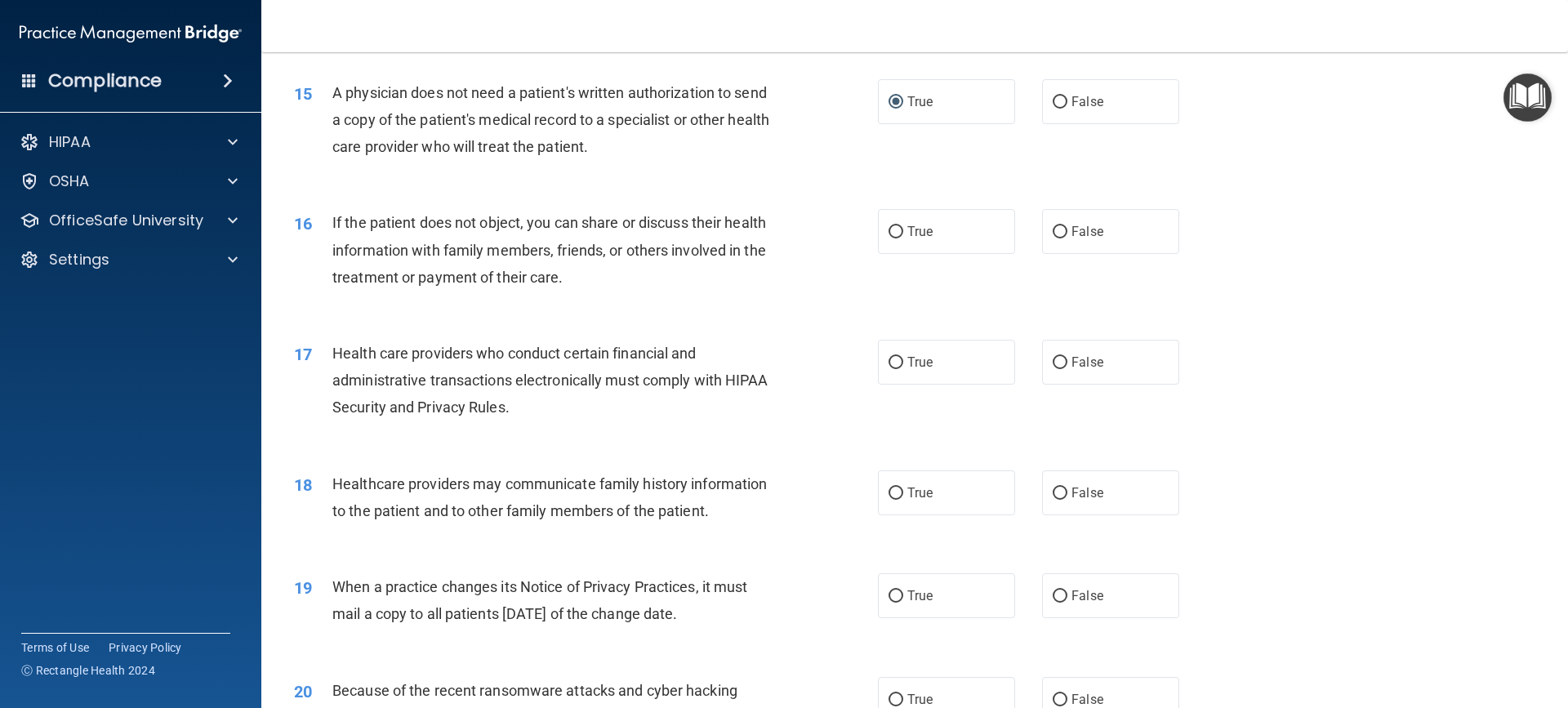
scroll to position [1796, 0]
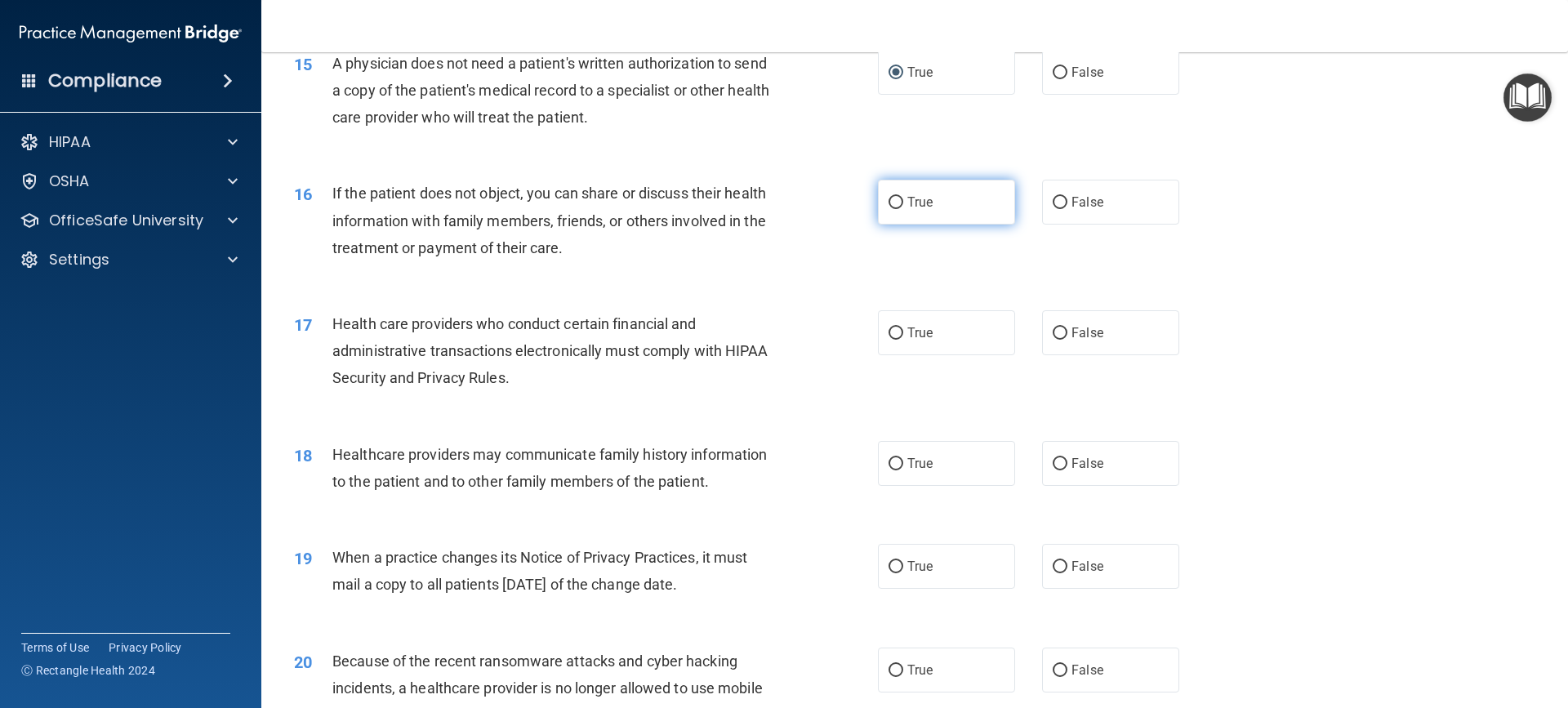
click at [889, 204] on input "True" at bounding box center [896, 202] width 15 height 12
radio input "true"
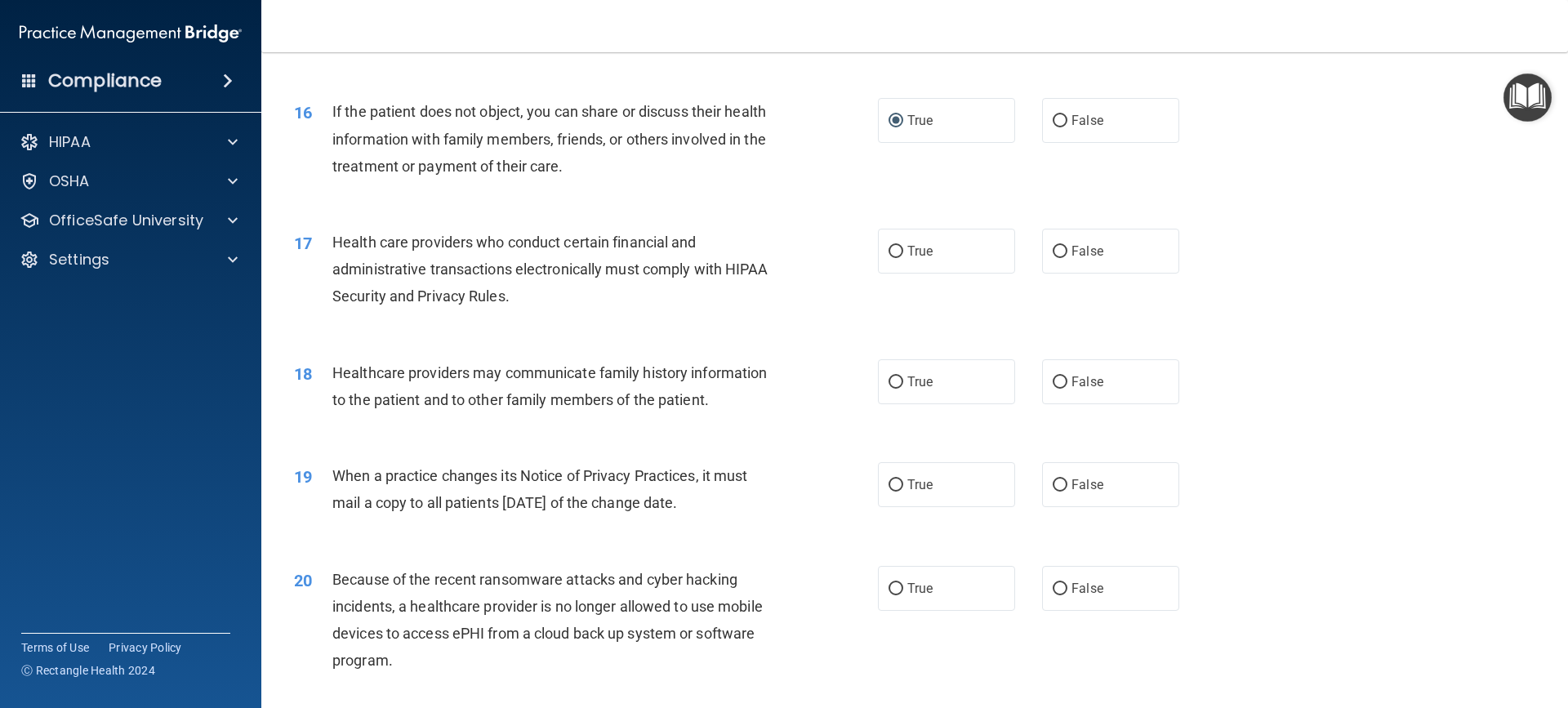
scroll to position [1960, 0]
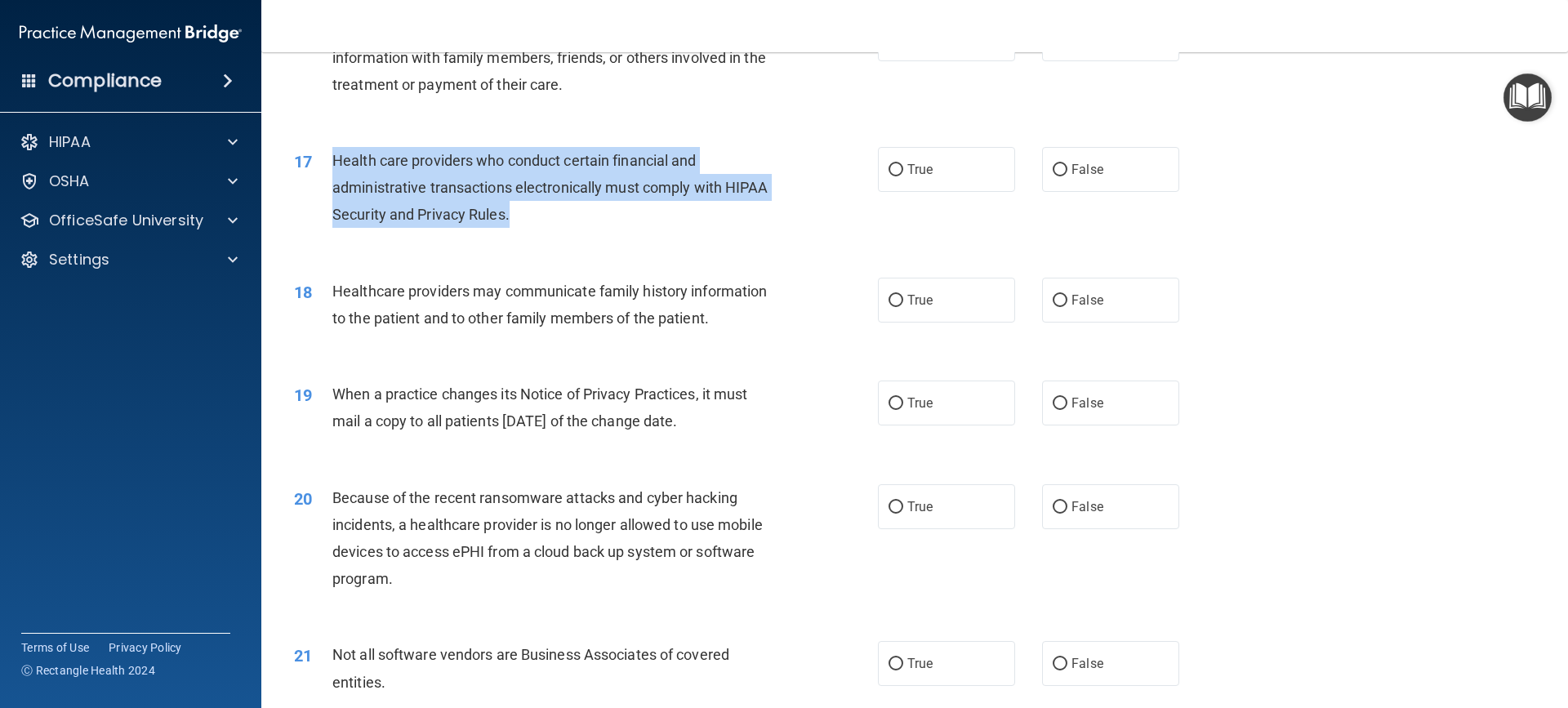
drag, startPoint x: 335, startPoint y: 153, endPoint x: 618, endPoint y: 219, distance: 290.6
click at [618, 219] on div "Health care providers who conduct certain financial and administrative transact…" at bounding box center [560, 187] width 456 height 82
click at [893, 167] on input "True" at bounding box center [896, 170] width 15 height 12
radio input "true"
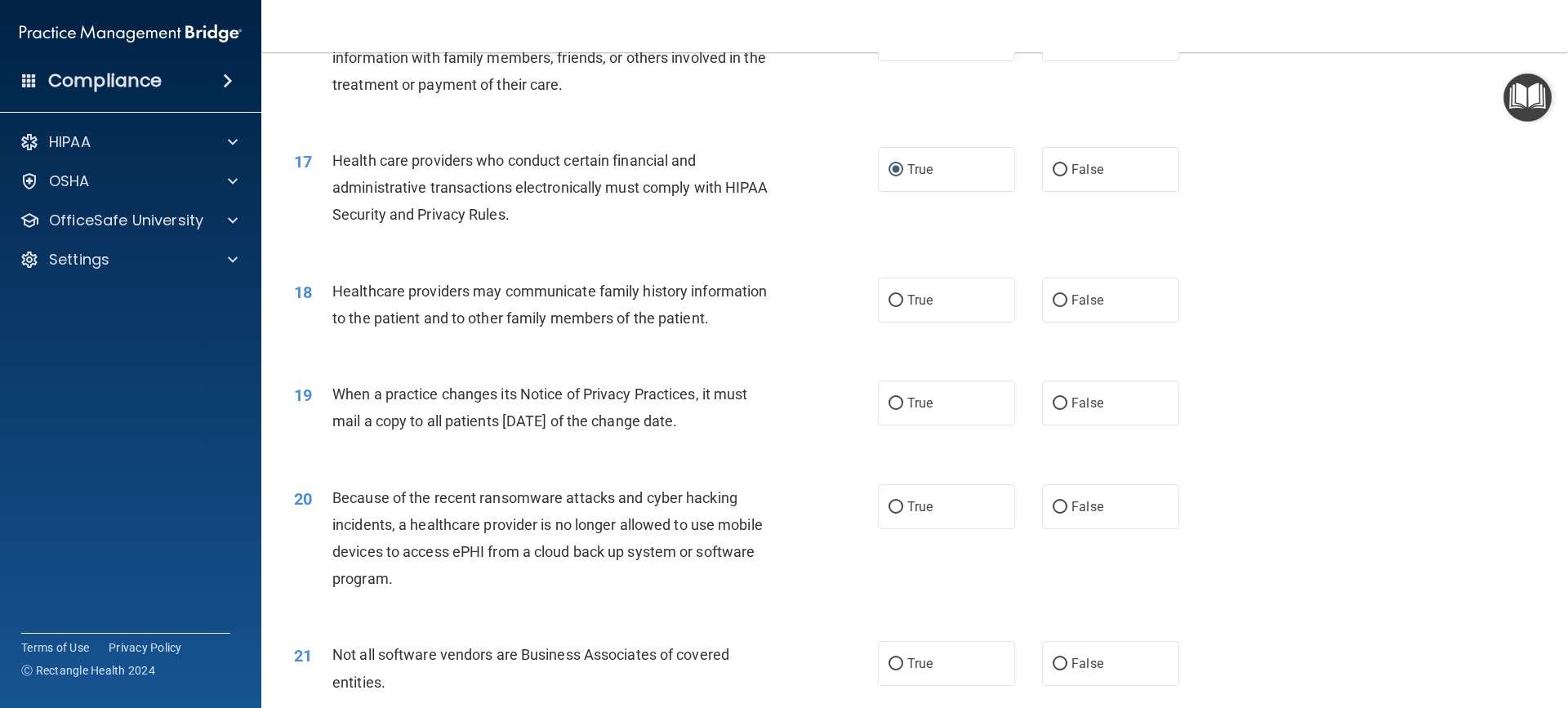
click at [393, 348] on div "18 Healthcare providers may communicate family history information to the patie…" at bounding box center [914, 309] width 1266 height 103
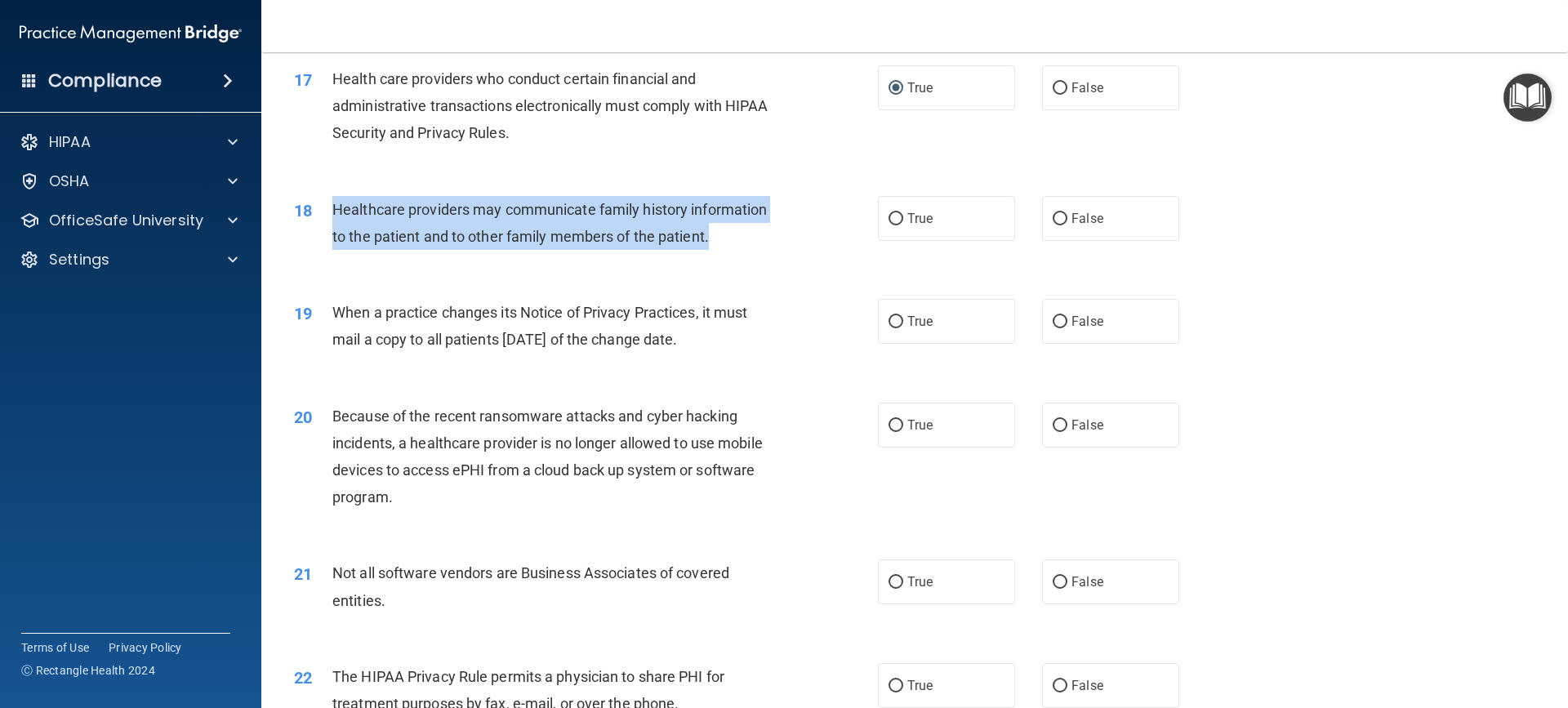
drag, startPoint x: 332, startPoint y: 205, endPoint x: 780, endPoint y: 234, distance: 448.9
click at [780, 234] on div "Healthcare providers may communicate family history information to the patient …" at bounding box center [560, 222] width 456 height 54
click at [889, 219] on input "True" at bounding box center [896, 219] width 15 height 12
radio input "true"
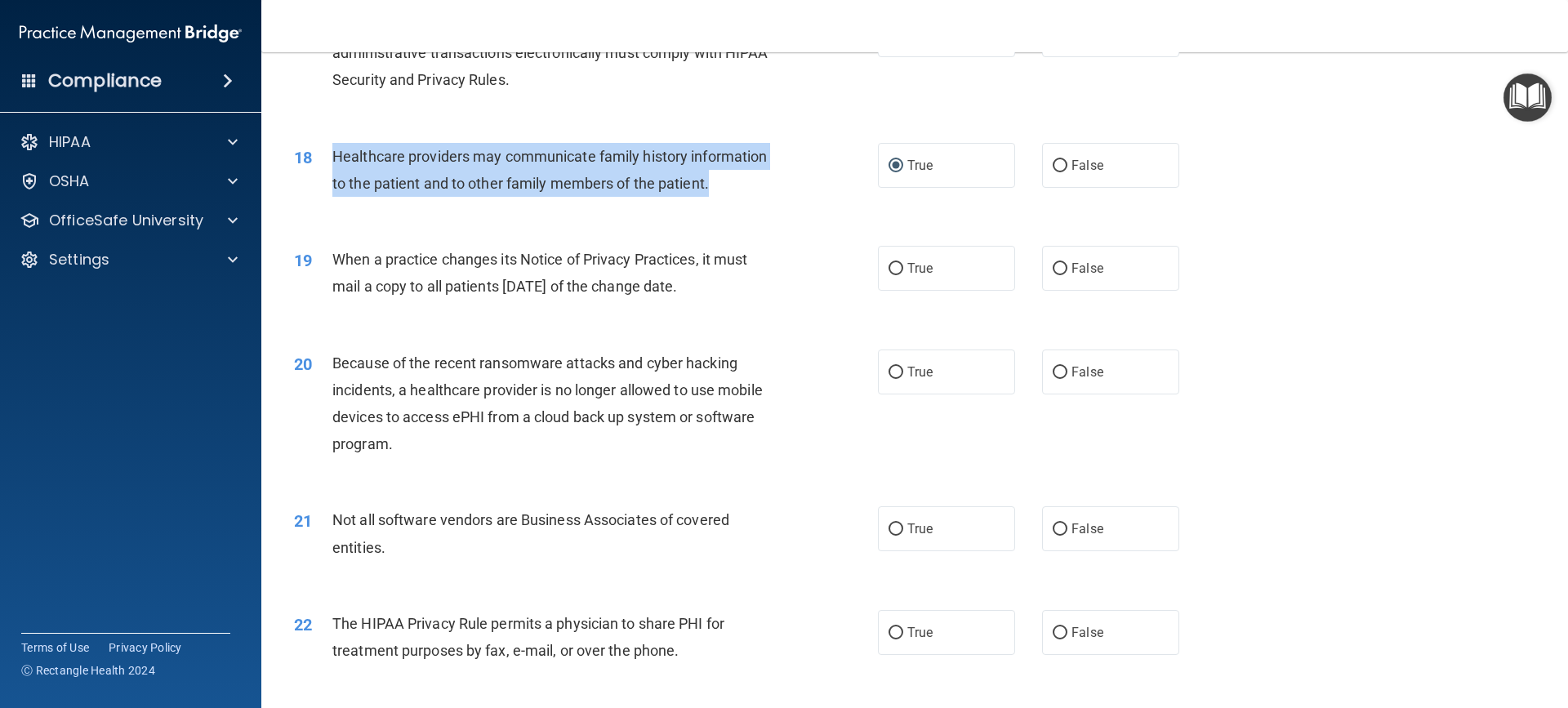
scroll to position [2123, 0]
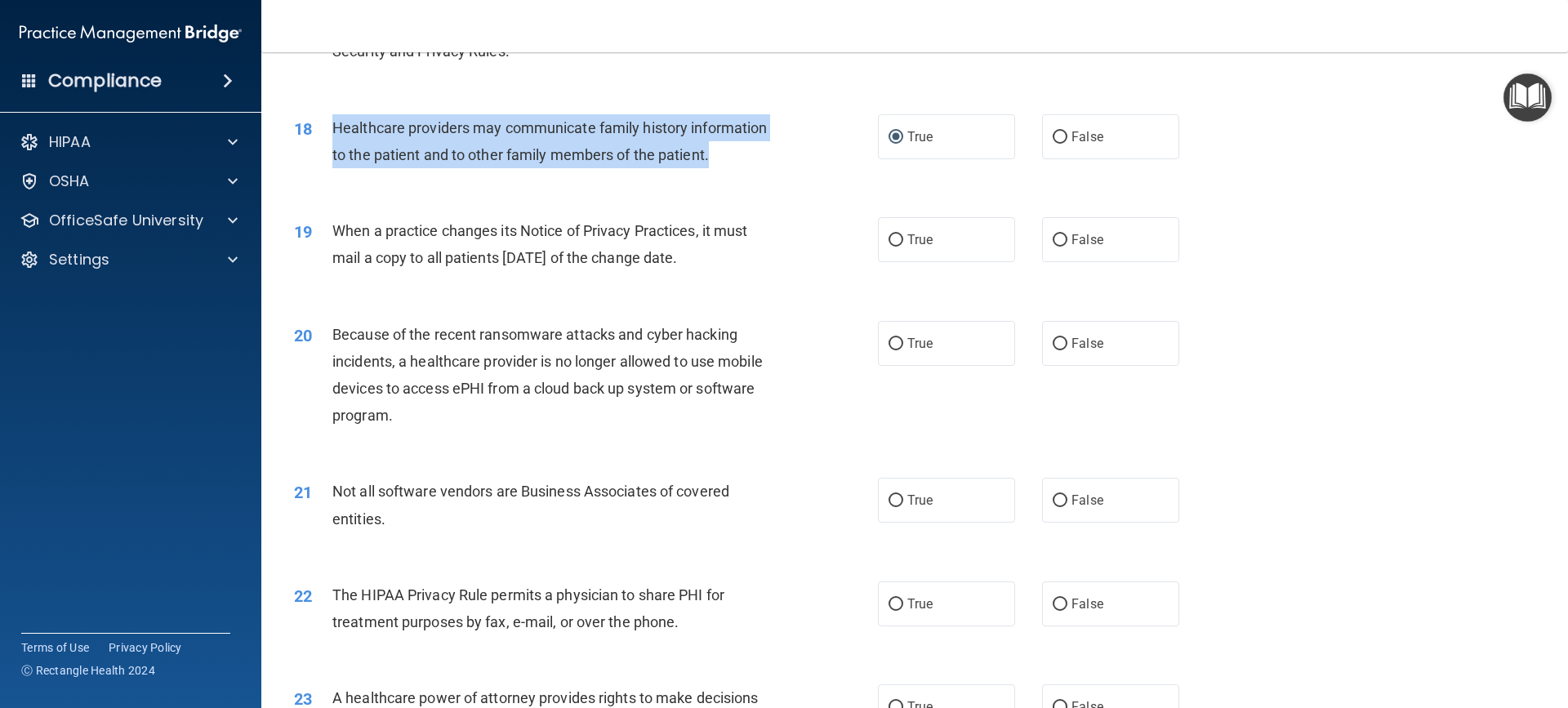
drag, startPoint x: 334, startPoint y: 228, endPoint x: 754, endPoint y: 262, distance: 421.4
click at [754, 262] on div "When a practice changes its Notice of Privacy Practices, it must mail a copy to…" at bounding box center [560, 243] width 456 height 54
click at [1052, 240] on input "False" at bounding box center [1060, 240] width 15 height 12
radio input "true"
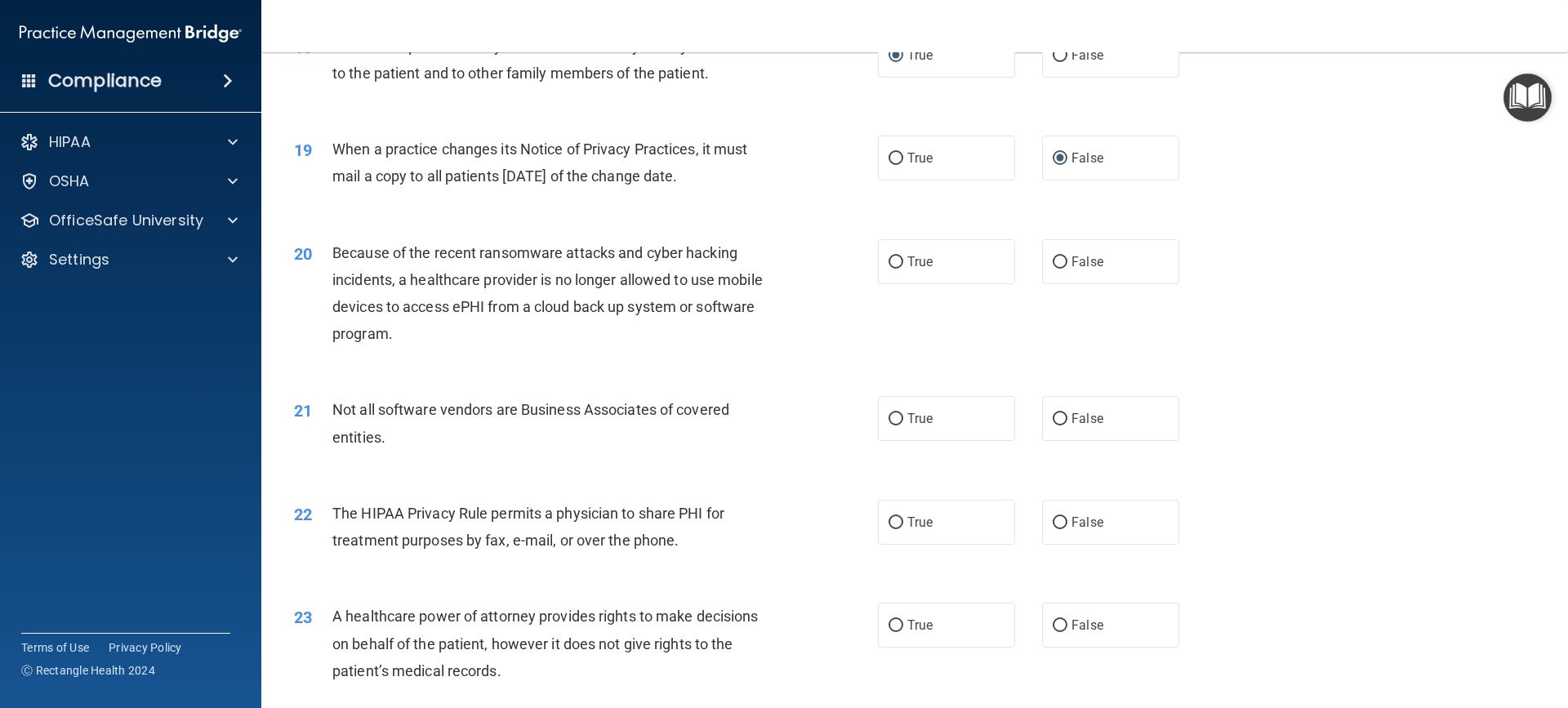
click at [446, 335] on div "Because of the recent ransomware attacks and cyber hacking incidents, a healthc…" at bounding box center [560, 294] width 456 height 109
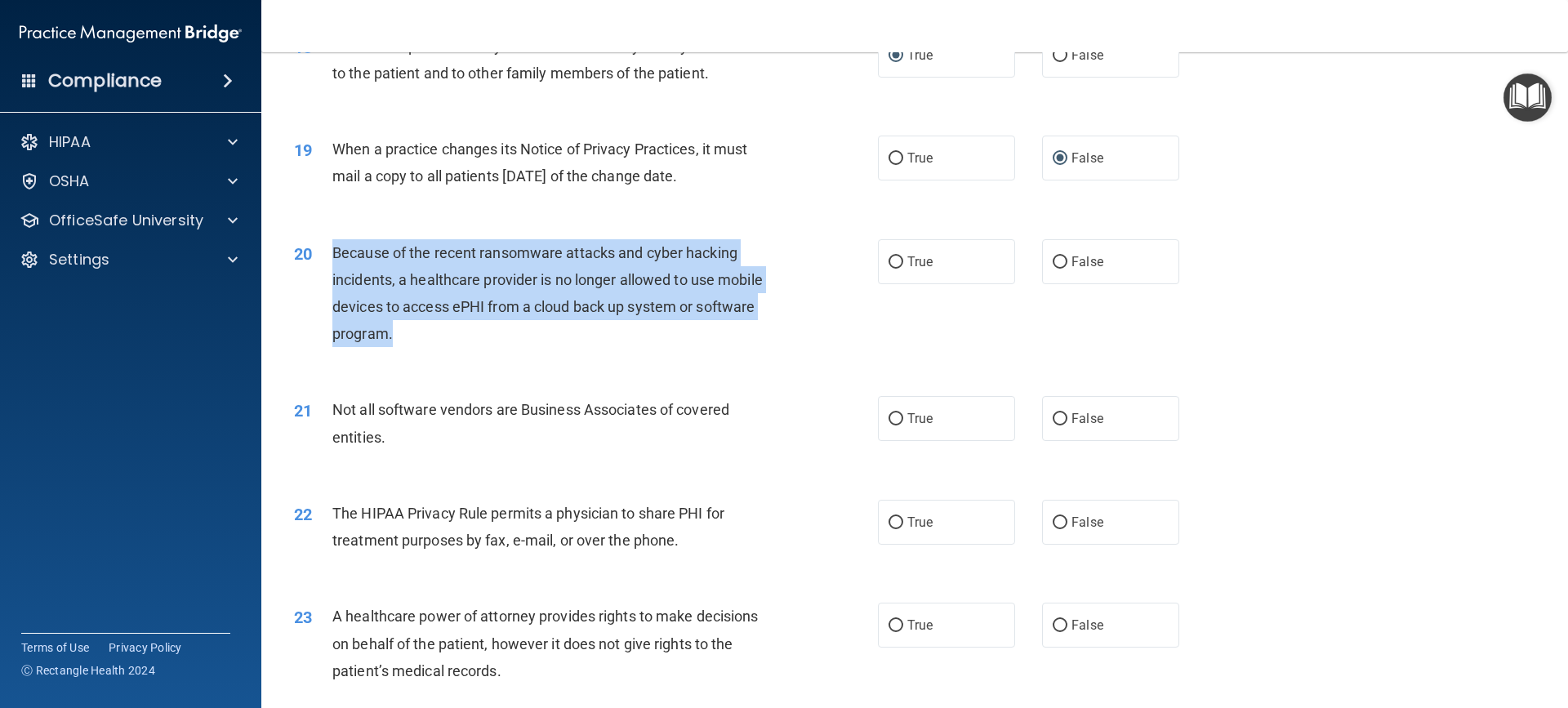
drag, startPoint x: 331, startPoint y: 252, endPoint x: 622, endPoint y: 331, distance: 301.5
click at [622, 331] on div "20 Because of the recent ransomware attacks and cyber hacking incidents, a heal…" at bounding box center [586, 297] width 633 height 116
click at [1052, 261] on input "False" at bounding box center [1060, 262] width 15 height 12
radio input "true"
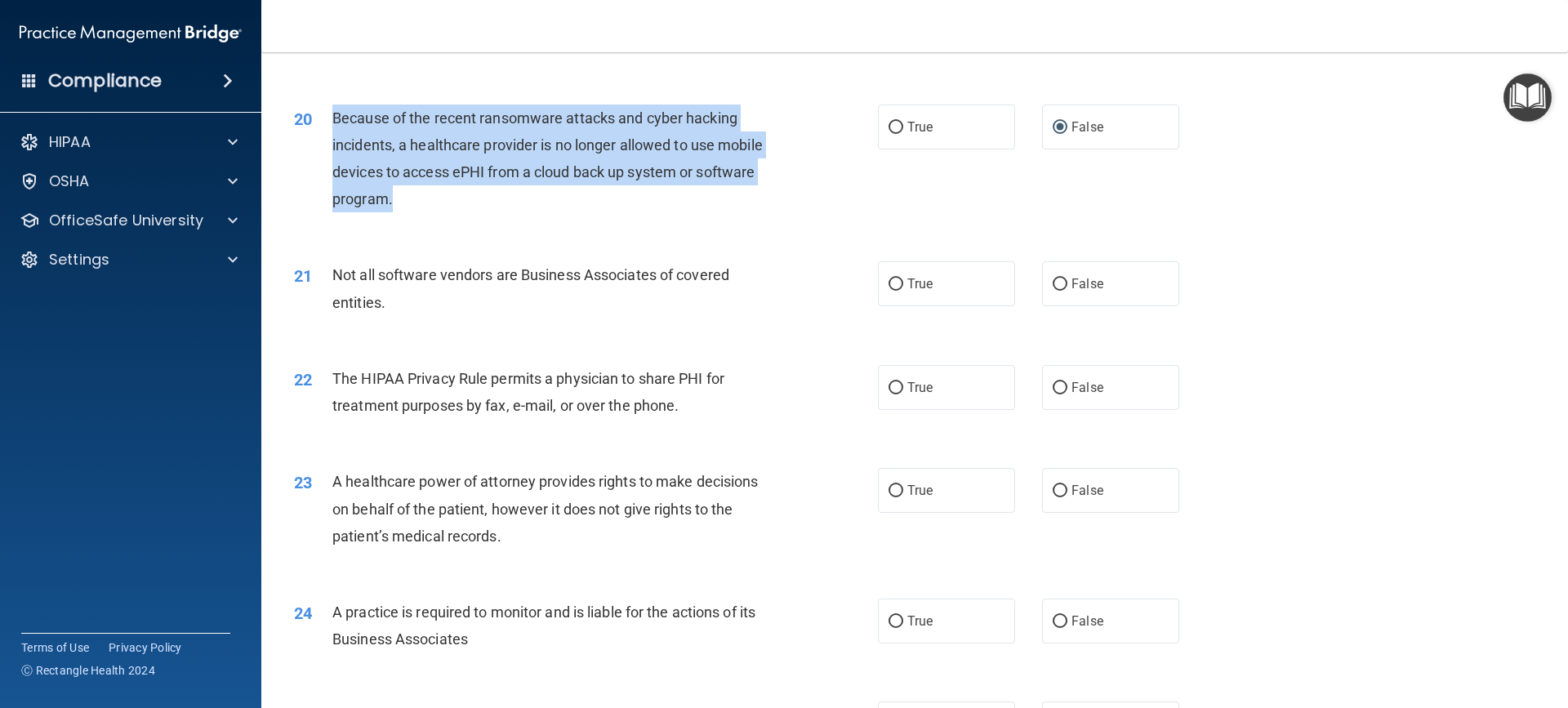
scroll to position [2367, 0]
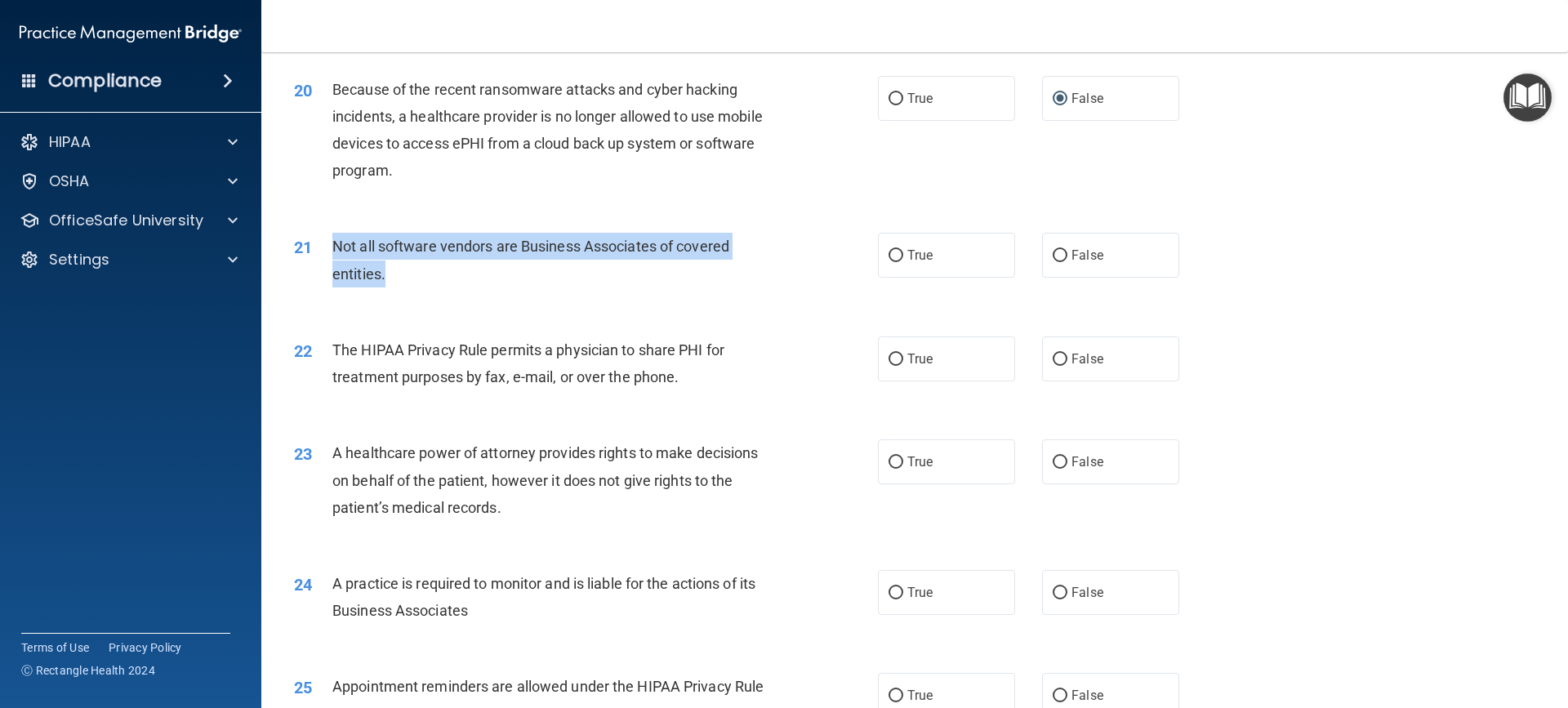
drag, startPoint x: 328, startPoint y: 247, endPoint x: 470, endPoint y: 276, distance: 144.9
click at [470, 276] on div "21 Not all software vendors are Business Associates of covered entities." at bounding box center [586, 263] width 633 height 62
drag, startPoint x: 891, startPoint y: 248, endPoint x: 884, endPoint y: 266, distance: 19.3
click at [890, 250] on input "True" at bounding box center [896, 256] width 15 height 12
radio input "true"
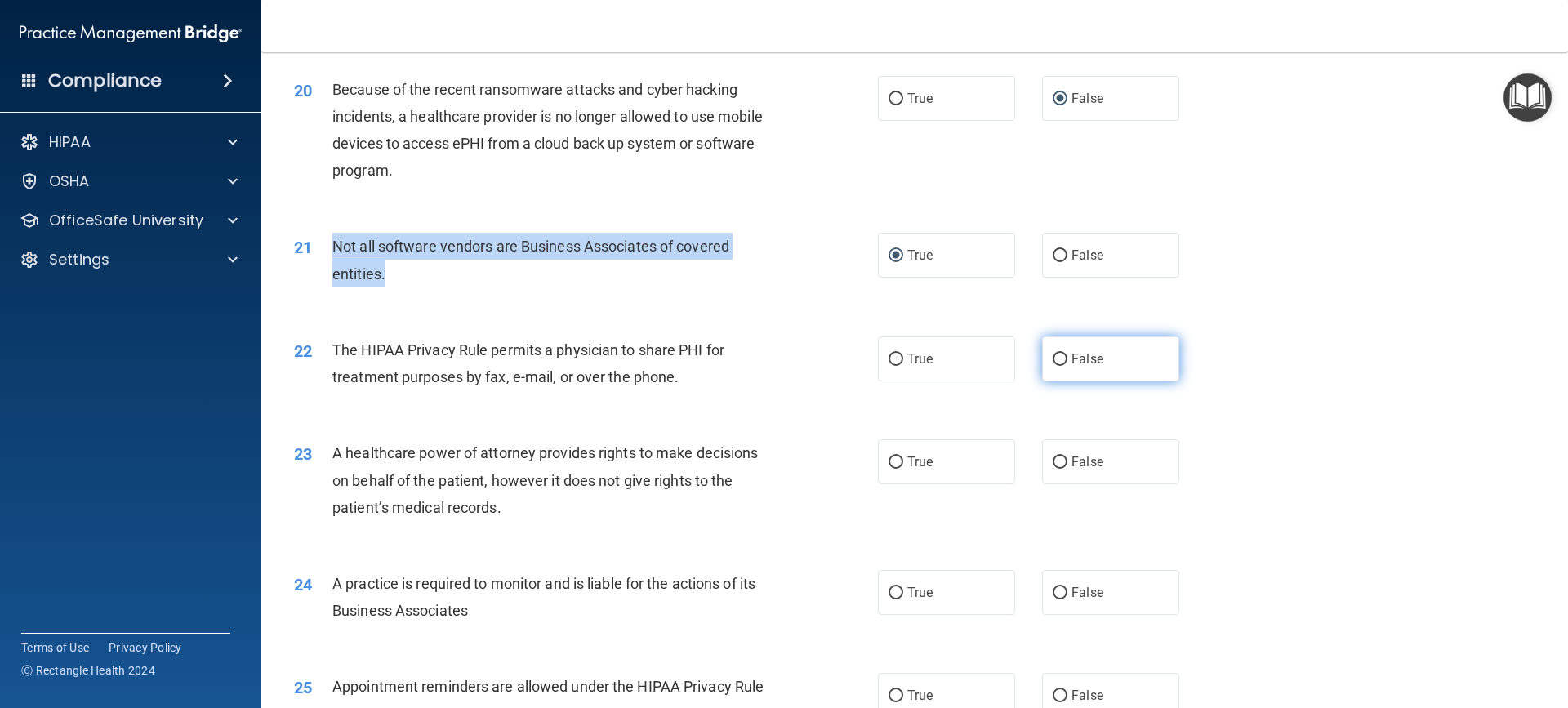
click at [1052, 362] on input "False" at bounding box center [1060, 359] width 15 height 12
radio input "true"
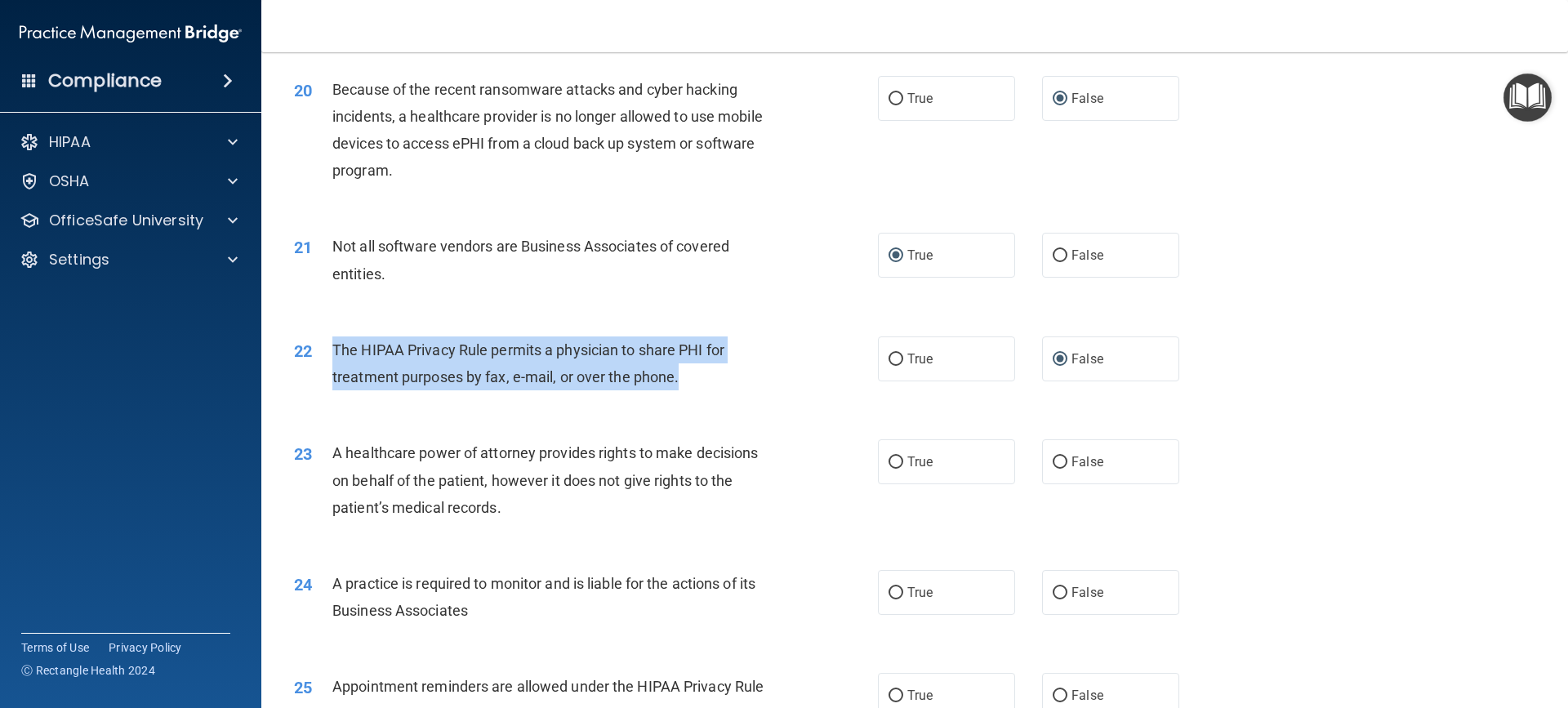
drag, startPoint x: 328, startPoint y: 346, endPoint x: 552, endPoint y: 361, distance: 224.5
click at [739, 380] on div "22 The HIPAA Privacy Rule permits a physician to share PHI for treatment purpos…" at bounding box center [586, 367] width 633 height 62
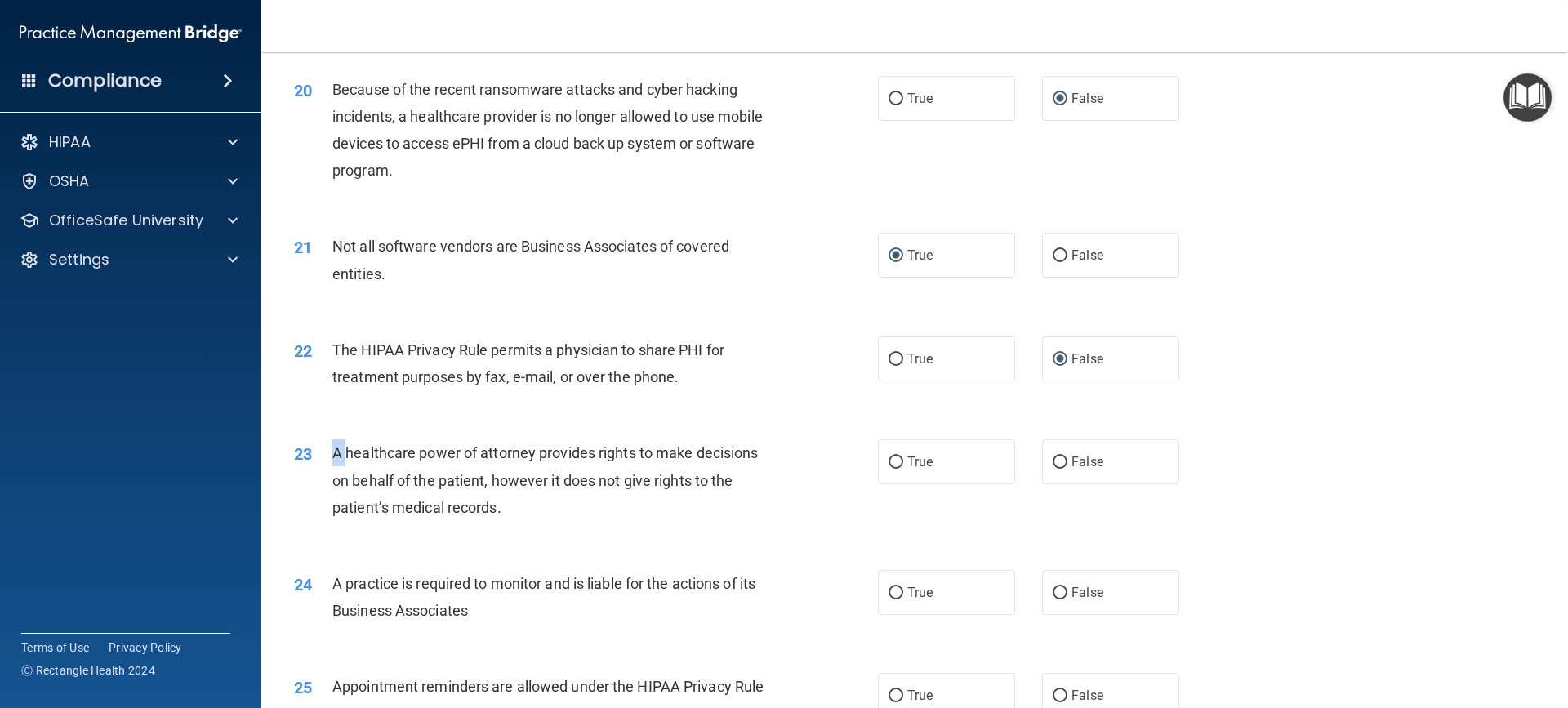
drag, startPoint x: 327, startPoint y: 449, endPoint x: 347, endPoint y: 454, distance: 20.6
click at [347, 454] on div "23 A healthcare power of attorney provides rights to make decisions on behalf o…" at bounding box center [586, 484] width 633 height 90
click at [545, 522] on div "23 A healthcare power of attorney provides rights to make decisions on behalf o…" at bounding box center [586, 484] width 633 height 90
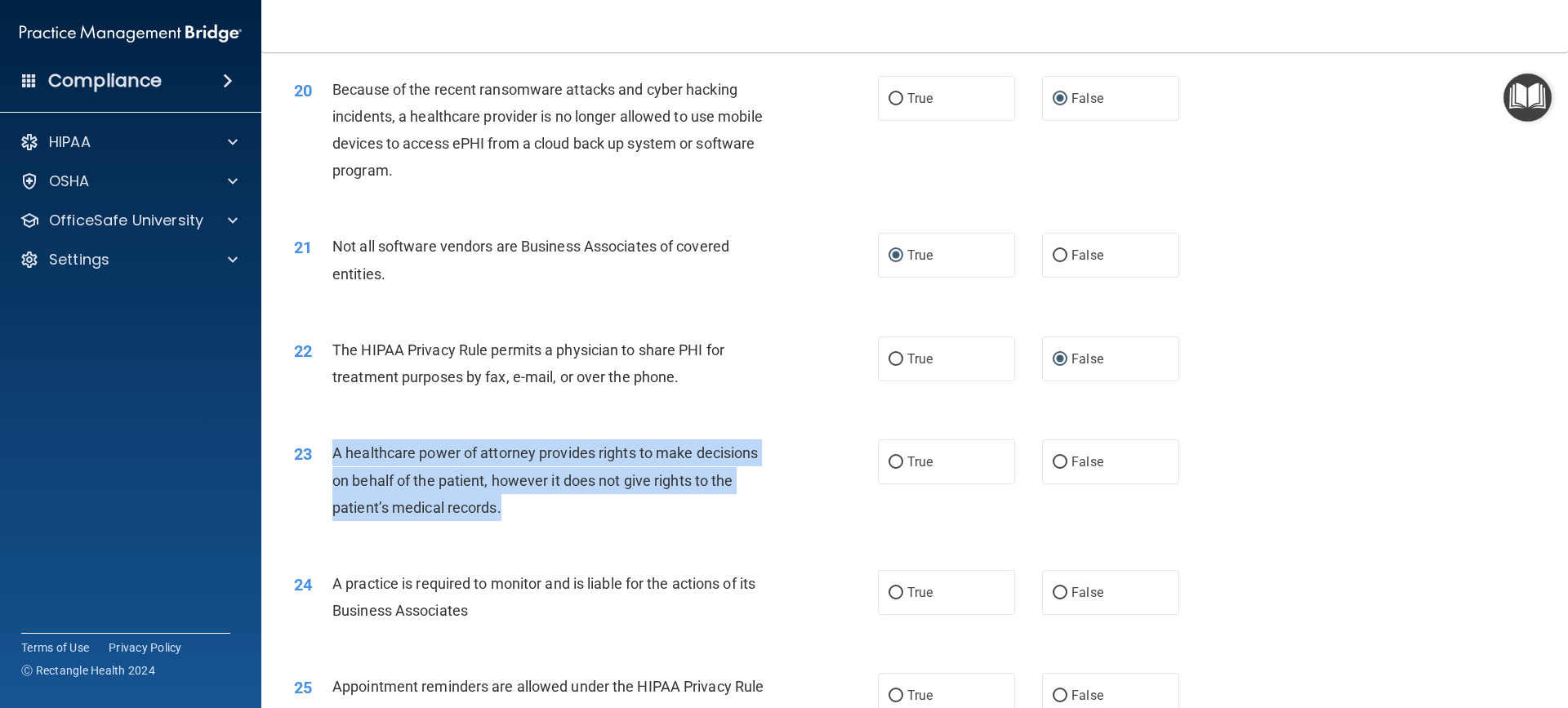
drag, startPoint x: 333, startPoint y: 450, endPoint x: 616, endPoint y: 507, distance: 288.7
click at [616, 507] on div "A healthcare power of attorney provides rights to make decisions on behalf of t…" at bounding box center [560, 479] width 456 height 82
click at [600, 521] on div "23 A healthcare power of attorney provides rights to make decisions on behalf o…" at bounding box center [586, 484] width 633 height 90
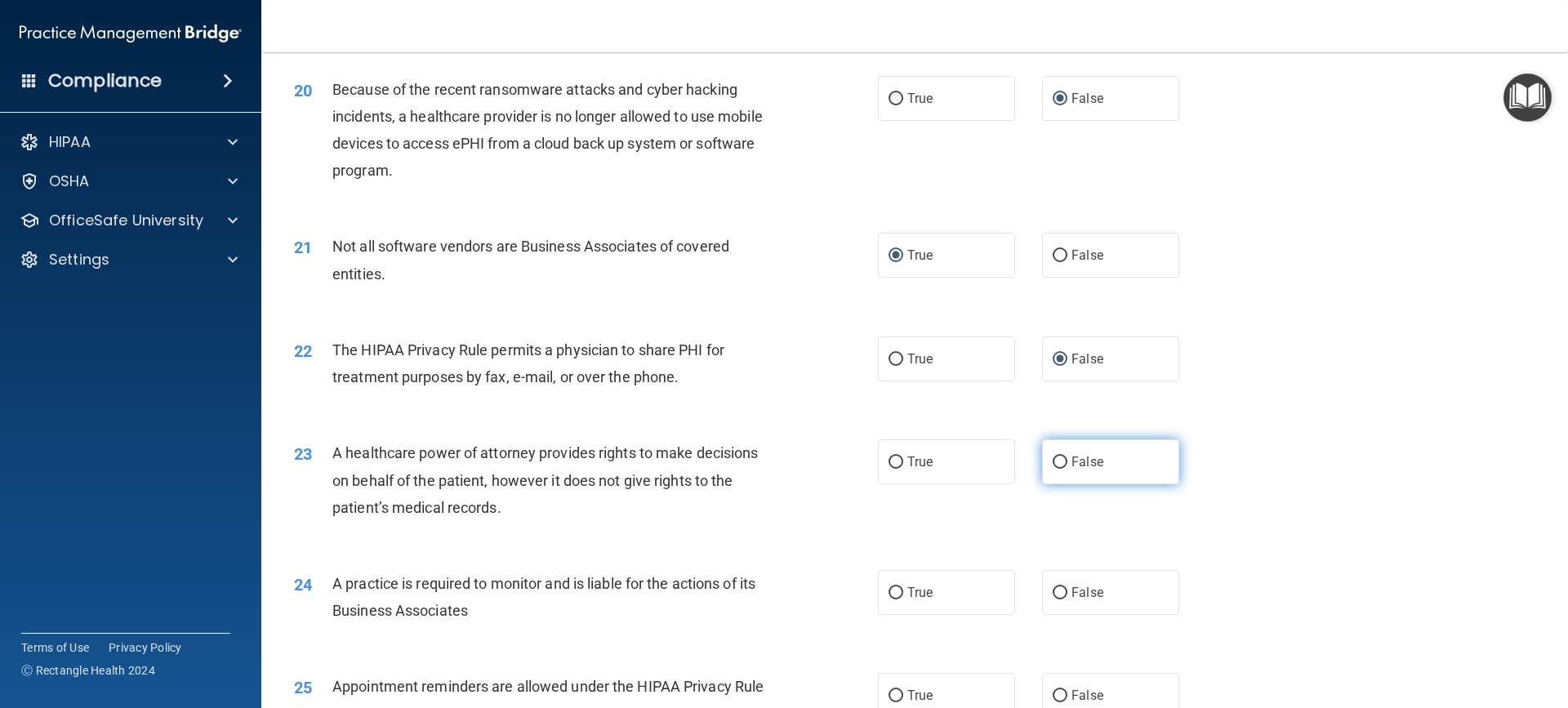
click at [1052, 459] on input "False" at bounding box center [1060, 462] width 15 height 12
radio input "true"
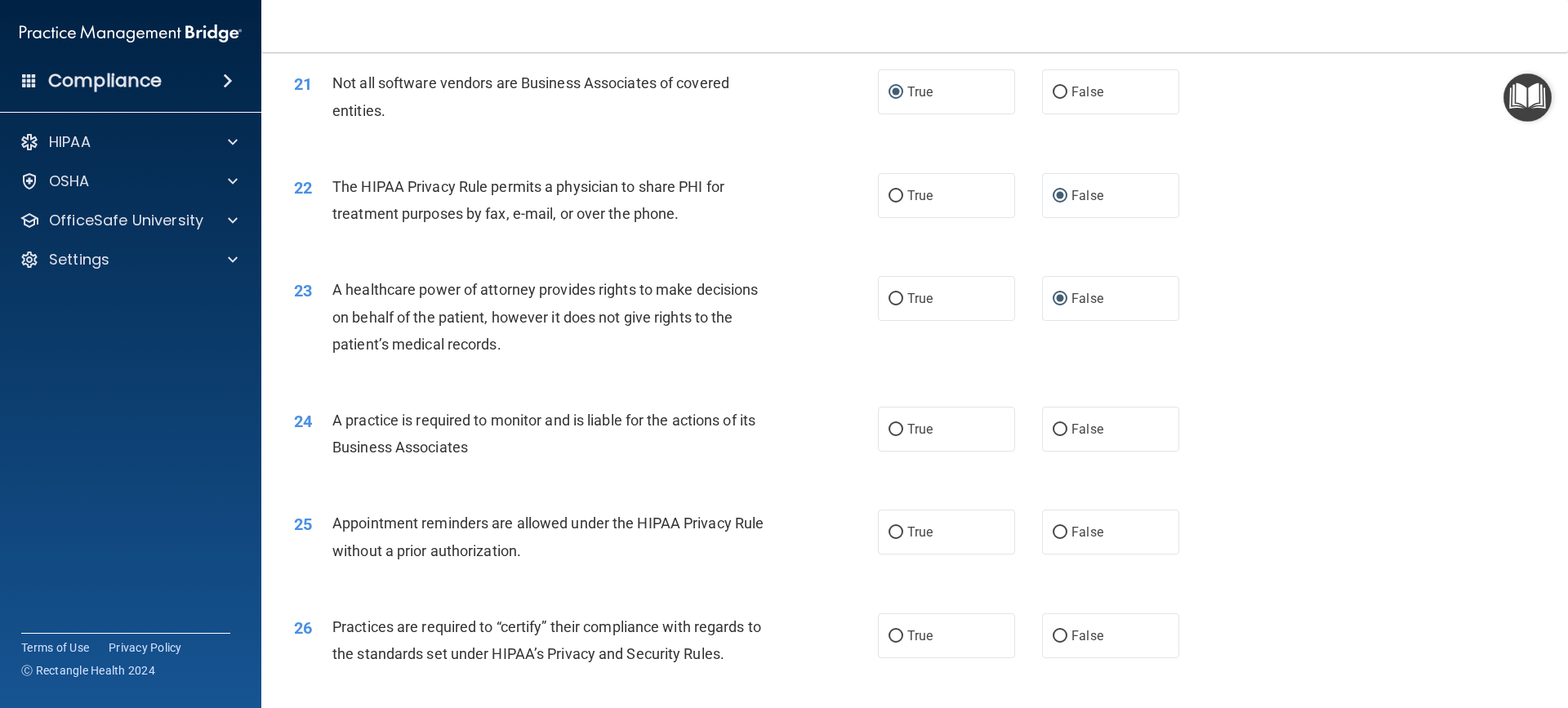
scroll to position [2613, 0]
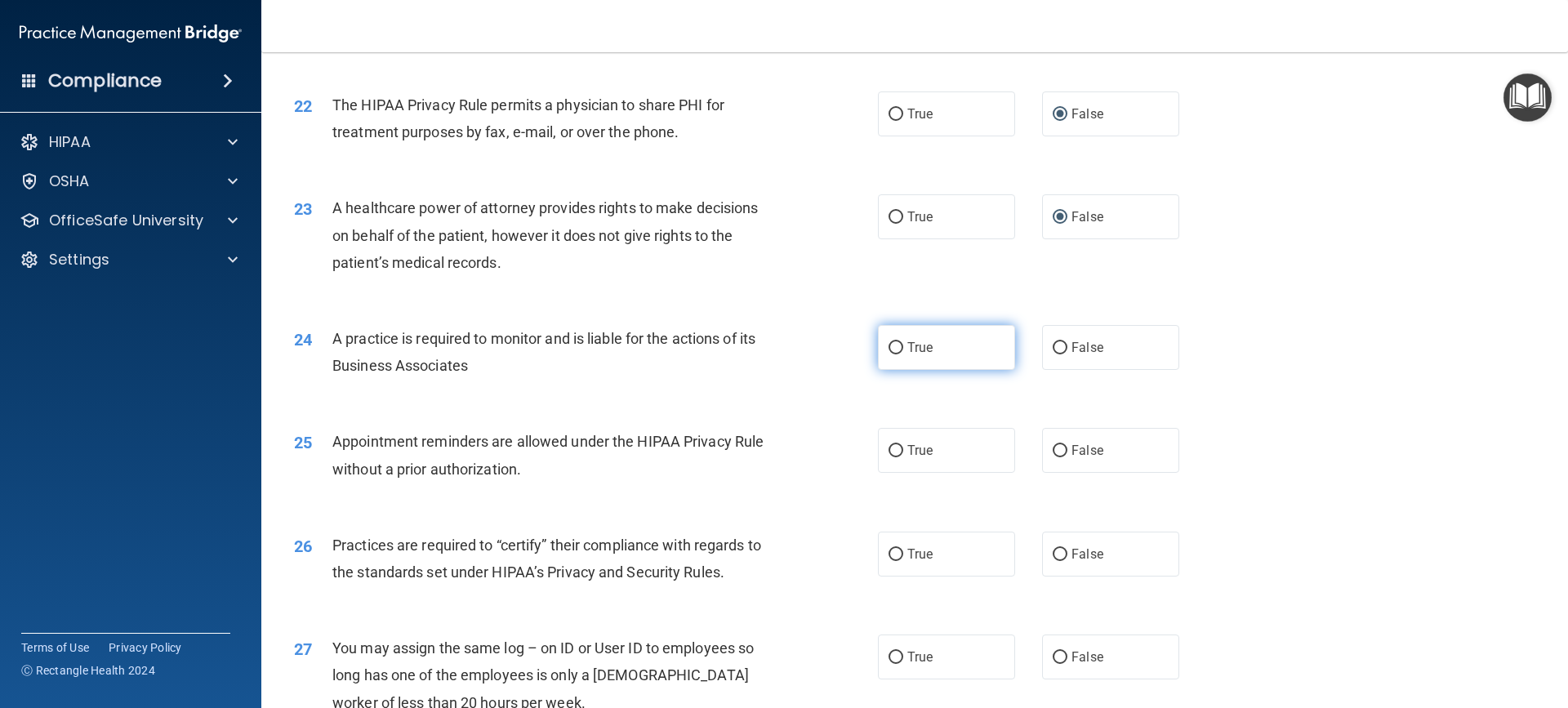
click at [889, 349] on input "True" at bounding box center [896, 348] width 15 height 12
radio input "true"
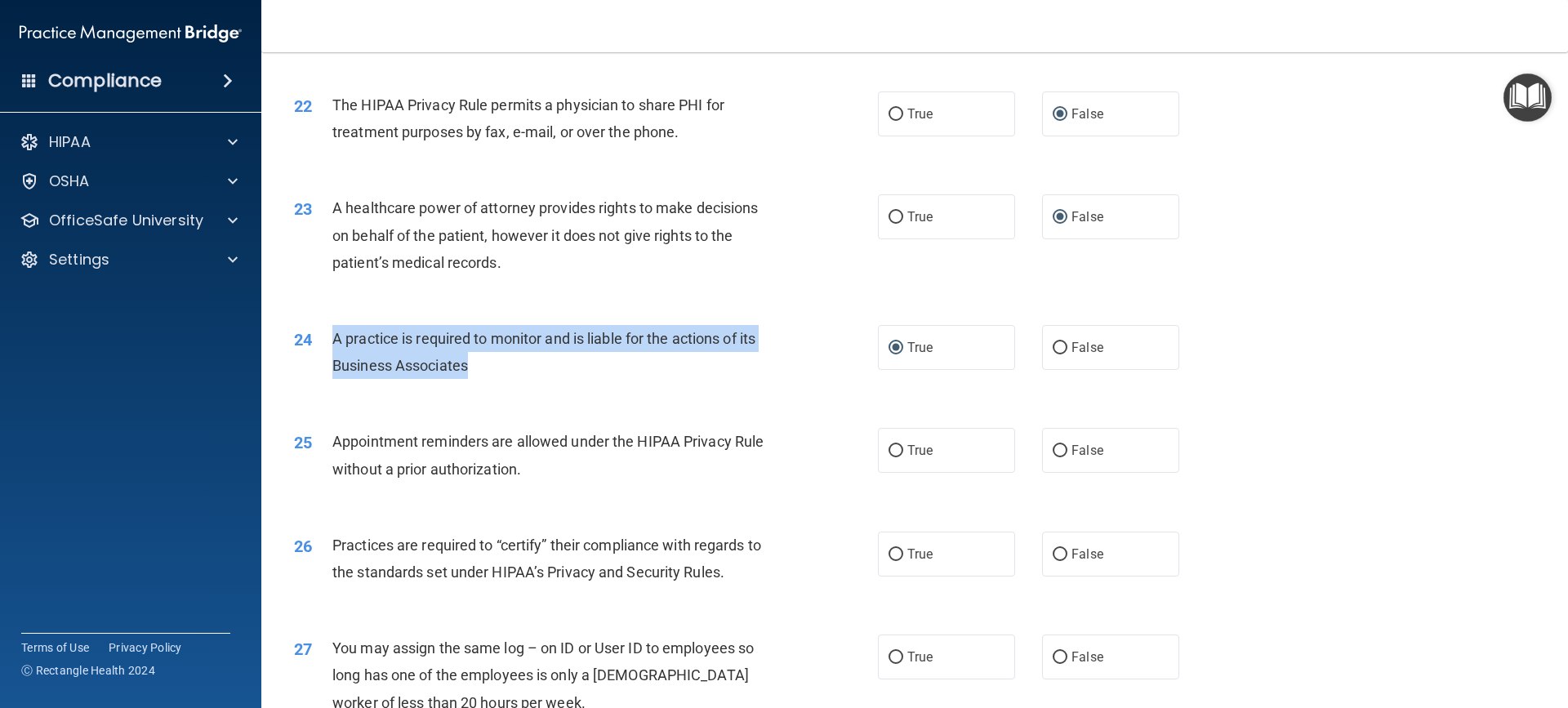
drag, startPoint x: 331, startPoint y: 335, endPoint x: 545, endPoint y: 370, distance: 216.8
click at [545, 370] on div "24 A practice is required to monitor and is liable for the actions of its Busin…" at bounding box center [586, 356] width 633 height 62
click at [1053, 349] on input "False" at bounding box center [1060, 348] width 15 height 12
radio input "true"
radio input "false"
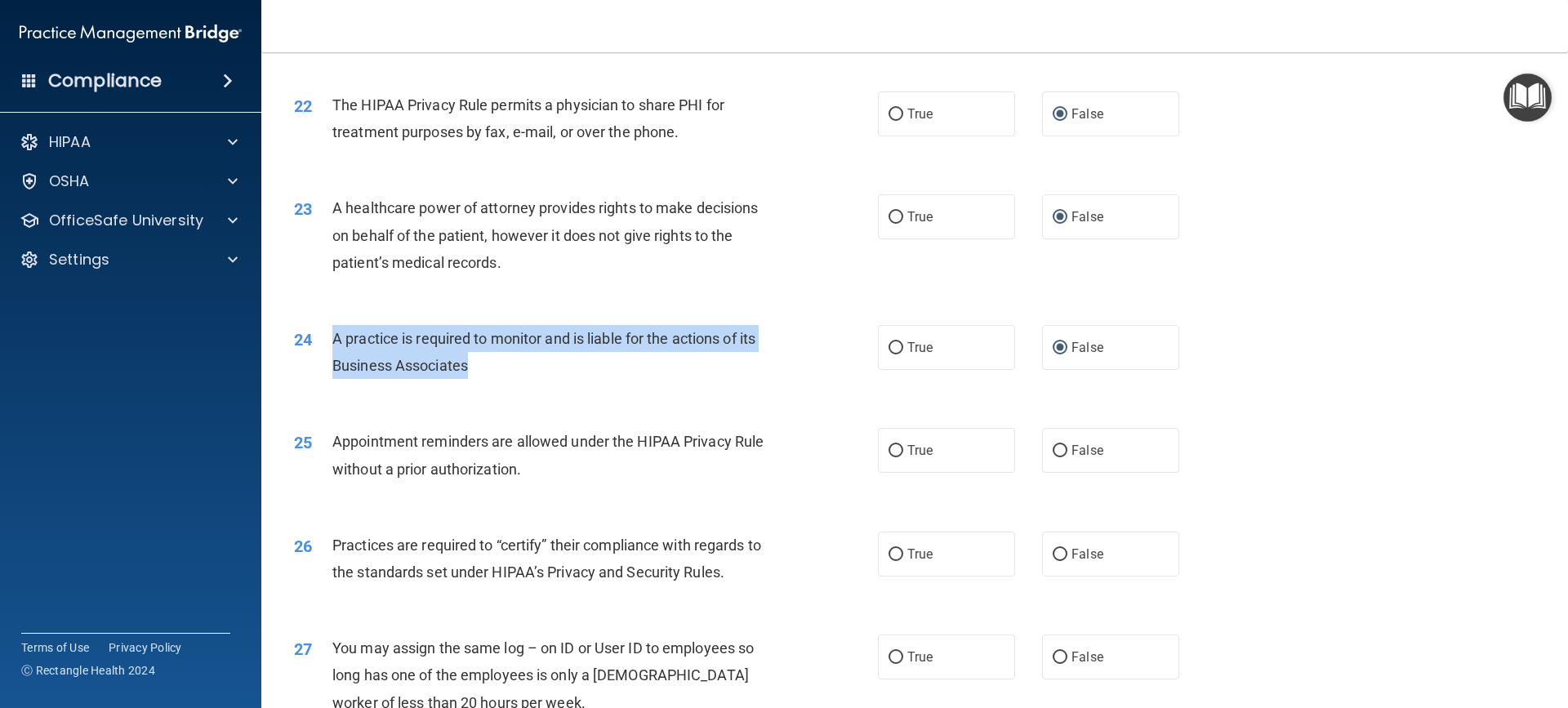
click at [565, 380] on div "24 A practice is required to monitor and is liable for the actions of its Busin…" at bounding box center [586, 356] width 633 height 62
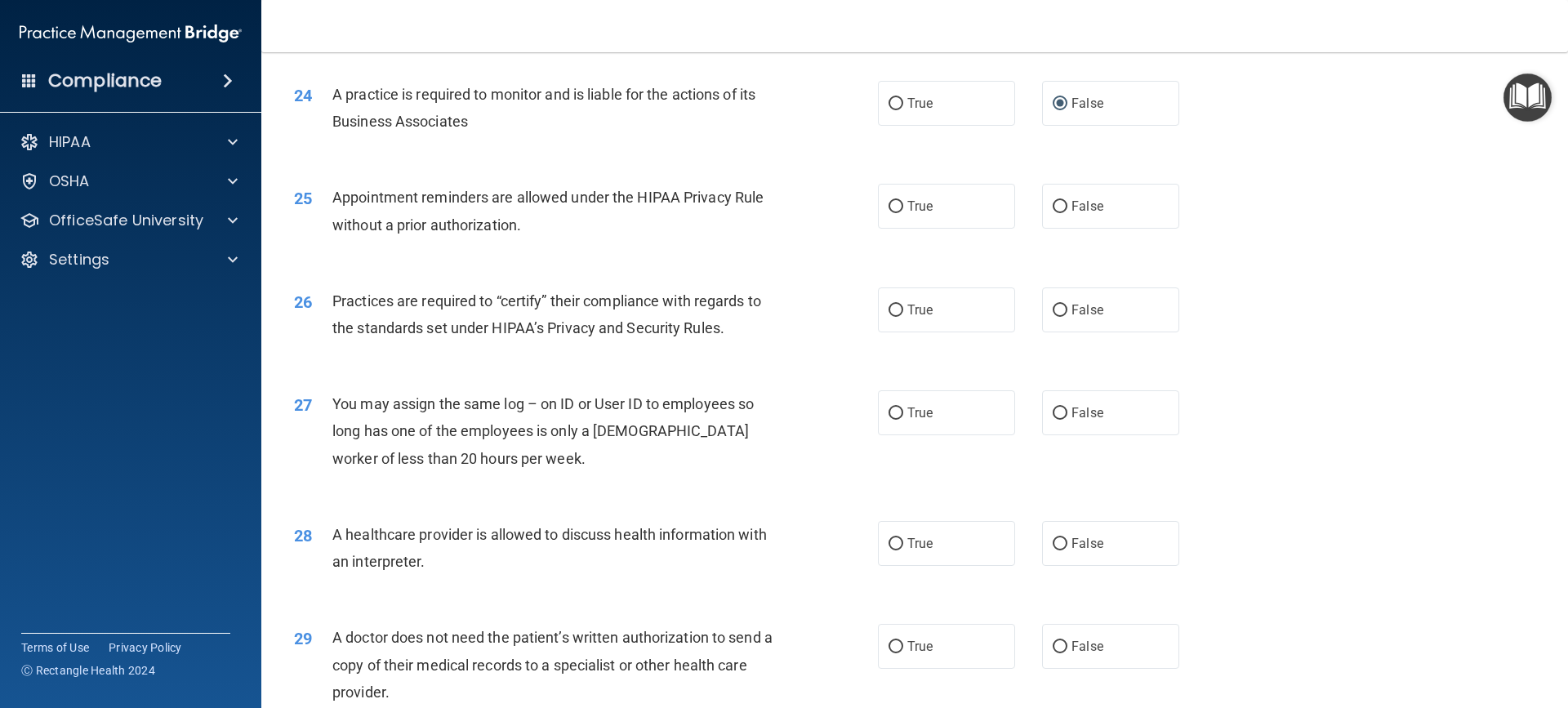
scroll to position [2858, 0]
click at [1059, 213] on label "False" at bounding box center [1111, 205] width 137 height 45
click at [1059, 212] on input "False" at bounding box center [1060, 205] width 15 height 12
radio input "true"
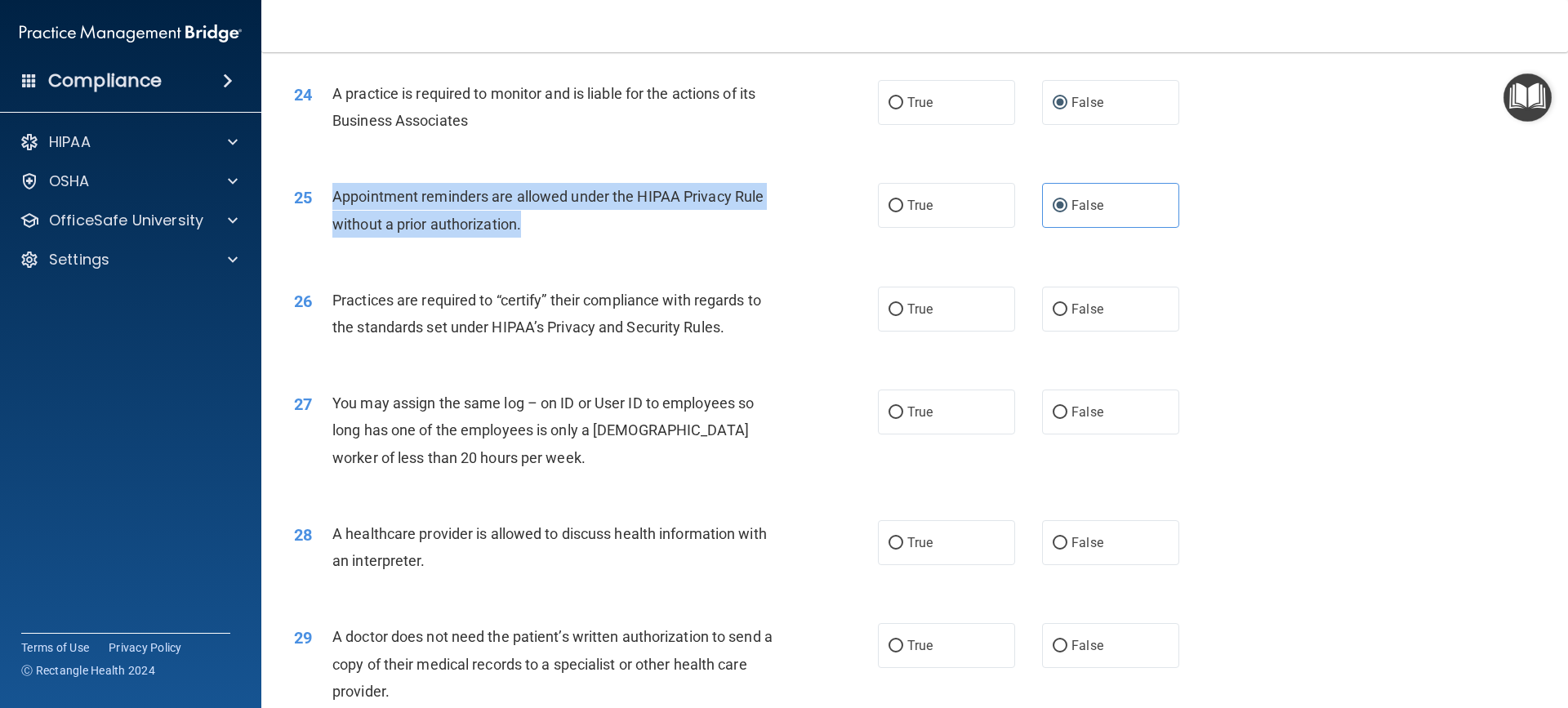
drag, startPoint x: 333, startPoint y: 192, endPoint x: 574, endPoint y: 236, distance: 245.0
click at [574, 236] on div "Appointment reminders are allowed under the HIPAA Privacy Rule without a prior …" at bounding box center [560, 210] width 456 height 54
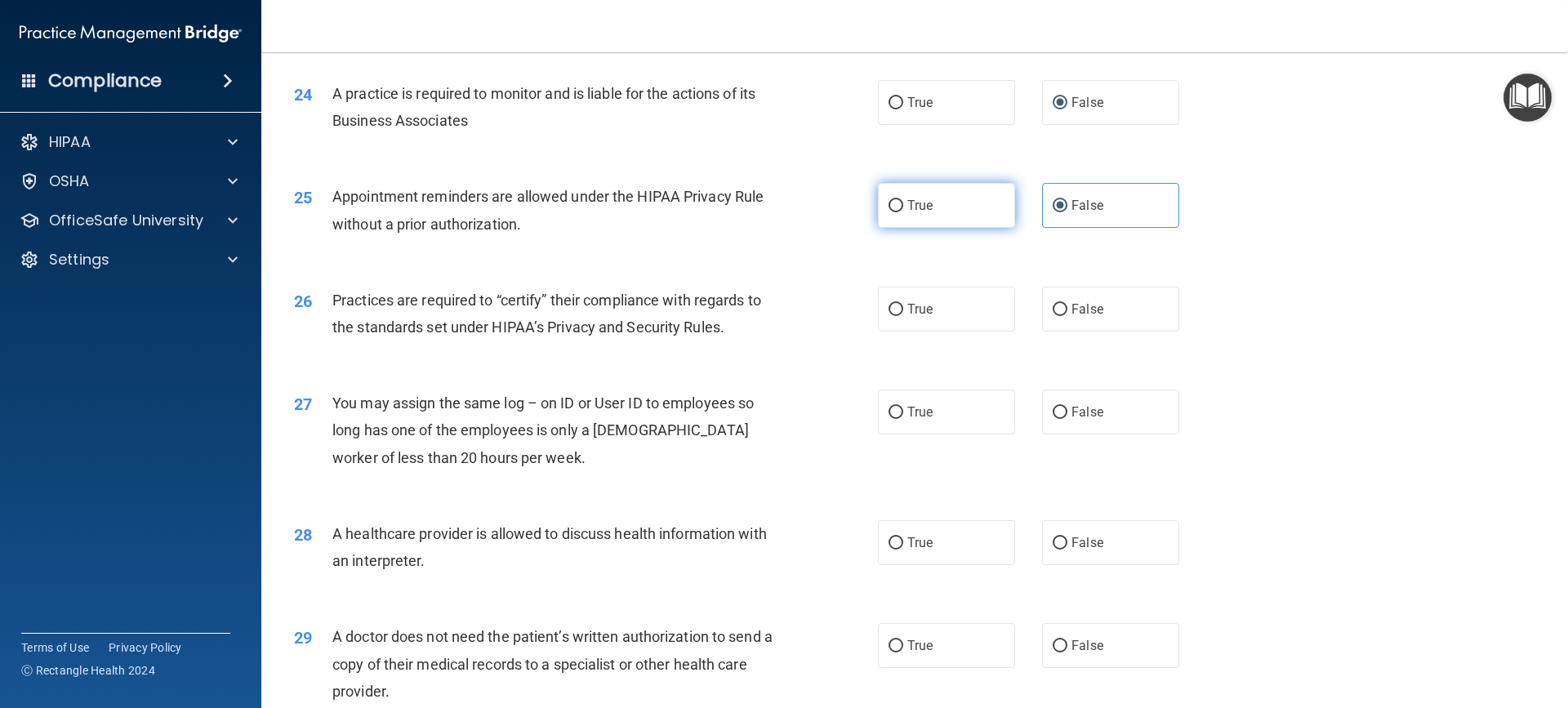
click at [899, 210] on label "True" at bounding box center [947, 205] width 137 height 45
click at [899, 210] on input "True" at bounding box center [896, 205] width 15 height 12
radio input "true"
radio input "false"
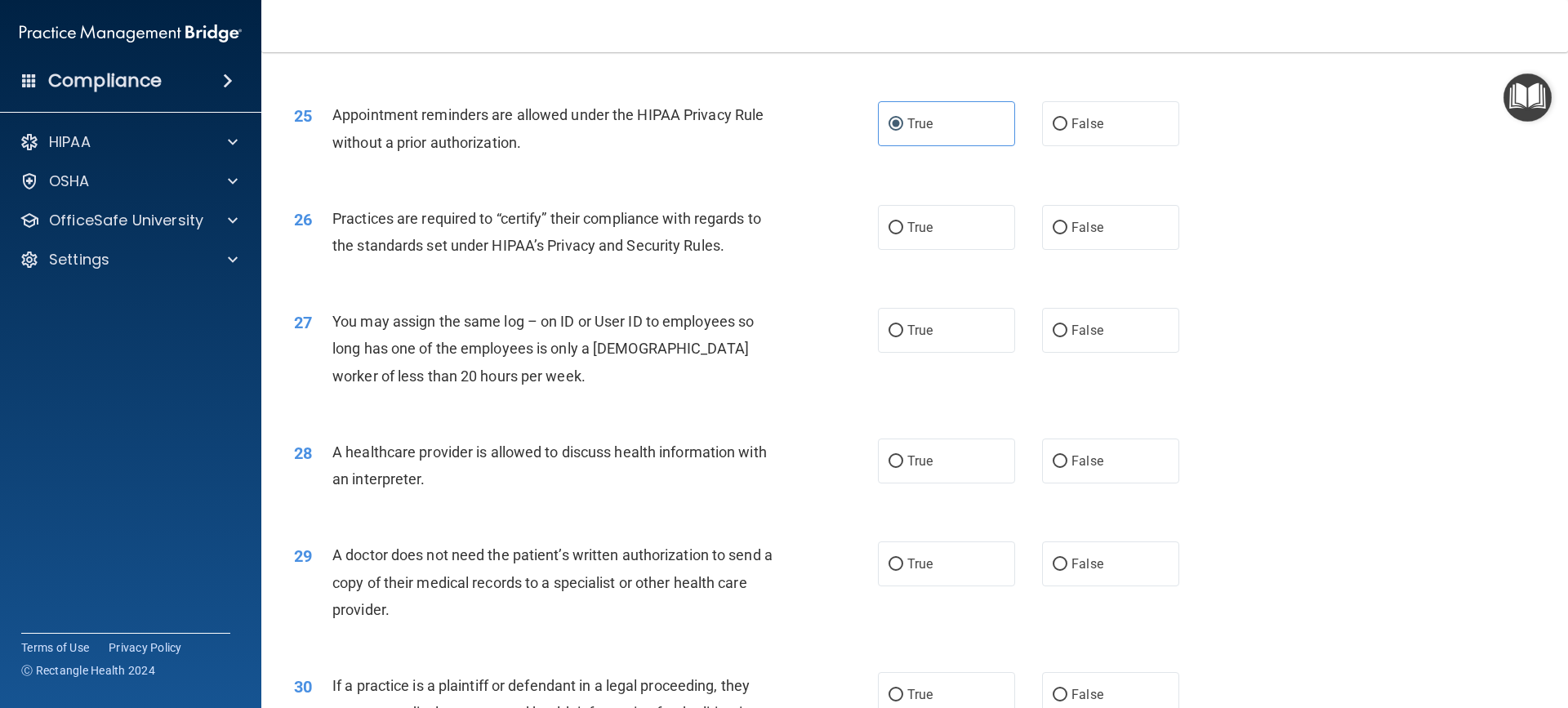
scroll to position [3021, 0]
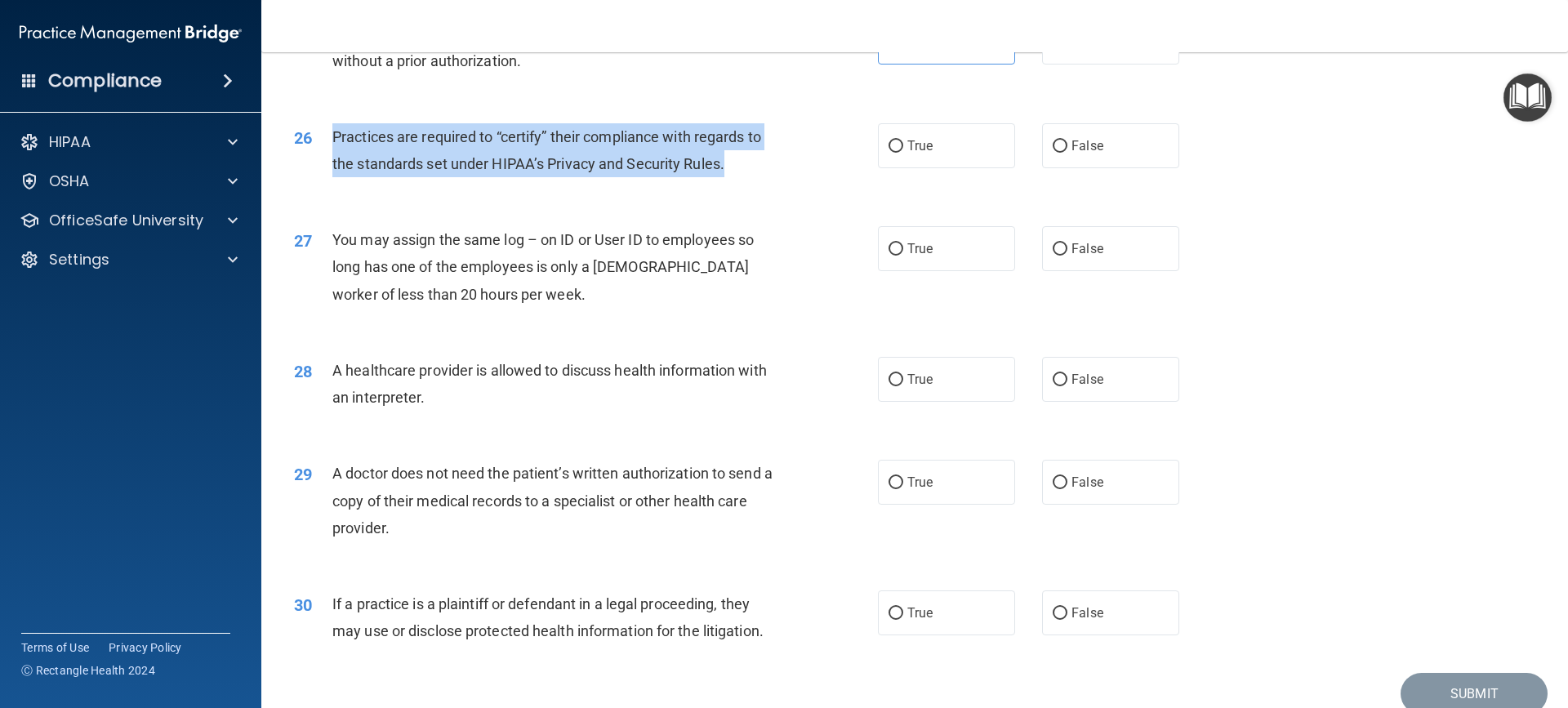
drag, startPoint x: 333, startPoint y: 132, endPoint x: 742, endPoint y: 159, distance: 409.9
click at [742, 159] on div "Practices are required to “certify” their compliance with regards to the standa…" at bounding box center [560, 149] width 456 height 54
click at [1053, 144] on input "False" at bounding box center [1060, 146] width 15 height 12
radio input "true"
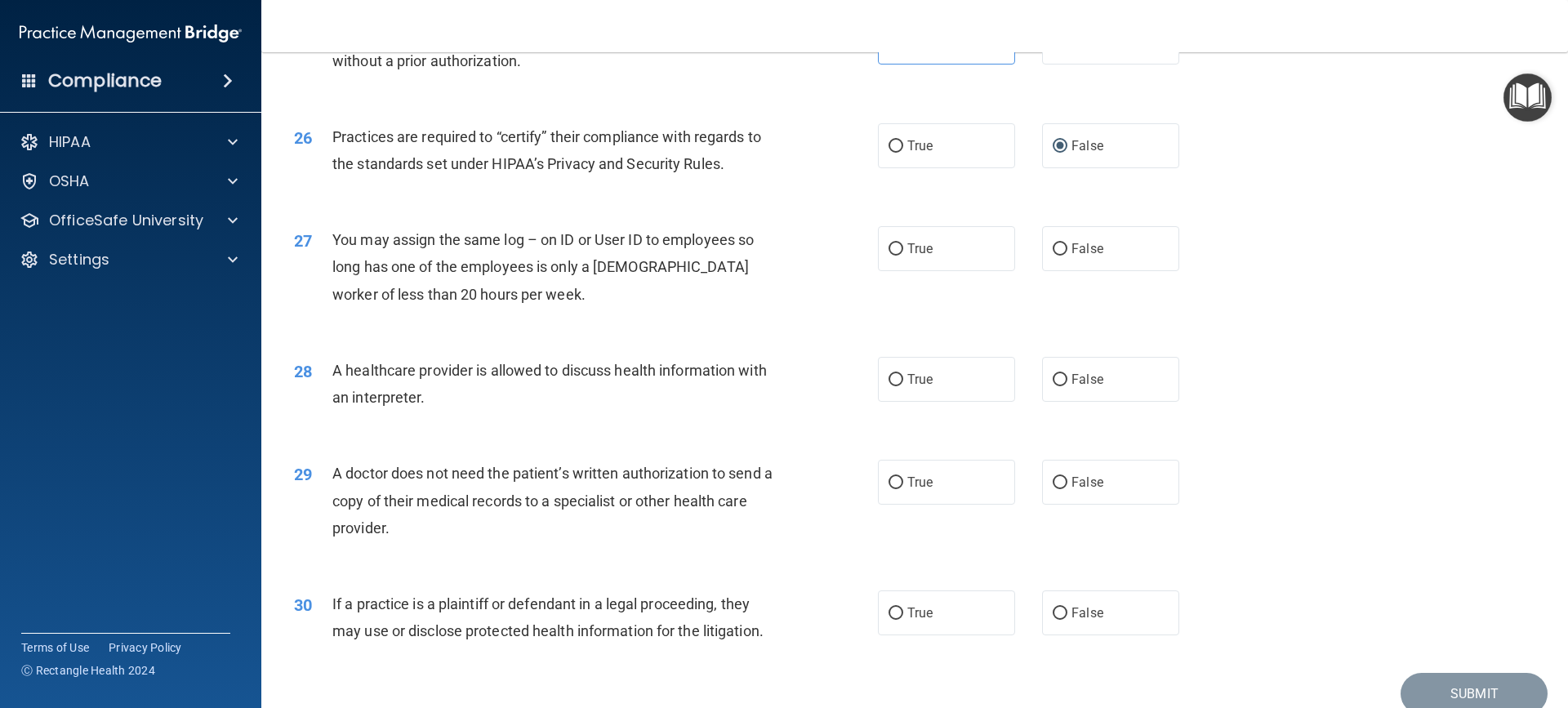
click at [350, 316] on div "27 You may assign the same log – on ID or User ID to employees so long has one …" at bounding box center [914, 271] width 1266 height 130
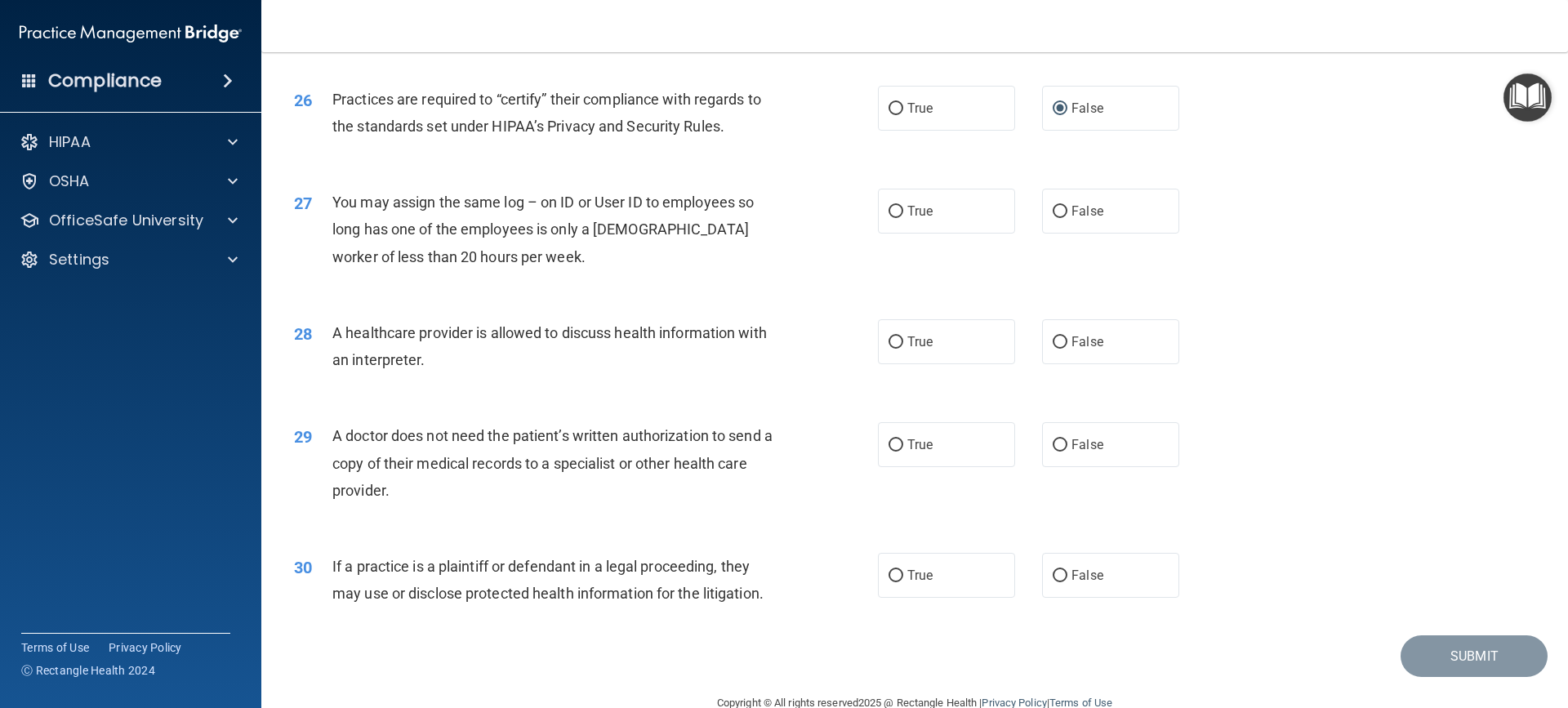
scroll to position [3093, 0]
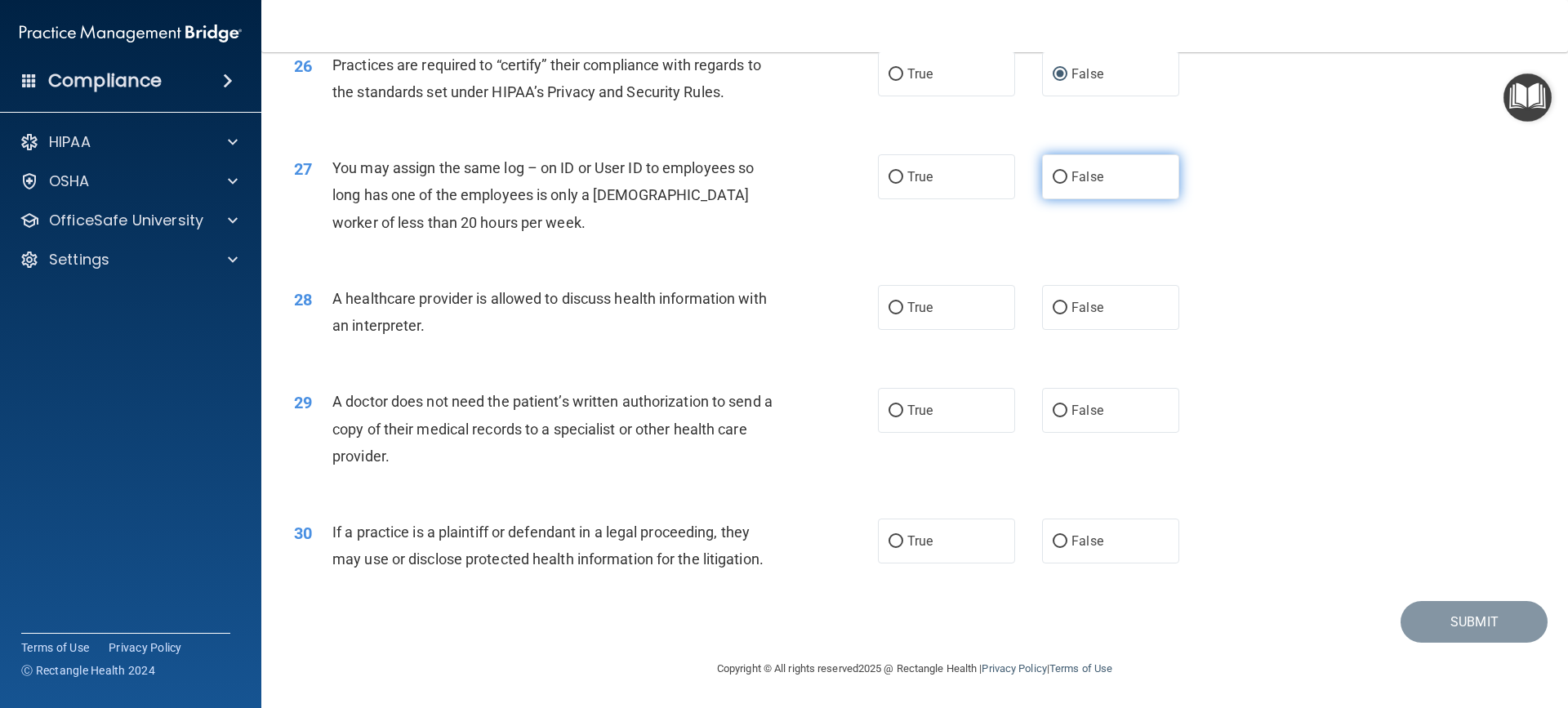
click at [1061, 176] on label "False" at bounding box center [1111, 177] width 137 height 45
click at [1061, 176] on input "False" at bounding box center [1060, 177] width 15 height 12
radio input "true"
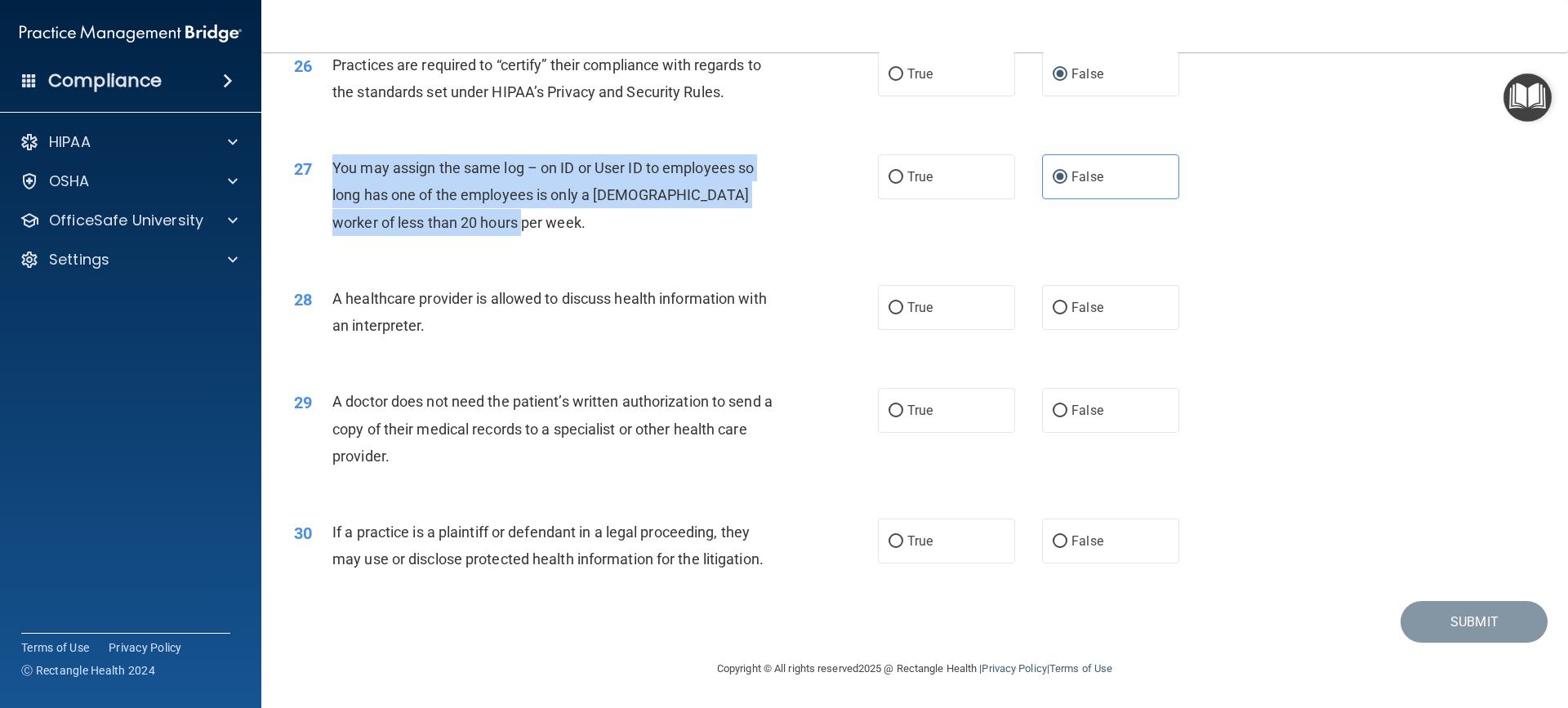
drag, startPoint x: 336, startPoint y: 167, endPoint x: 659, endPoint y: 219, distance: 327.2
click at [659, 219] on div "You may assign the same log – on ID or User ID to employees so long has one of …" at bounding box center [560, 195] width 456 height 82
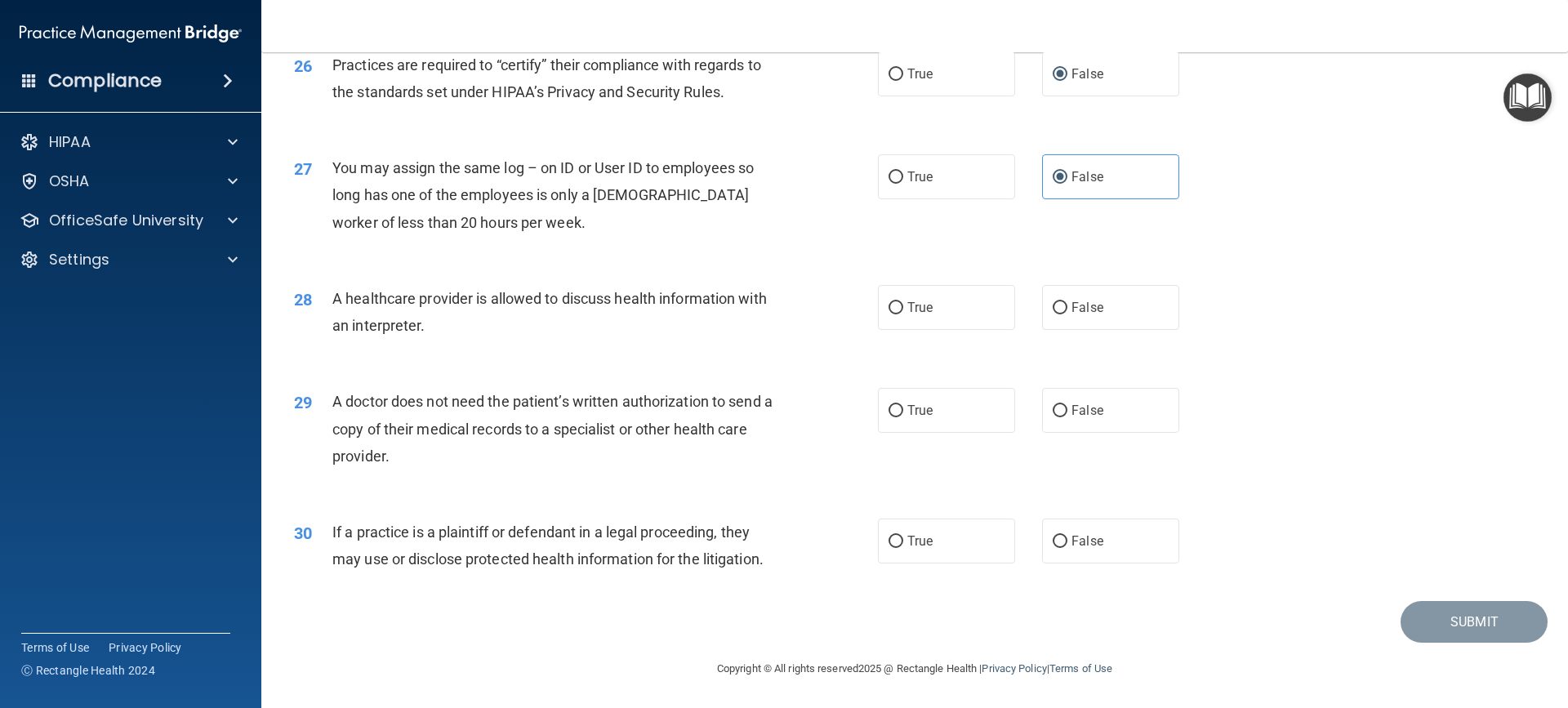
click at [435, 349] on div "28 A healthcare provider is allowed to discuss health information with an inter…" at bounding box center [914, 316] width 1266 height 103
click at [890, 312] on input "True" at bounding box center [896, 308] width 15 height 12
radio input "true"
click at [890, 413] on input "True" at bounding box center [896, 411] width 15 height 12
radio input "true"
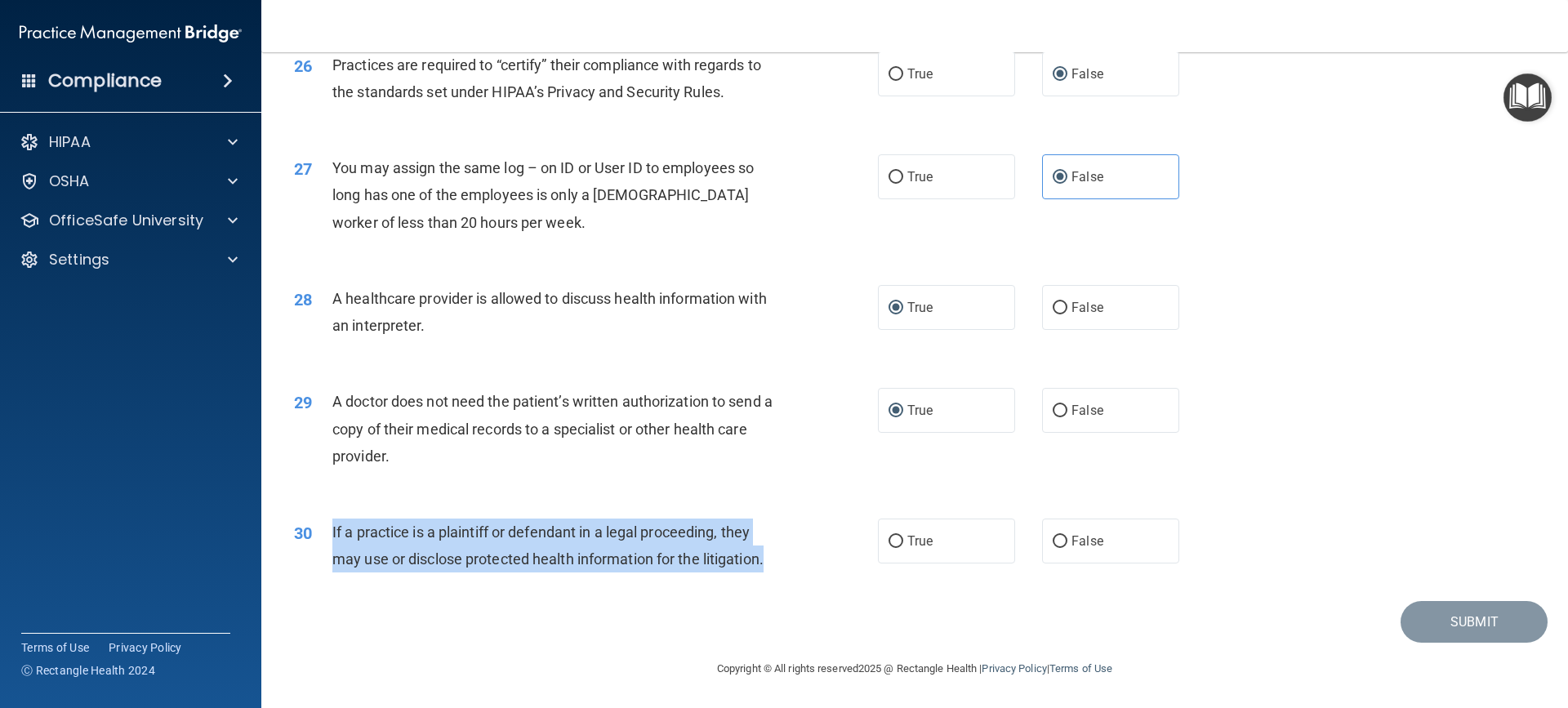
drag, startPoint x: 331, startPoint y: 526, endPoint x: 456, endPoint y: 560, distance: 129.5
click at [859, 558] on div "30 If a practice is a plaintiff or defendant in a legal proceeding, they may us…" at bounding box center [586, 549] width 633 height 62
click at [890, 540] on input "True" at bounding box center [896, 541] width 15 height 12
radio input "true"
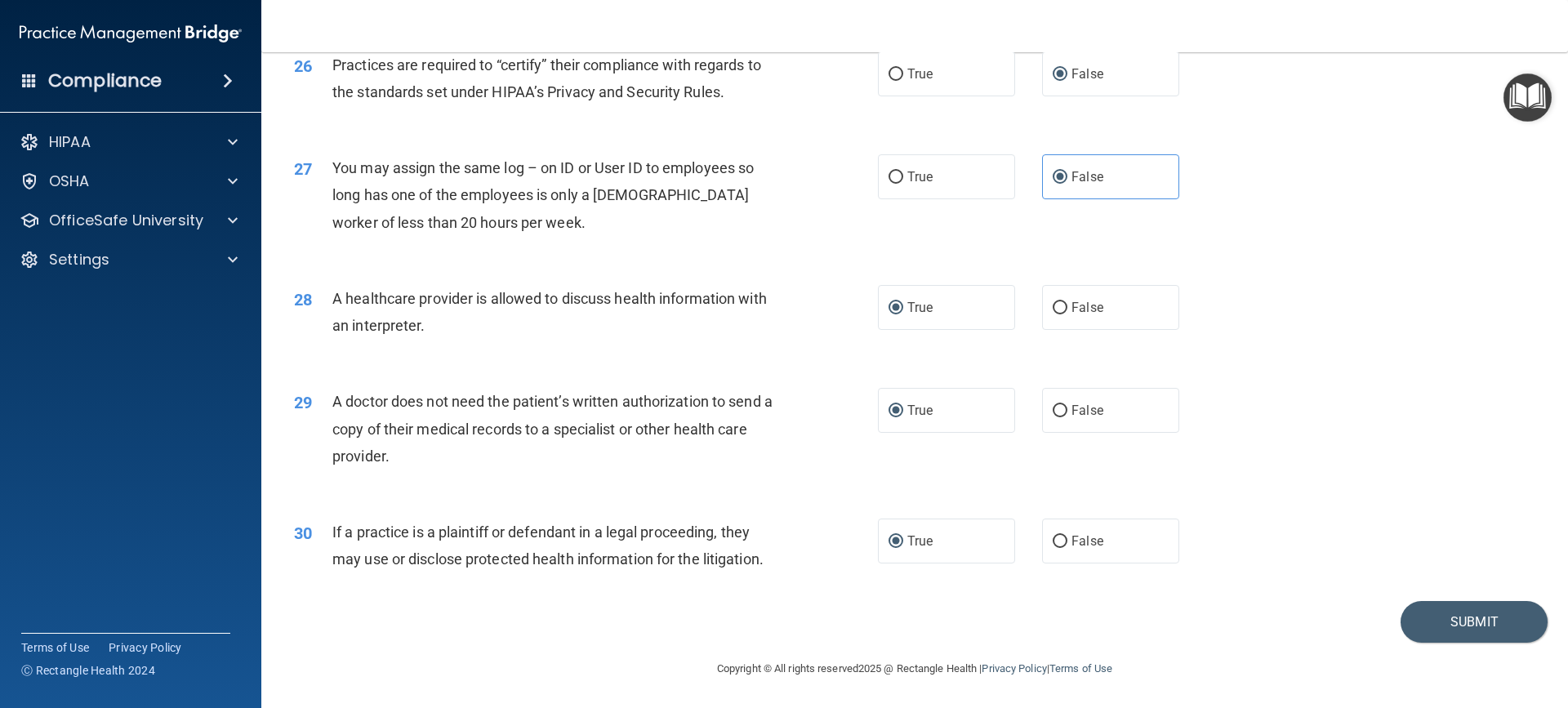
click at [872, 592] on div "30 If a practice is a plaintiff or defendant in a legal proceeding, they may us…" at bounding box center [914, 550] width 1266 height 103
click at [1448, 627] on button "Submit" at bounding box center [1474, 621] width 147 height 41
click at [1454, 615] on button "Submit" at bounding box center [1474, 621] width 147 height 41
click at [1462, 613] on button "Submit" at bounding box center [1474, 621] width 147 height 41
click at [1269, 413] on div "29 A doctor does not need the patient’s written authorization to send a copy of…" at bounding box center [914, 432] width 1266 height 130
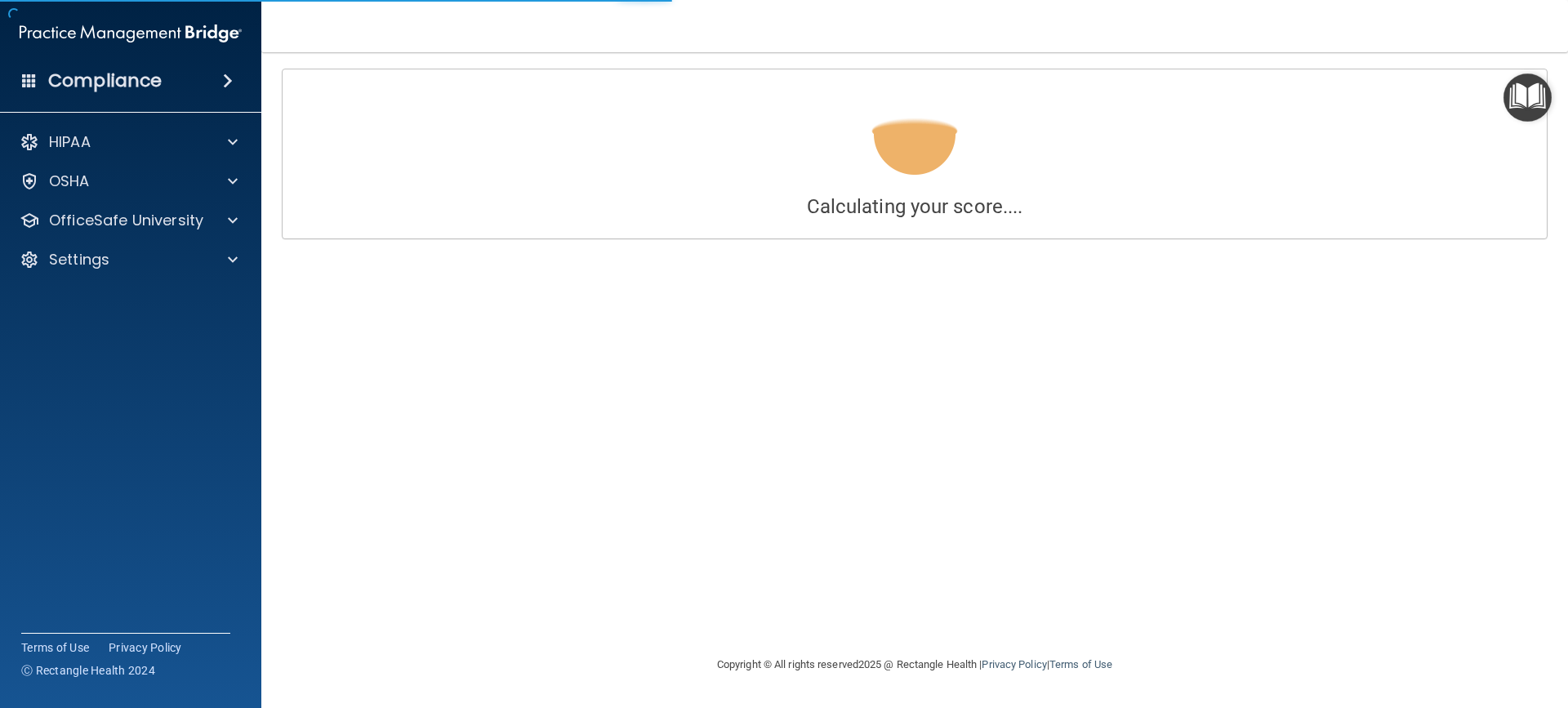
click at [1009, 255] on div "Calculating your score.... You did not pass the " The HIPAA Quiz #2 ". 76 out o…" at bounding box center [914, 353] width 1241 height 570
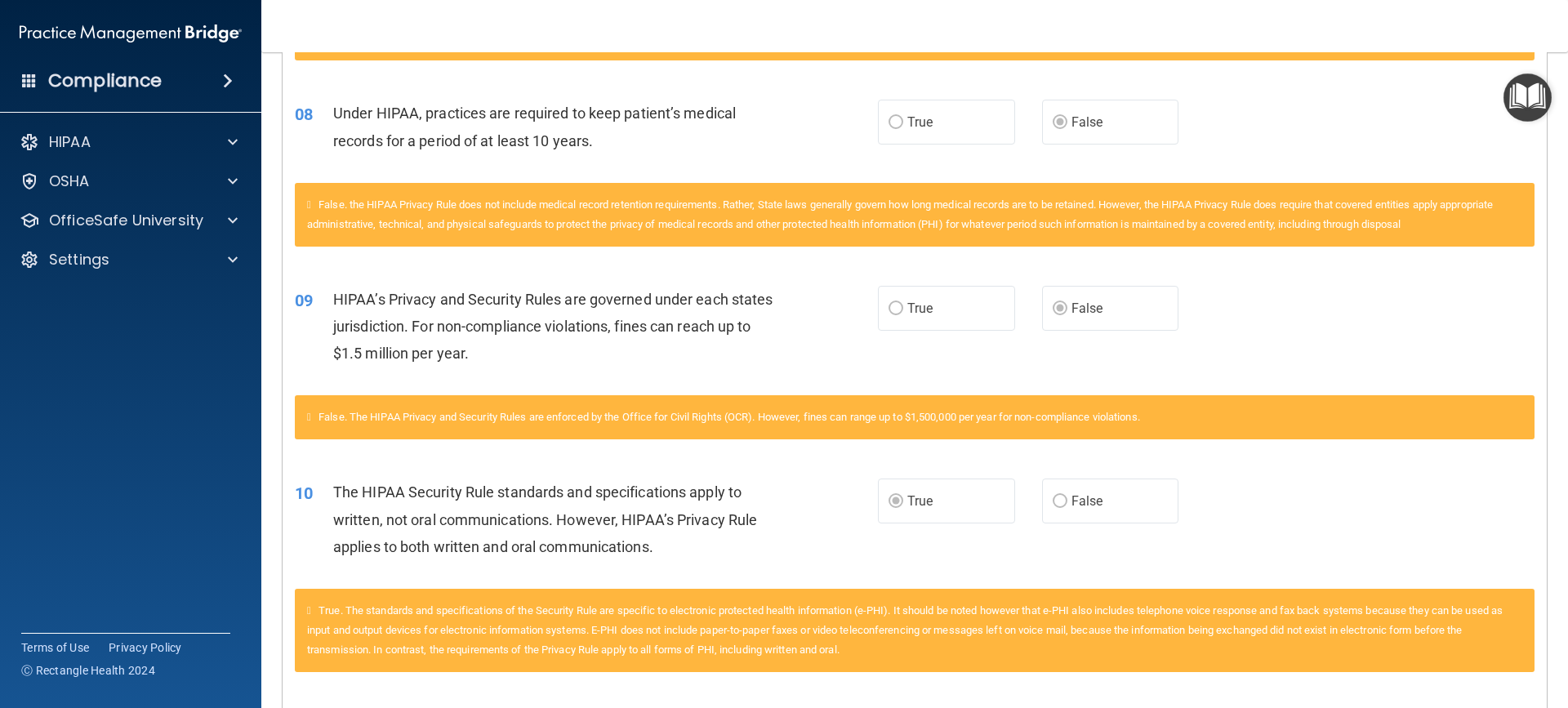
scroll to position [245, 0]
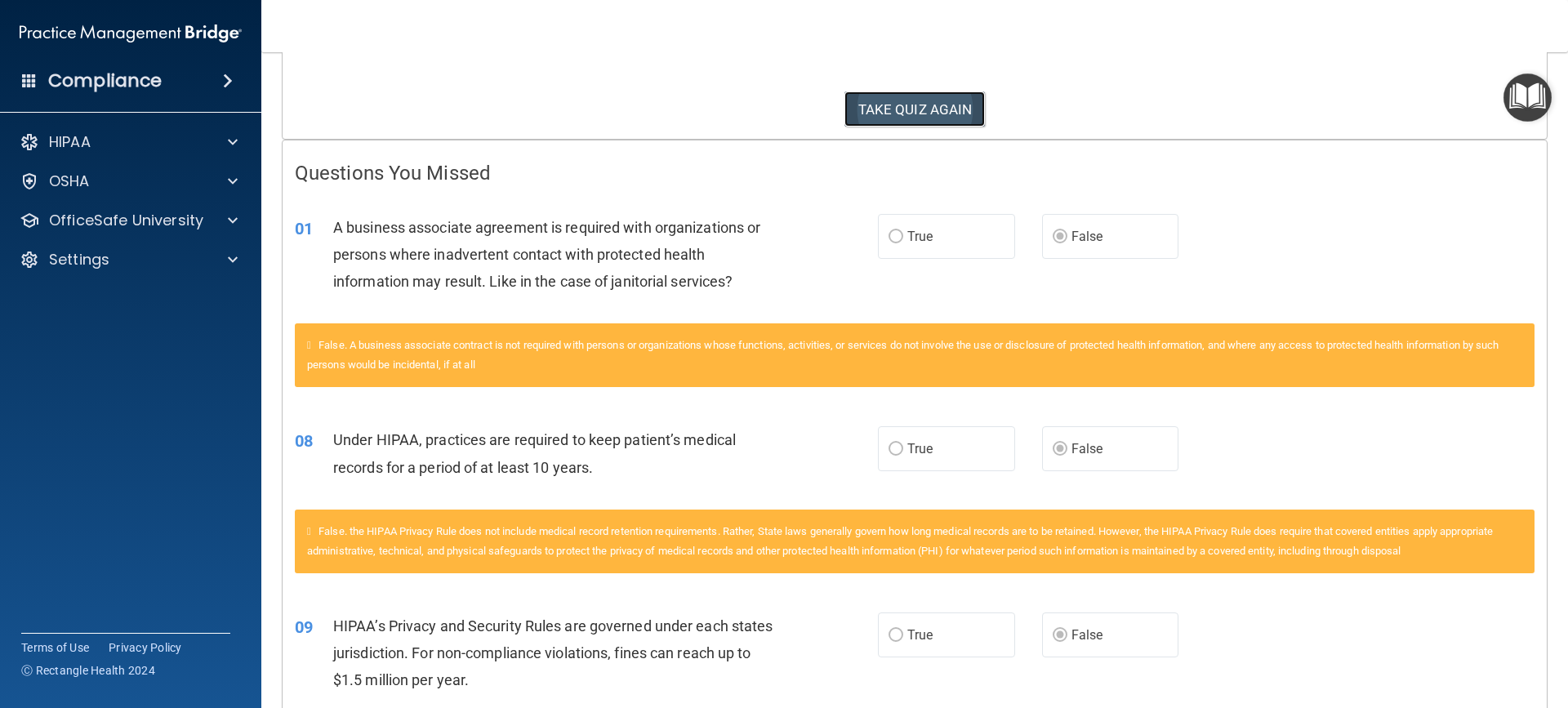
click at [918, 98] on button "TAKE QUIZ AGAIN" at bounding box center [914, 110] width 141 height 36
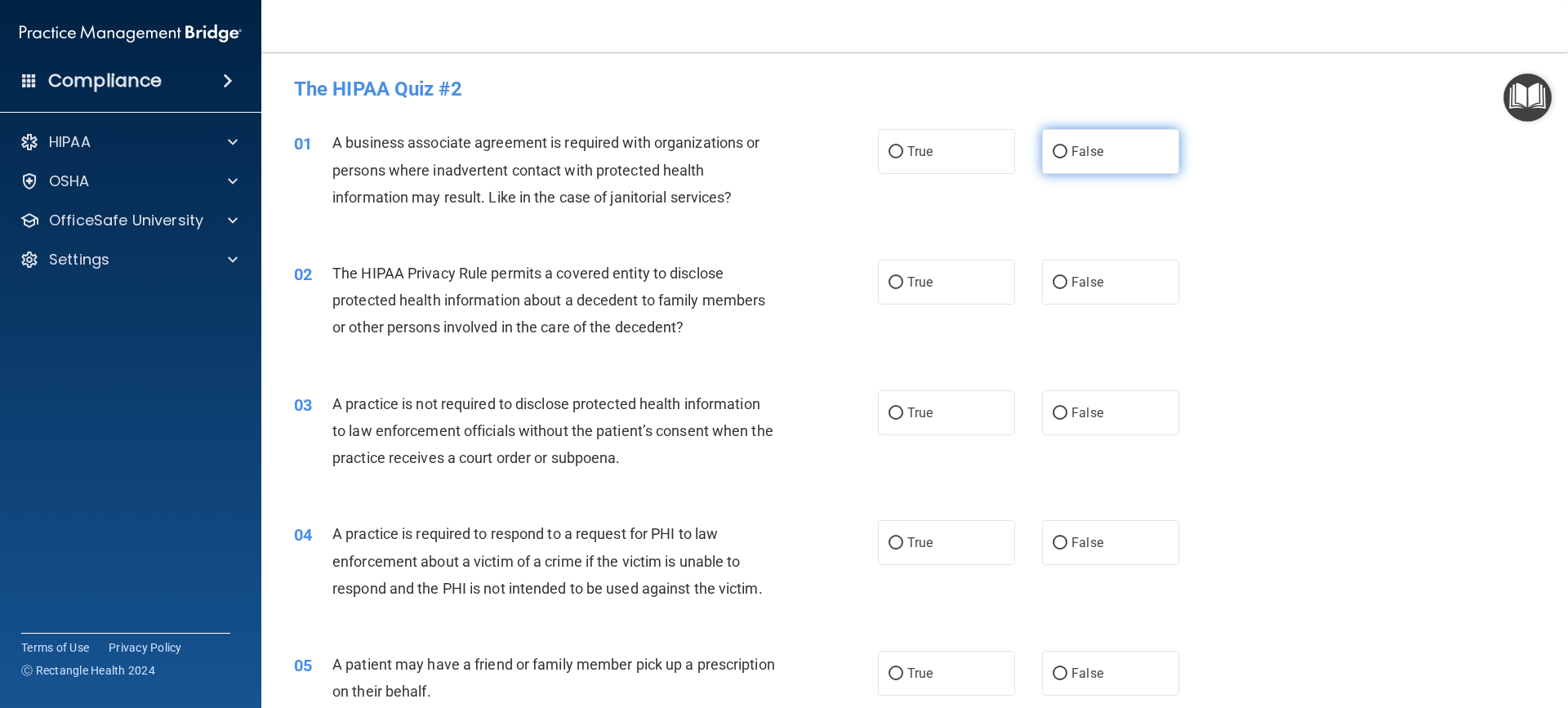
click at [1054, 155] on input "False" at bounding box center [1060, 152] width 15 height 12
radio input "true"
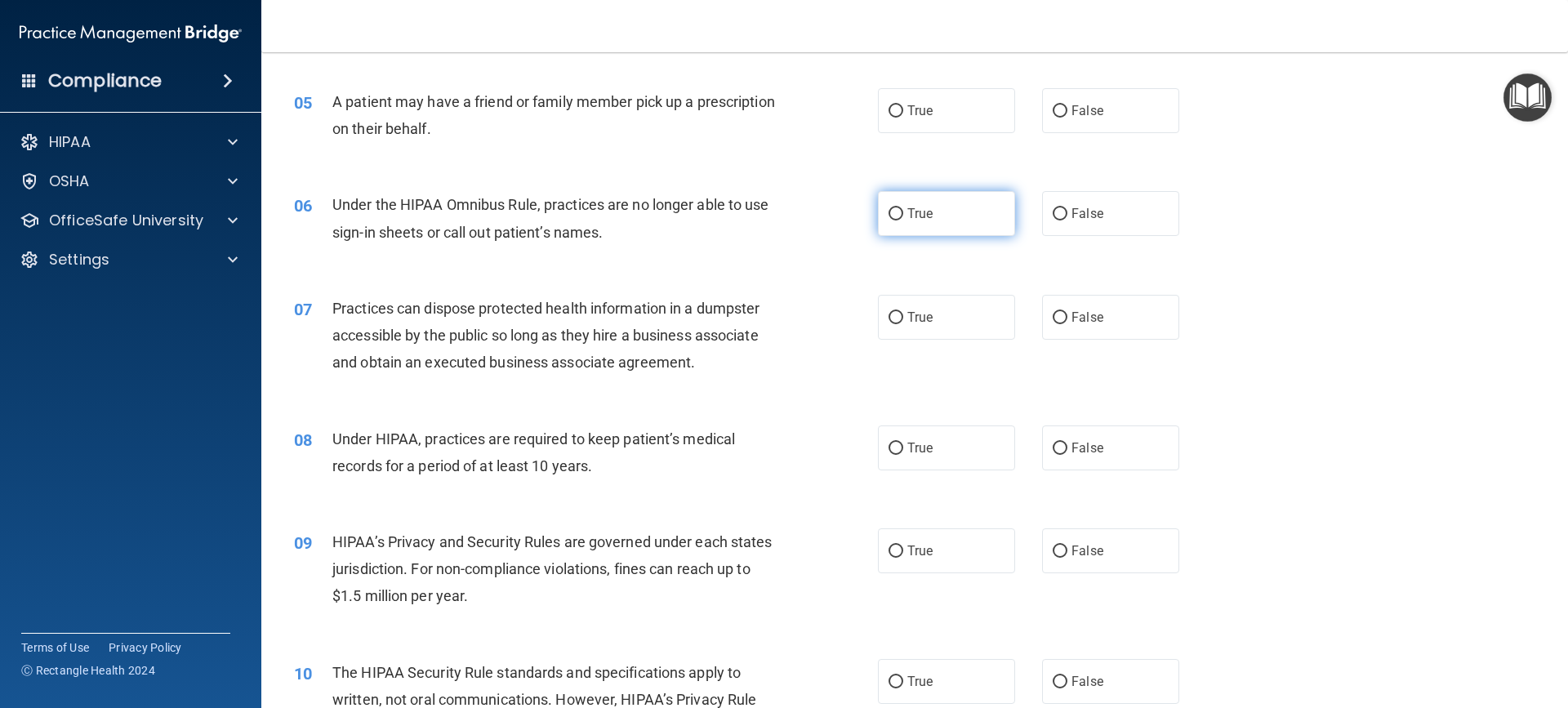
scroll to position [572, 0]
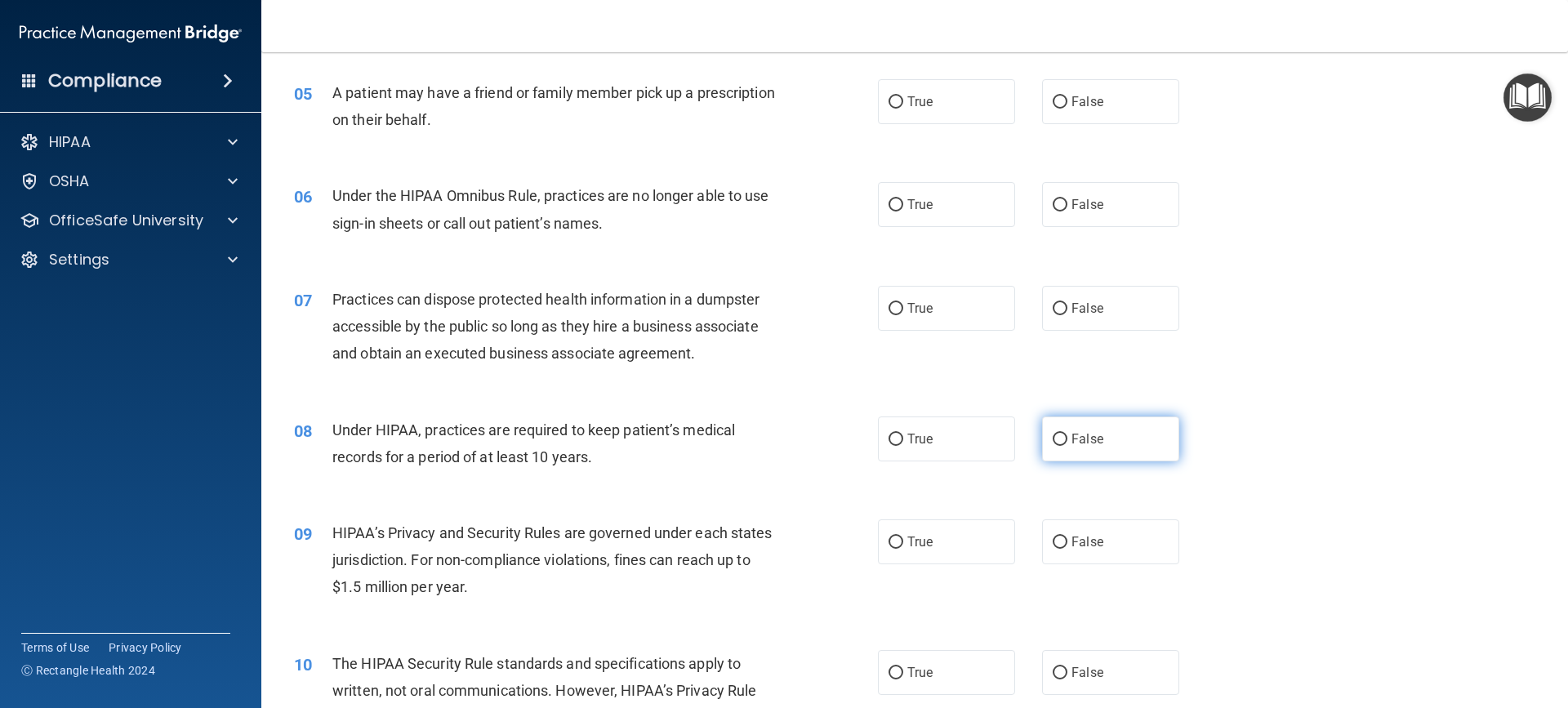
click at [1055, 441] on input "False" at bounding box center [1060, 439] width 15 height 12
radio input "true"
click at [1056, 543] on input "False" at bounding box center [1060, 542] width 15 height 12
radio input "true"
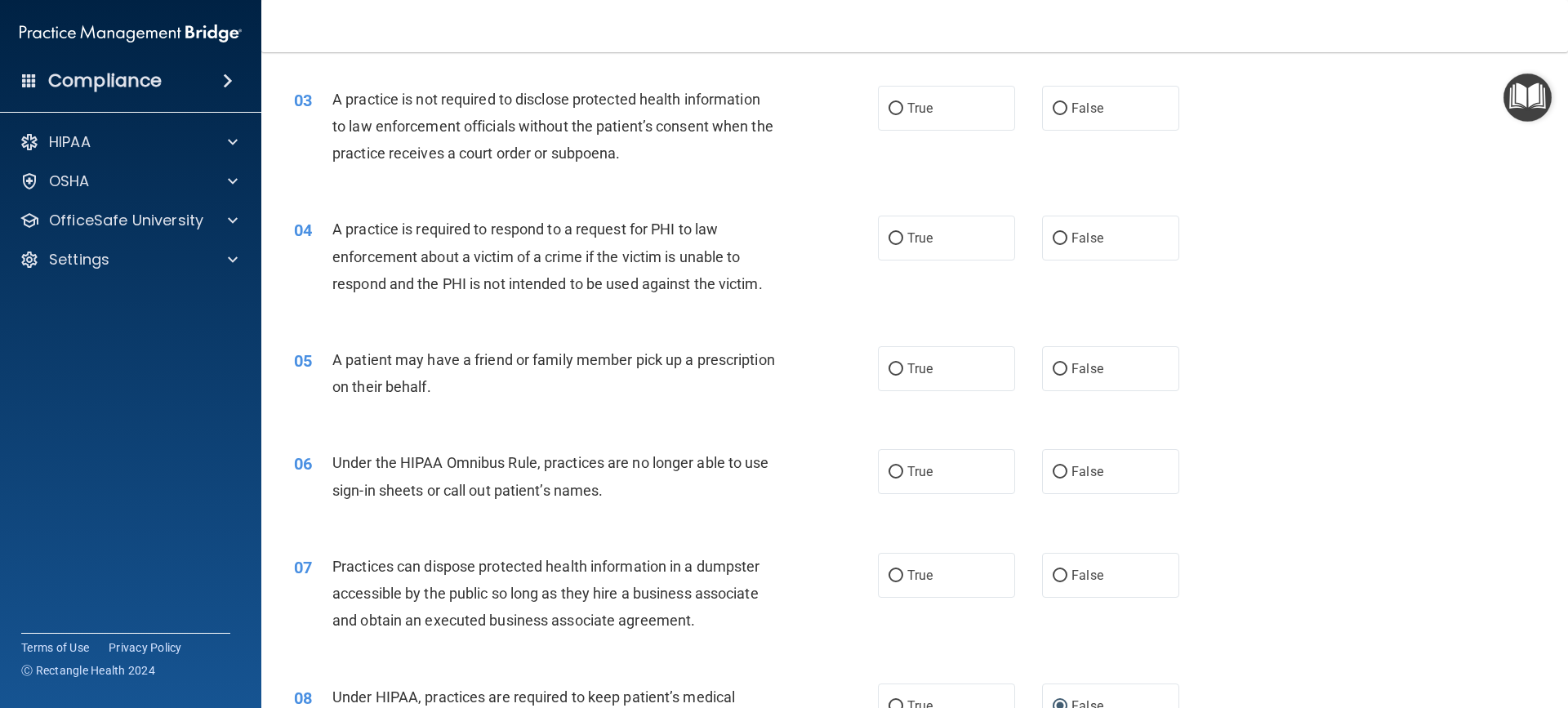
scroll to position [0, 0]
